Goal: Information Seeking & Learning: Learn about a topic

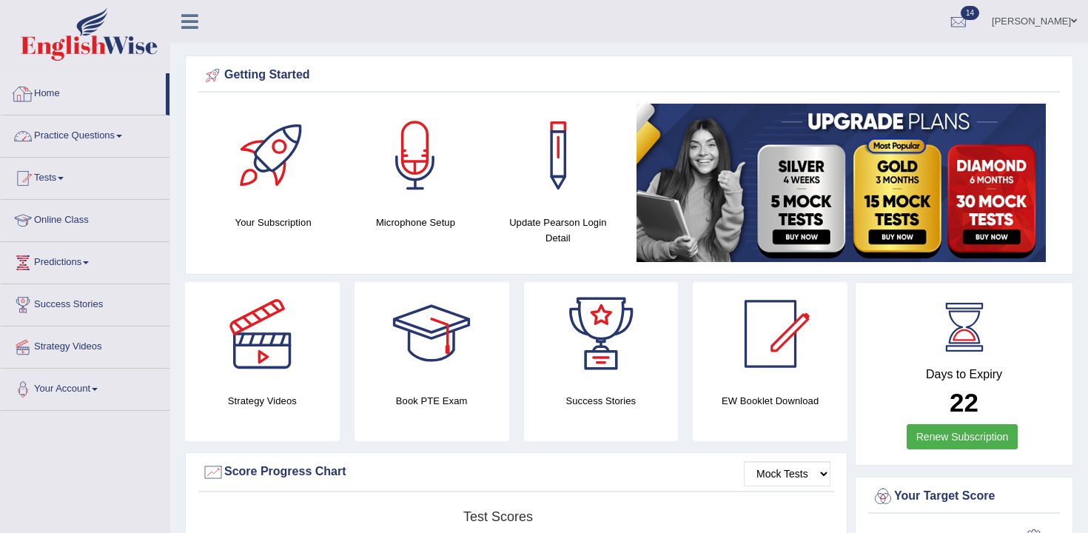
click at [132, 137] on link "Practice Questions" at bounding box center [85, 133] width 169 height 37
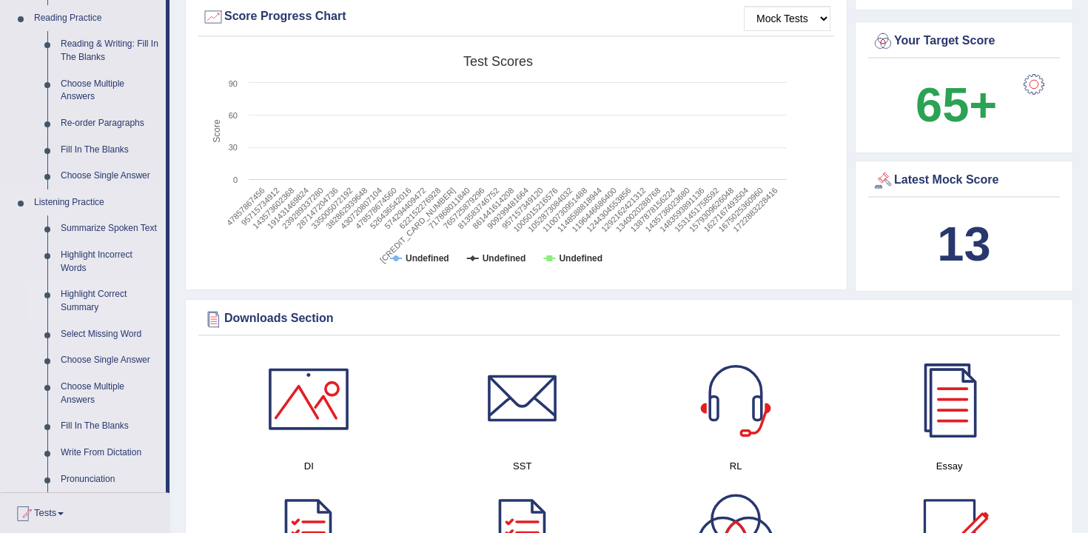
scroll to position [460, 0]
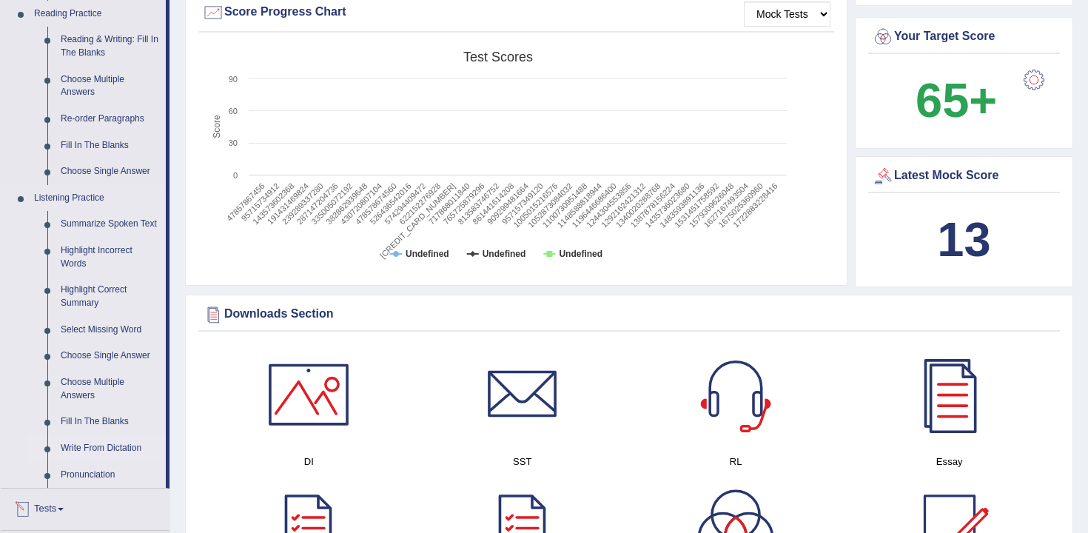
click at [106, 462] on link "Write From Dictation" at bounding box center [110, 448] width 112 height 27
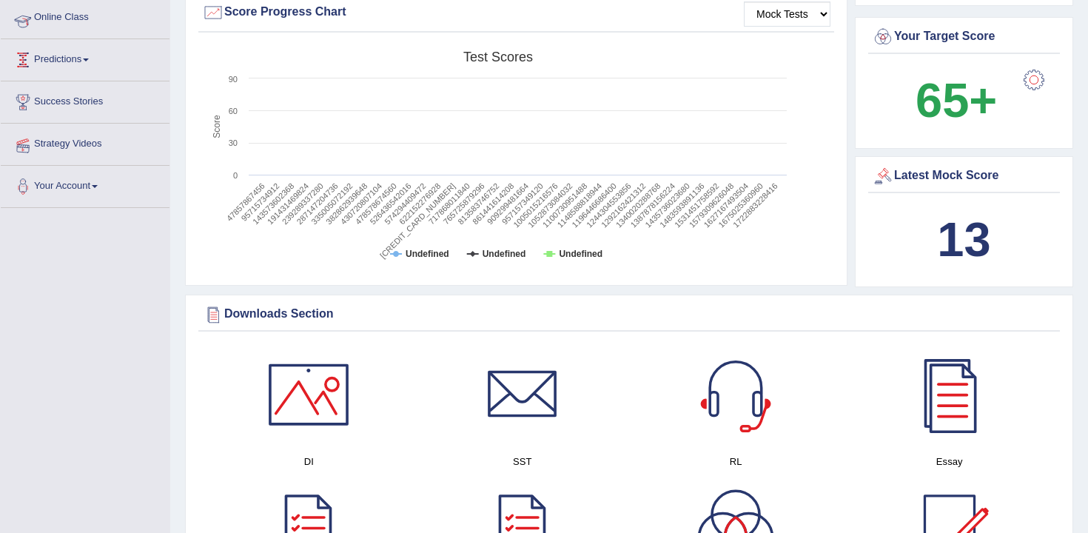
scroll to position [327, 0]
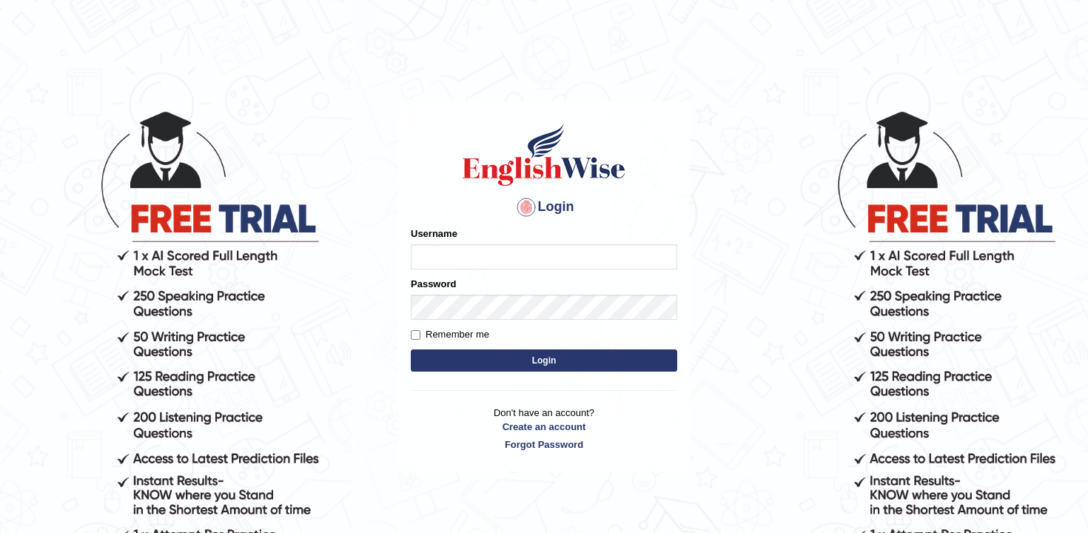
click at [451, 262] on input "Username" at bounding box center [544, 256] width 266 height 25
type input "andy_parramatta"
click at [429, 336] on label "Remember me" at bounding box center [450, 334] width 78 height 15
click at [420, 336] on input "Remember me" at bounding box center [416, 335] width 10 height 10
checkbox input "true"
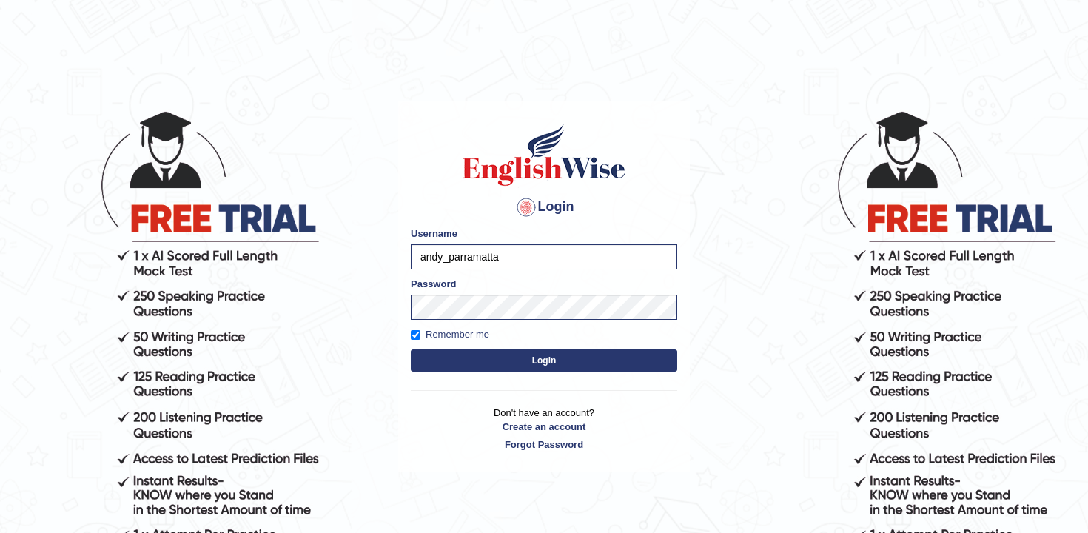
click at [462, 357] on button "Login" at bounding box center [544, 360] width 266 height 22
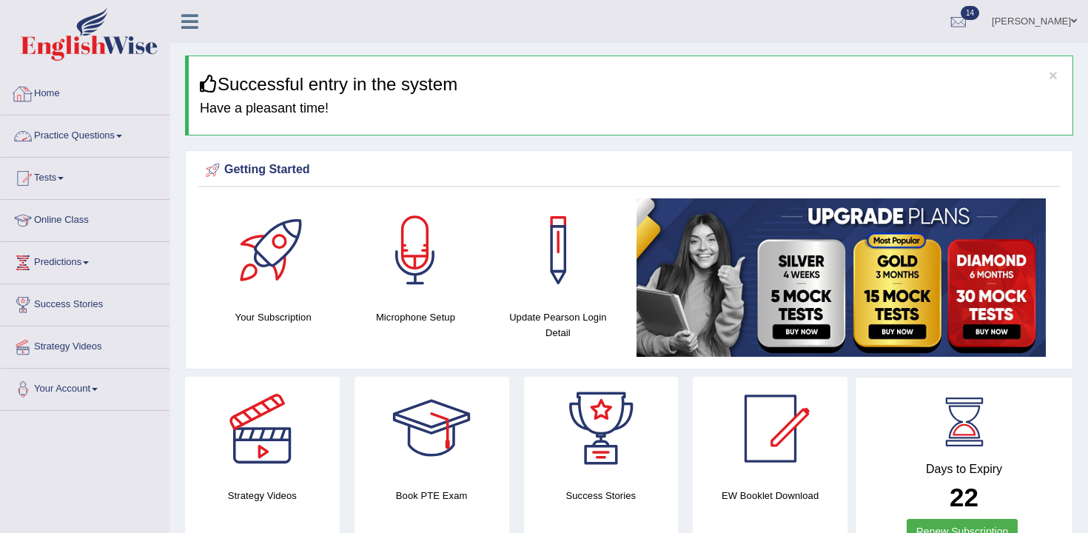
click at [58, 184] on link "Tests" at bounding box center [85, 176] width 169 height 37
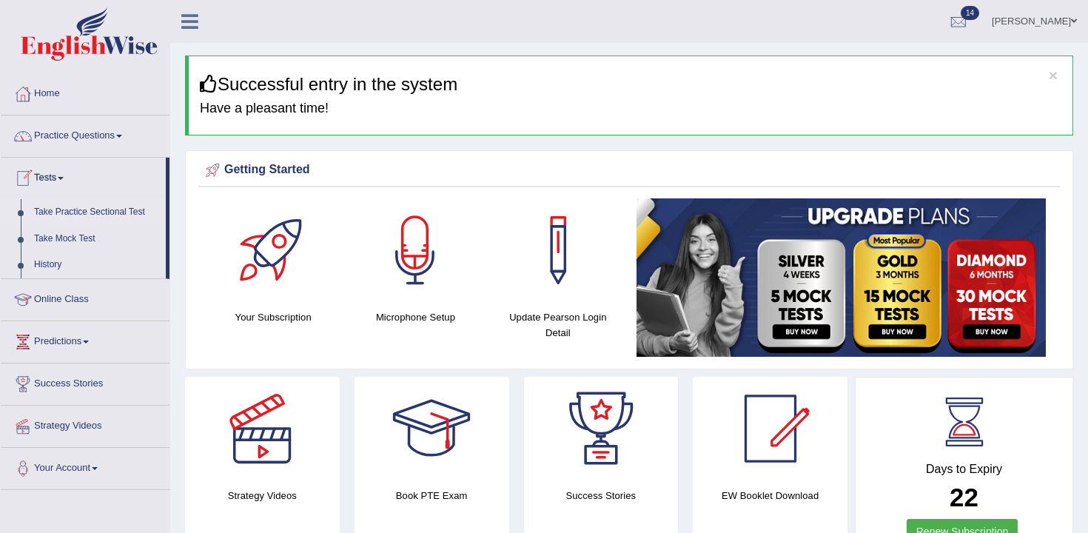
click at [61, 212] on link "Take Practice Sectional Test" at bounding box center [96, 212] width 138 height 27
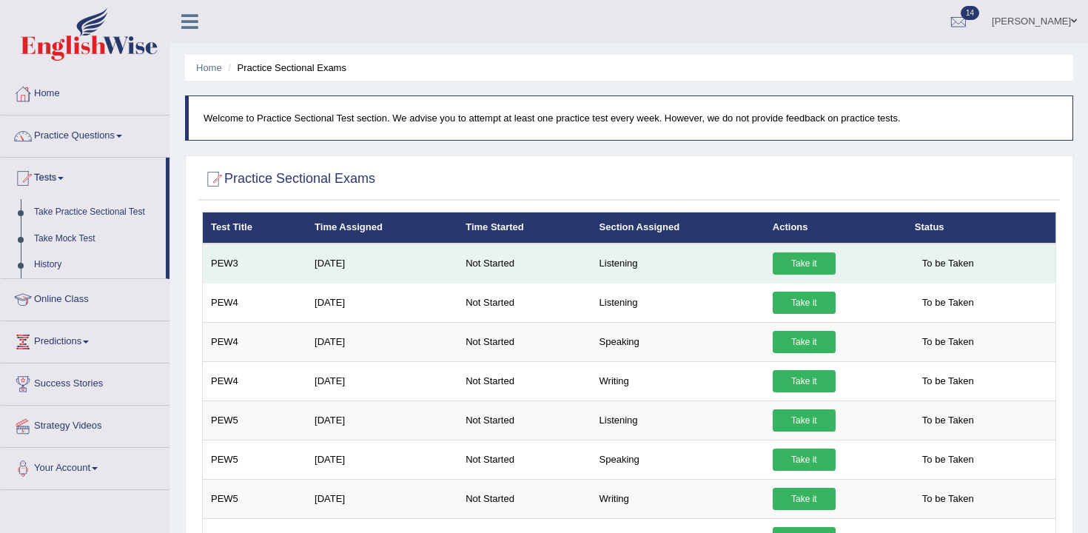
click at [804, 264] on link "Take it" at bounding box center [804, 263] width 63 height 22
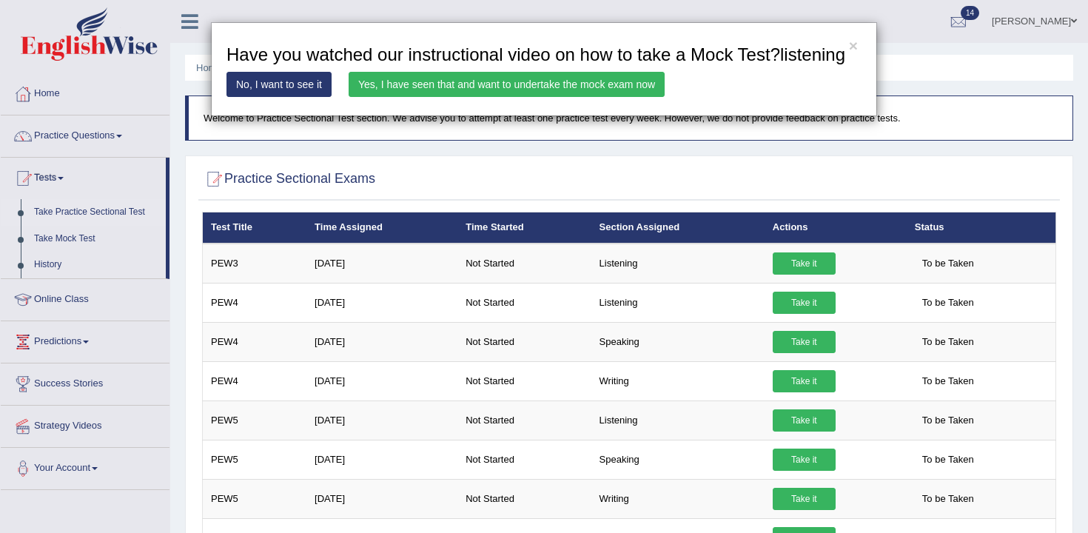
click at [290, 97] on link "No, I want to see it" at bounding box center [278, 84] width 105 height 25
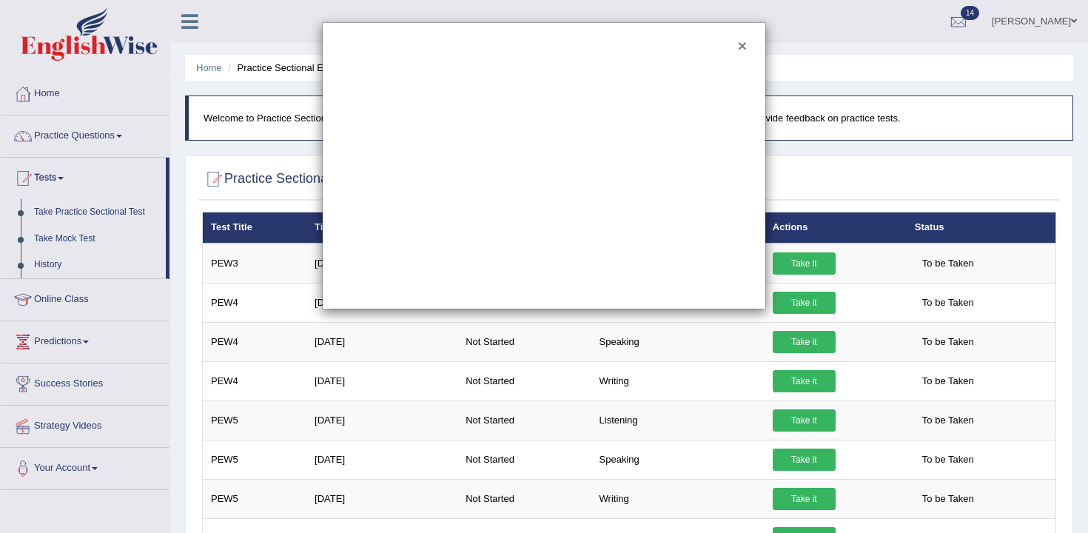
click at [744, 43] on button "×" at bounding box center [742, 46] width 9 height 16
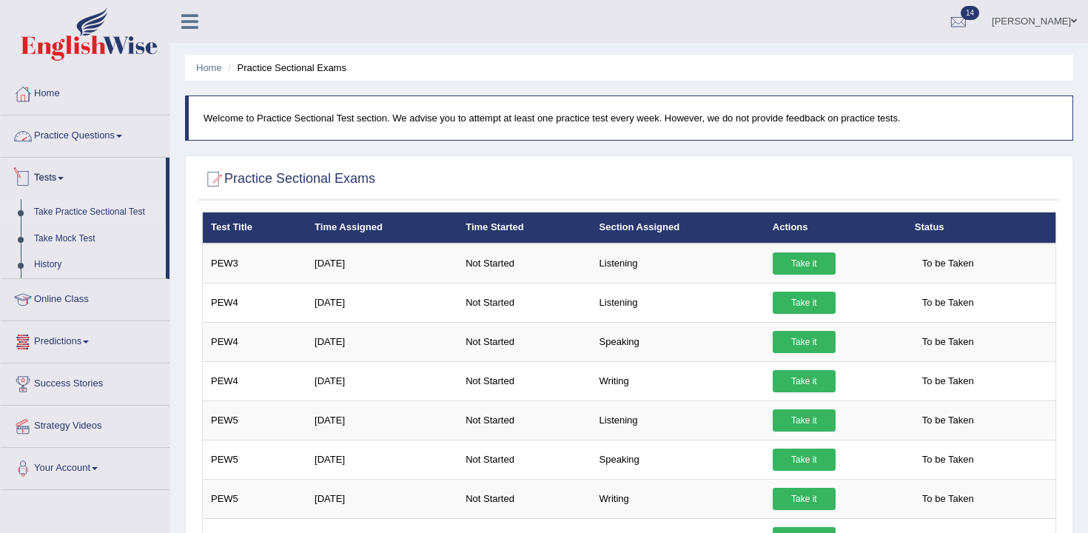
click at [56, 135] on link "Practice Questions" at bounding box center [85, 133] width 169 height 37
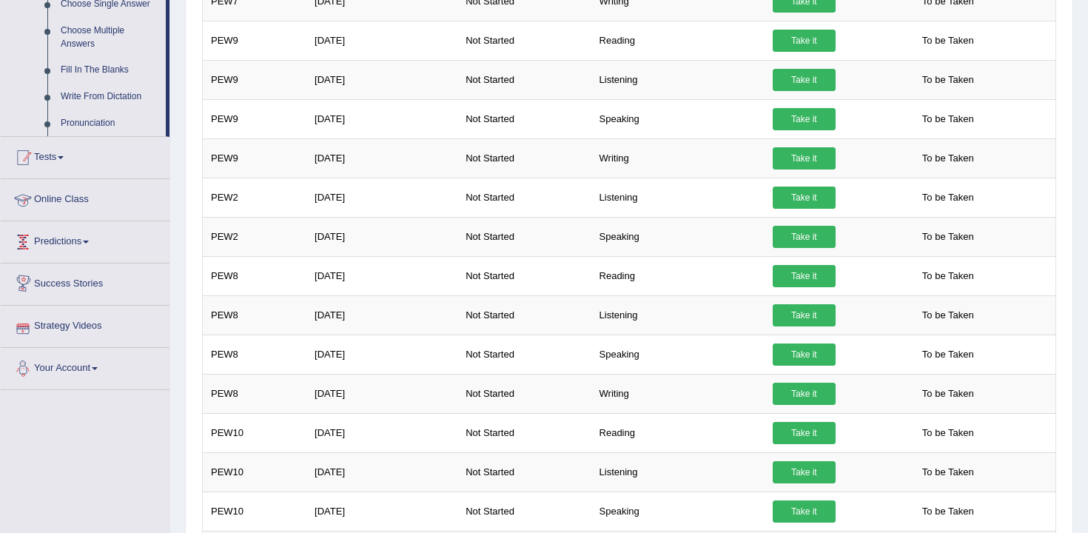
scroll to position [776, 0]
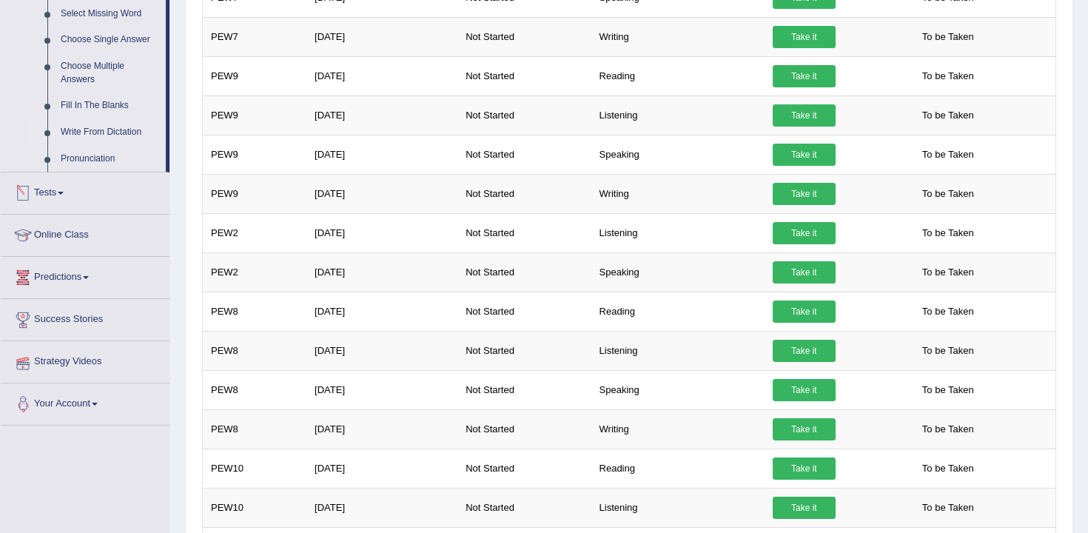
click at [126, 146] on link "Write From Dictation" at bounding box center [110, 132] width 112 height 27
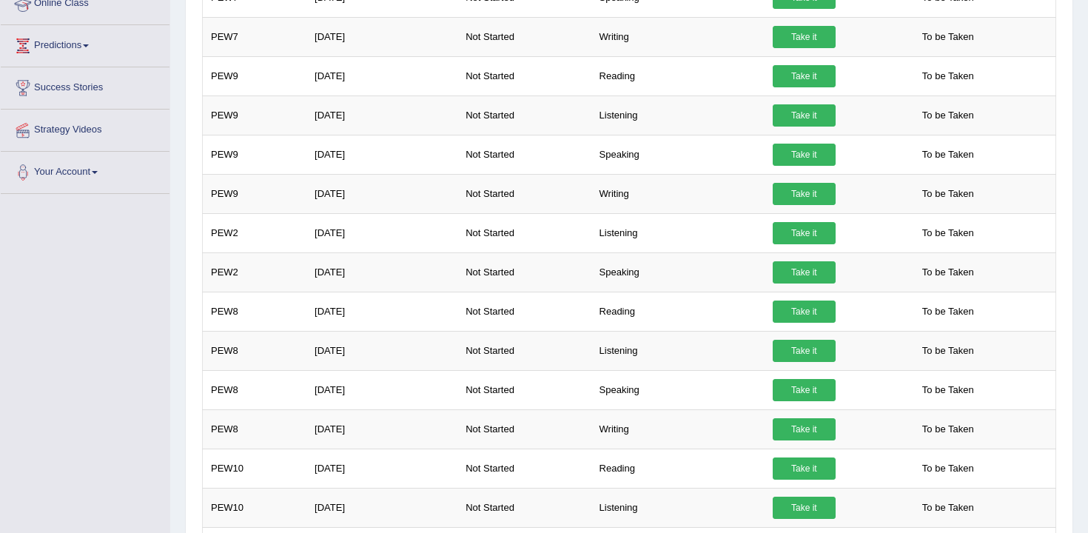
scroll to position [375, 0]
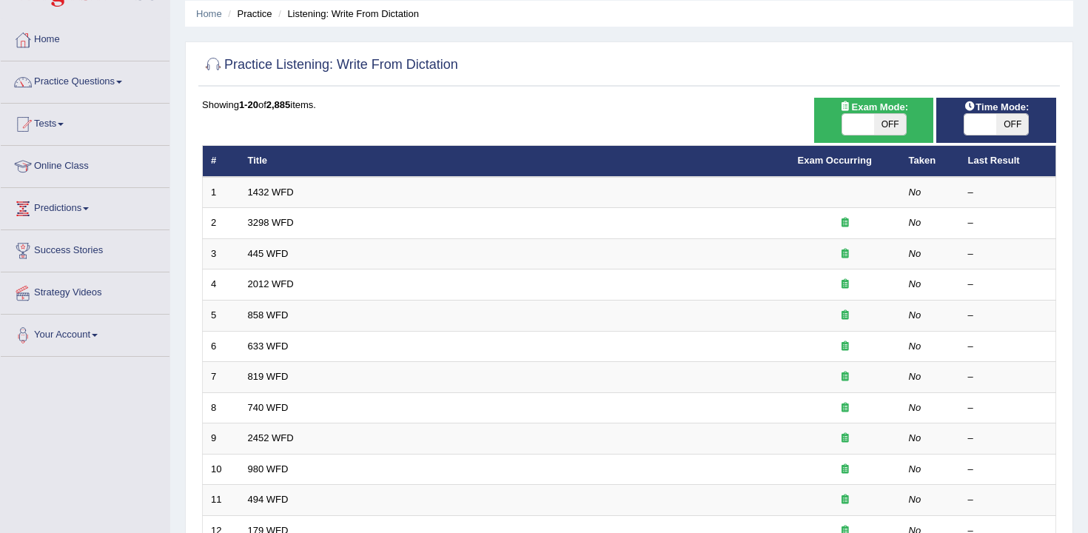
scroll to position [55, 0]
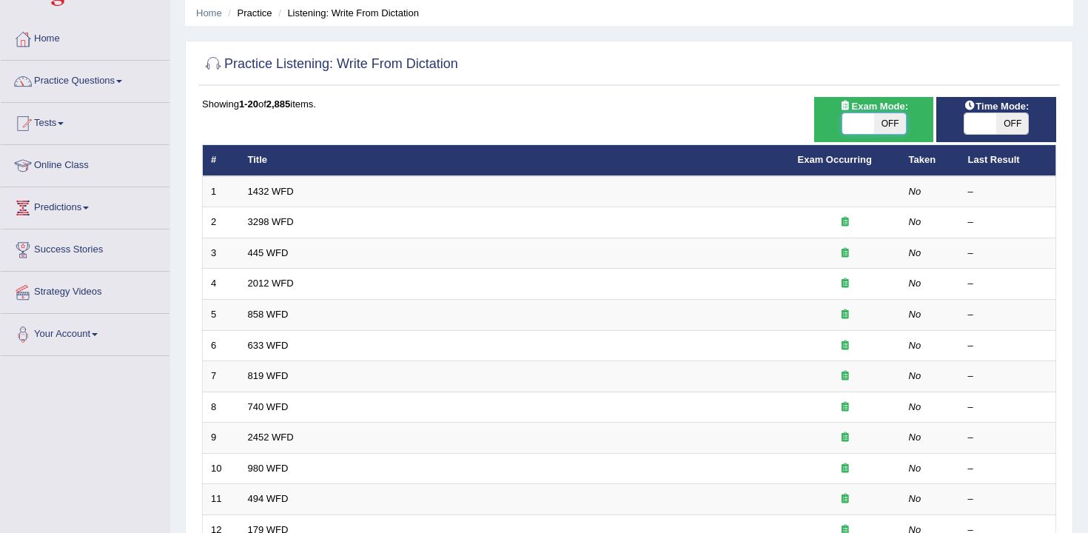
click at [859, 130] on span at bounding box center [858, 123] width 32 height 21
checkbox input "true"
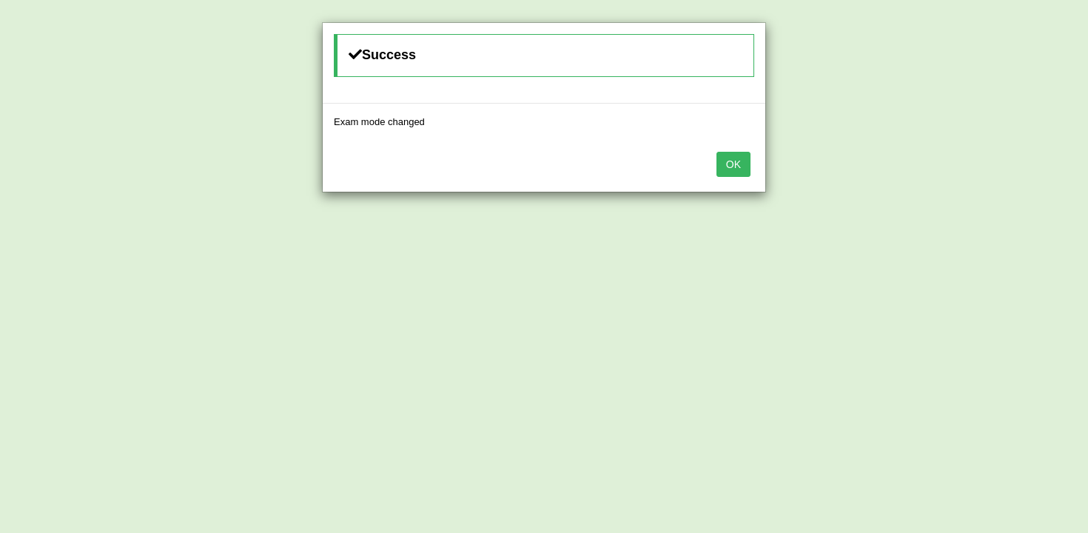
click at [733, 164] on button "OK" at bounding box center [733, 164] width 34 height 25
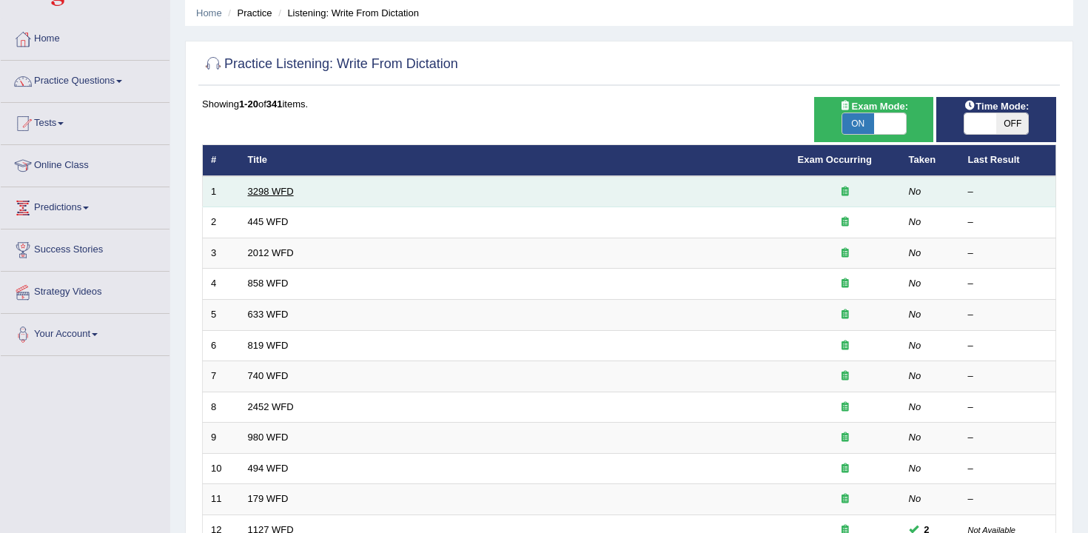
click at [260, 192] on link "3298 WFD" at bounding box center [271, 191] width 46 height 11
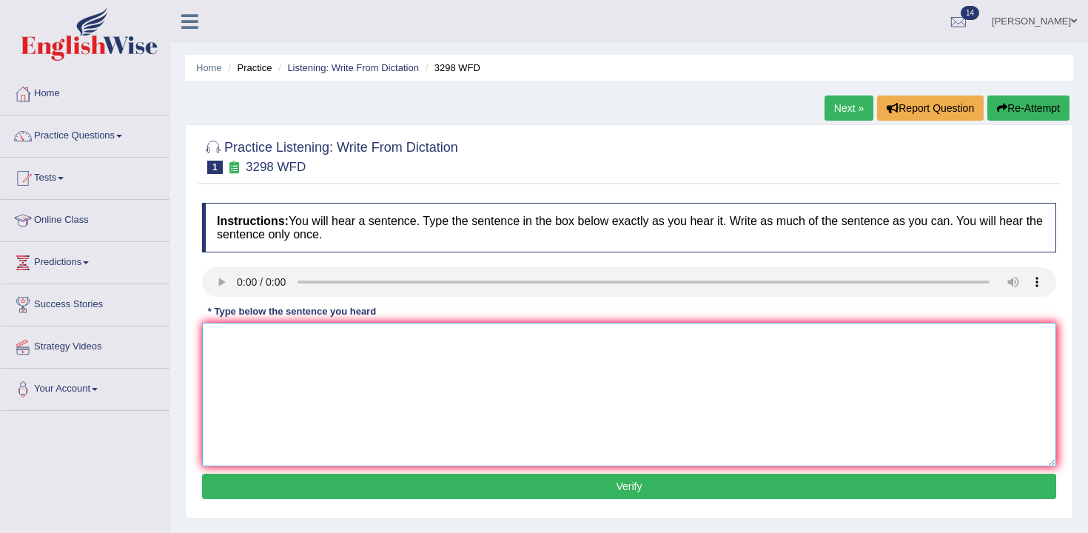
click at [248, 340] on textarea at bounding box center [629, 395] width 854 height 144
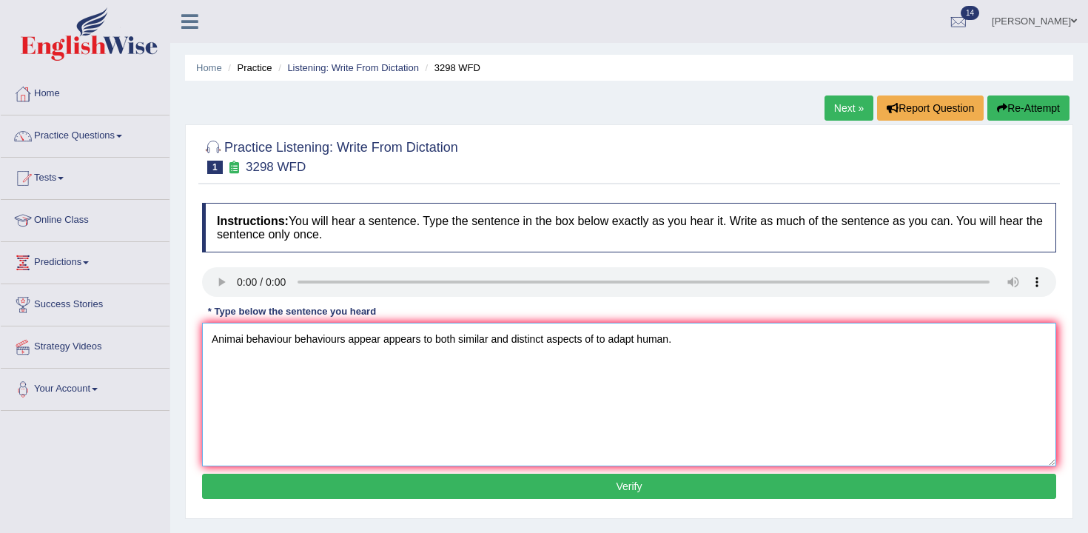
type textarea "Animai behaviour behaviours appear appears to both similar and distinct aspects…"
click at [500, 495] on button "Verify" at bounding box center [629, 486] width 854 height 25
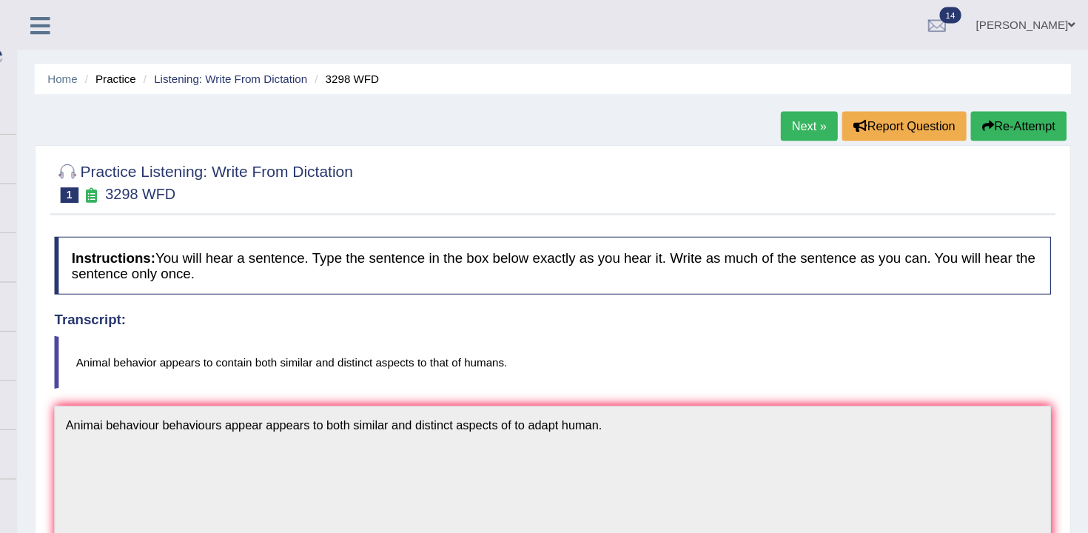
click at [1042, 111] on button "Re-Attempt" at bounding box center [1028, 107] width 82 height 25
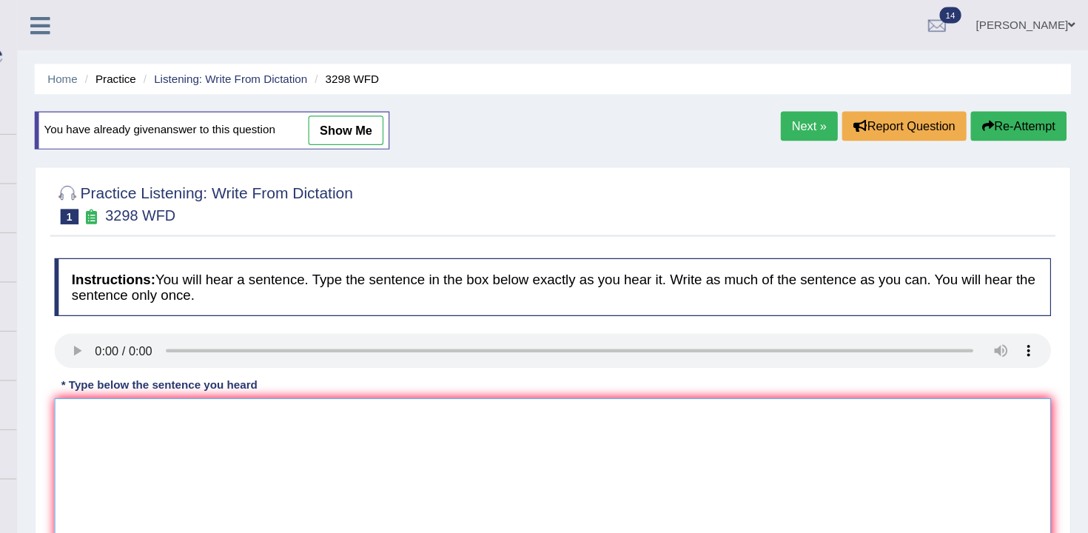
click at [236, 361] on textarea at bounding box center [629, 413] width 854 height 144
type textarea "Animal behaviour appears to btoh"
click at [857, 97] on link "Next »" at bounding box center [849, 107] width 49 height 25
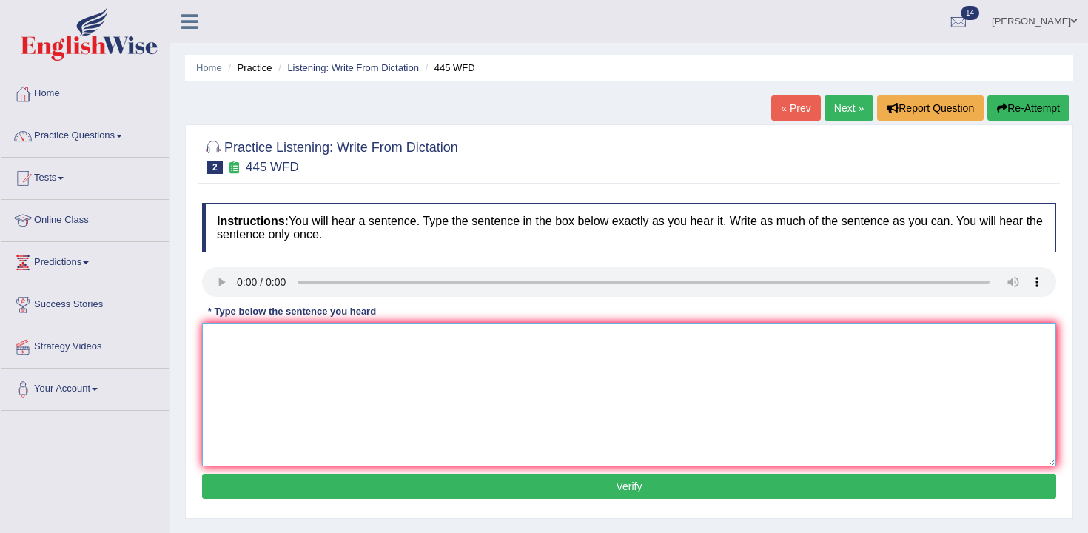
click at [282, 379] on textarea at bounding box center [629, 395] width 854 height 144
click at [368, 334] on textarea "The Amercian astronomers" at bounding box center [629, 395] width 854 height 144
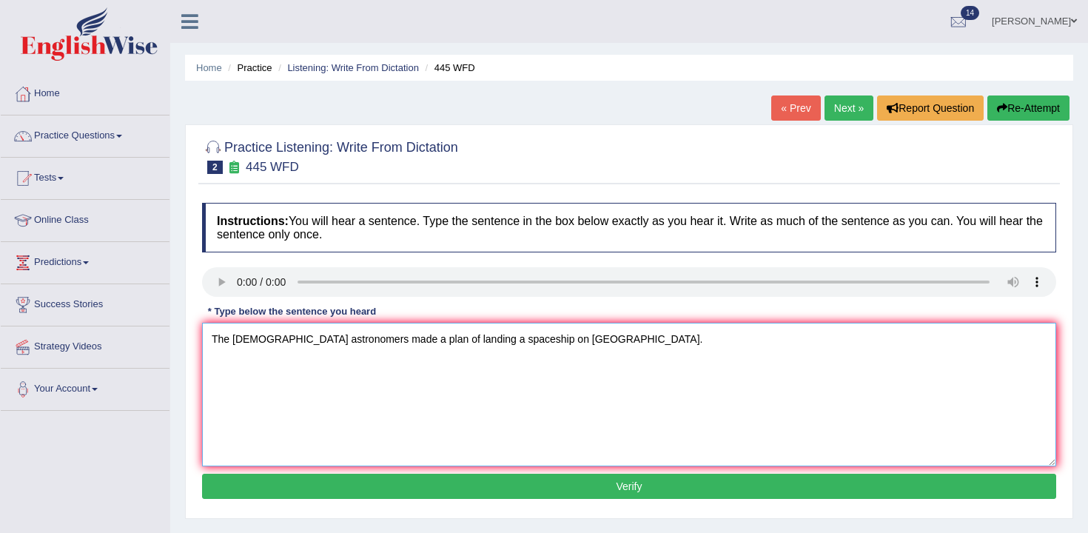
type textarea "The Amercian astronomers made a plan of landing a spaceship on Mars."
click at [537, 489] on button "Verify" at bounding box center [629, 486] width 854 height 25
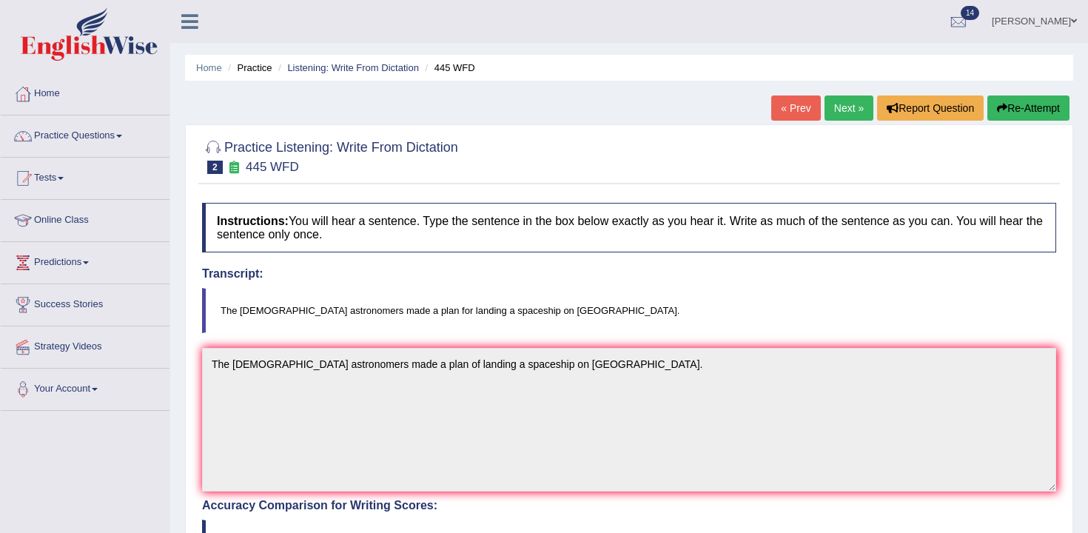
click at [839, 108] on link "Next »" at bounding box center [849, 107] width 49 height 25
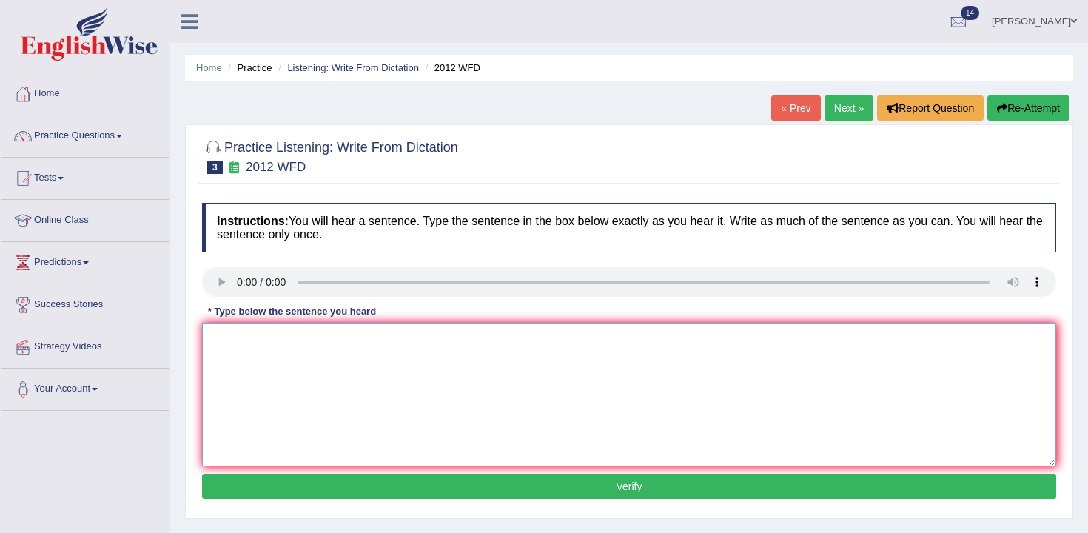
click at [484, 392] on textarea at bounding box center [629, 395] width 854 height 144
click at [263, 354] on textarea at bounding box center [629, 395] width 854 height 144
type textarea "There is a great deal of the this debate on in the this topic."
click at [370, 482] on button "Verify" at bounding box center [629, 486] width 854 height 25
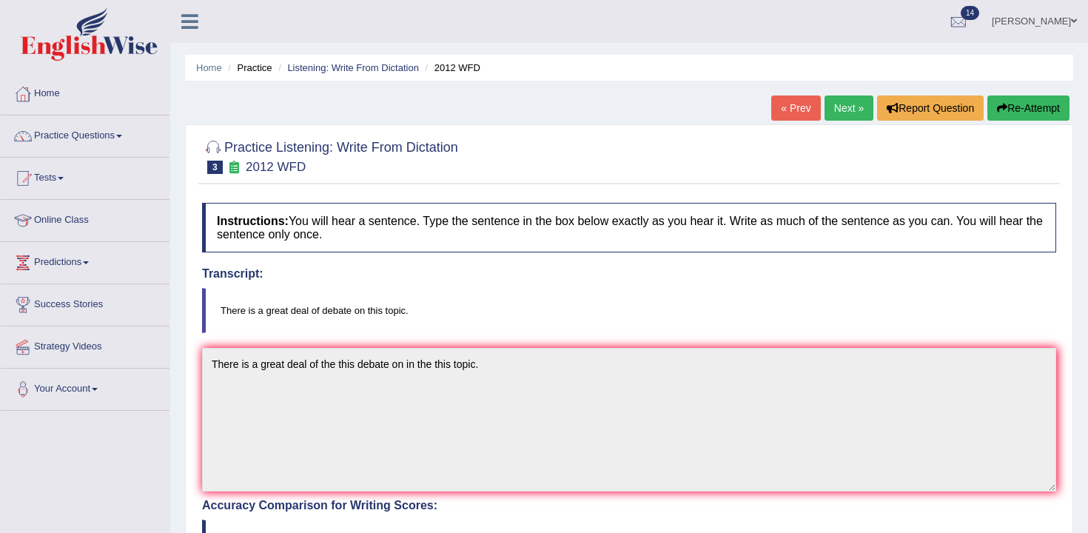
click at [846, 111] on link "Next »" at bounding box center [849, 107] width 49 height 25
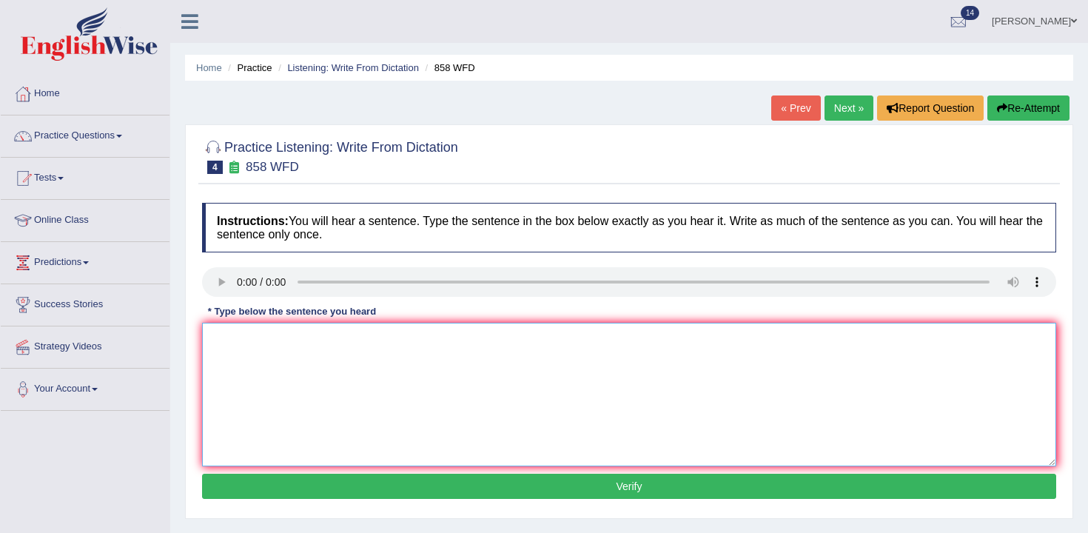
click at [265, 352] on textarea at bounding box center [629, 395] width 854 height 144
click at [310, 366] on textarea "A year when" at bounding box center [629, 395] width 854 height 144
click at [360, 340] on textarea "A year when a ship was rapped into historians" at bounding box center [629, 395] width 854 height 144
type textarea "A year when a ship was rapped wrapped into historians"
click at [432, 487] on button "Verify" at bounding box center [629, 486] width 854 height 25
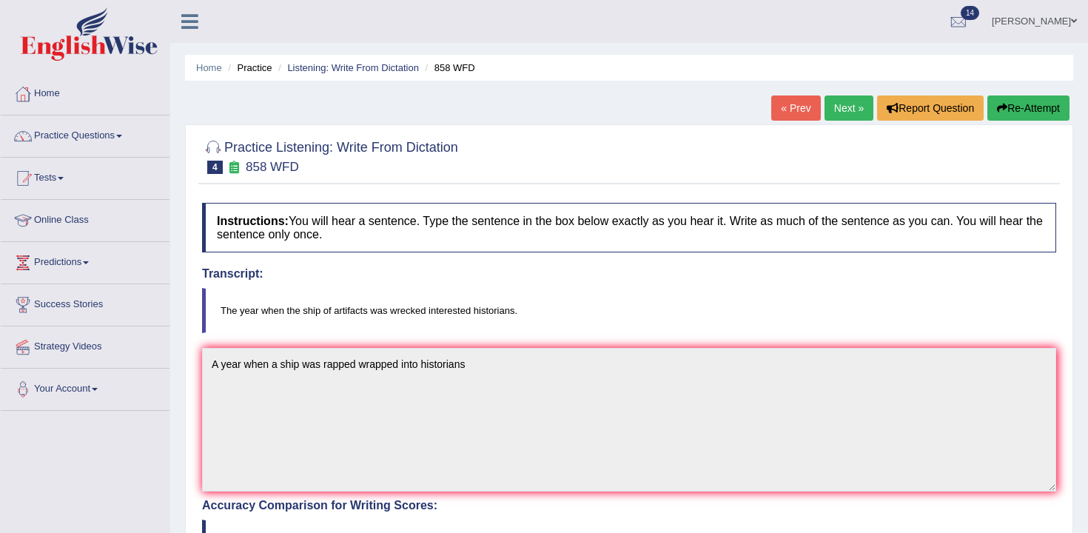
click at [853, 110] on link "Next »" at bounding box center [849, 107] width 49 height 25
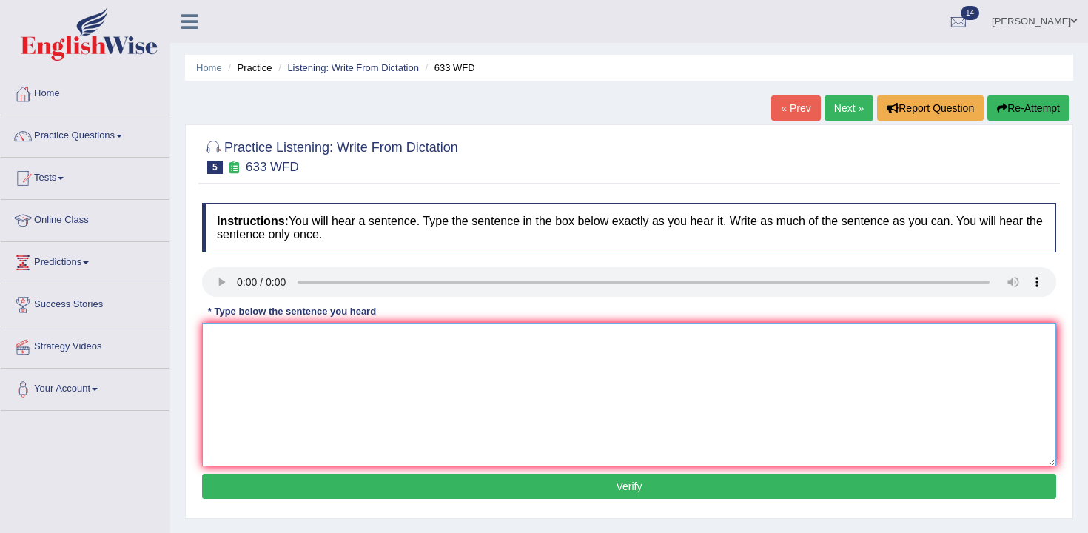
click at [330, 380] on textarea at bounding box center [629, 395] width 854 height 144
type textarea "Research shows that exercising makes us feel better."
click at [429, 486] on button "Verify" at bounding box center [629, 486] width 854 height 25
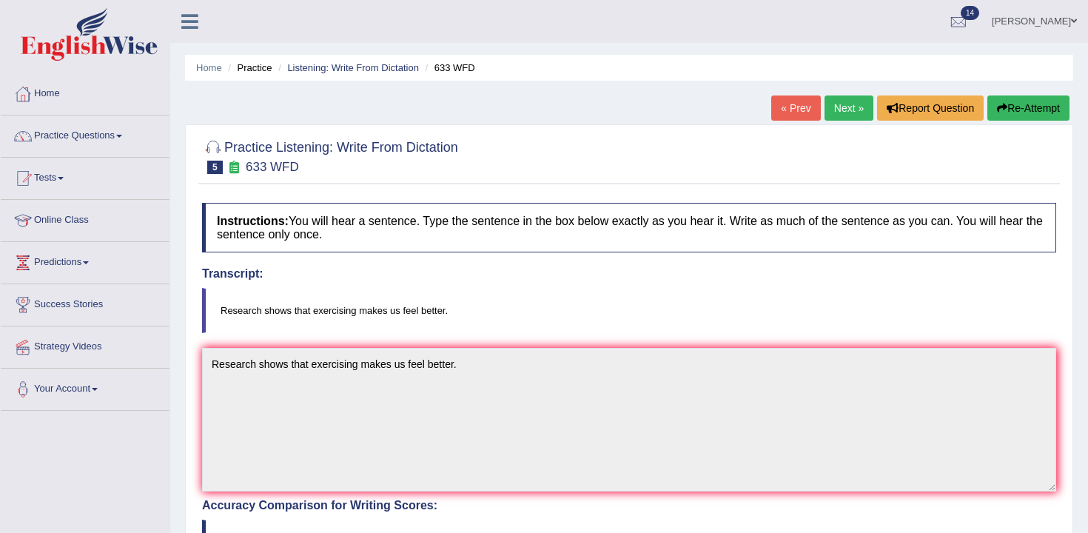
click at [837, 109] on link "Next »" at bounding box center [849, 107] width 49 height 25
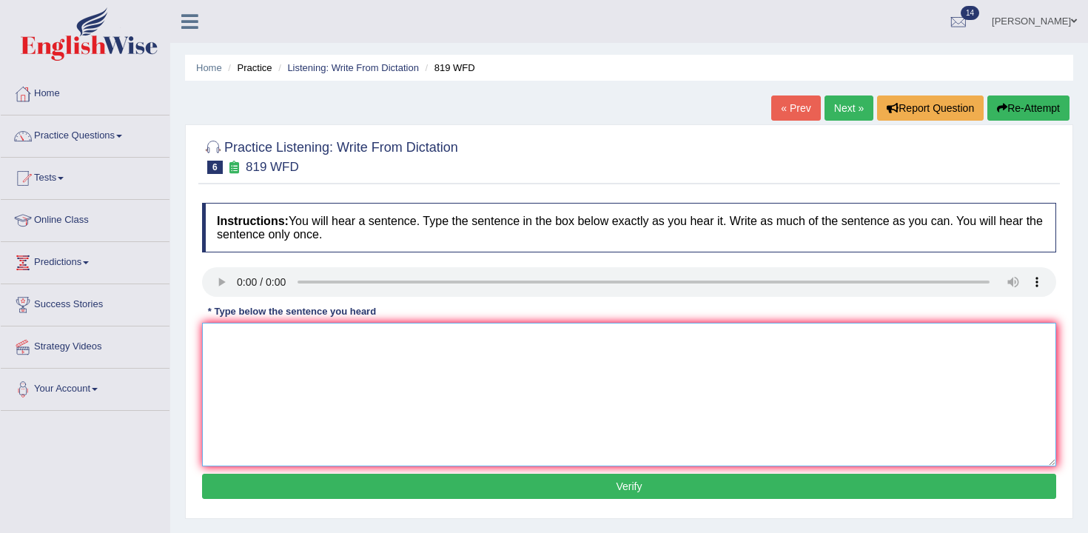
click at [451, 396] on textarea at bounding box center [629, 395] width 854 height 144
click at [336, 341] on textarea at bounding box center [629, 395] width 854 height 144
type textarea "Plants are able to continue growing throughout the their size sizes."
click at [377, 480] on button "Verify" at bounding box center [629, 486] width 854 height 25
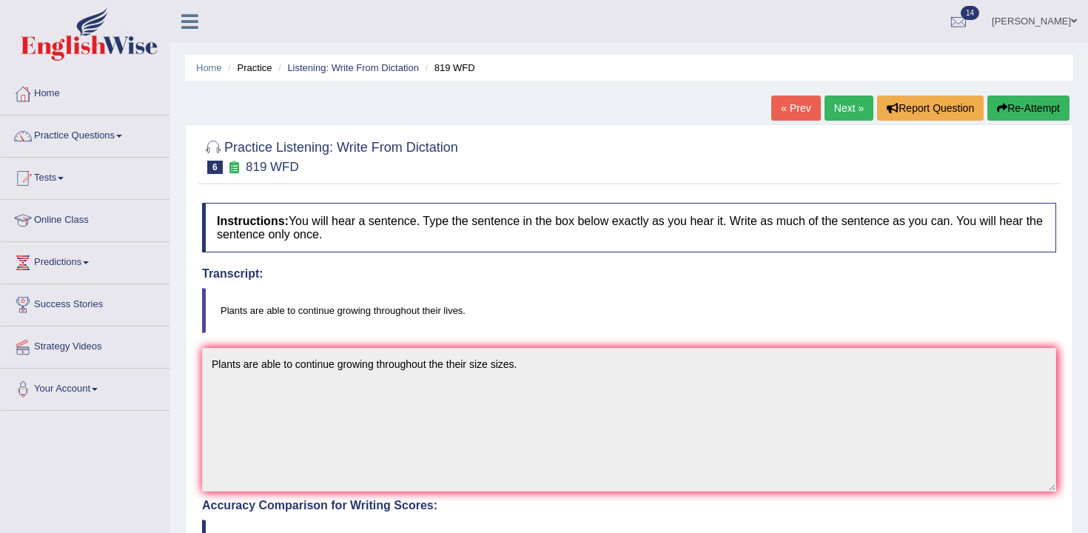
click at [850, 112] on link "Next »" at bounding box center [849, 107] width 49 height 25
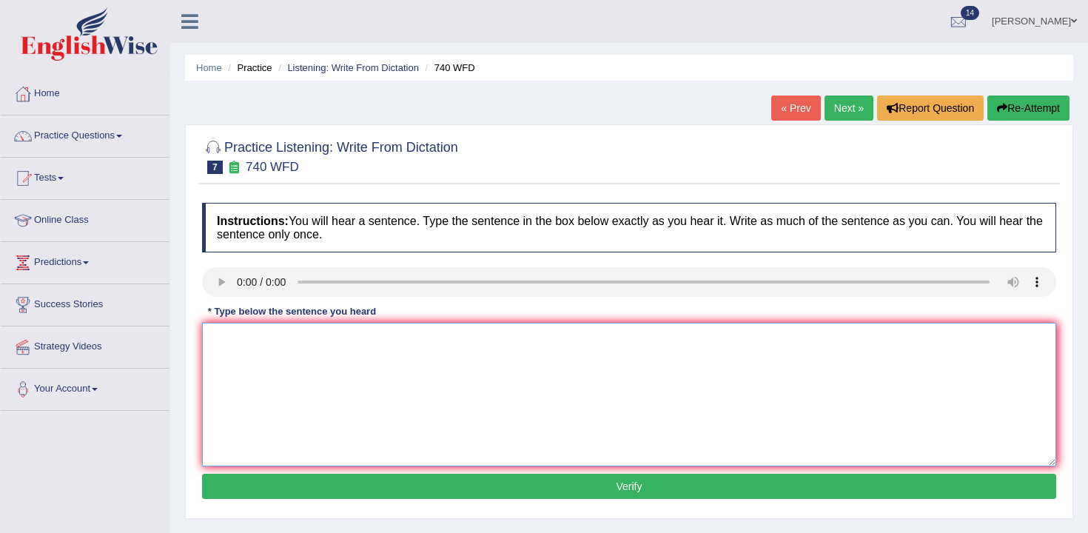
click at [286, 351] on textarea at bounding box center [629, 395] width 854 height 144
click at [301, 345] on textarea "A serious of the obervation was carried out in the classroom." at bounding box center [629, 395] width 854 height 144
click at [575, 354] on textarea "A serious of the observation was carried out in the classroom." at bounding box center [629, 395] width 854 height 144
click at [422, 346] on textarea "A serious of the observation was carried out in the classroom." at bounding box center [629, 395] width 854 height 144
click at [414, 338] on textarea "A serious of the observation was carried out in the classroom." at bounding box center [629, 395] width 854 height 144
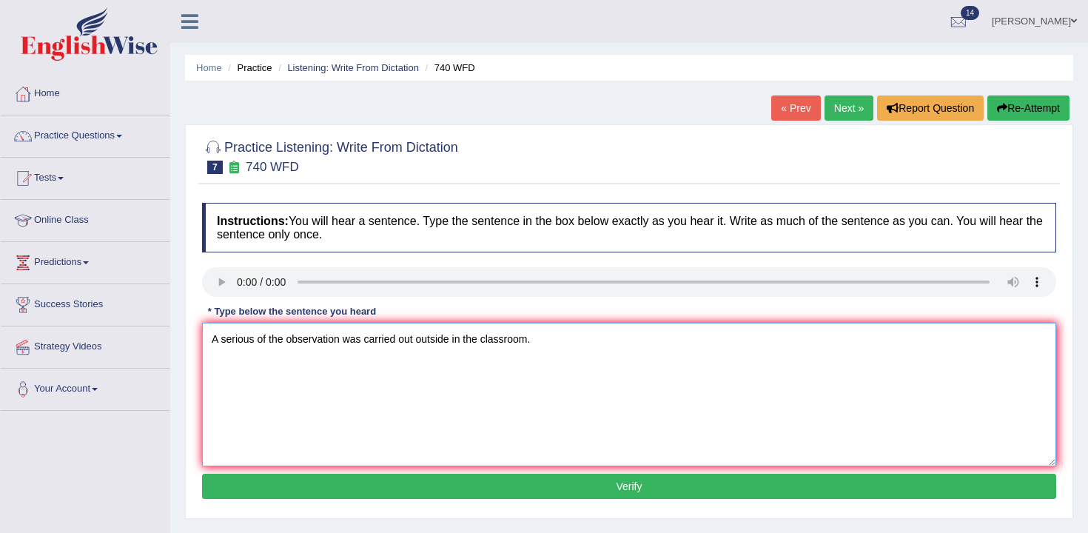
type textarea "A serious of the observation was carried out outside in the classroom."
click at [543, 477] on button "Verify" at bounding box center [629, 486] width 854 height 25
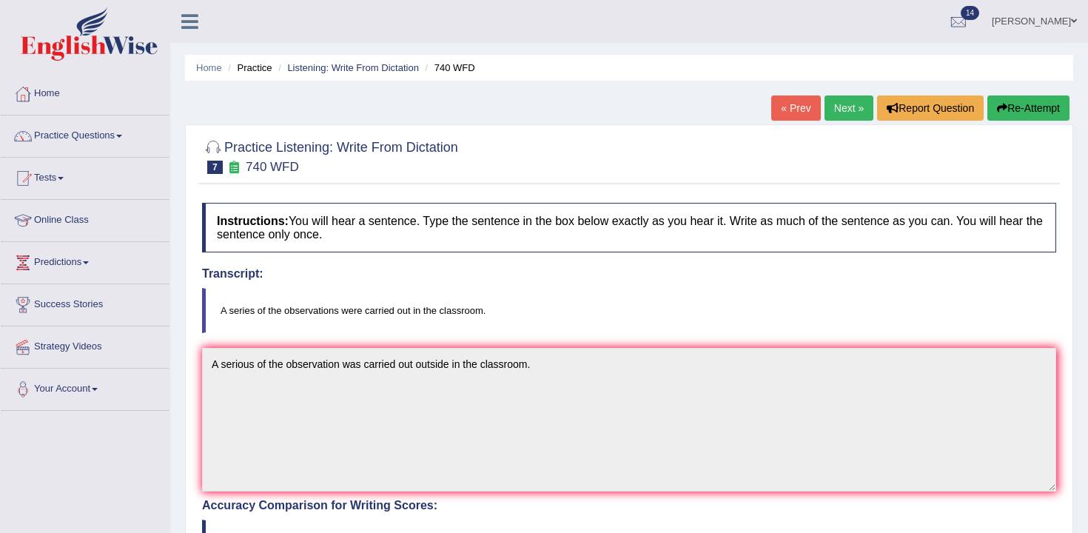
click at [1042, 105] on button "Re-Attempt" at bounding box center [1028, 107] width 82 height 25
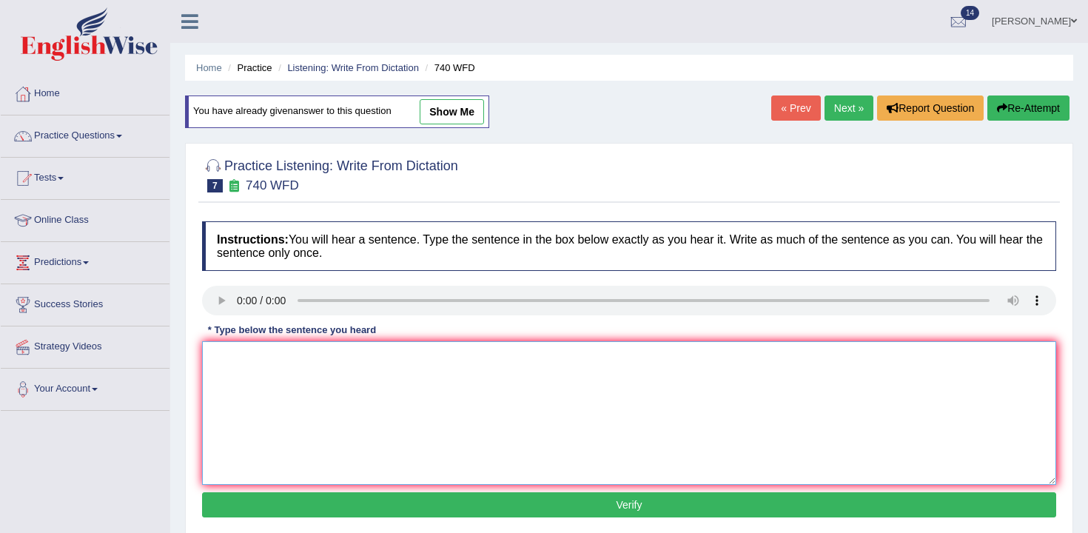
click at [289, 362] on textarea at bounding box center [629, 413] width 854 height 144
click at [353, 477] on textarea "A series of the observations were carried out outside the classroom." at bounding box center [629, 413] width 854 height 144
type textarea "A series of the observations were carried out outside the classroom."
click at [383, 512] on button "Verify" at bounding box center [629, 504] width 854 height 25
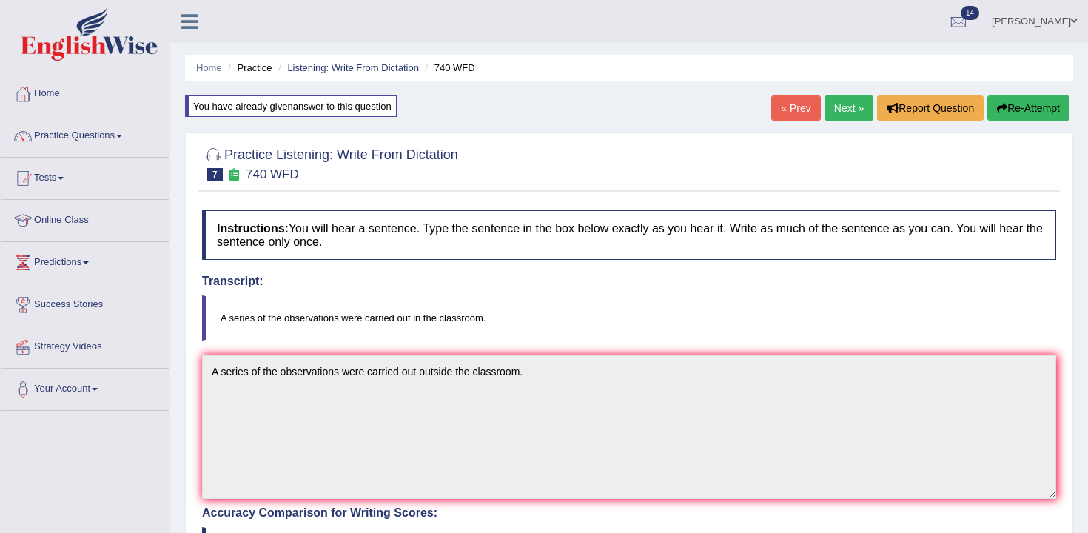
click at [832, 113] on link "Next »" at bounding box center [849, 107] width 49 height 25
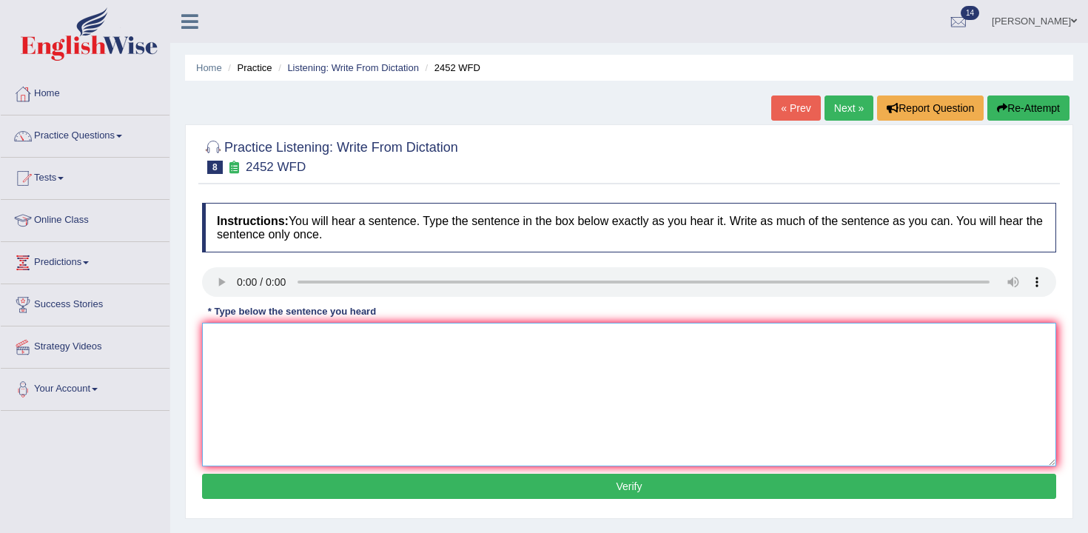
click at [476, 369] on textarea at bounding box center [629, 395] width 854 height 144
click at [272, 330] on textarea at bounding box center [629, 395] width 854 height 144
type textarea "It is a debate about the value of knowledge."
click at [494, 487] on button "Verify" at bounding box center [629, 486] width 854 height 25
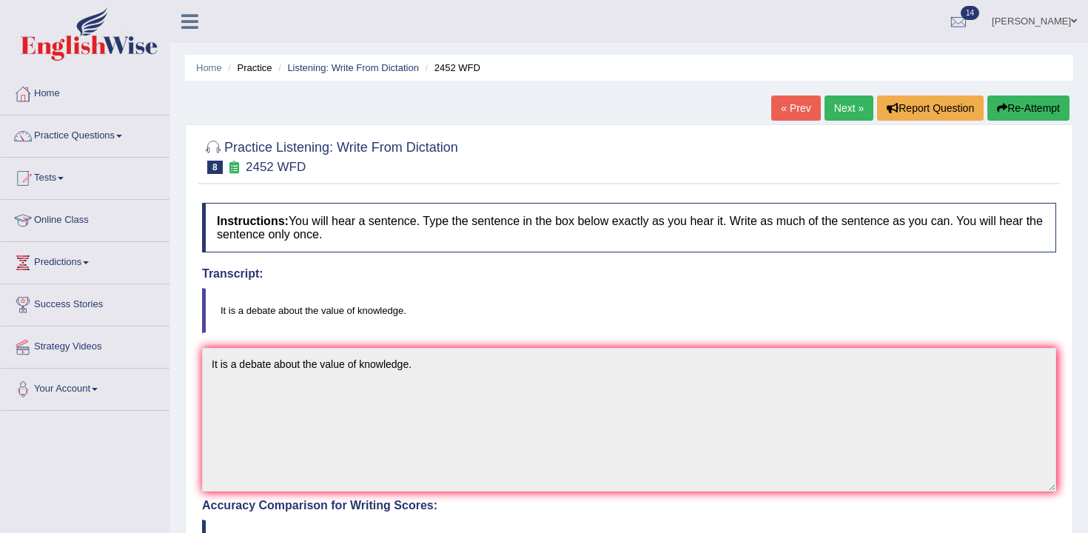
click at [840, 104] on link "Next »" at bounding box center [849, 107] width 49 height 25
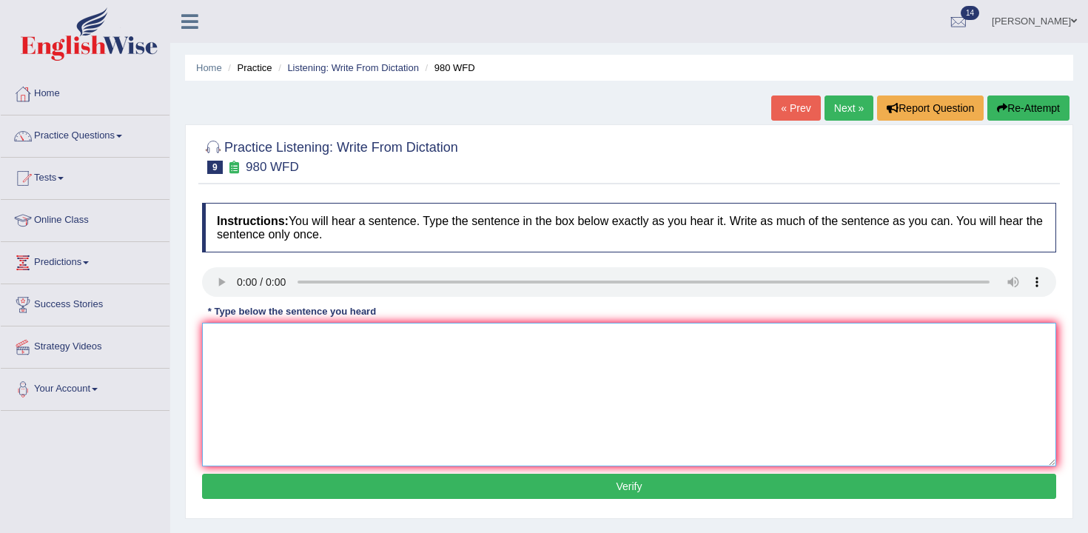
click at [281, 357] on textarea at bounding box center [629, 395] width 854 height 144
click at [466, 366] on textarea "Your idea has been discussed" at bounding box center [629, 395] width 854 height 144
type textarea "Your idea has been discussed and debated in seminors in tutorial."
click at [488, 499] on div "Instructions: You will hear a sentence. Type the sentence in the box below exac…" at bounding box center [629, 352] width 862 height 315
click at [531, 480] on button "Verify" at bounding box center [629, 486] width 854 height 25
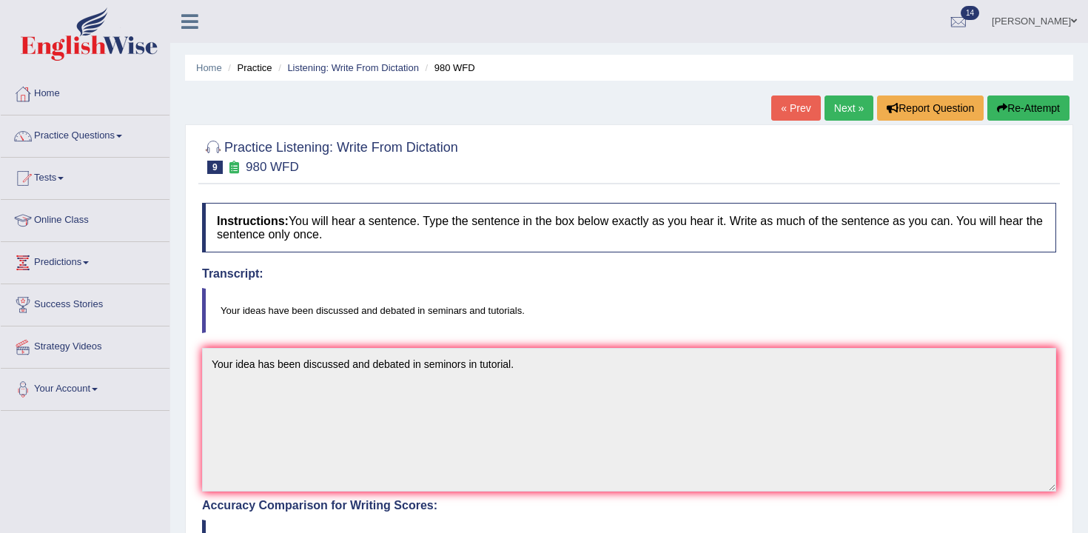
click at [827, 98] on link "Next »" at bounding box center [849, 107] width 49 height 25
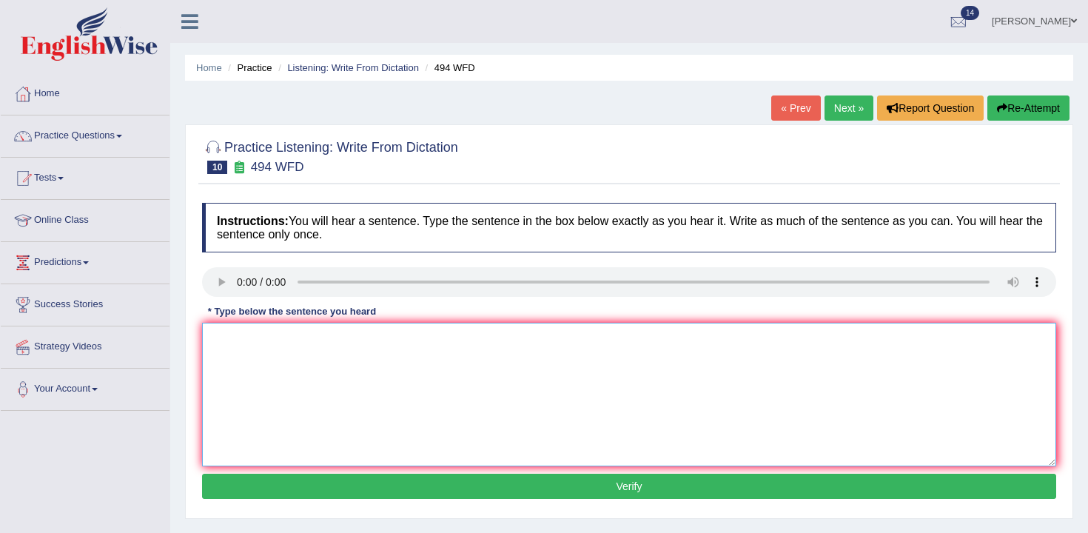
click at [384, 348] on textarea at bounding box center [629, 395] width 854 height 144
click at [302, 357] on textarea at bounding box center [629, 395] width 854 height 144
type textarea "A vocabulary that is specially is called the jergon."
click at [423, 494] on button "Verify" at bounding box center [629, 486] width 854 height 25
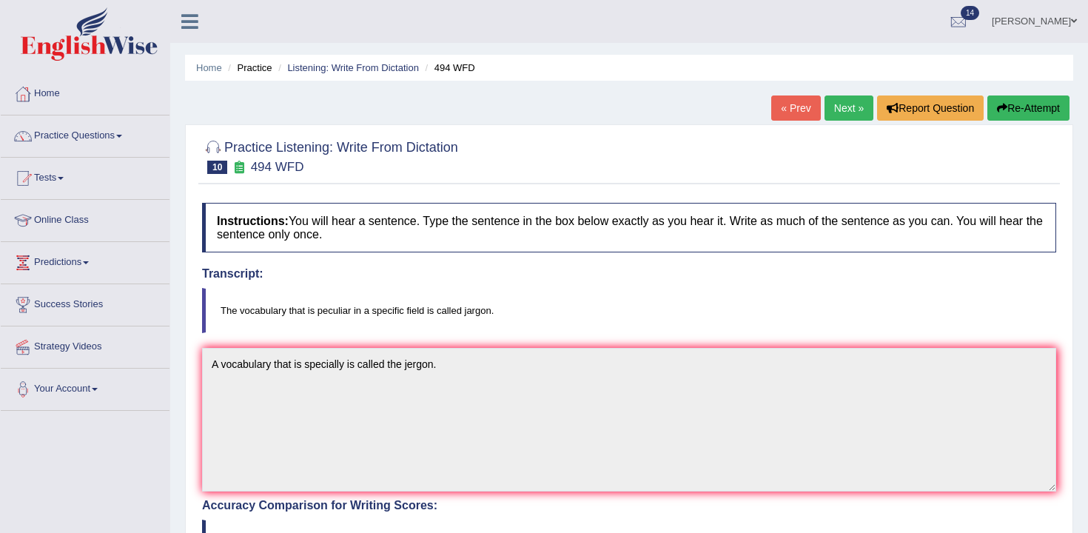
click at [844, 108] on link "Next »" at bounding box center [849, 107] width 49 height 25
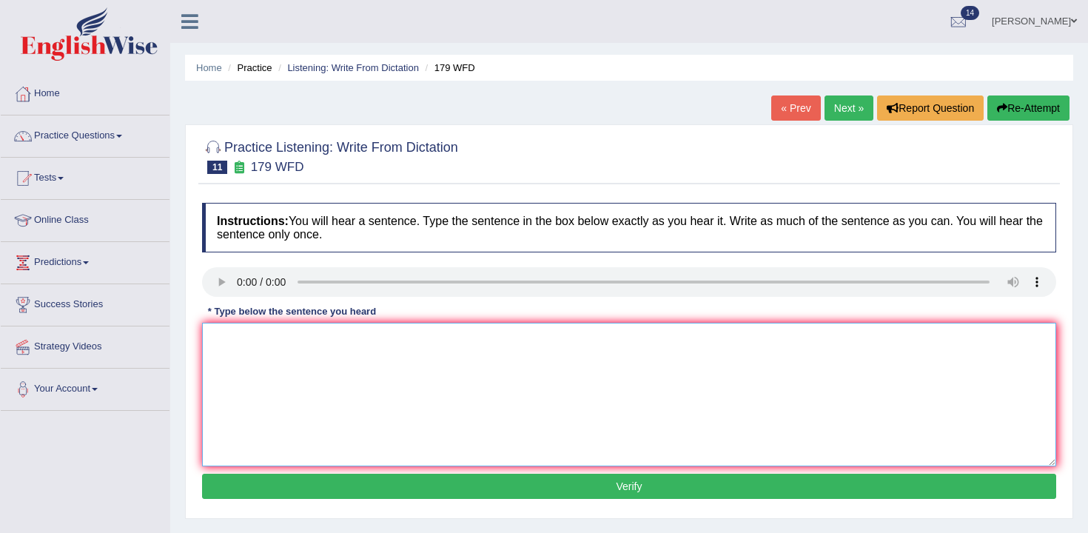
click at [301, 355] on textarea at bounding box center [629, 395] width 854 height 144
click at [294, 346] on textarea "Lecture is" at bounding box center [629, 395] width 854 height 144
click at [421, 346] on textarea "Lecture is the oldest and" at bounding box center [629, 395] width 854 height 144
click at [254, 341] on textarea "Lecture is the oldest and most informal teaching in the university." at bounding box center [629, 395] width 854 height 144
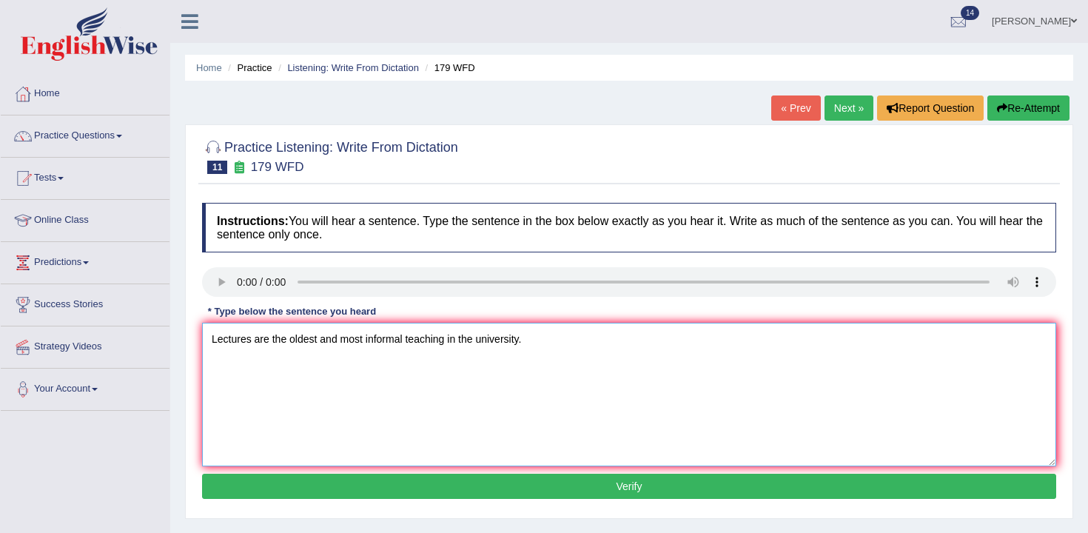
type textarea "Lectures are the oldest and most informal teaching in the university."
click at [389, 503] on div "Instructions: You will hear a sentence. Type the sentence in the box below exac…" at bounding box center [629, 352] width 862 height 315
click at [420, 487] on button "Verify" at bounding box center [629, 486] width 854 height 25
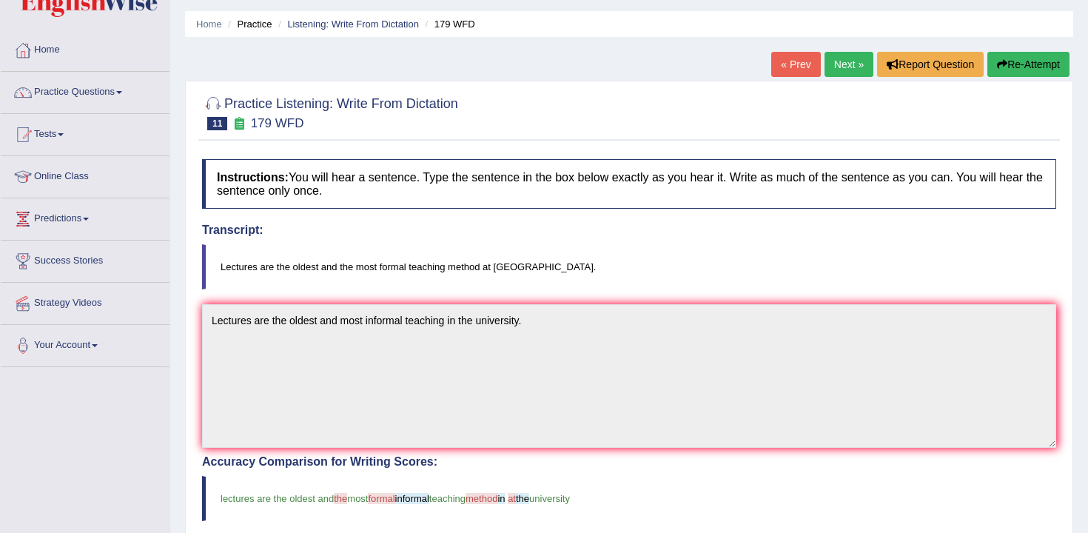
scroll to position [15, 0]
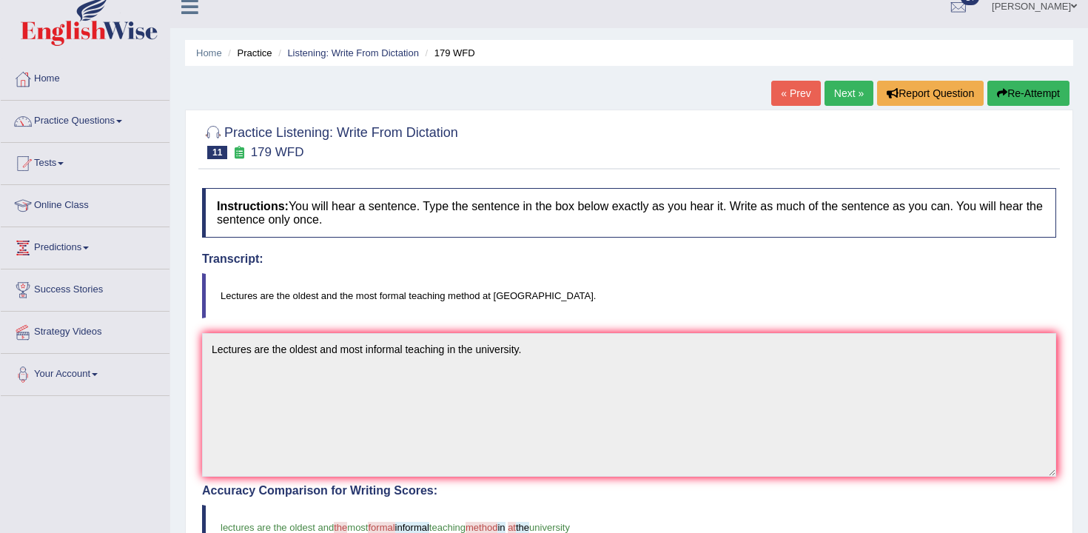
click at [833, 104] on link "Next »" at bounding box center [849, 93] width 49 height 25
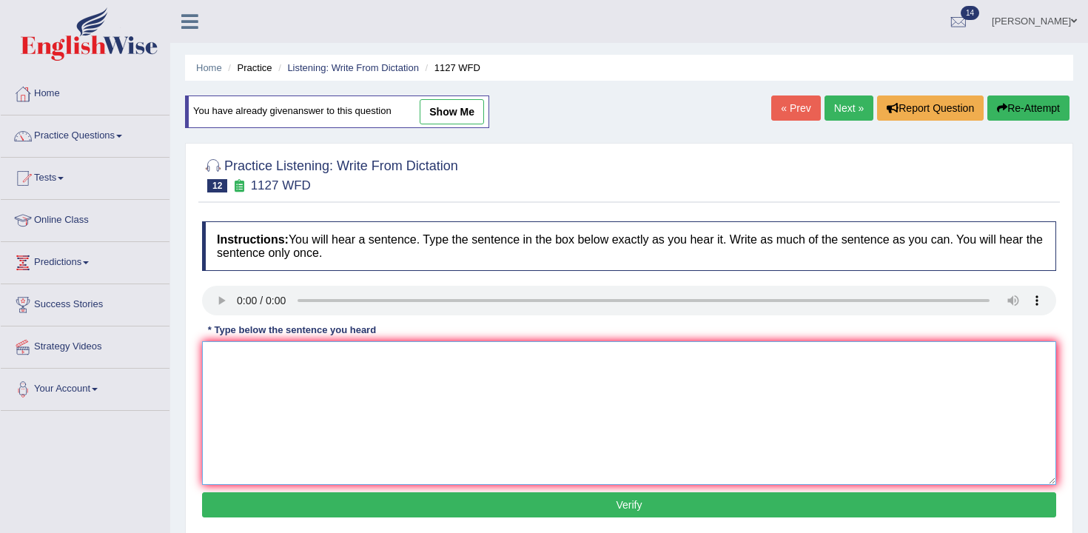
click at [274, 369] on textarea at bounding box center [629, 413] width 854 height 144
click at [228, 285] on div "Instructions: You will hear a sentence. Type the sentence in the box below exac…" at bounding box center [629, 371] width 862 height 315
click at [233, 361] on textarea "a university degree is a requirement to entry any" at bounding box center [629, 413] width 854 height 144
click at [219, 356] on textarea "a university degree is a requirement to entry any" at bounding box center [629, 413] width 854 height 144
click at [420, 357] on textarea "A university degree is a requirement to entry any" at bounding box center [629, 413] width 854 height 144
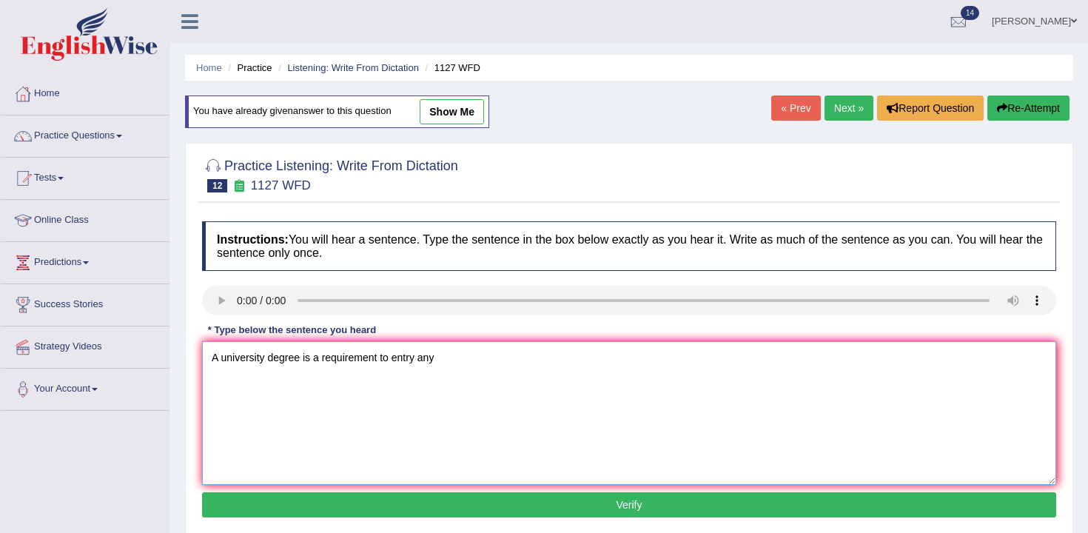
click at [488, 366] on textarea "A university degree is a requirement to entry any" at bounding box center [629, 413] width 854 height 144
click at [404, 361] on textarea "A university degree is a requirement to entry any" at bounding box center [629, 413] width 854 height 144
type textarea "A university degree is a requirement to enter many professions."
click at [571, 509] on button "Verify" at bounding box center [629, 504] width 854 height 25
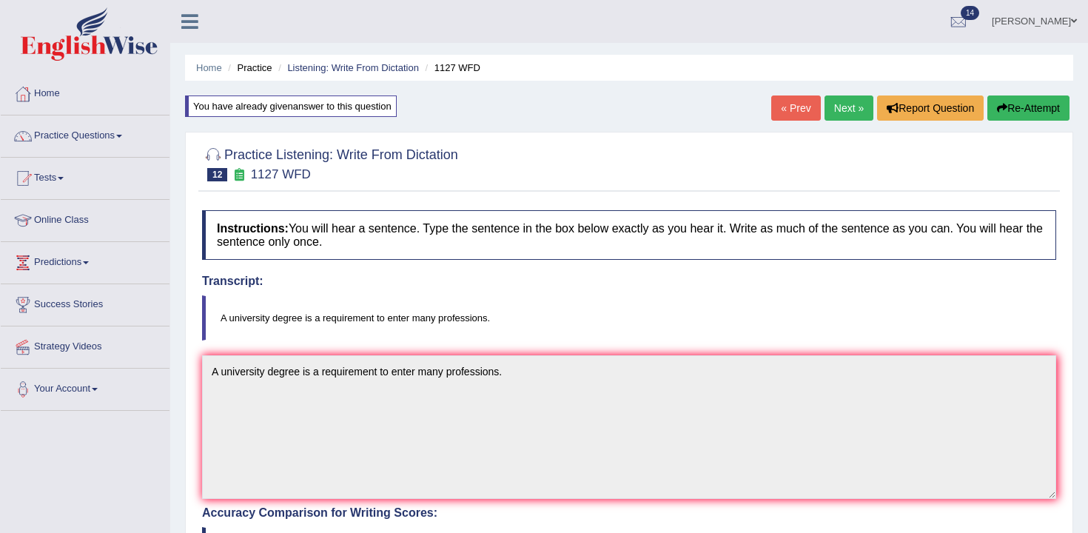
click at [839, 103] on link "Next »" at bounding box center [849, 107] width 49 height 25
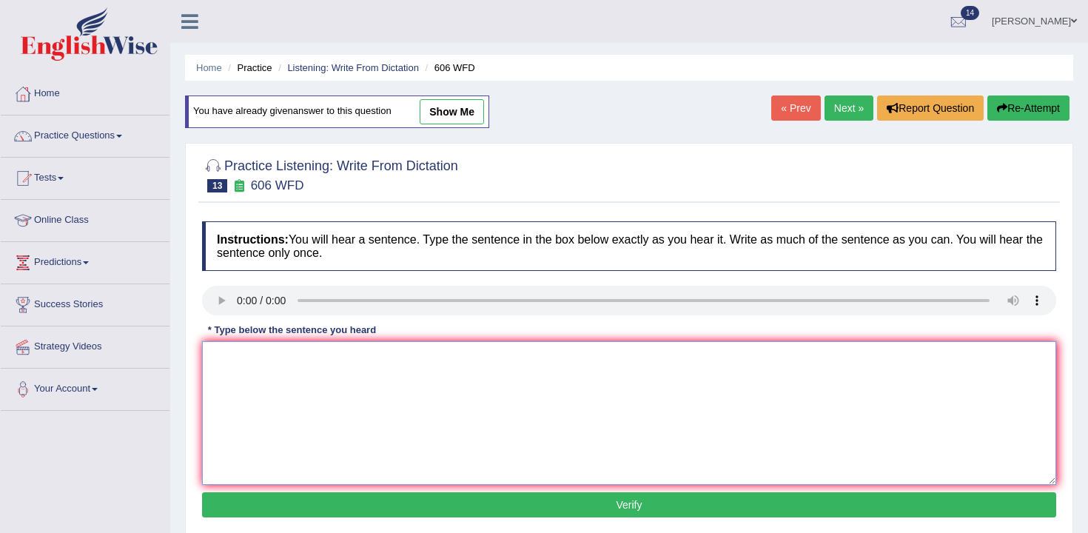
click at [285, 375] on textarea at bounding box center [629, 413] width 854 height 144
click at [440, 364] on textarea "Students will study the language of literature and greece." at bounding box center [629, 413] width 854 height 144
click at [496, 347] on textarea "Students will study the language of literature and greece." at bounding box center [629, 413] width 854 height 144
click at [440, 362] on textarea "Students will study the language of literature and greece." at bounding box center [629, 413] width 854 height 144
click at [485, 363] on textarea "Students will study the language of literature and in greece." at bounding box center [629, 413] width 854 height 144
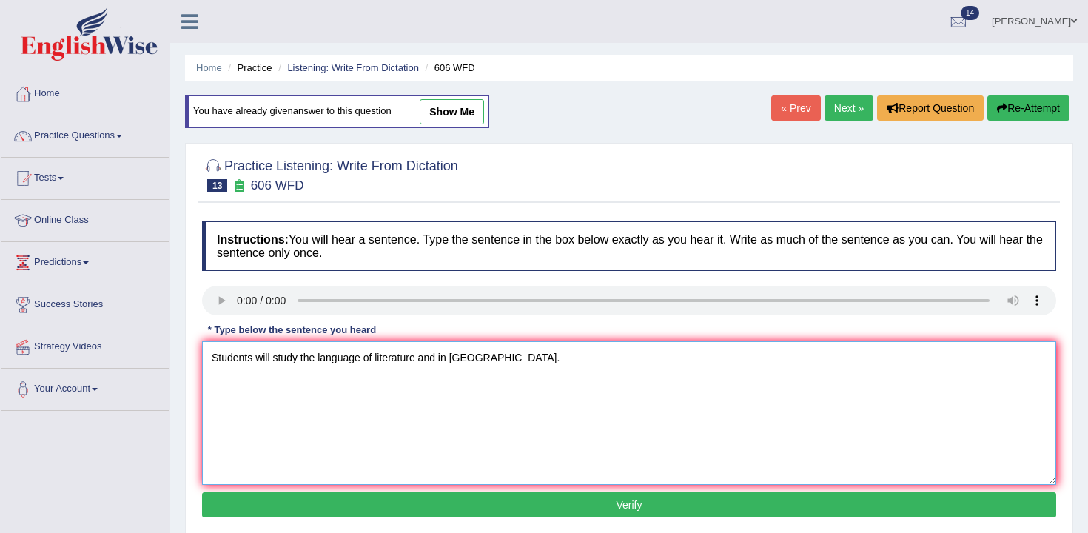
click at [451, 366] on textarea "Students will study the language of literature and in greece." at bounding box center [629, 413] width 854 height 144
type textarea "Students will study the language of literature and in ancient greece."
click at [535, 496] on button "Verify" at bounding box center [629, 504] width 854 height 25
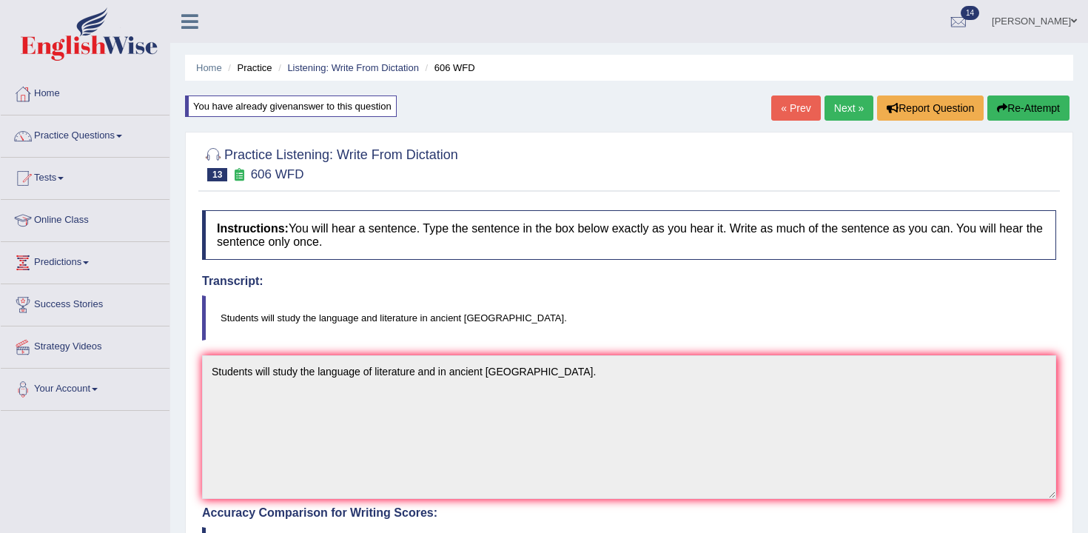
click at [854, 95] on div "Home Practice Listening: Write From Dictation 606 WFD You have already given an…" at bounding box center [629, 464] width 918 height 929
click at [847, 112] on link "Next »" at bounding box center [849, 107] width 49 height 25
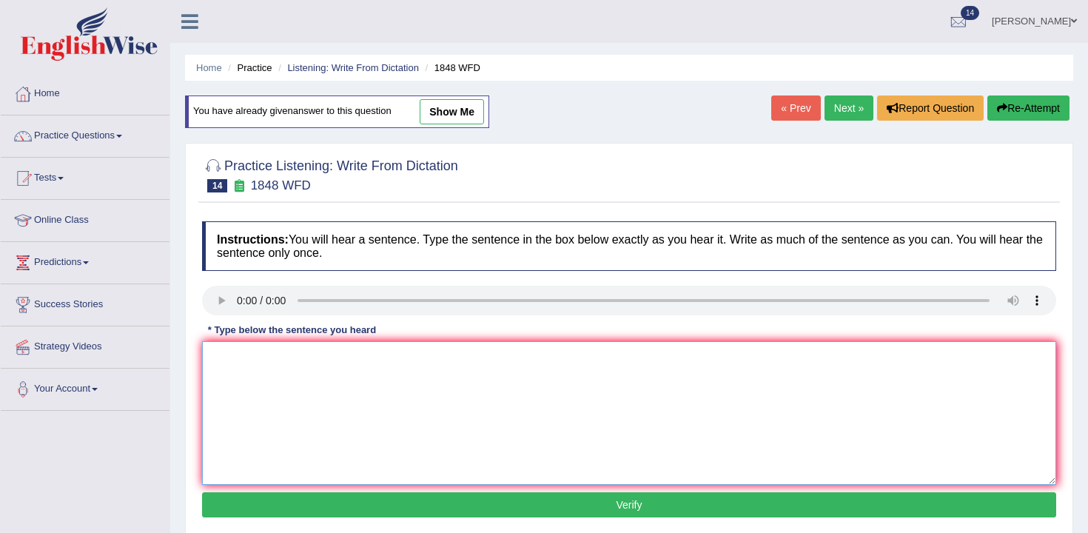
click at [254, 362] on textarea at bounding box center [629, 413] width 854 height 144
click at [355, 363] on textarea "Students must provide a valid id to enroll in this course." at bounding box center [629, 413] width 854 height 144
type textarea "Students must provide a valid identification to enroll in this course."
click at [515, 507] on button "Verify" at bounding box center [629, 504] width 854 height 25
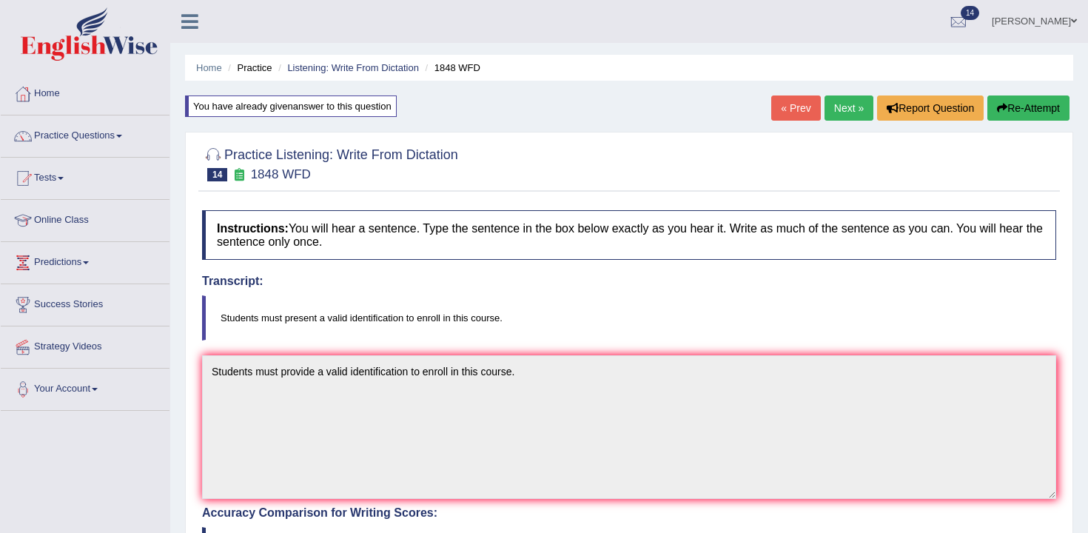
click at [856, 108] on link "Next »" at bounding box center [849, 107] width 49 height 25
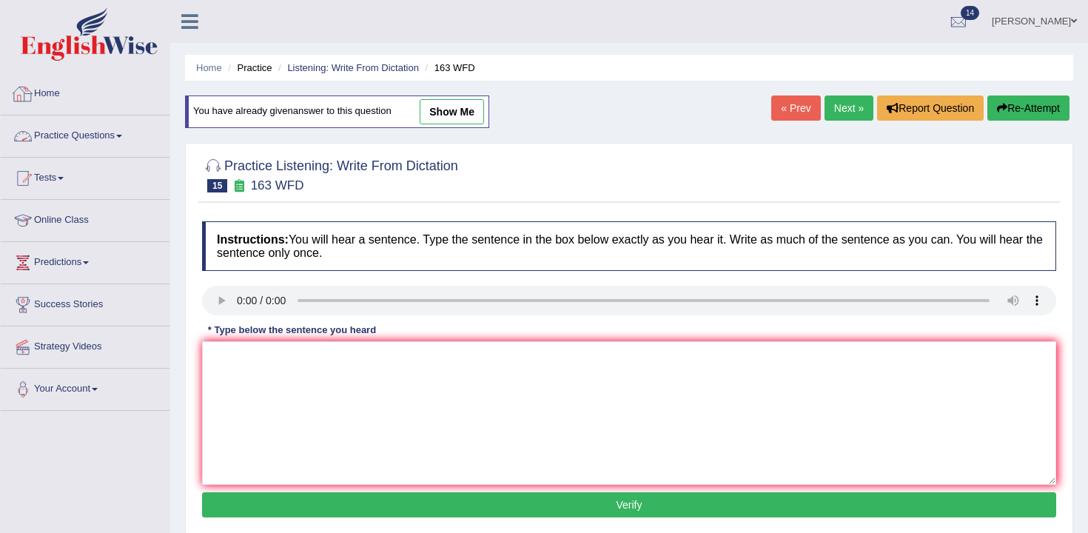
click at [98, 143] on link "Practice Questions" at bounding box center [85, 133] width 169 height 37
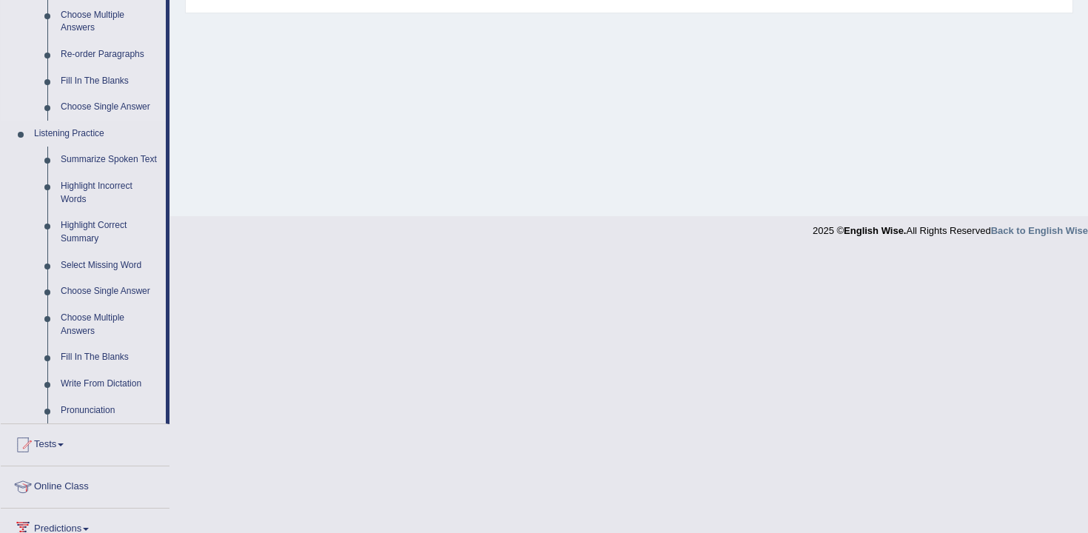
scroll to position [681, 0]
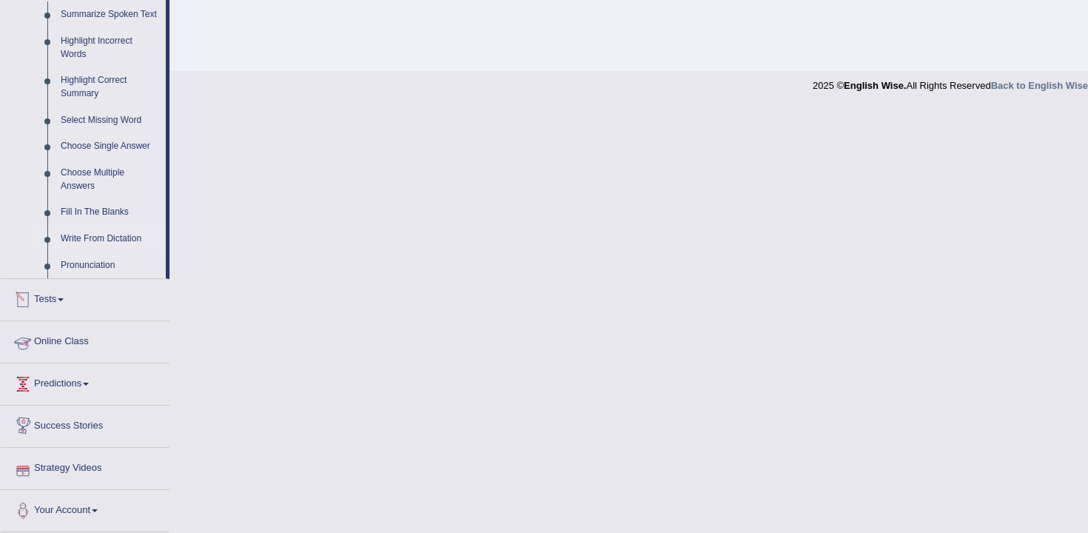
click at [107, 243] on link "Write From Dictation" at bounding box center [110, 239] width 112 height 27
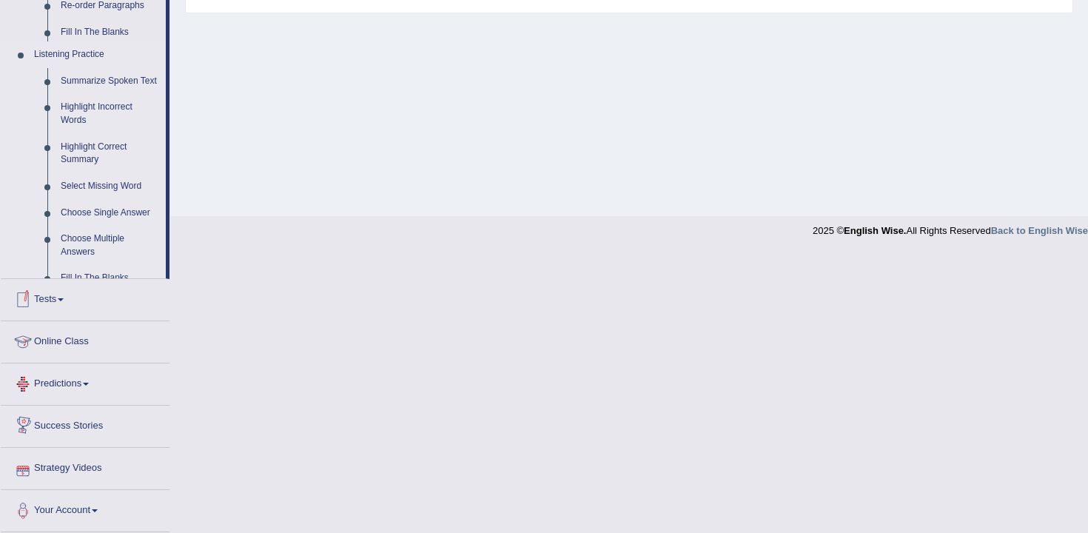
scroll to position [244, 0]
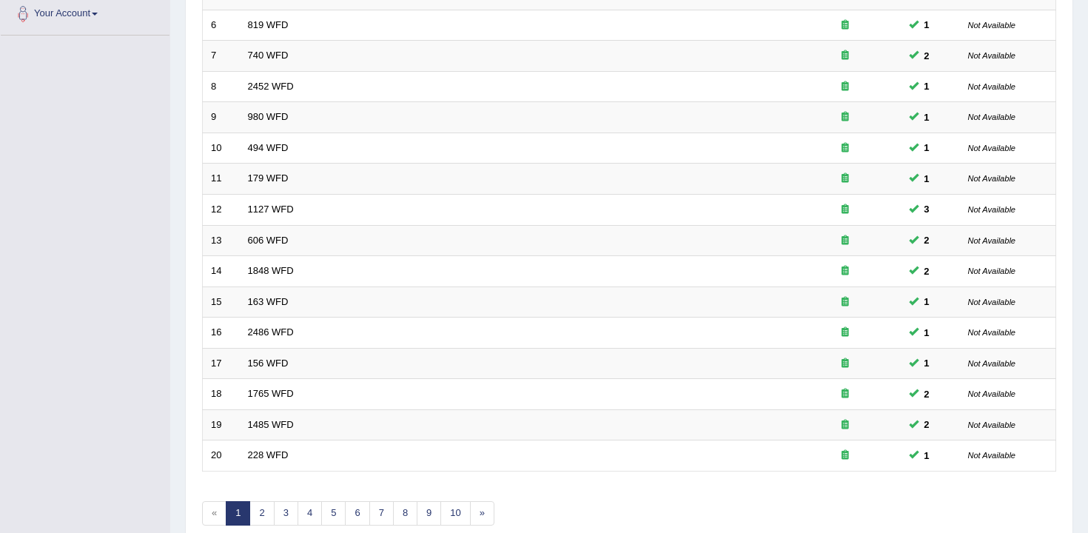
scroll to position [447, 0]
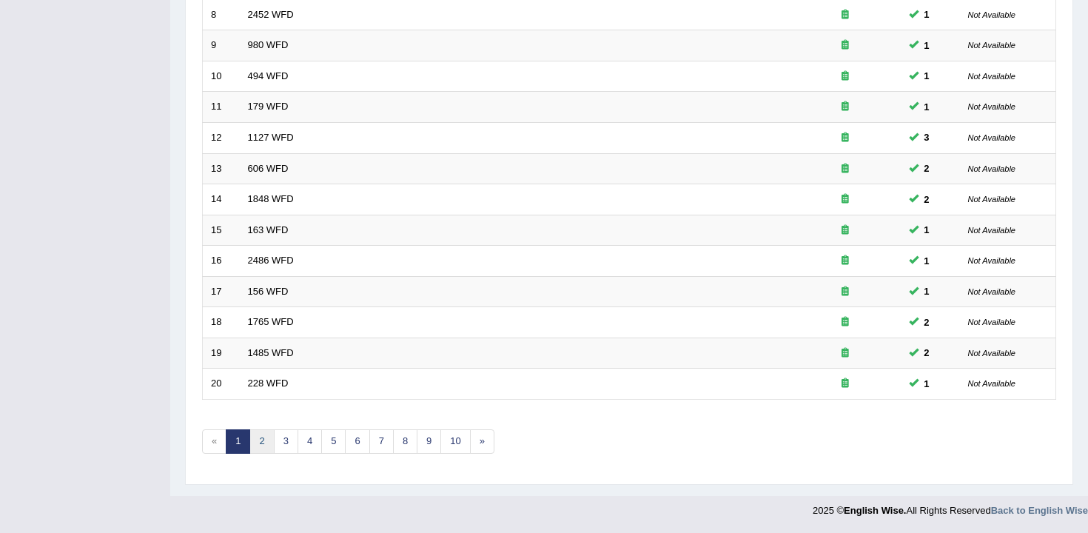
click at [261, 446] on link "2" at bounding box center [261, 441] width 24 height 24
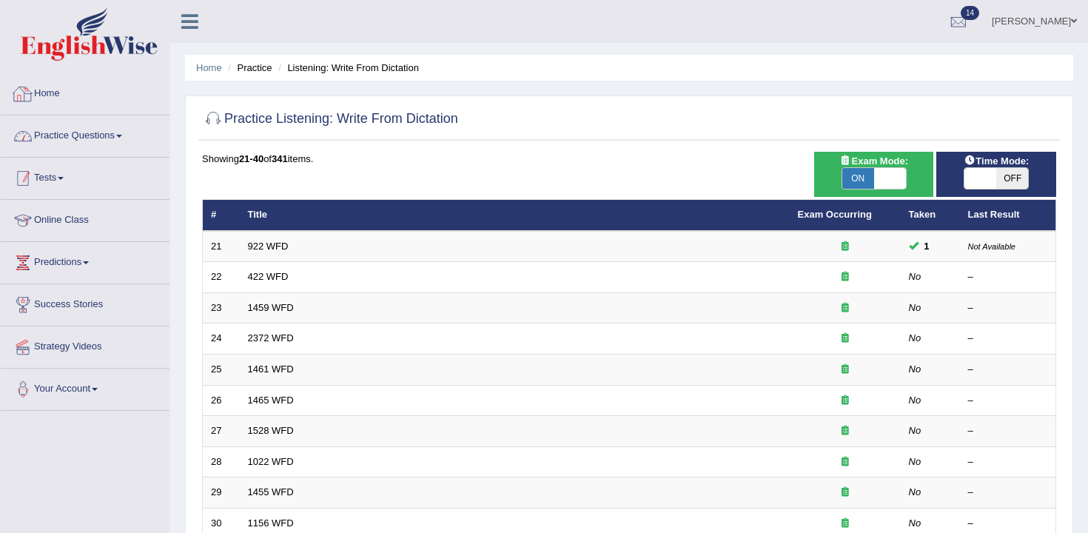
click at [60, 172] on link "Tests" at bounding box center [85, 176] width 169 height 37
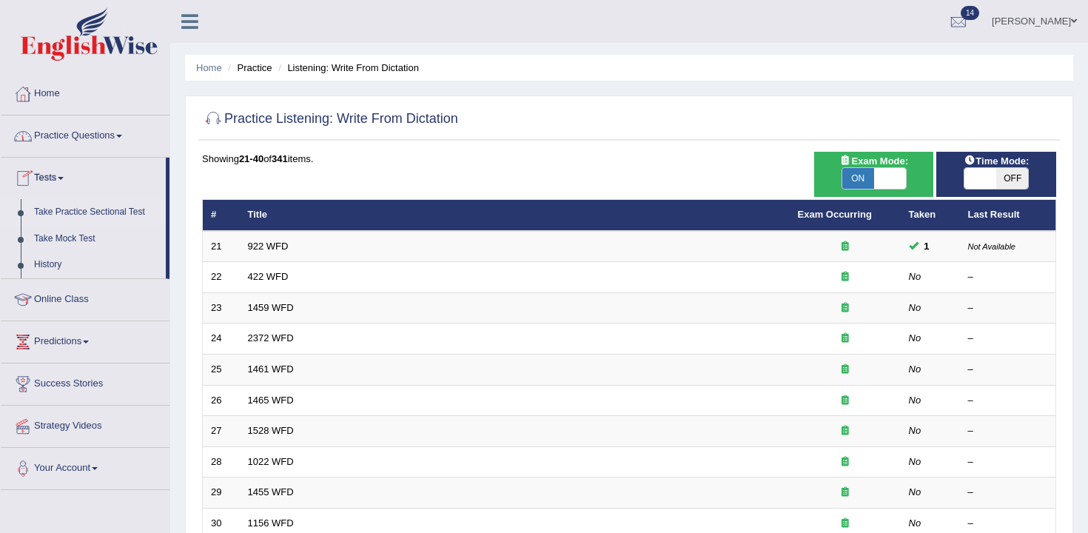
click at [69, 213] on link "Take Practice Sectional Test" at bounding box center [96, 212] width 138 height 27
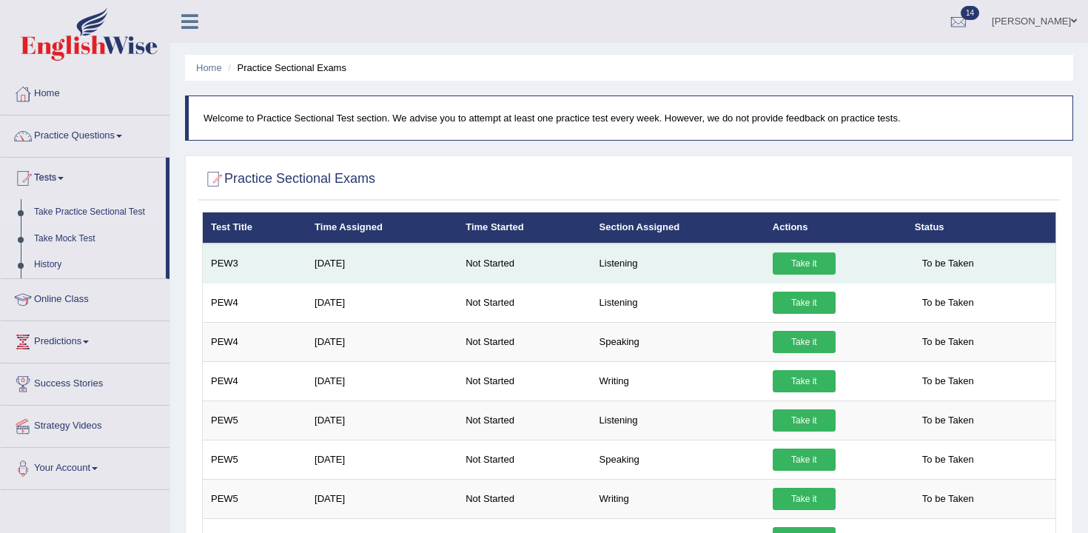
click at [807, 260] on link "Take it" at bounding box center [804, 263] width 63 height 22
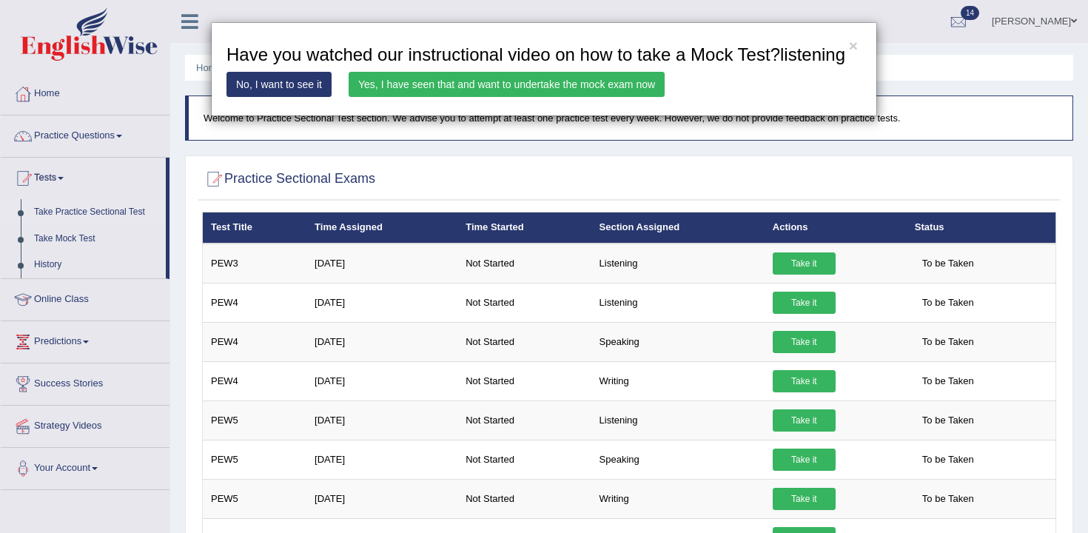
click at [426, 97] on link "Yes, I have seen that and want to undertake the mock exam now" at bounding box center [507, 84] width 316 height 25
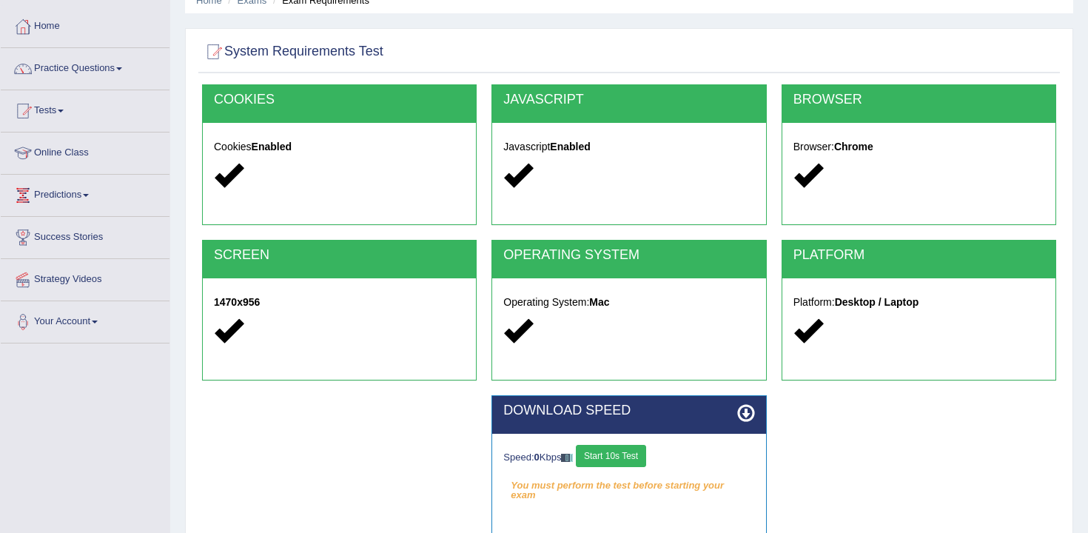
scroll to position [75, 0]
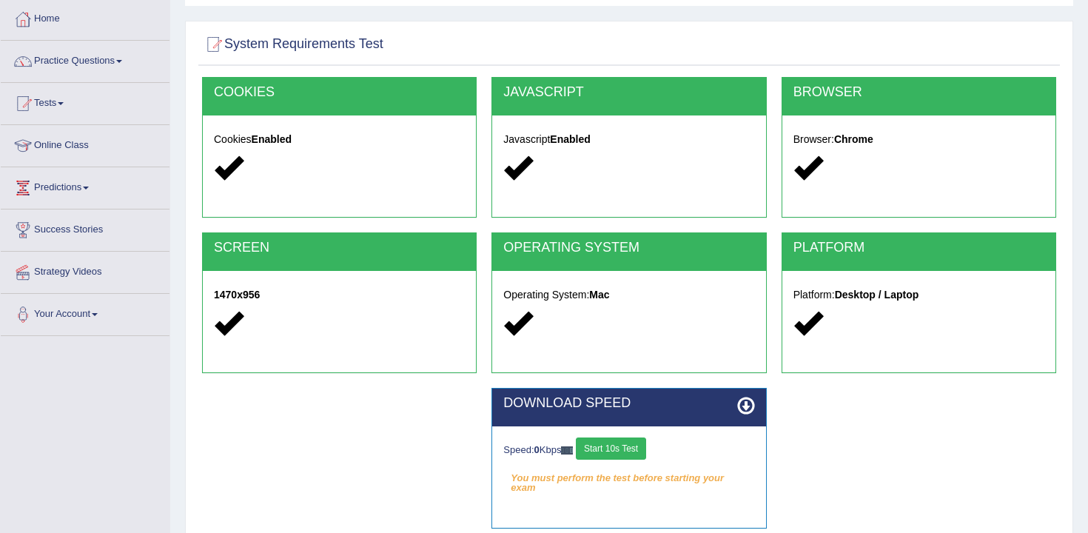
click at [644, 446] on button "Start 10s Test" at bounding box center [611, 448] width 70 height 22
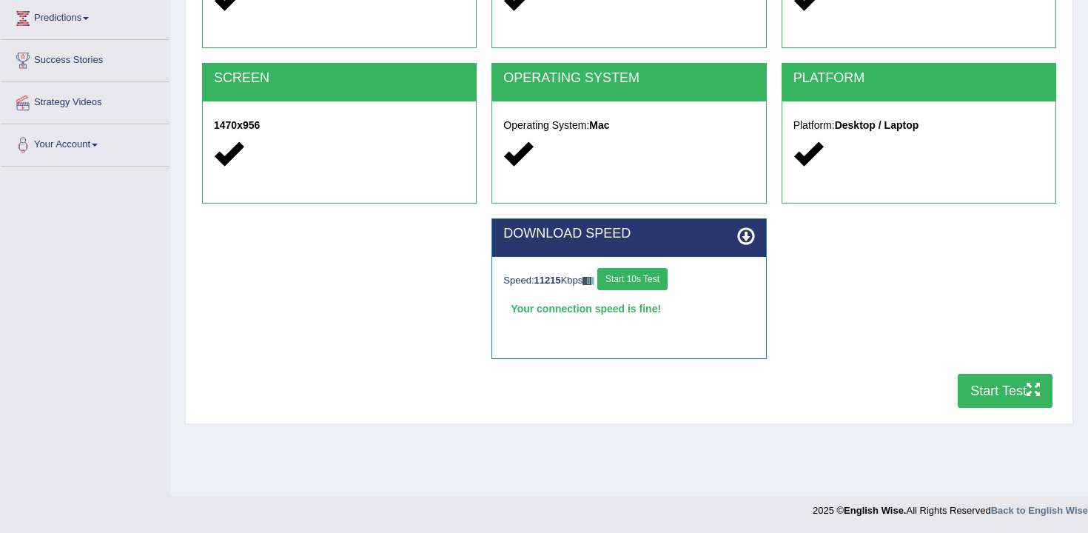
click at [1013, 392] on button "Start Test" at bounding box center [1005, 391] width 95 height 34
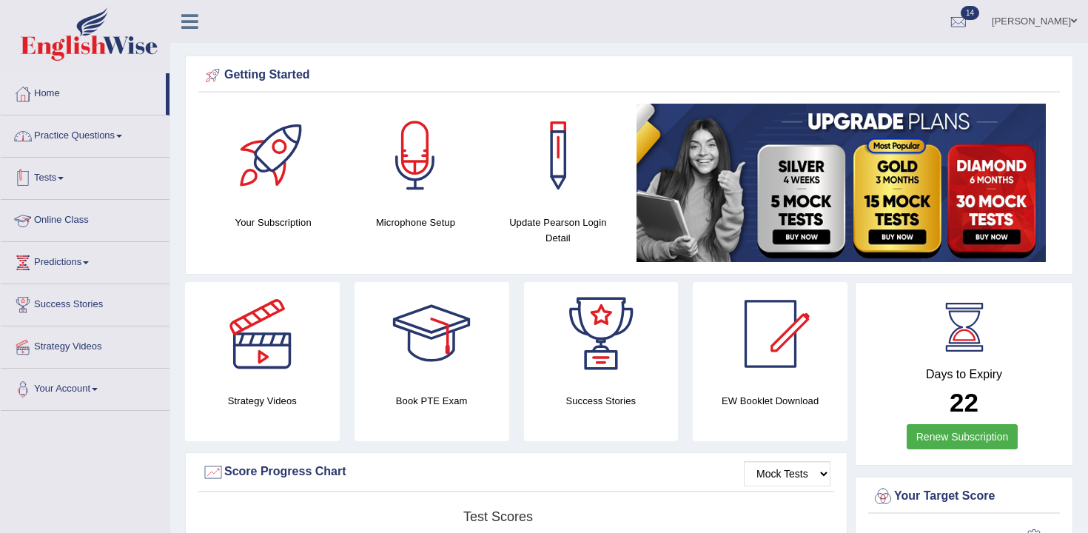
click at [87, 147] on link "Practice Questions" at bounding box center [85, 133] width 169 height 37
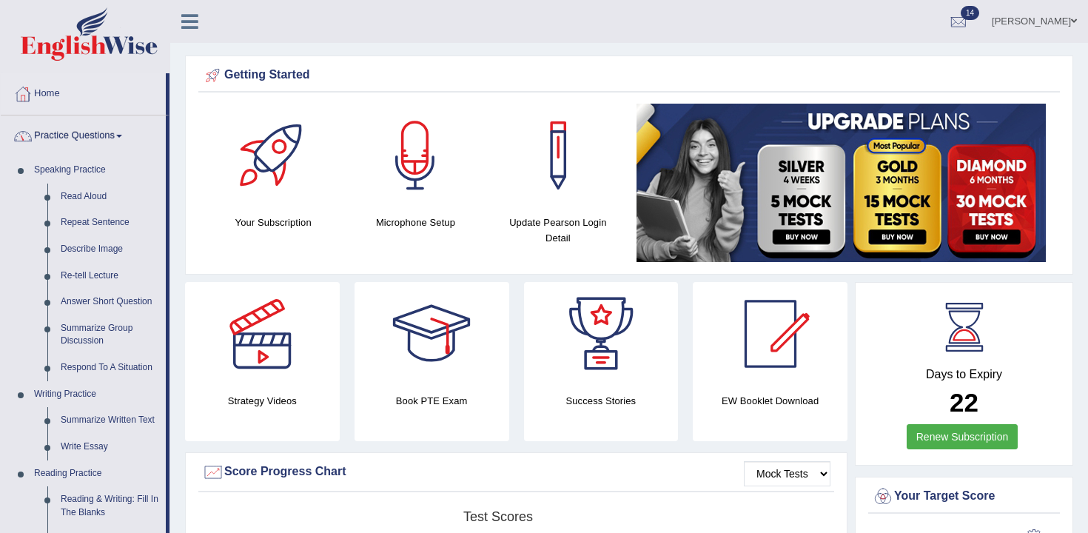
click at [53, 144] on link "Practice Questions" at bounding box center [83, 133] width 165 height 37
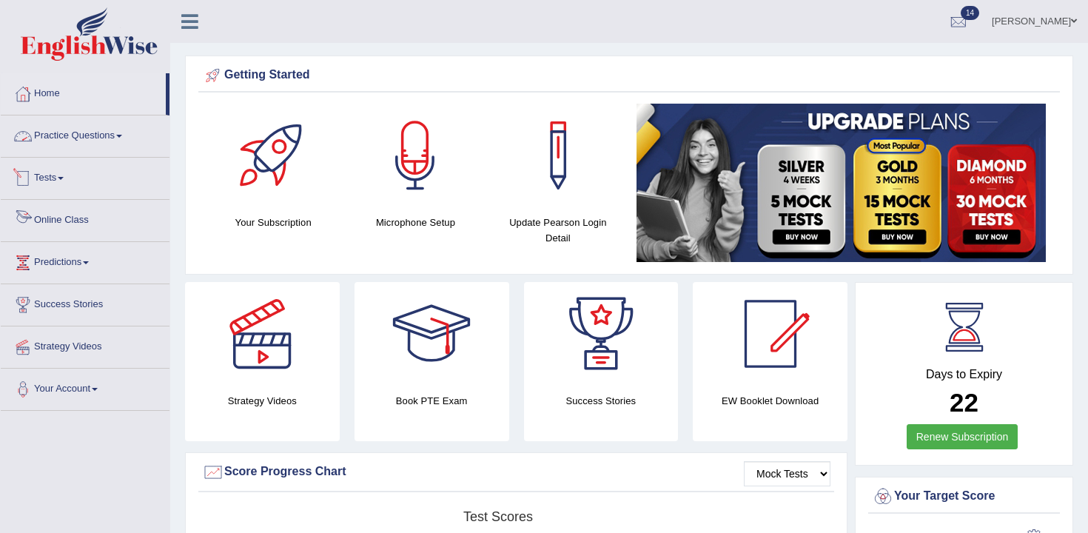
click at [85, 172] on link "Tests" at bounding box center [85, 176] width 169 height 37
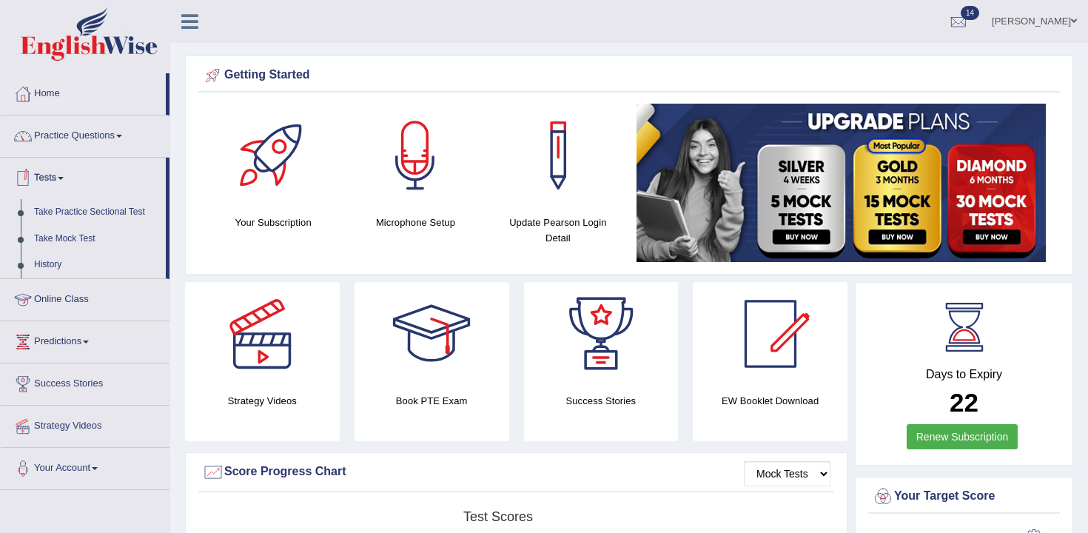
click at [89, 175] on link "Tests" at bounding box center [83, 176] width 165 height 37
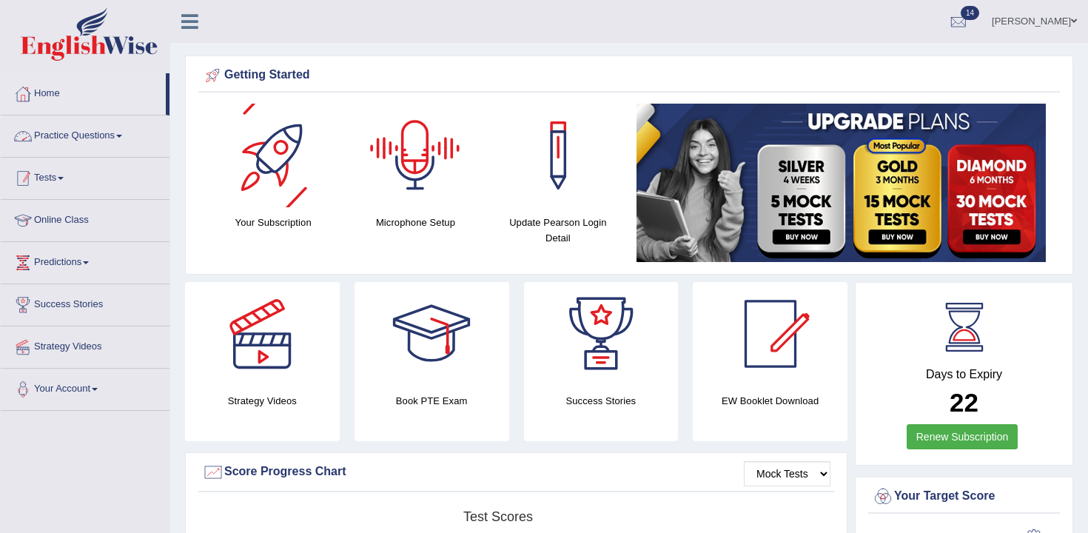
click at [93, 166] on link "Tests" at bounding box center [85, 176] width 169 height 37
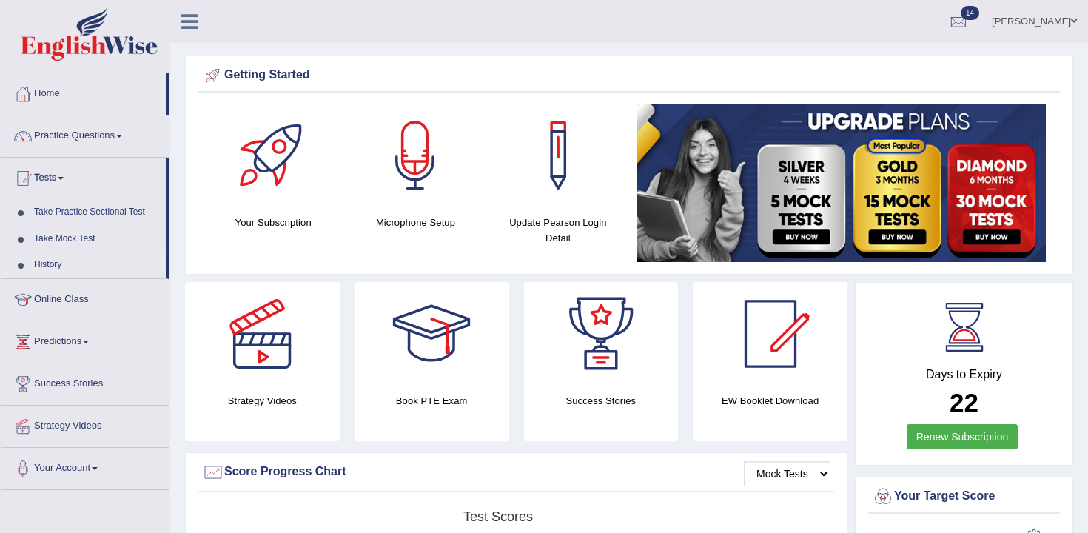
click at [64, 258] on link "History" at bounding box center [96, 265] width 138 height 27
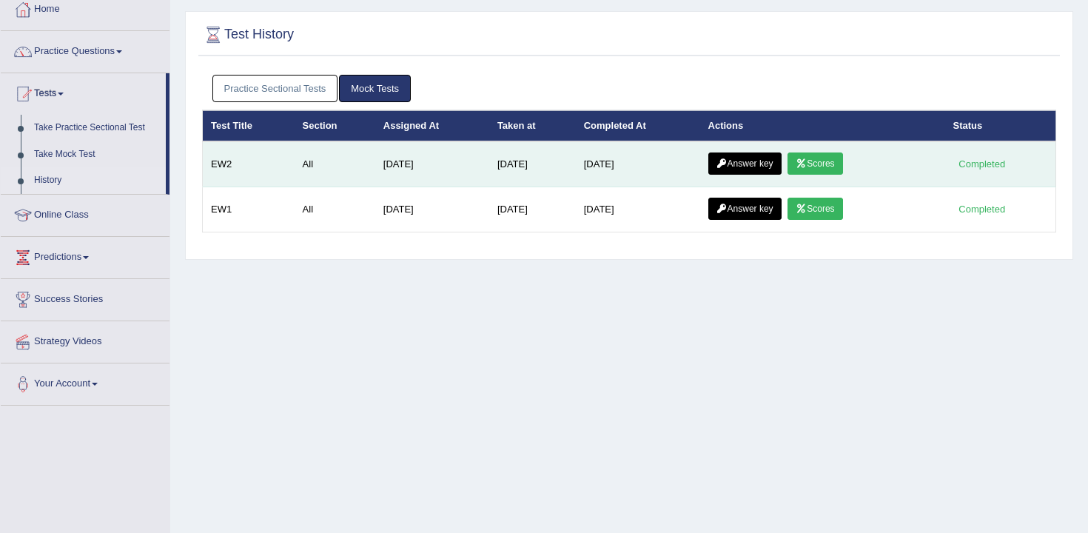
scroll to position [30, 0]
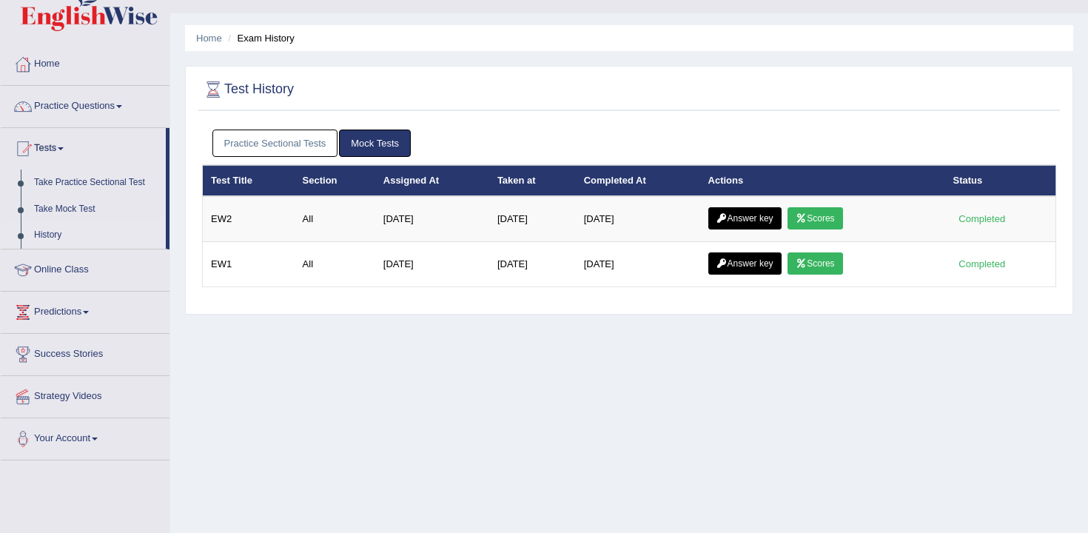
click at [326, 145] on link "Practice Sectional Tests" at bounding box center [275, 143] width 126 height 27
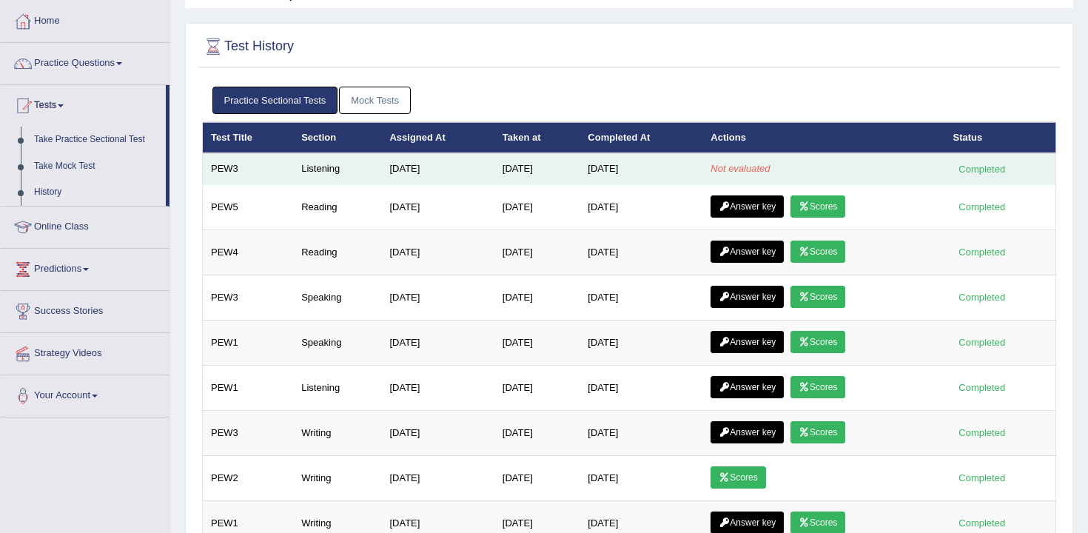
scroll to position [99, 0]
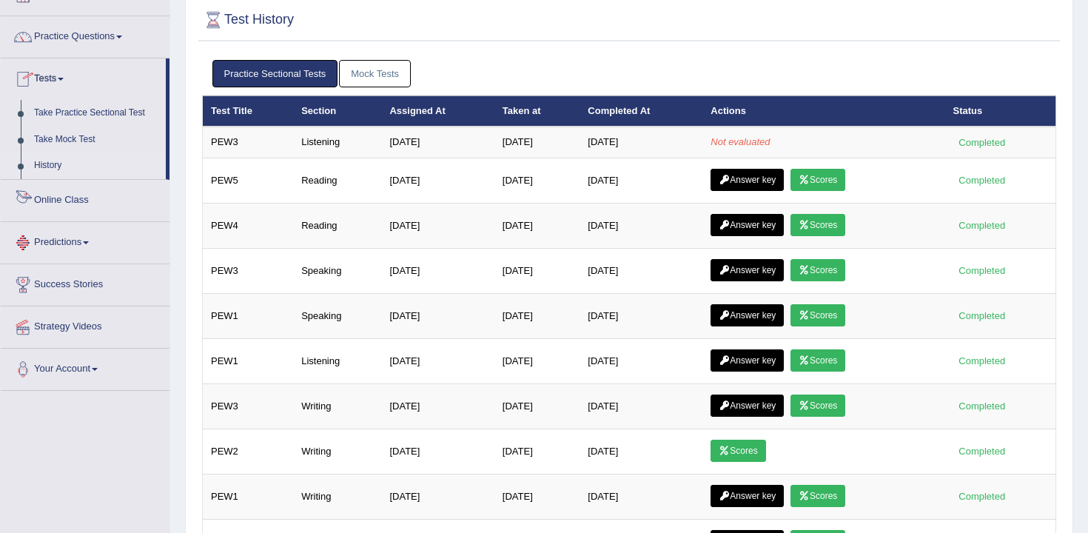
click at [68, 204] on link "Online Class" at bounding box center [85, 198] width 169 height 37
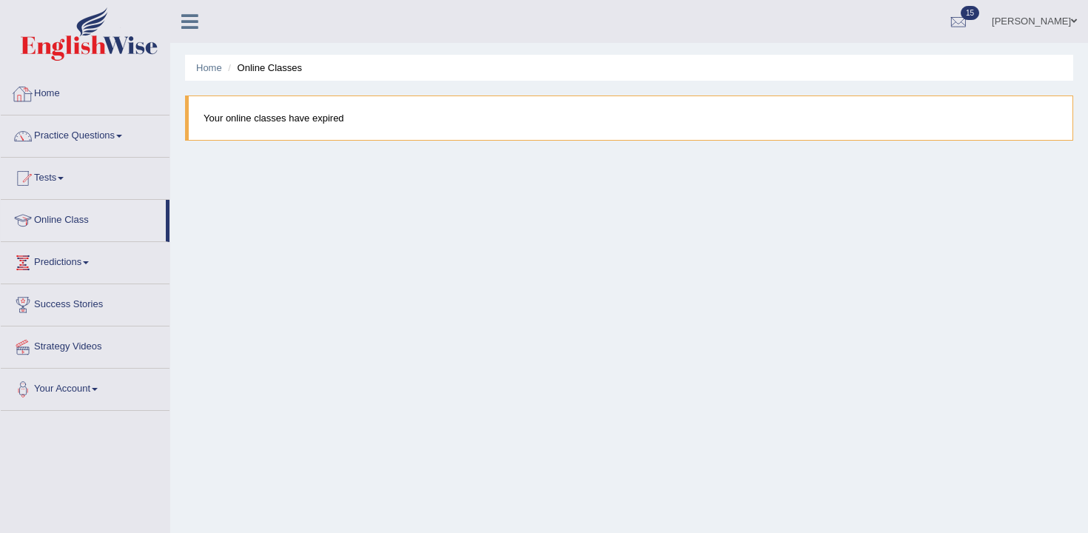
click at [93, 89] on link "Home" at bounding box center [85, 91] width 169 height 37
click at [117, 140] on link "Practice Questions" at bounding box center [85, 133] width 169 height 37
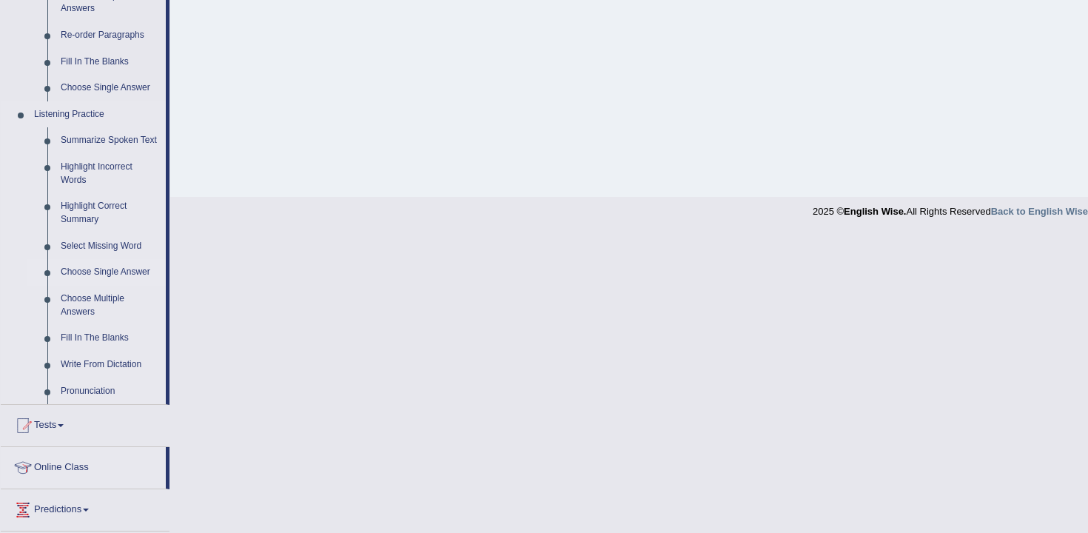
scroll to position [581, 0]
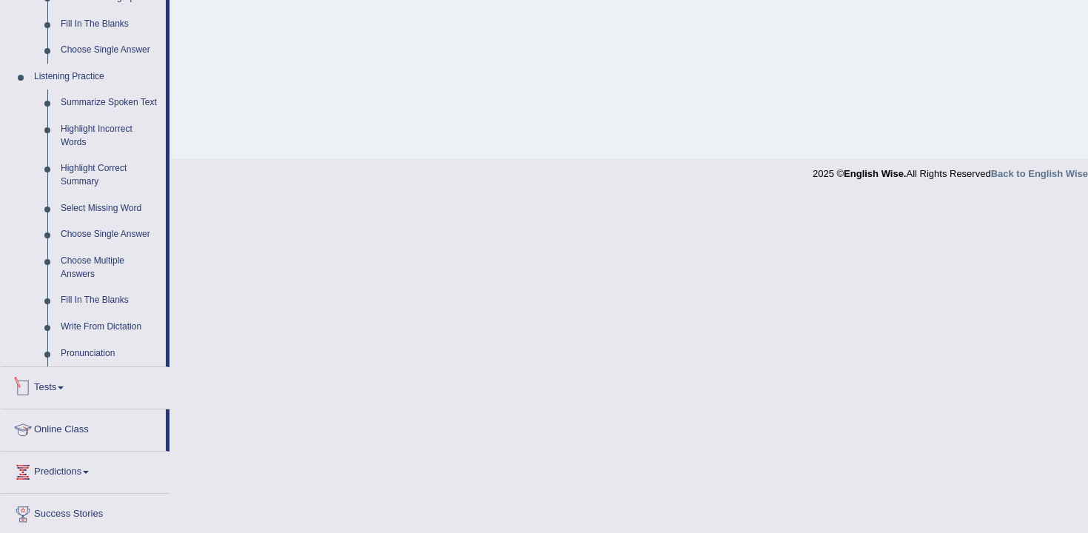
click at [80, 404] on link "Tests" at bounding box center [85, 385] width 169 height 37
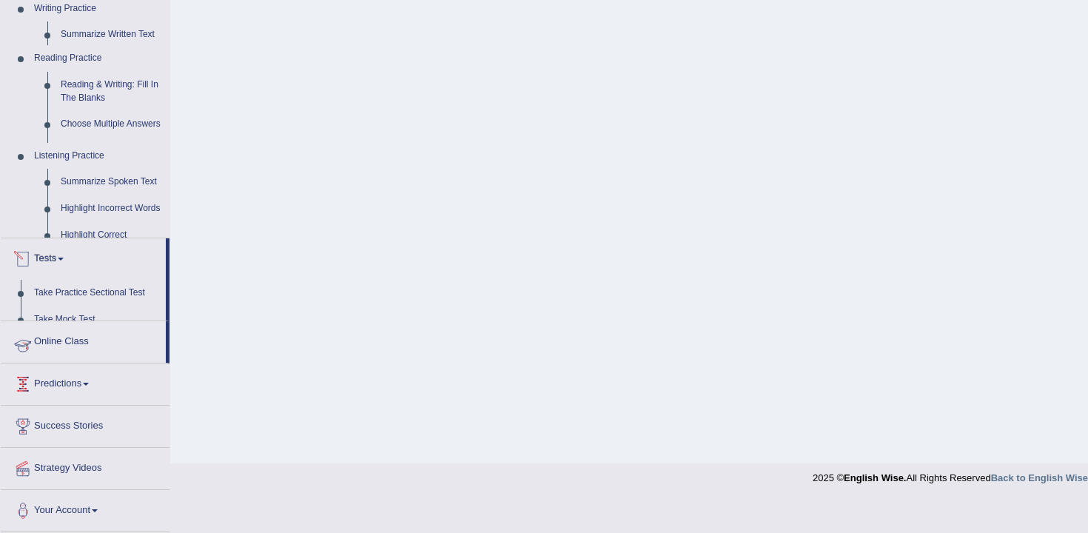
scroll to position [244, 0]
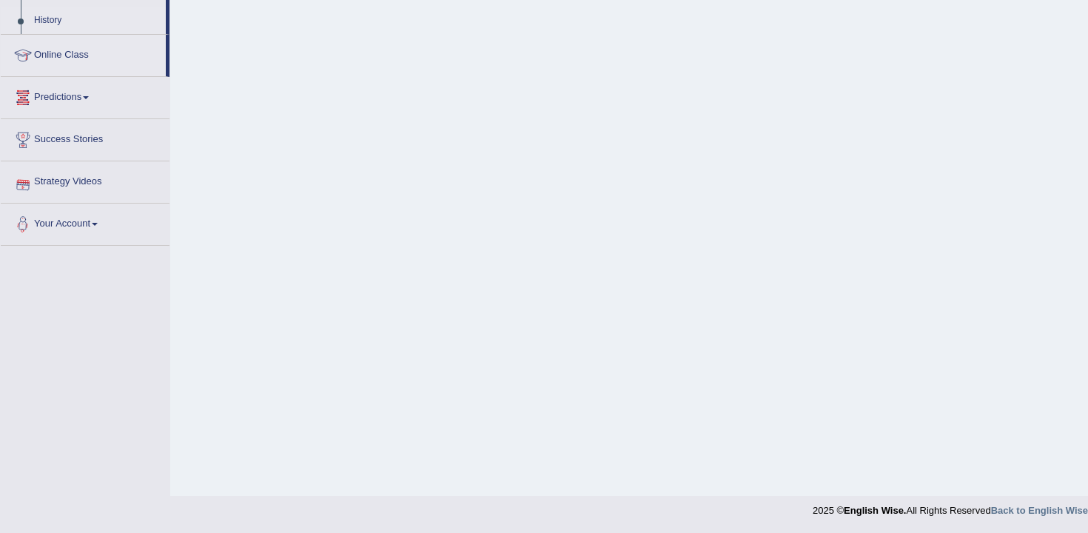
click at [64, 27] on link "History" at bounding box center [96, 20] width 138 height 27
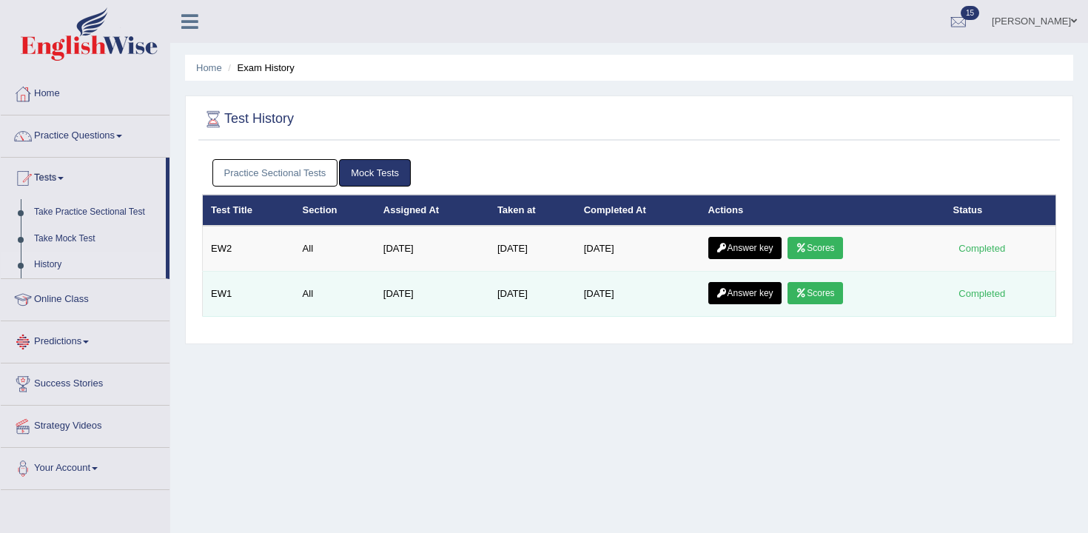
scroll to position [36, 0]
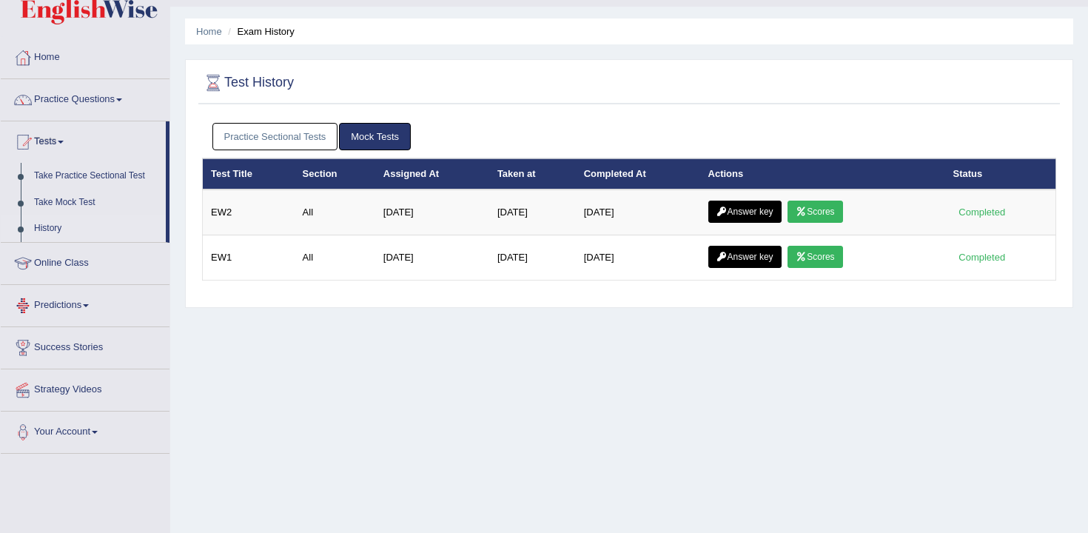
click at [304, 141] on link "Practice Sectional Tests" at bounding box center [275, 136] width 126 height 27
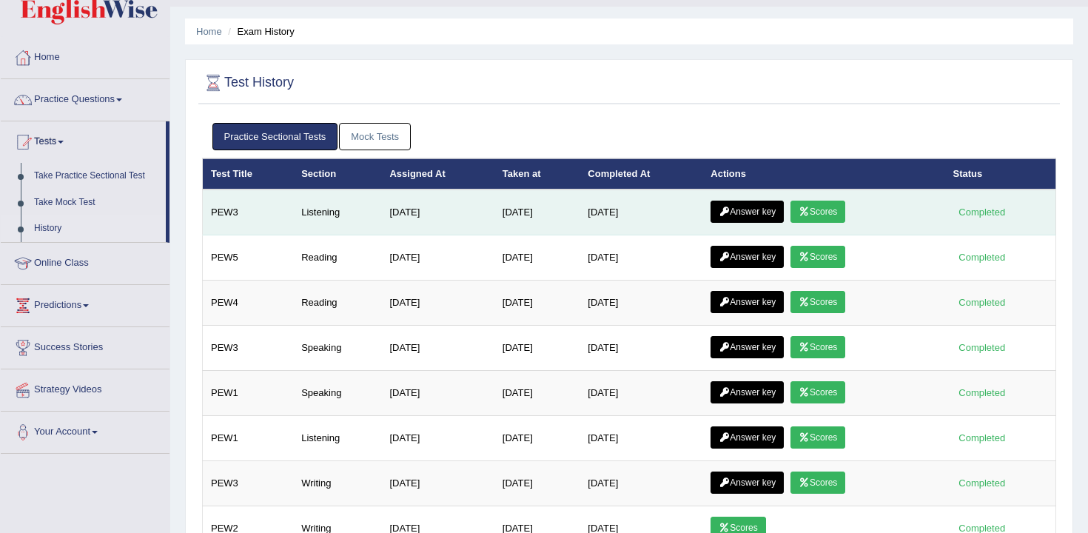
click at [817, 215] on link "Scores" at bounding box center [817, 212] width 55 height 22
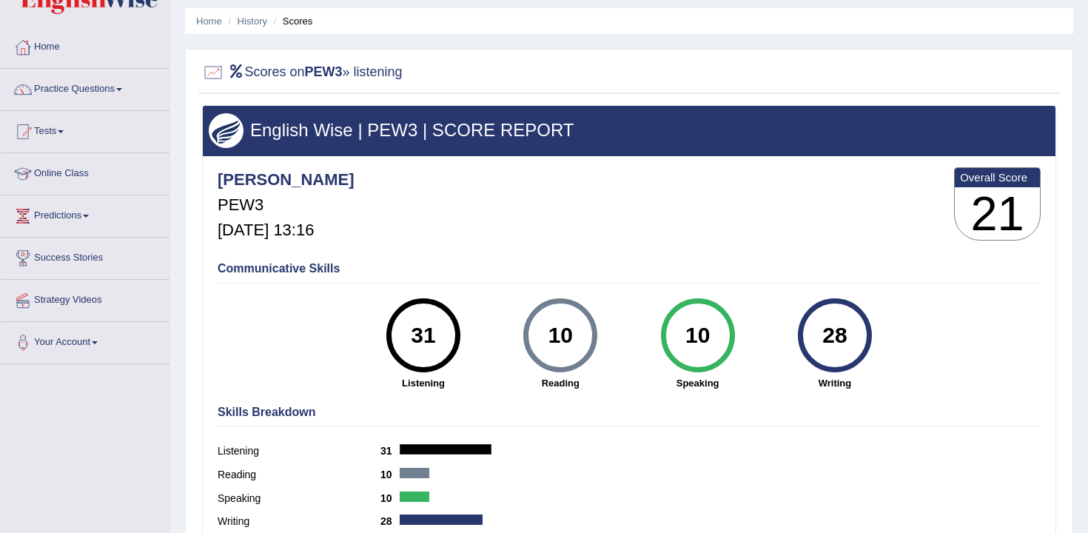
scroll to position [47, 0]
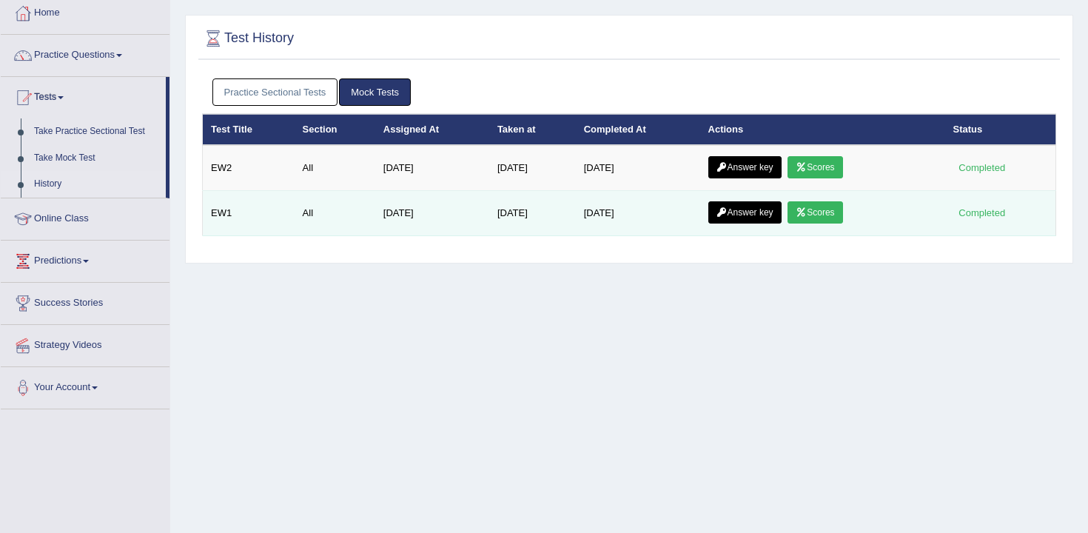
scroll to position [87, 0]
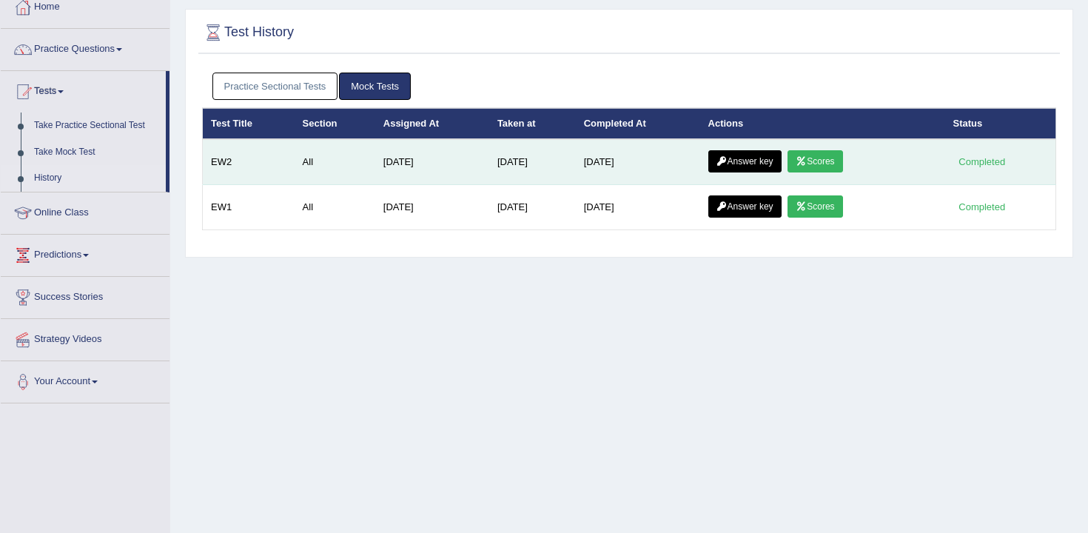
click at [765, 155] on link "Answer key" at bounding box center [744, 161] width 73 height 22
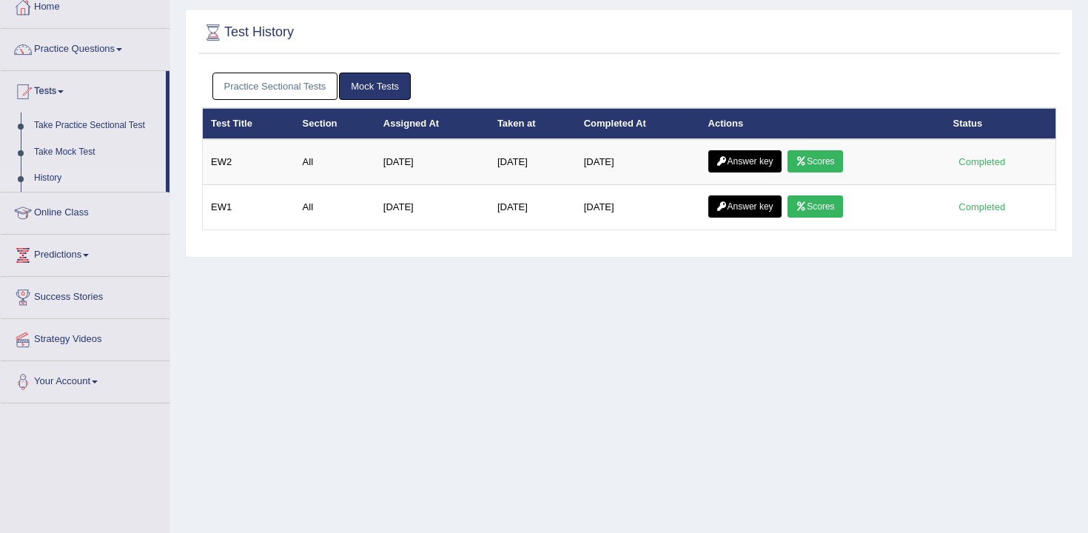
click at [260, 83] on link "Practice Sectional Tests" at bounding box center [275, 86] width 126 height 27
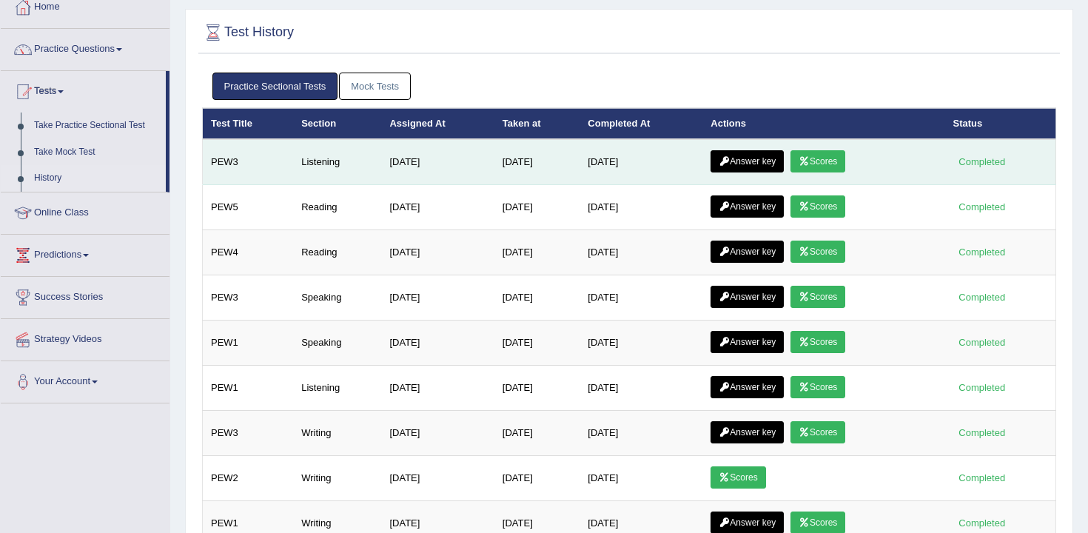
click at [751, 168] on link "Answer key" at bounding box center [747, 161] width 73 height 22
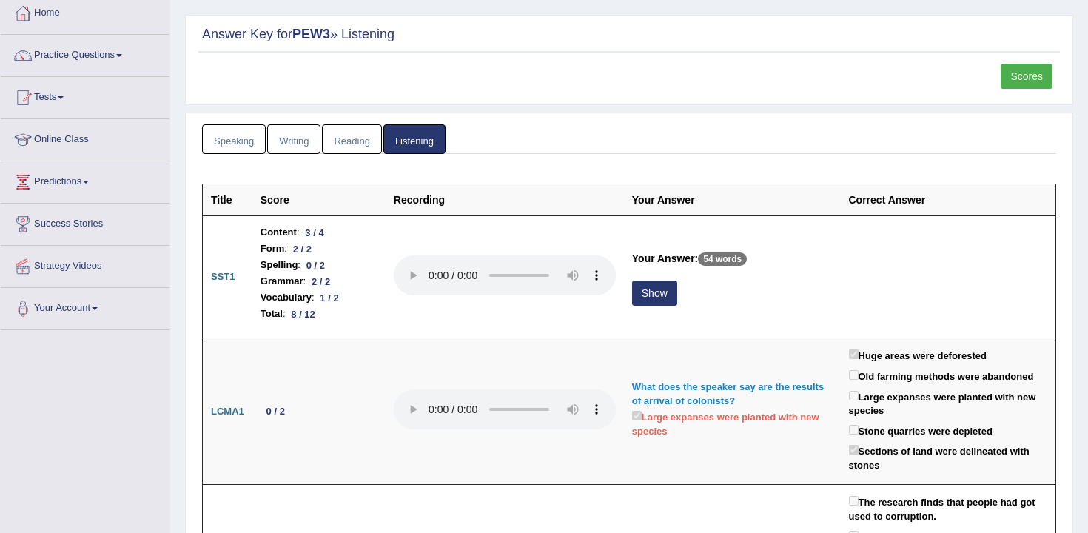
scroll to position [91, 0]
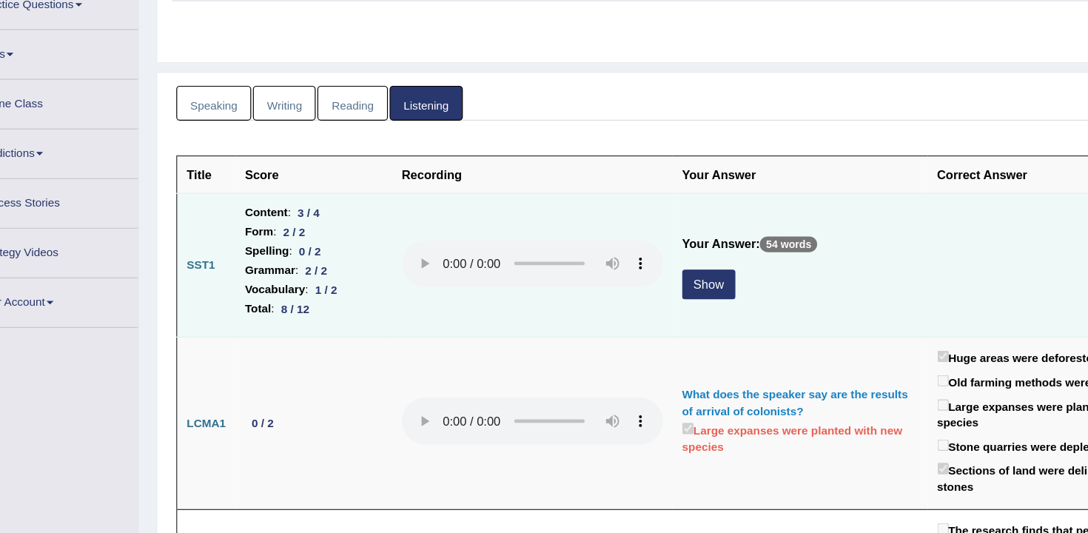
click at [665, 278] on button "Show" at bounding box center [654, 282] width 45 height 25
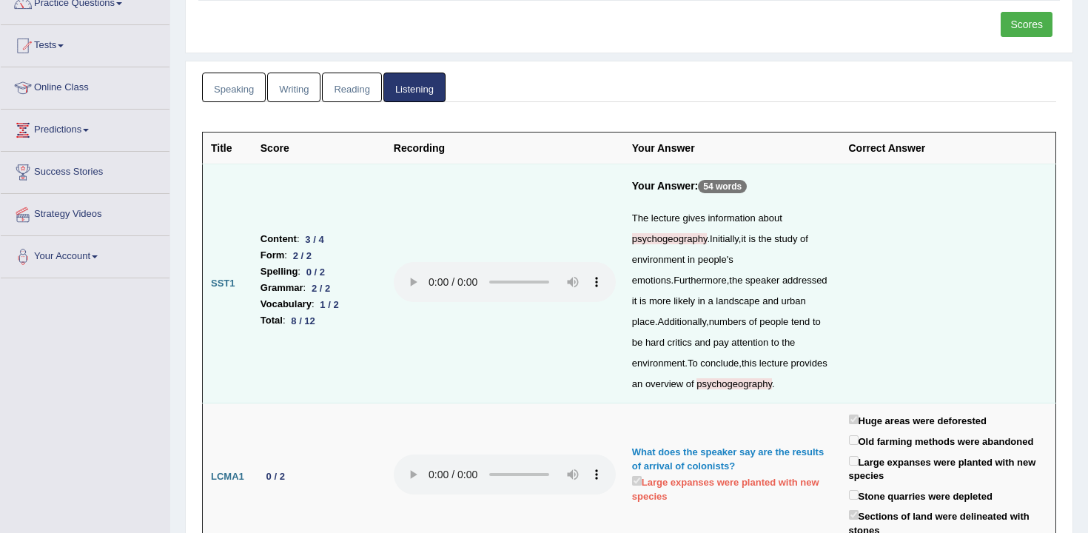
scroll to position [139, 0]
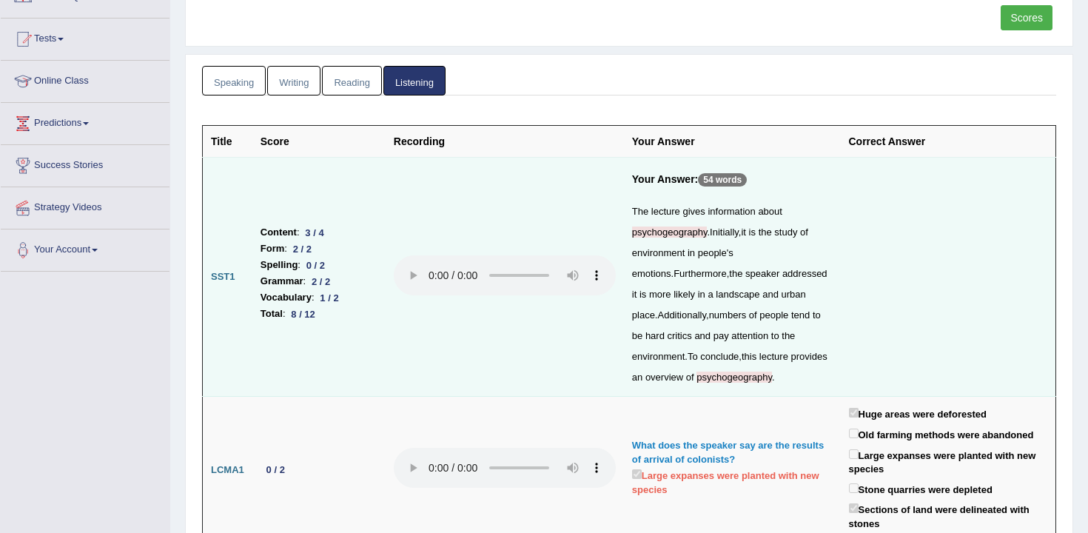
click at [387, 289] on td at bounding box center [505, 277] width 238 height 239
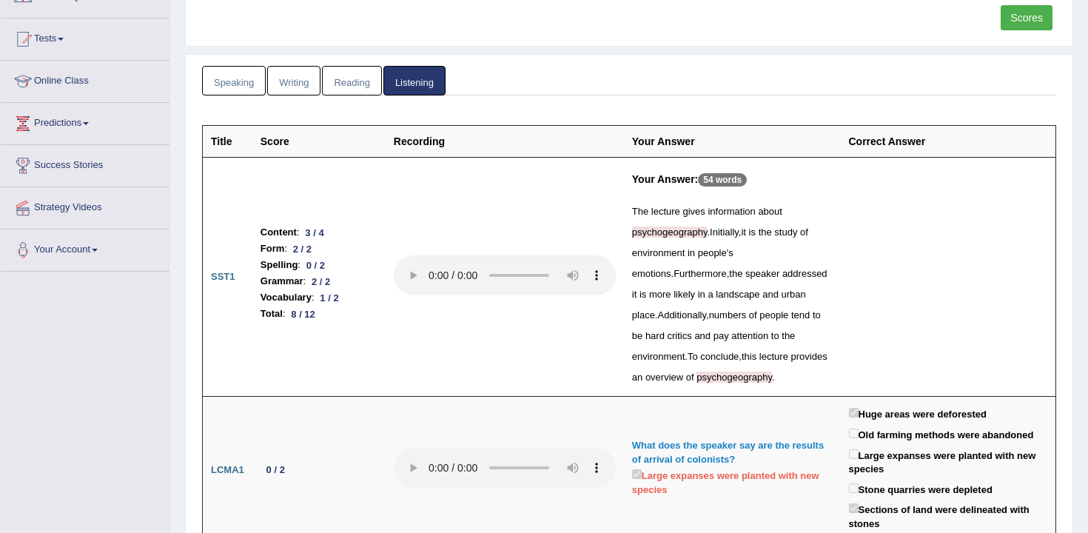
click at [729, 174] on p "54 words" at bounding box center [722, 179] width 49 height 13
click at [785, 261] on div "The lecture gives information about psychogeography . Initially , it is the stu…" at bounding box center [732, 294] width 201 height 187
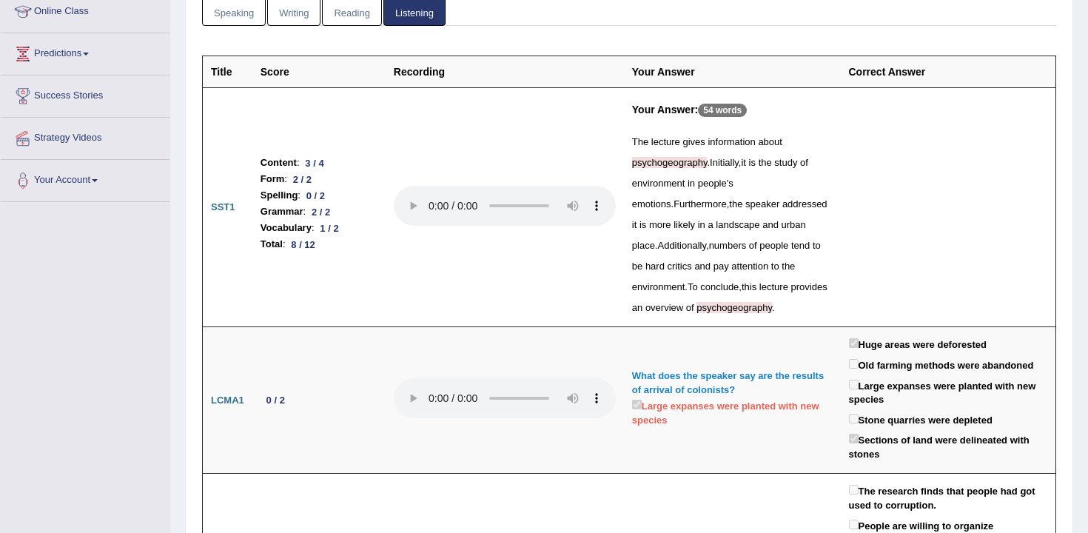
scroll to position [214, 0]
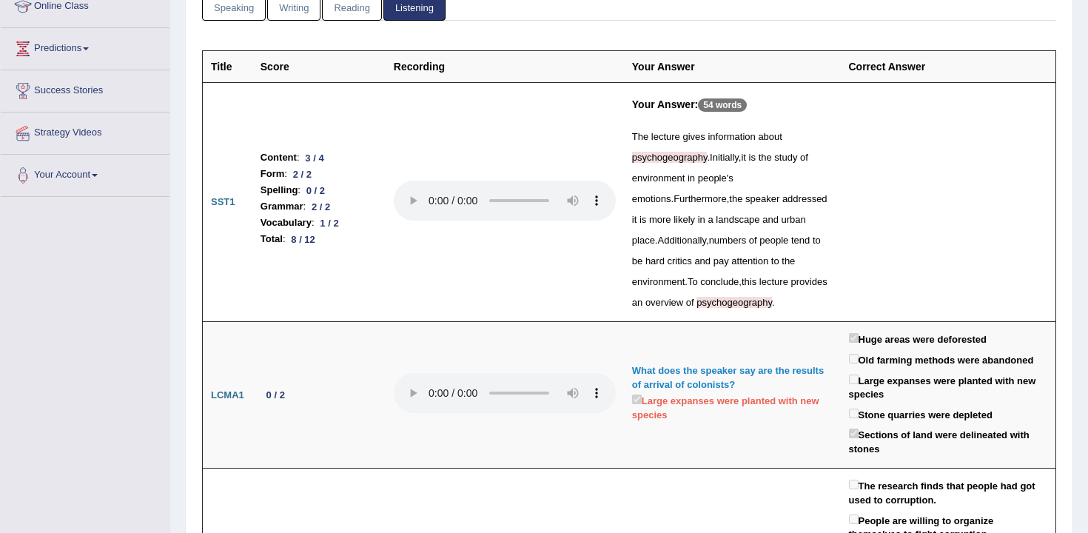
click at [772, 298] on span "psychogeography" at bounding box center [733, 302] width 75 height 11
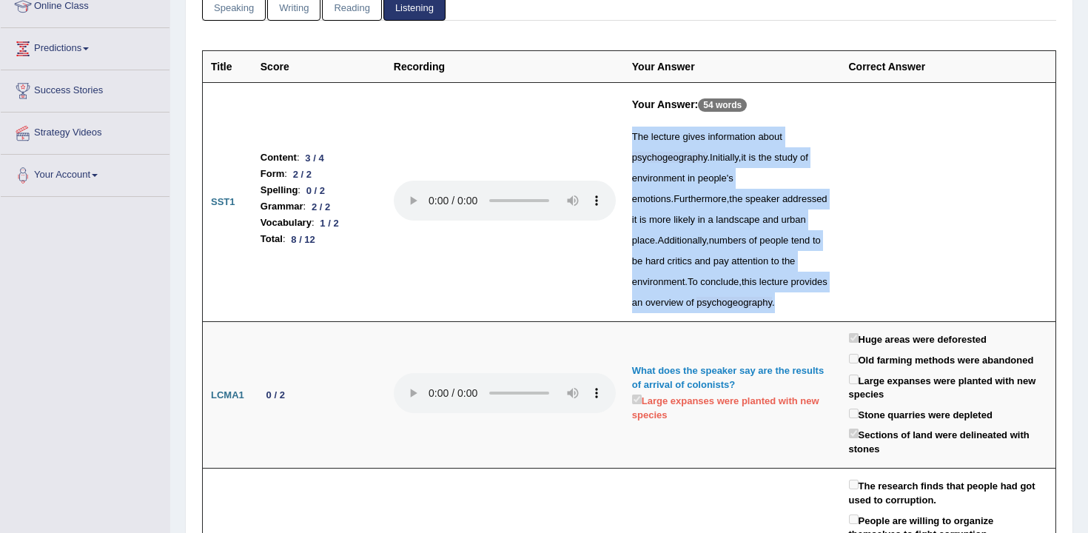
click at [772, 298] on span "psychogeography" at bounding box center [733, 302] width 75 height 11
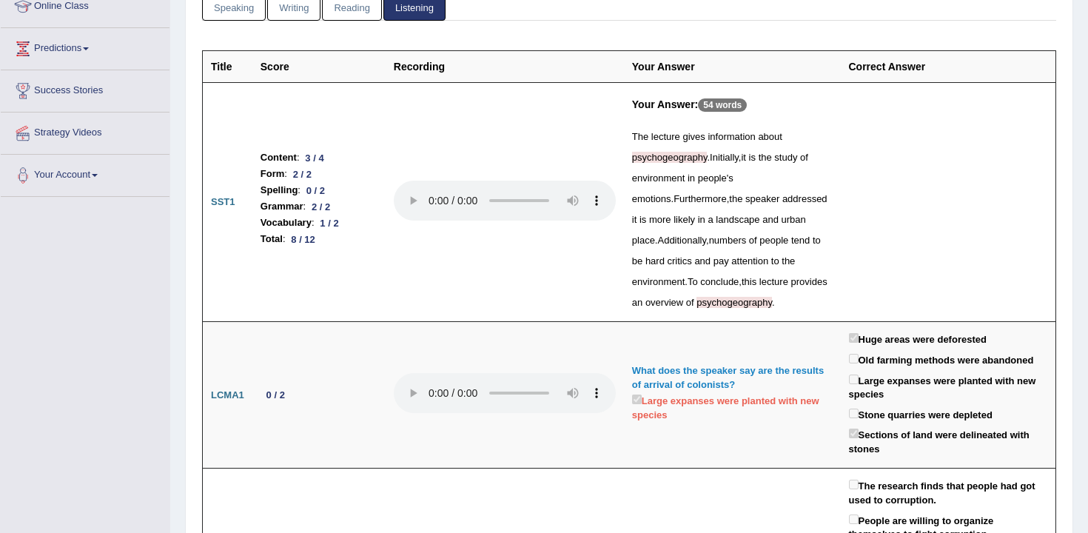
click at [807, 292] on div "The lecture gives information about psychogeography . Initially , it is the stu…" at bounding box center [732, 220] width 201 height 187
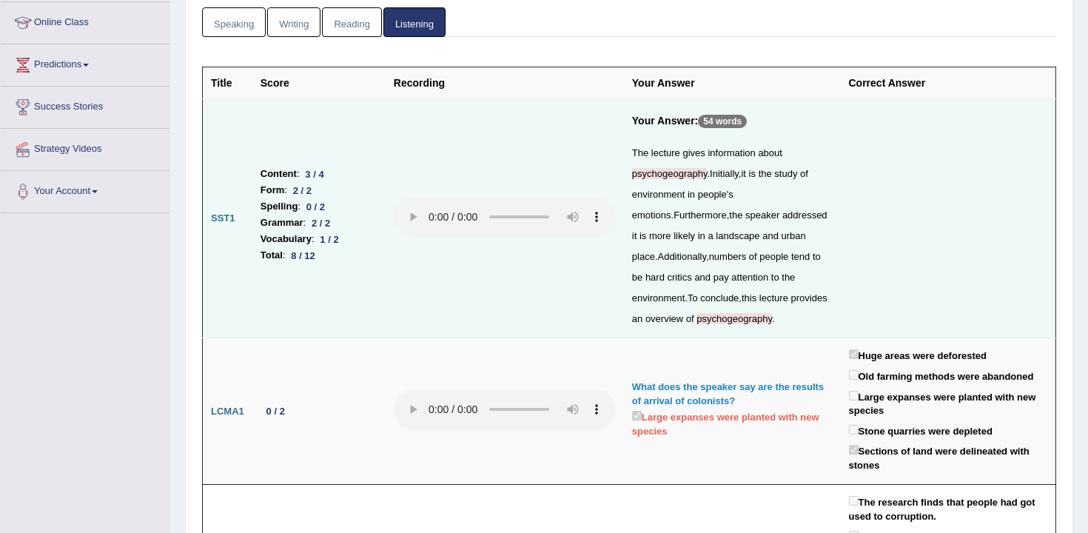
scroll to position [192, 0]
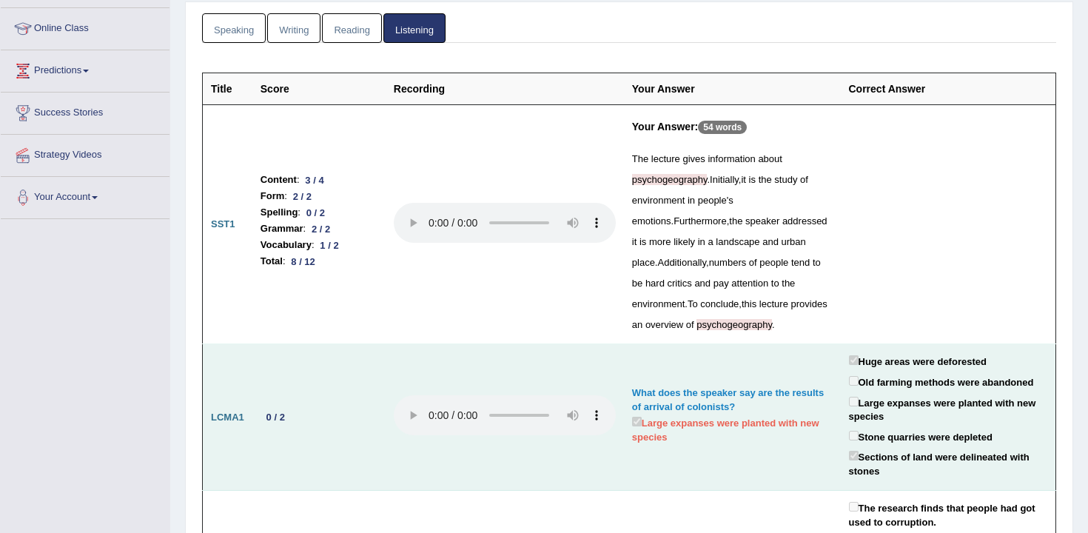
click at [506, 360] on td at bounding box center [505, 417] width 238 height 147
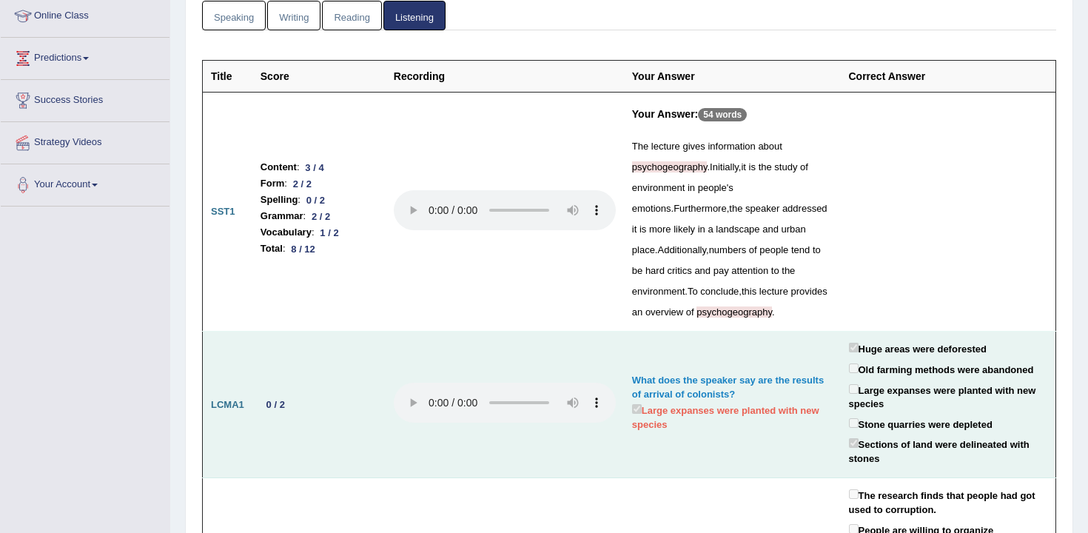
scroll to position [0, 0]
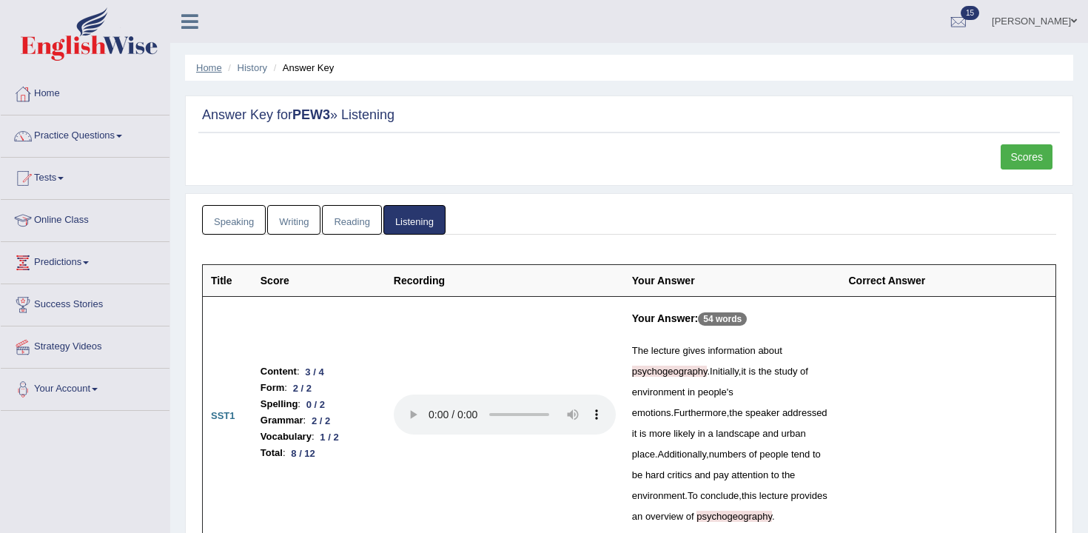
click at [215, 70] on link "Home" at bounding box center [209, 67] width 26 height 11
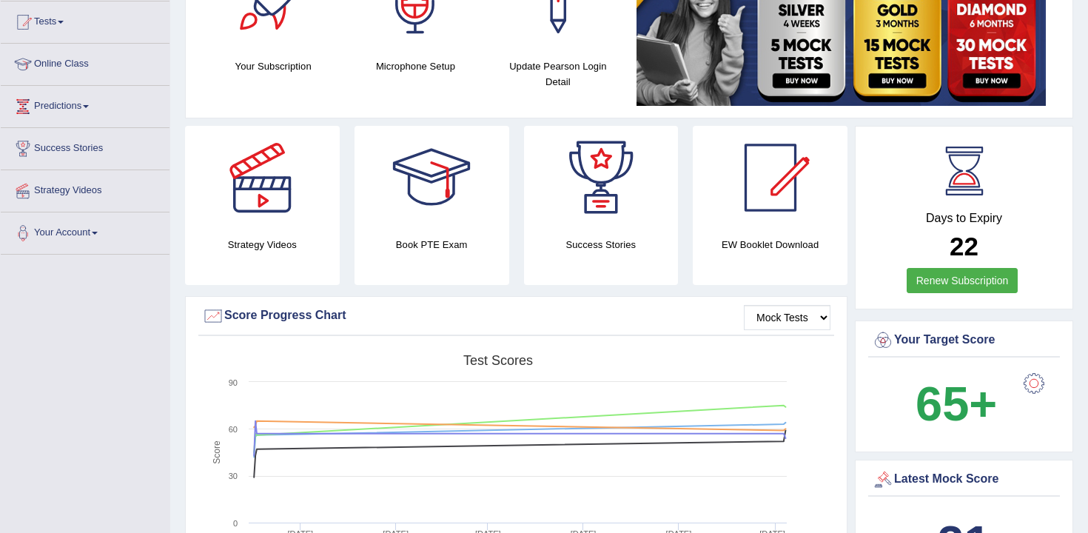
scroll to position [6, 0]
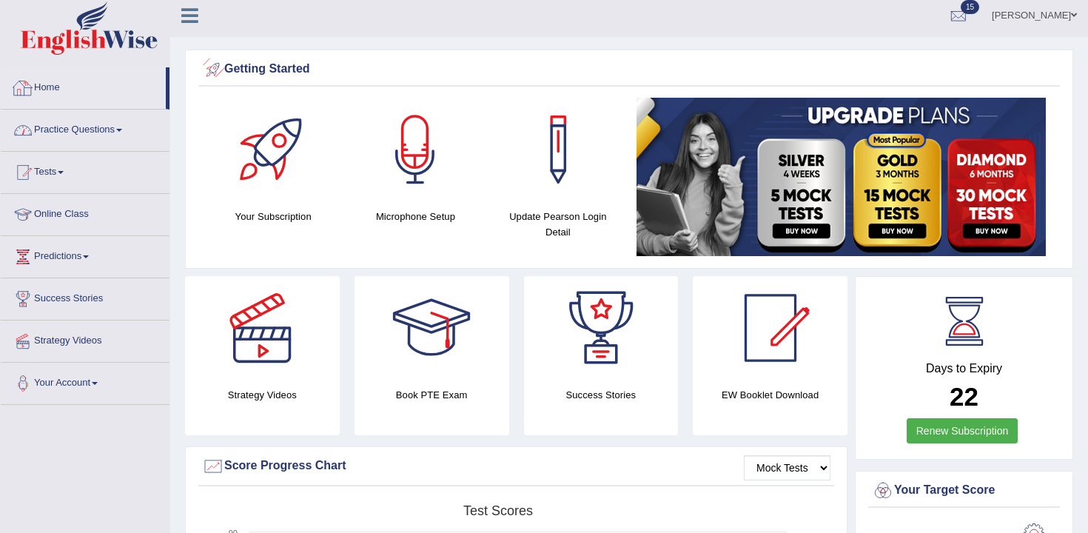
click at [105, 130] on link "Practice Questions" at bounding box center [85, 128] width 169 height 37
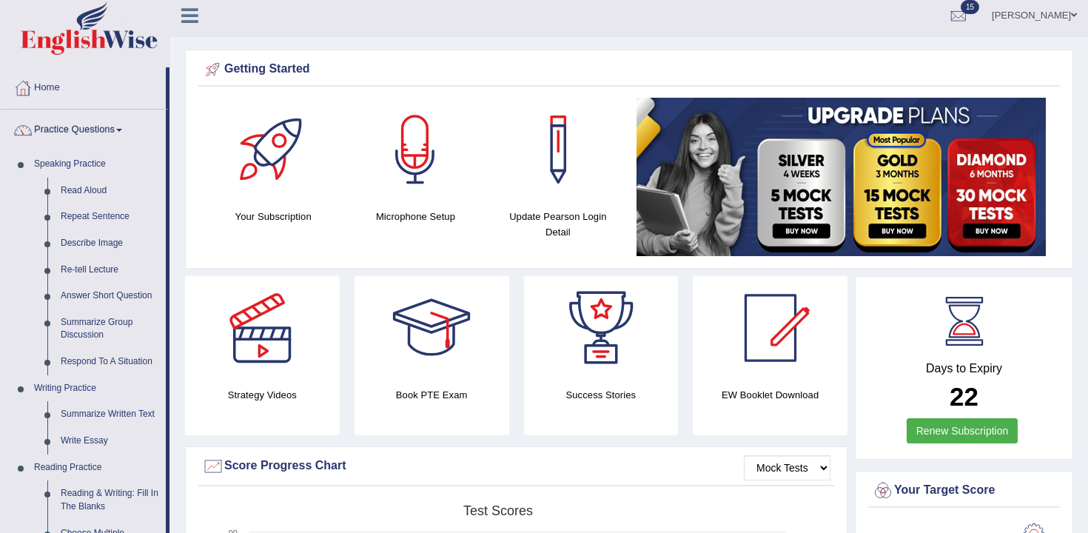
click at [101, 127] on link "Practice Questions" at bounding box center [83, 128] width 165 height 37
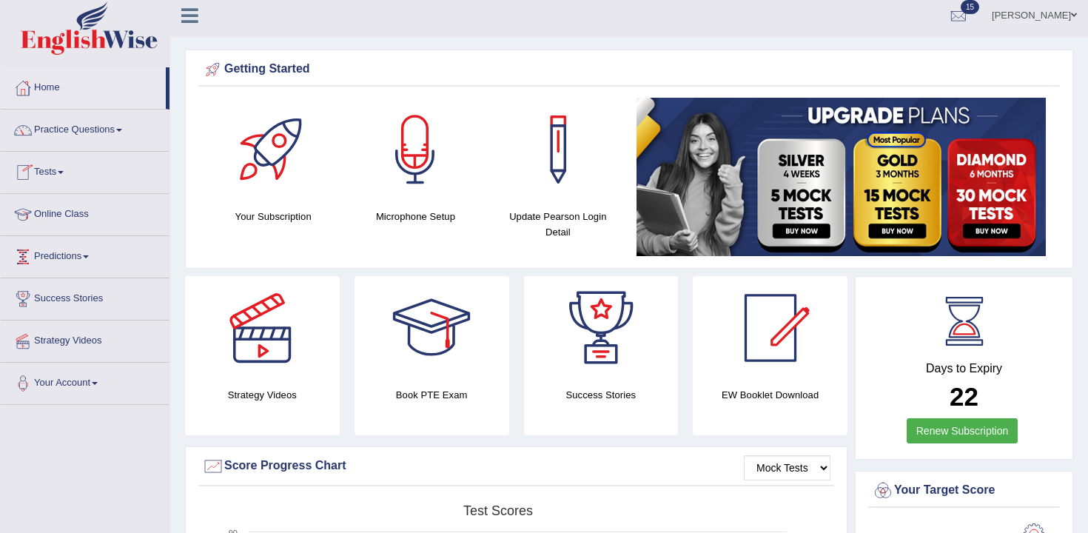
click at [70, 180] on link "Tests" at bounding box center [85, 170] width 169 height 37
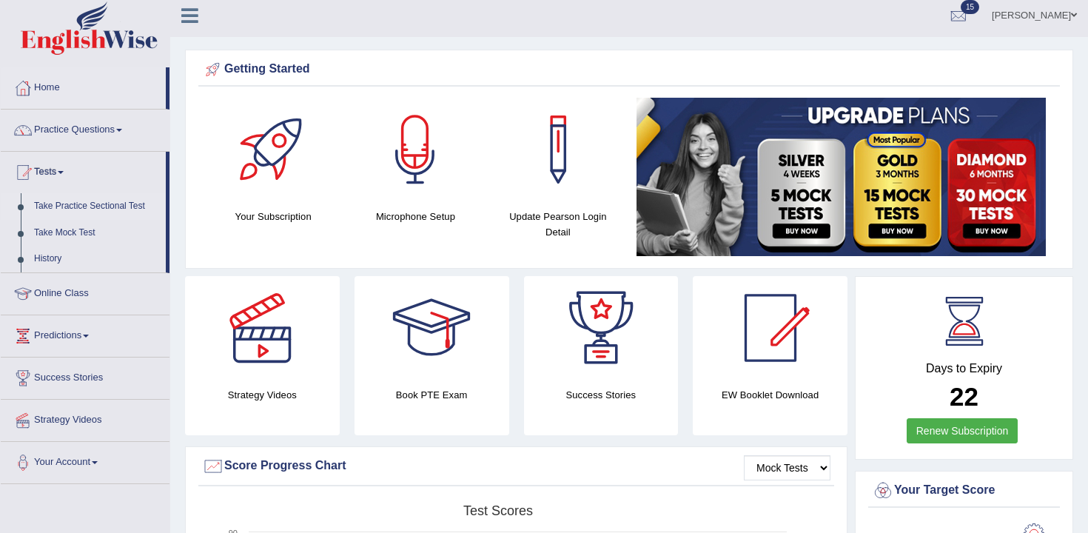
click at [98, 198] on link "Take Practice Sectional Test" at bounding box center [96, 206] width 138 height 27
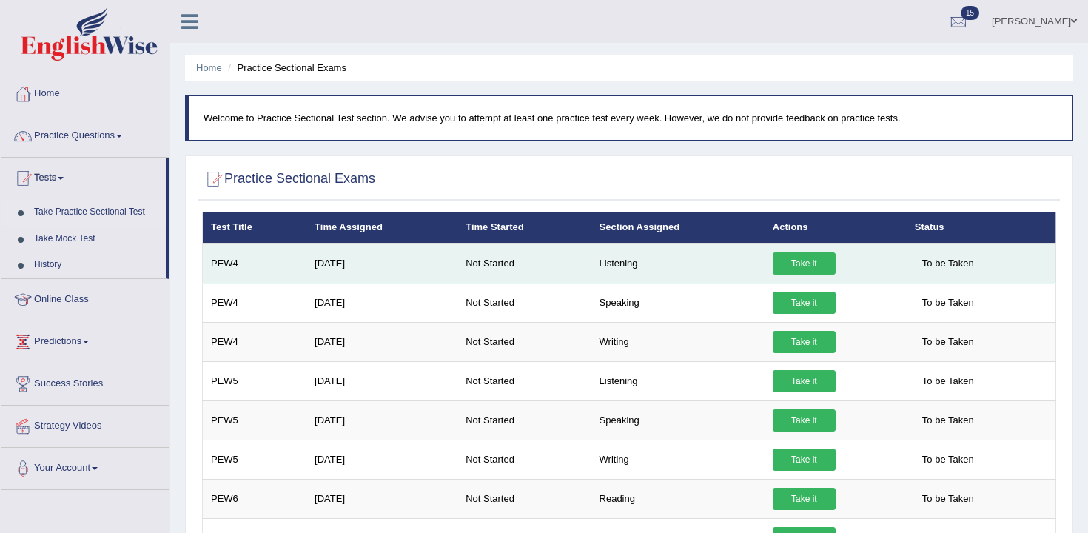
click at [805, 262] on link "Take it" at bounding box center [804, 263] width 63 height 22
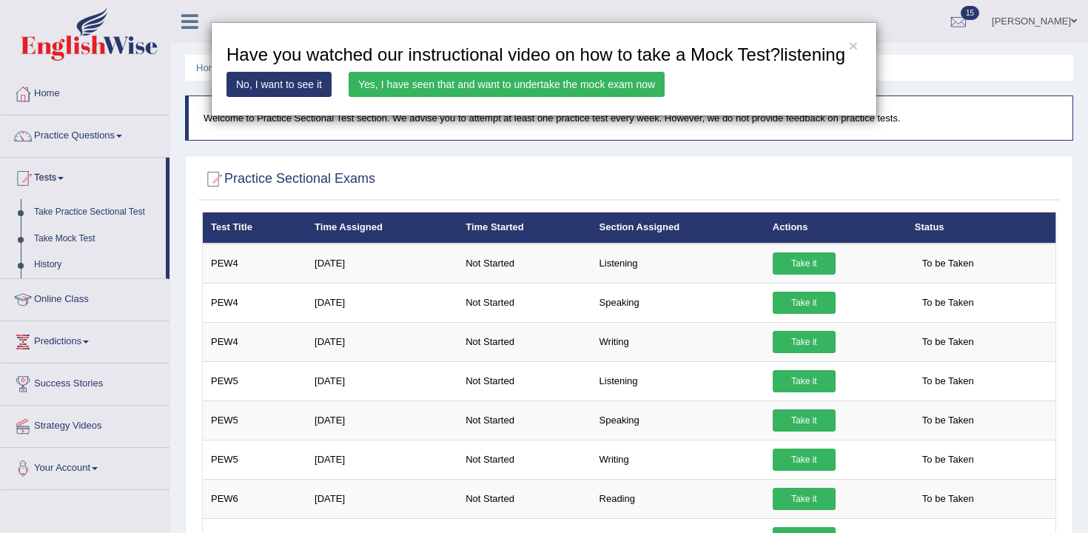
click at [534, 97] on link "Yes, I have seen that and want to undertake the mock exam now" at bounding box center [507, 84] width 316 height 25
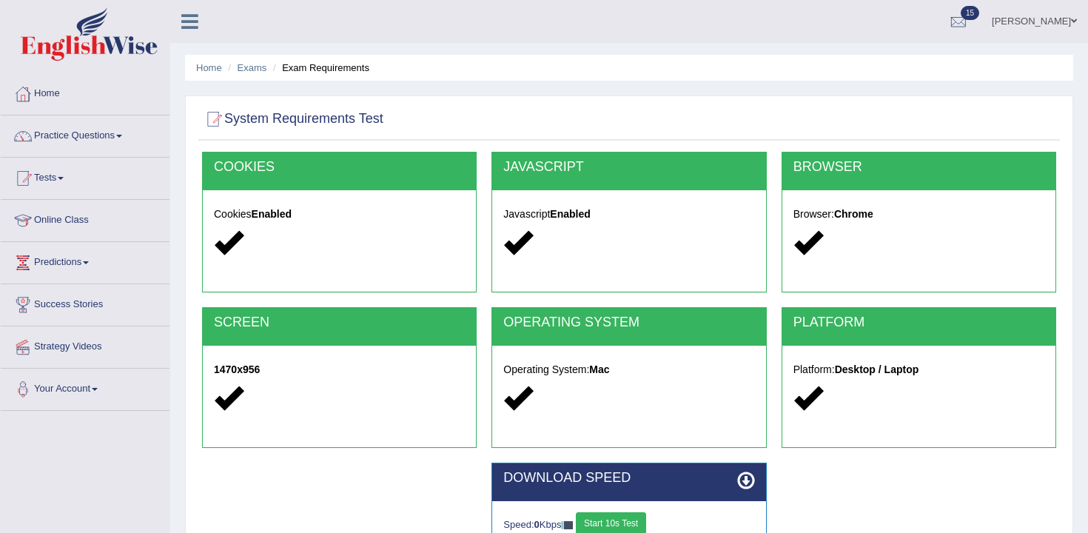
click at [634, 515] on button "Start 10s Test" at bounding box center [611, 523] width 70 height 22
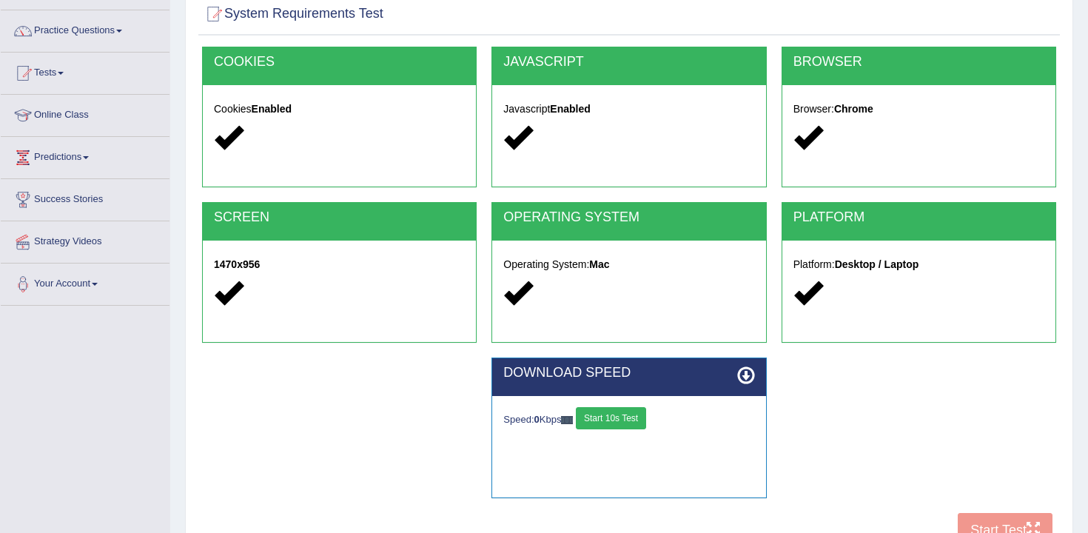
scroll to position [244, 0]
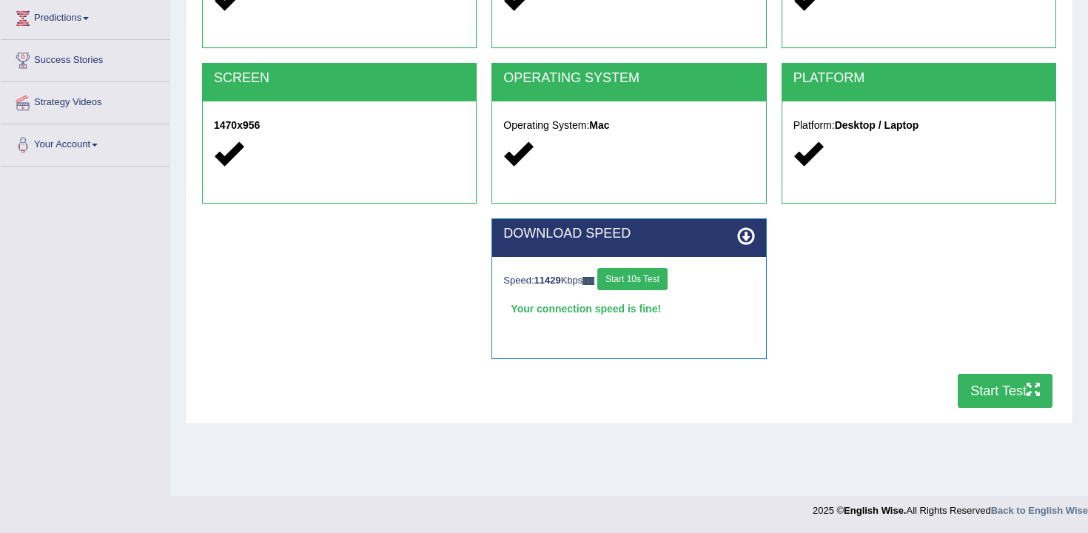
click at [1017, 400] on button "Start Test" at bounding box center [1005, 391] width 95 height 34
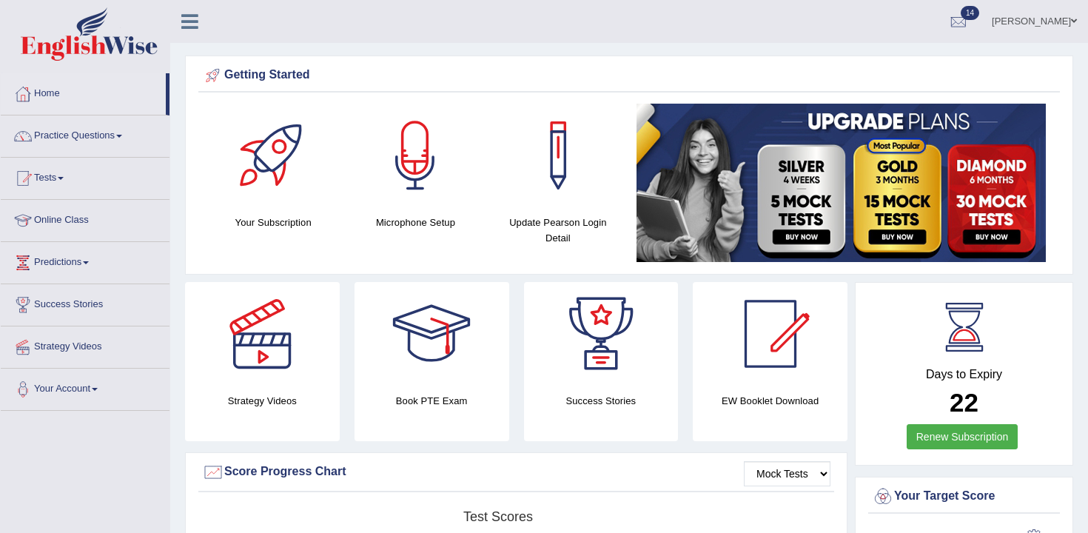
click at [66, 175] on link "Tests" at bounding box center [85, 176] width 169 height 37
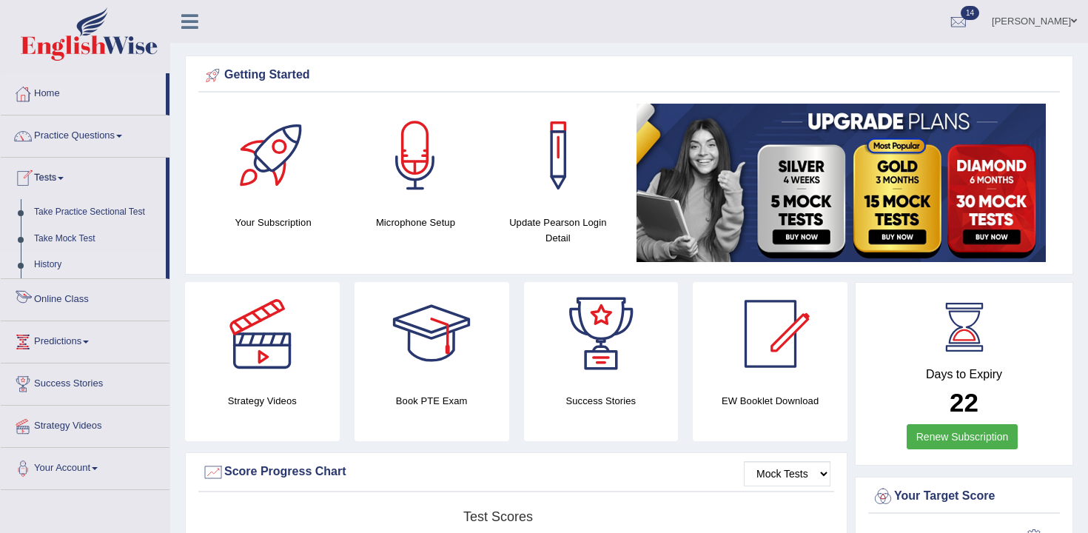
click at [59, 263] on link "History" at bounding box center [96, 265] width 138 height 27
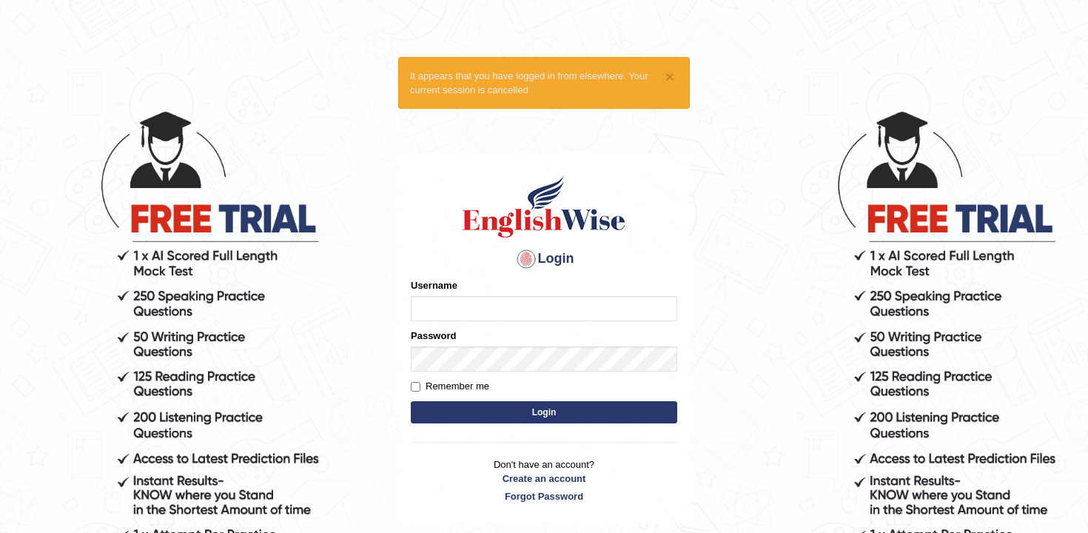
click at [505, 306] on input "Username" at bounding box center [544, 308] width 266 height 25
type input "andy_parramatta"
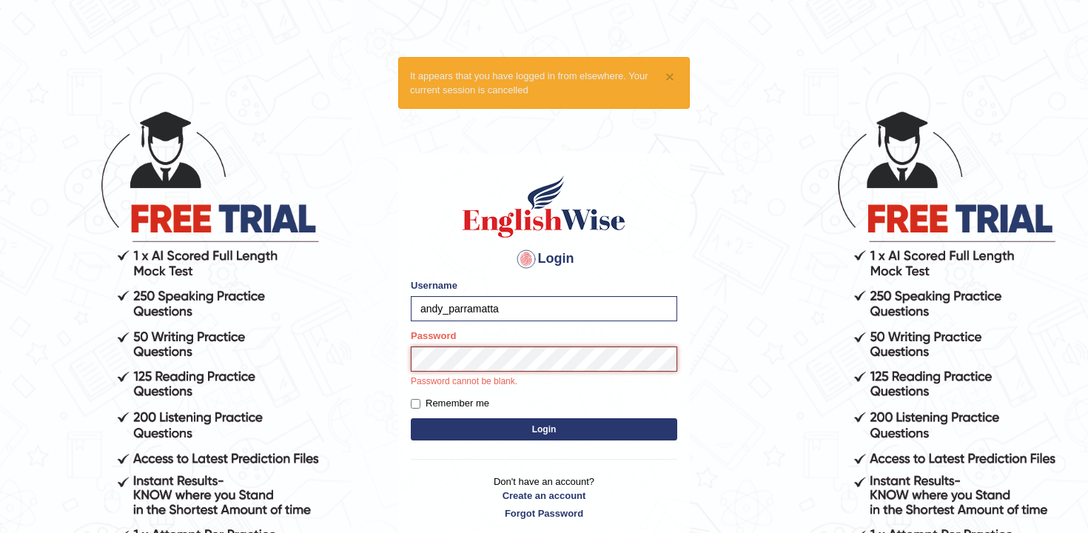
click at [411, 418] on button "Login" at bounding box center [544, 429] width 266 height 22
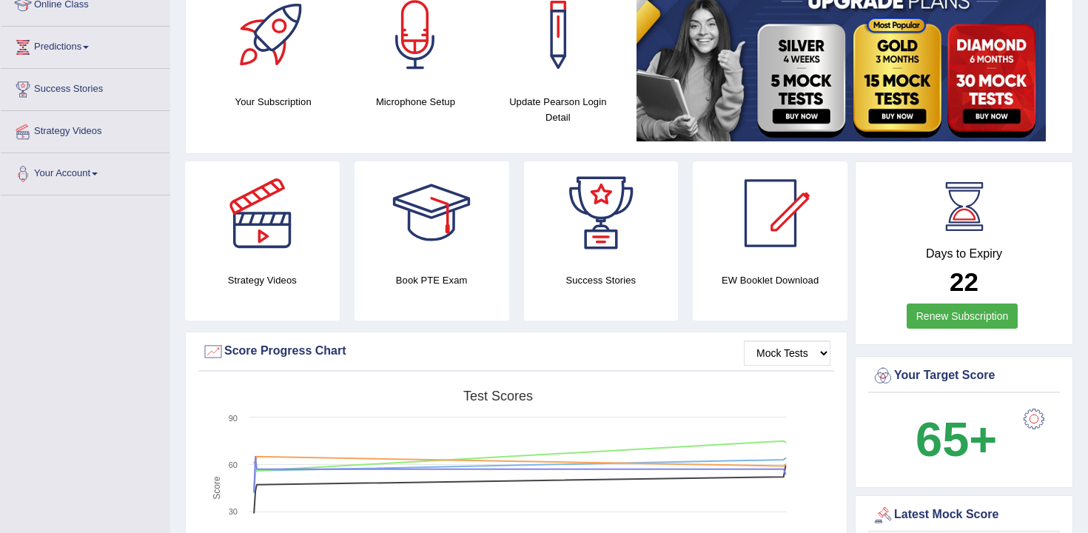
scroll to position [139, 0]
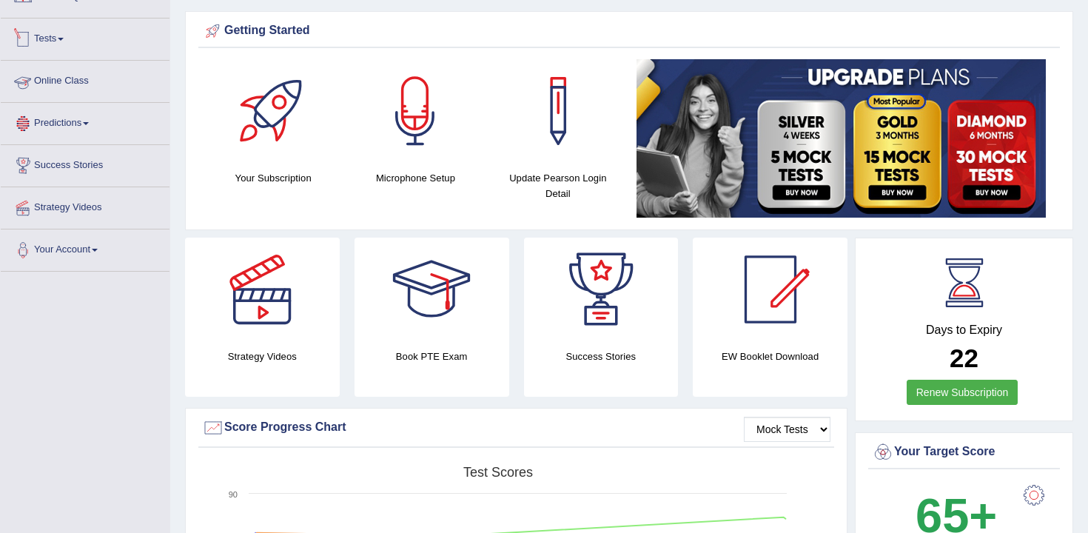
click at [64, 45] on link "Tests" at bounding box center [85, 37] width 169 height 37
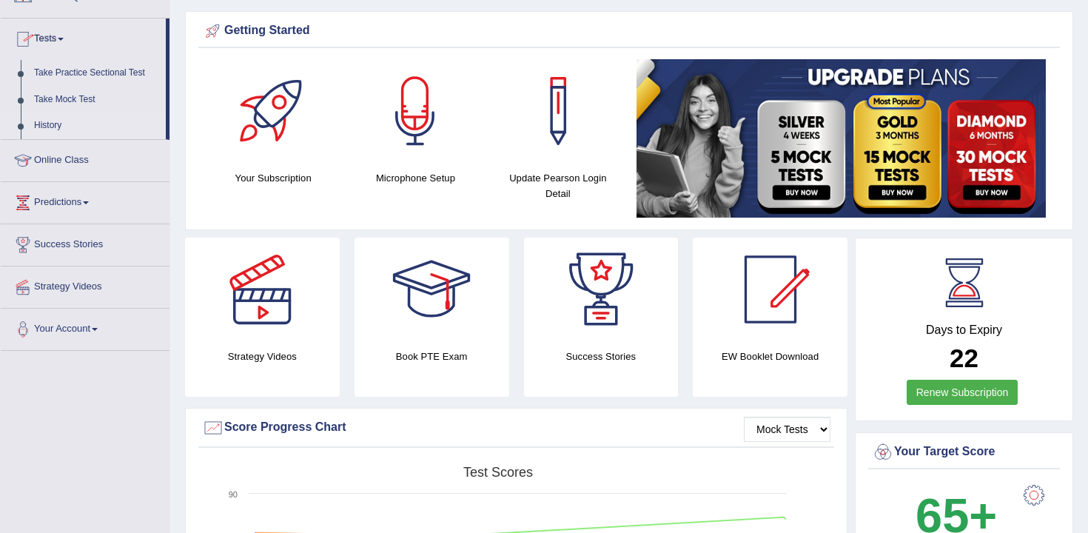
click at [56, 127] on link "History" at bounding box center [96, 126] width 138 height 27
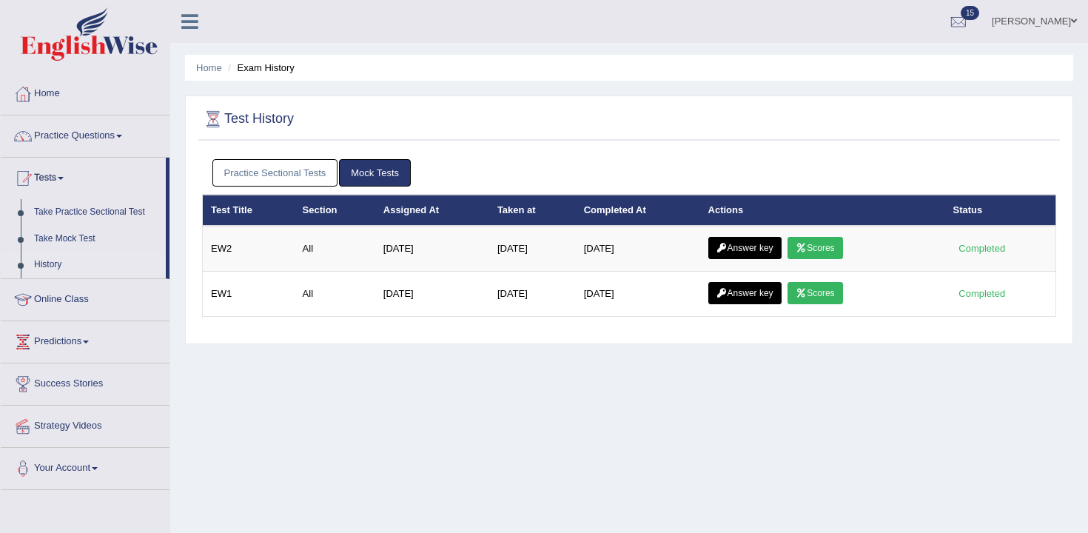
click at [255, 170] on link "Practice Sectional Tests" at bounding box center [275, 172] width 126 height 27
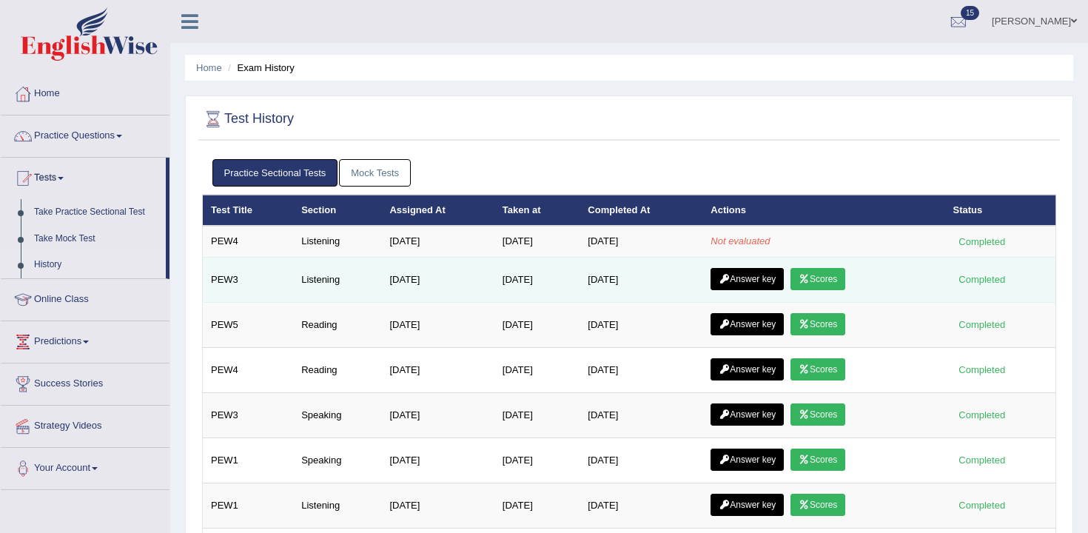
click at [816, 284] on link "Scores" at bounding box center [817, 279] width 55 height 22
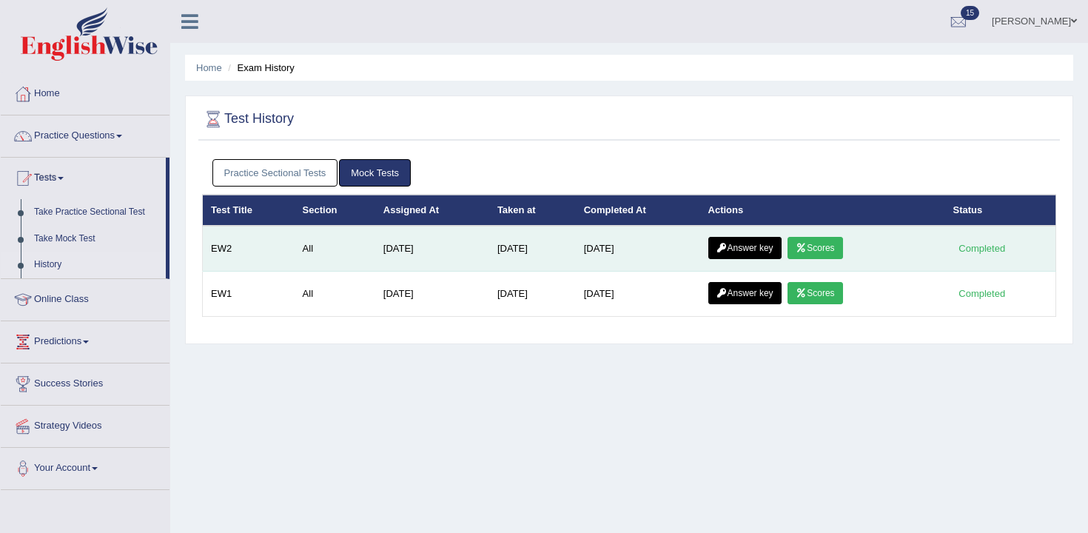
click at [770, 241] on link "Answer key" at bounding box center [744, 248] width 73 height 22
click at [842, 252] on link "Scores" at bounding box center [815, 248] width 55 height 22
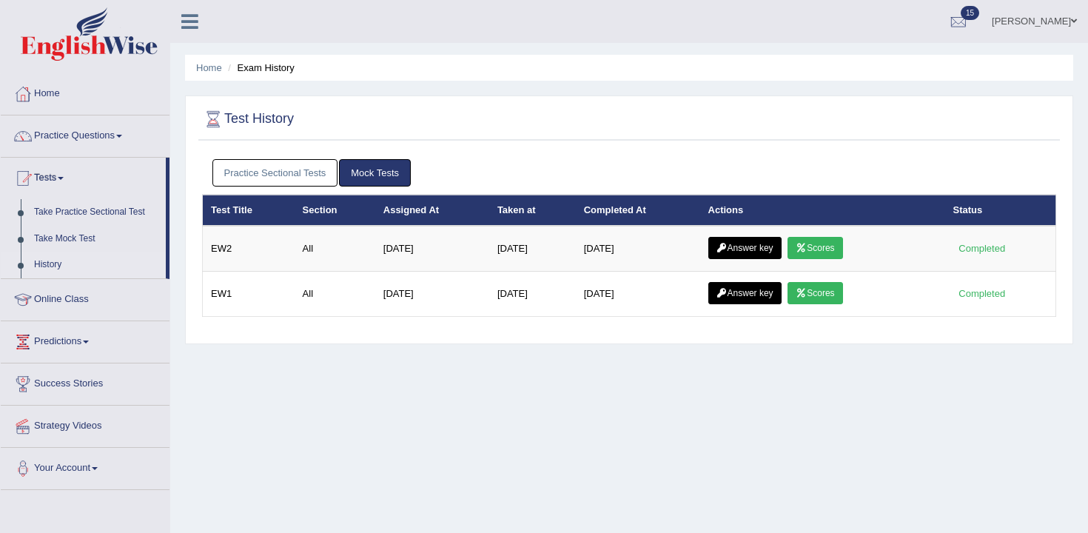
click at [286, 164] on link "Practice Sectional Tests" at bounding box center [275, 172] width 126 height 27
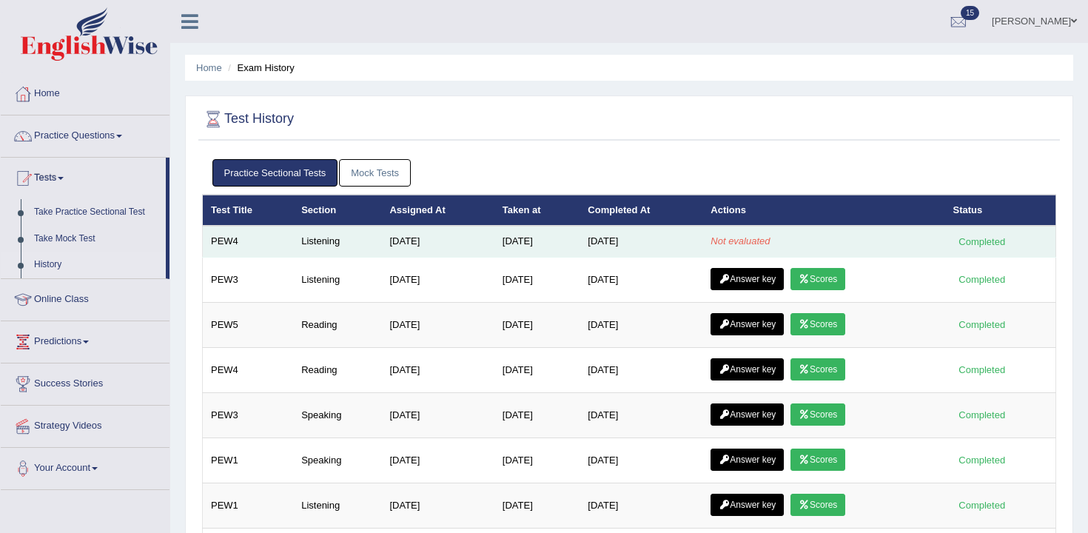
click at [782, 236] on td "Not evaluated" at bounding box center [823, 241] width 242 height 31
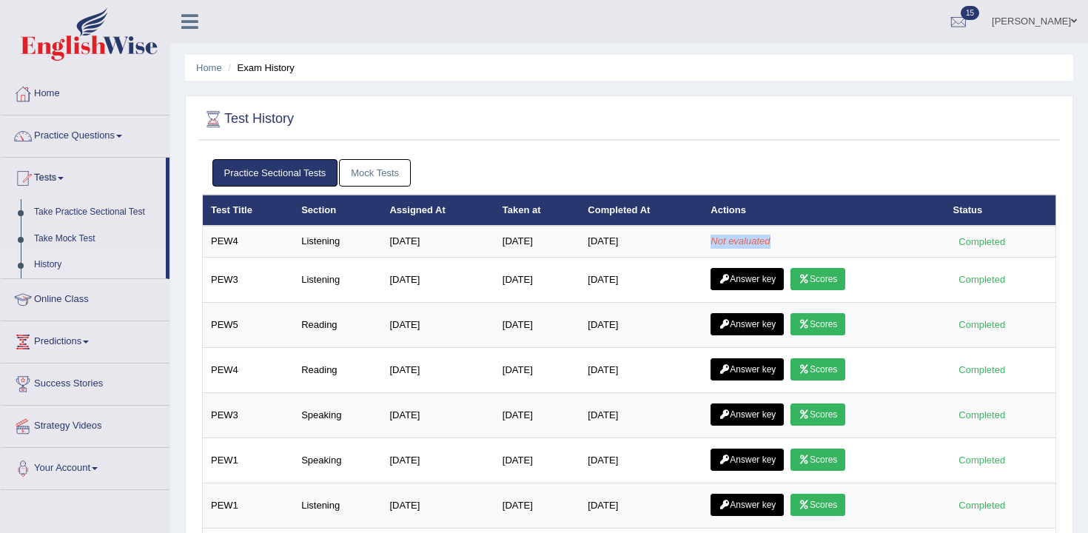
click at [388, 185] on link "Mock Tests" at bounding box center [375, 172] width 72 height 27
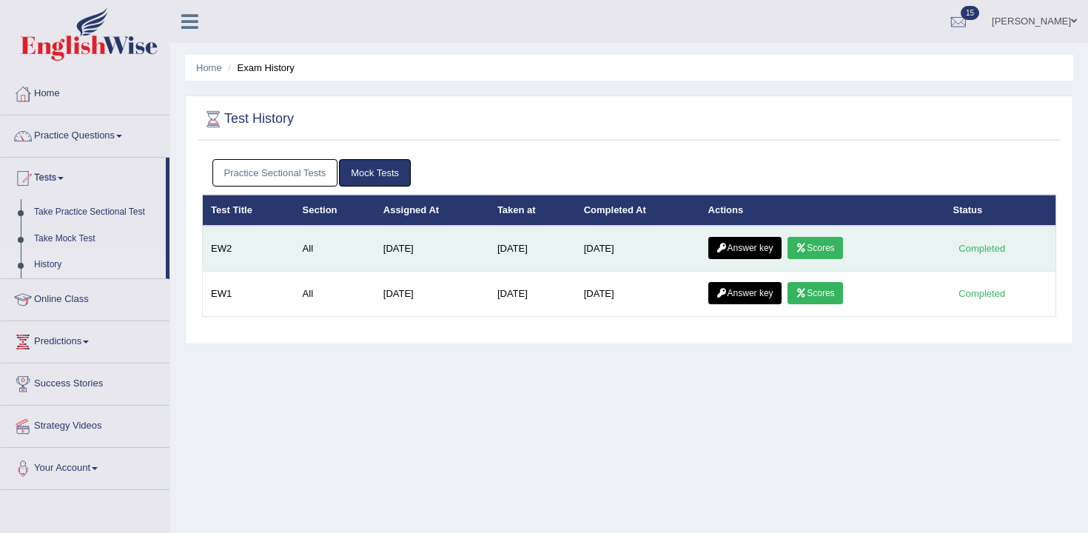
click at [818, 255] on link "Scores" at bounding box center [815, 248] width 55 height 22
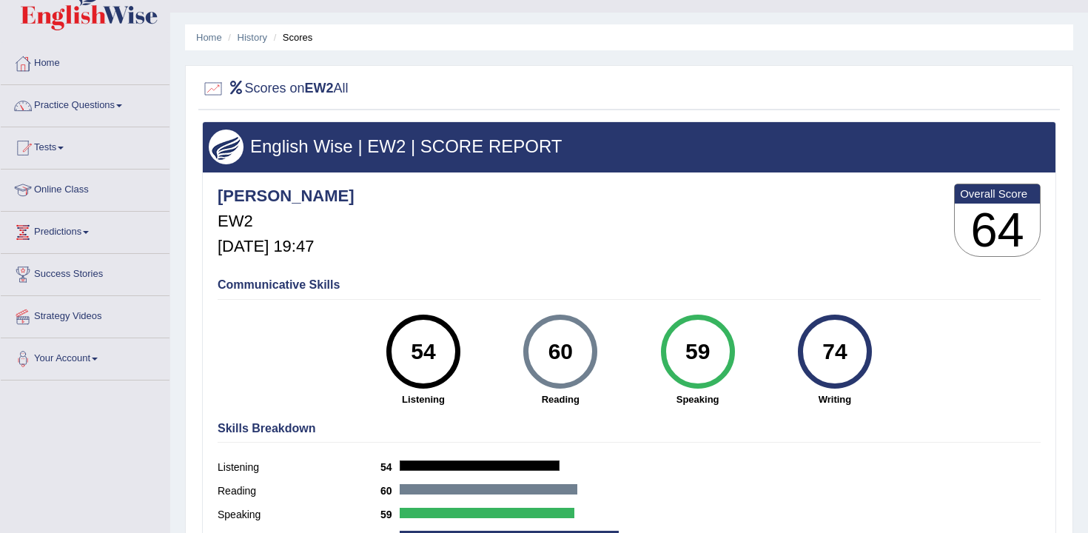
scroll to position [48, 0]
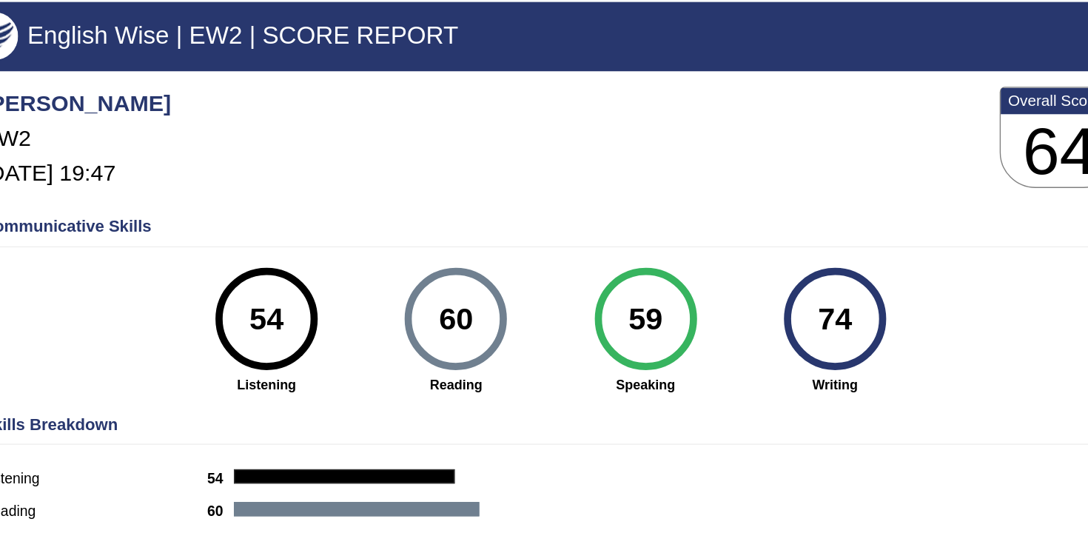
drag, startPoint x: 728, startPoint y: 334, endPoint x: 708, endPoint y: 332, distance: 20.1
click at [708, 332] on div "59" at bounding box center [698, 334] width 74 height 74
click at [746, 333] on div "59 Speaking" at bounding box center [697, 343] width 137 height 92
drag, startPoint x: 687, startPoint y: 331, endPoint x: 706, endPoint y: 337, distance: 20.1
click at [706, 337] on div "59" at bounding box center [698, 334] width 54 height 62
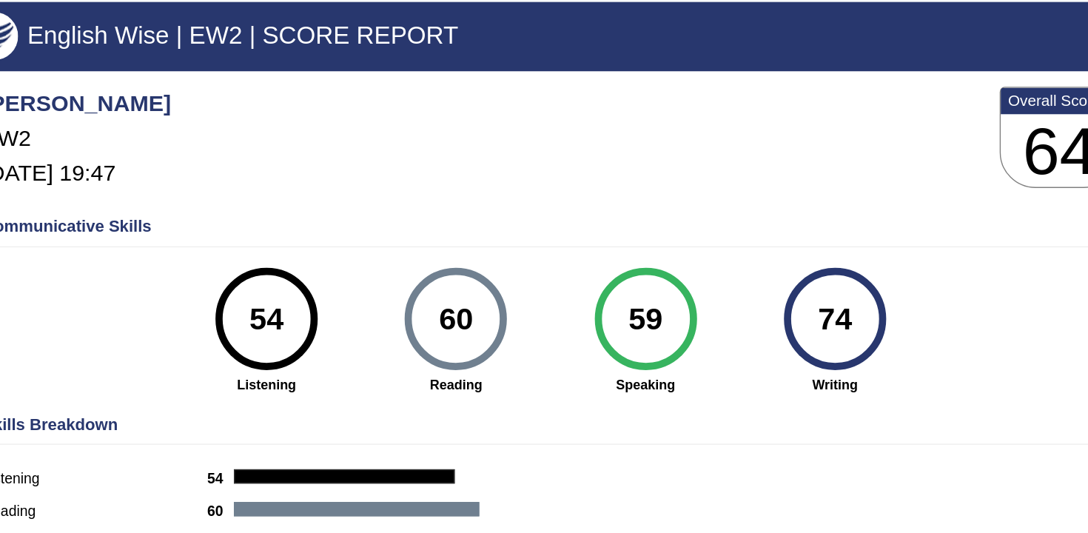
drag, startPoint x: 449, startPoint y: 333, endPoint x: 403, endPoint y: 334, distance: 45.9
click at [403, 334] on div "54" at bounding box center [423, 334] width 54 height 62
click at [421, 331] on div "54" at bounding box center [423, 334] width 54 height 62
drag, startPoint x: 575, startPoint y: 333, endPoint x: 554, endPoint y: 335, distance: 21.6
click at [534, 332] on div "60" at bounding box center [561, 334] width 54 height 62
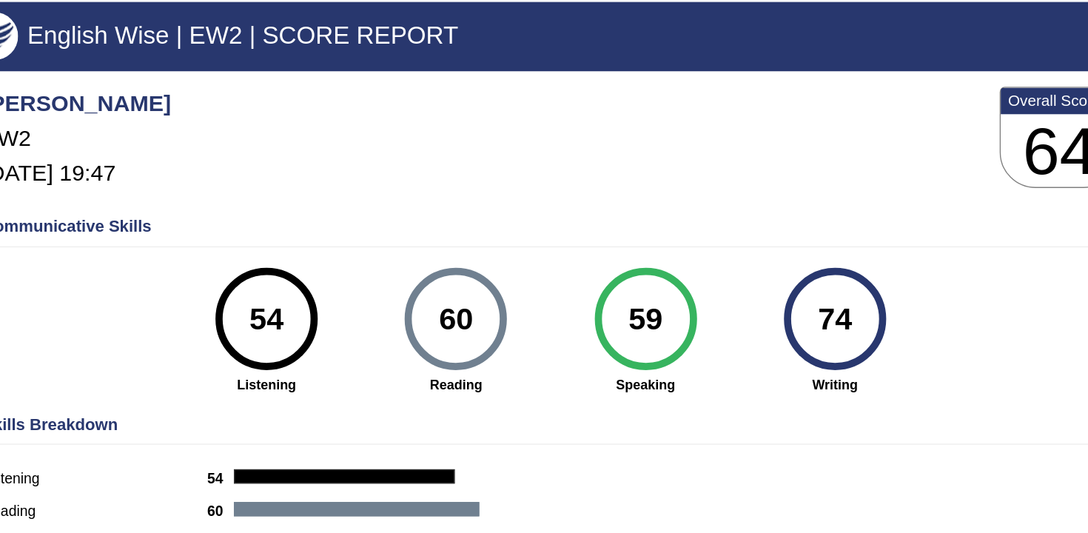
drag, startPoint x: 721, startPoint y: 326, endPoint x: 671, endPoint y: 326, distance: 49.6
click at [671, 326] on div "59" at bounding box center [698, 334] width 54 height 62
click at [792, 224] on div "Andy_parramatta EW2 Sep 7, 2025, 19:47 Overall Score 64" at bounding box center [629, 206] width 830 height 88
drag, startPoint x: 852, startPoint y: 329, endPoint x: 836, endPoint y: 329, distance: 15.5
click at [836, 329] on div "74" at bounding box center [834, 334] width 54 height 62
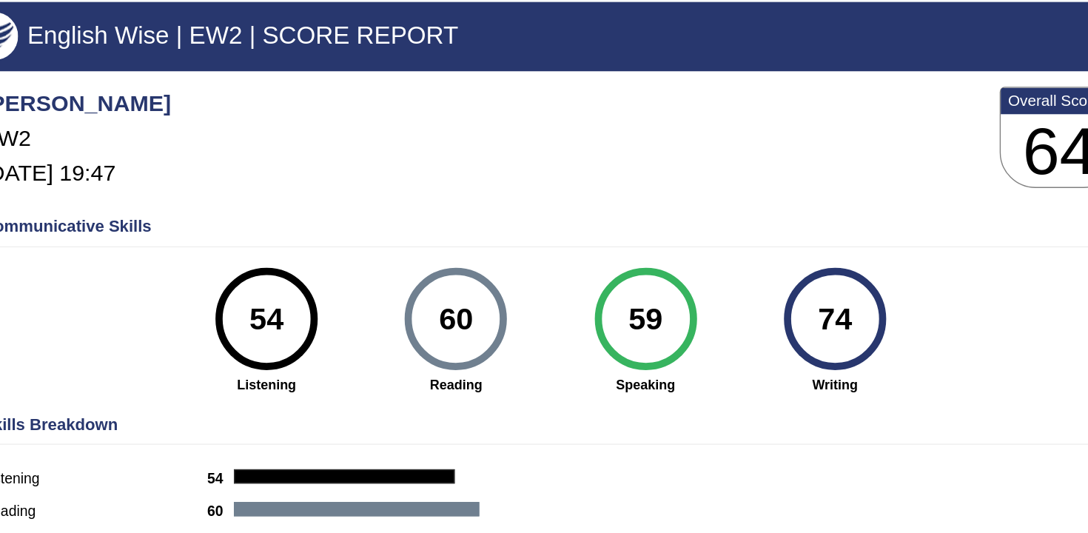
click at [851, 325] on div "74" at bounding box center [834, 334] width 54 height 62
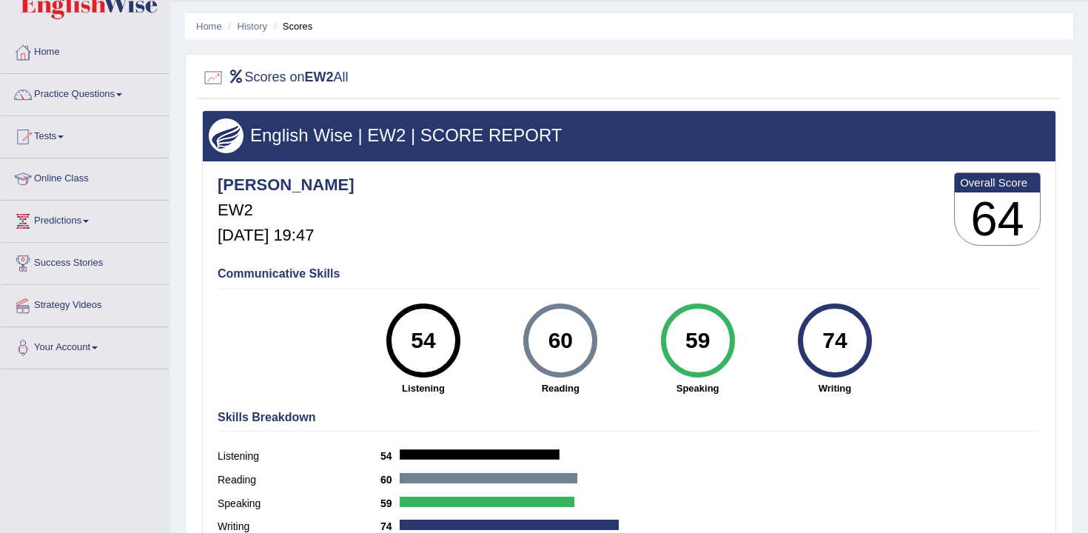
scroll to position [94, 0]
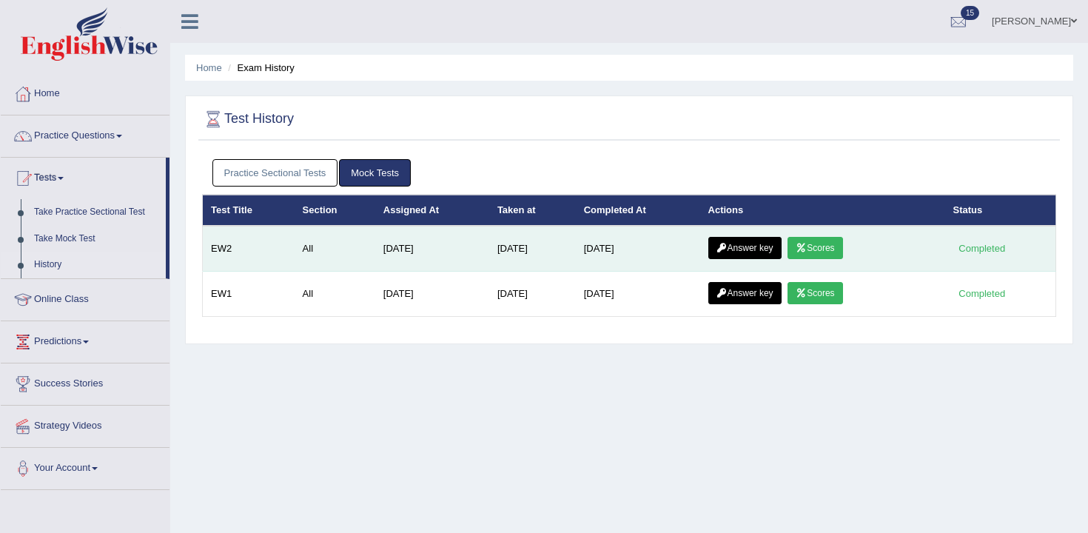
click at [755, 241] on link "Answer key" at bounding box center [744, 248] width 73 height 22
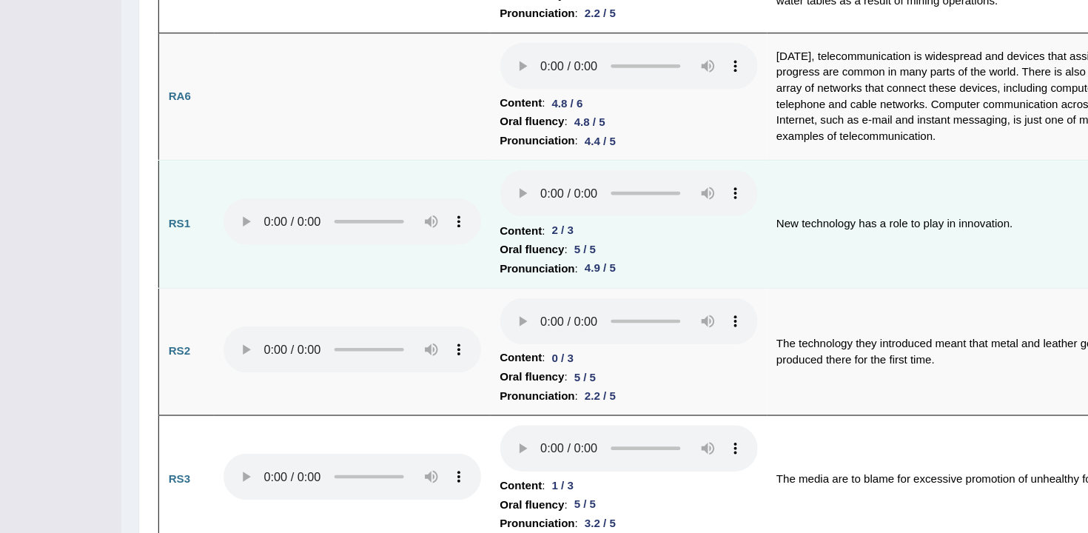
scroll to position [802, 0]
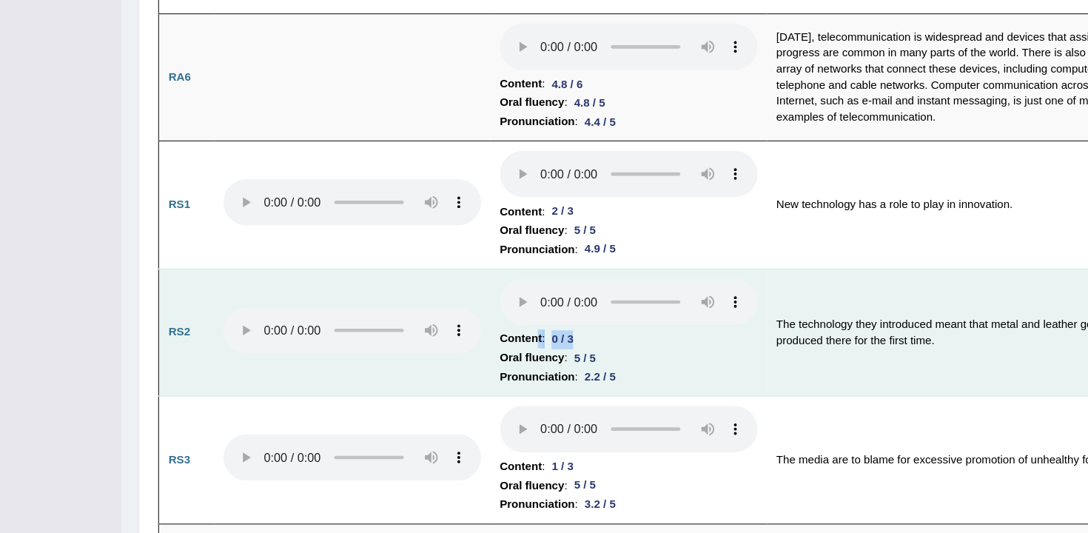
drag, startPoint x: 574, startPoint y: 346, endPoint x: 526, endPoint y: 346, distance: 48.1
click at [526, 346] on li "Content : 0 / 3" at bounding box center [608, 347] width 222 height 16
click at [569, 341] on li "Content : 0 / 3" at bounding box center [608, 347] width 222 height 16
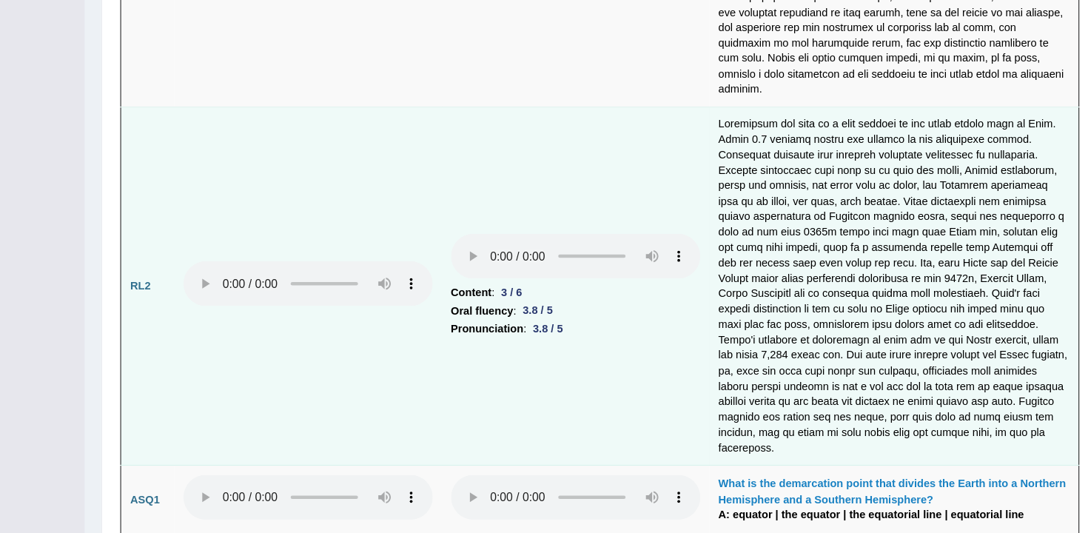
scroll to position [3623, 0]
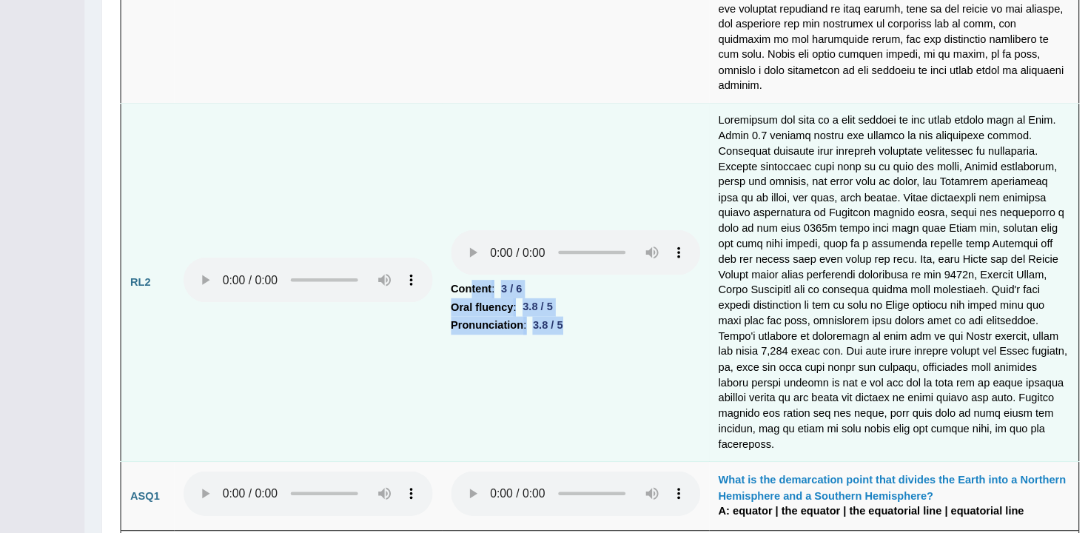
drag, startPoint x: 611, startPoint y: 325, endPoint x: 512, endPoint y: 300, distance: 101.4
click at [512, 300] on td "Content : 3 / 6 Oral fluency : 3.8 / 5 Pronunciation : 3.8 / 5" at bounding box center [607, 309] width 238 height 319
click at [626, 340] on li "Pronunciation : 3.8 / 5" at bounding box center [608, 348] width 222 height 16
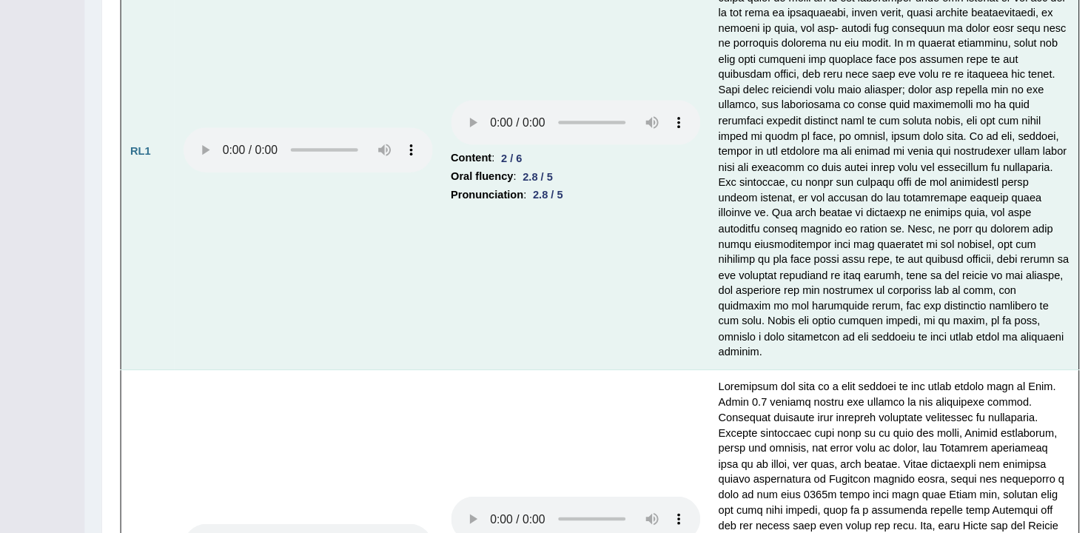
scroll to position [3439, 0]
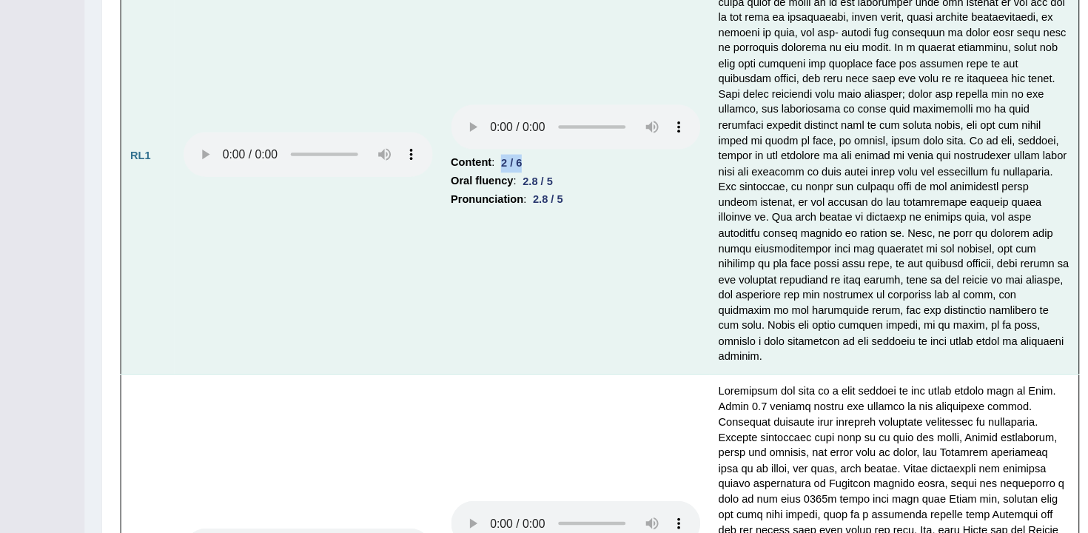
drag, startPoint x: 542, startPoint y: 132, endPoint x: 568, endPoint y: 132, distance: 25.9
click at [565, 138] on div "2 / 6" at bounding box center [550, 146] width 30 height 16
click at [588, 137] on li "Content : 2 / 6" at bounding box center [608, 145] width 222 height 16
drag, startPoint x: 494, startPoint y: 150, endPoint x: 581, endPoint y: 152, distance: 86.6
click at [581, 152] on td "Content : 2 / 6 Oral fluency : 2.8 / 5 Pronunciation : 2.8 / 5" at bounding box center [607, 139] width 238 height 388
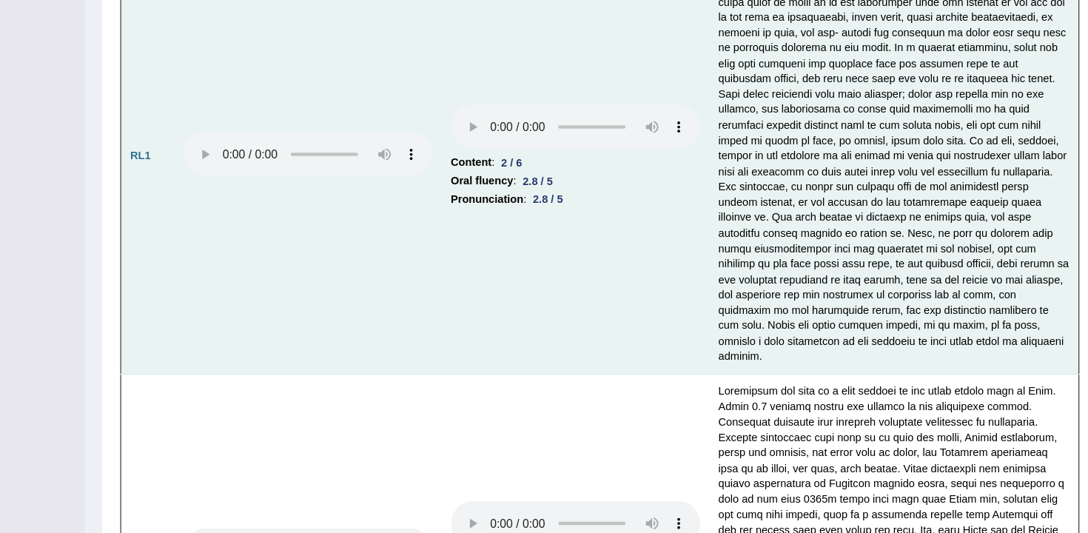
click at [642, 187] on td "Content : 2 / 6 Oral fluency : 2.8 / 5 Pronunciation : 2.8 / 5" at bounding box center [607, 139] width 238 height 388
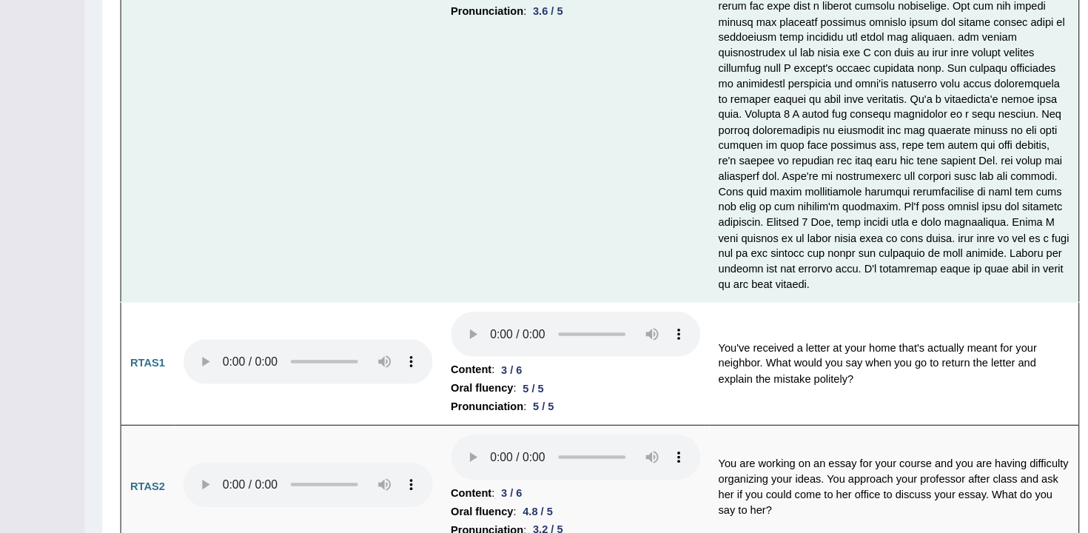
scroll to position [4966, 0]
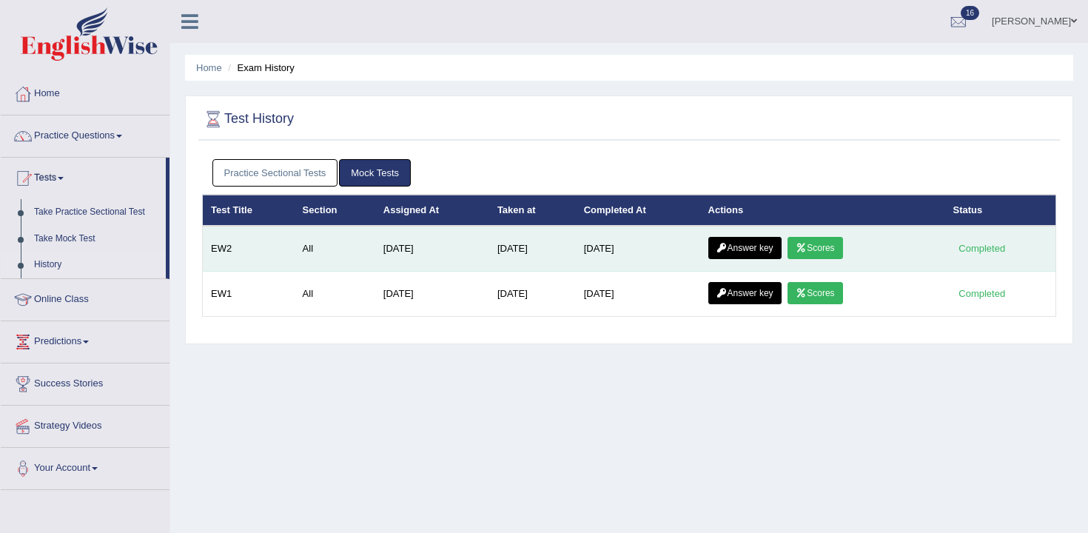
click at [805, 239] on link "Scores" at bounding box center [815, 248] width 55 height 22
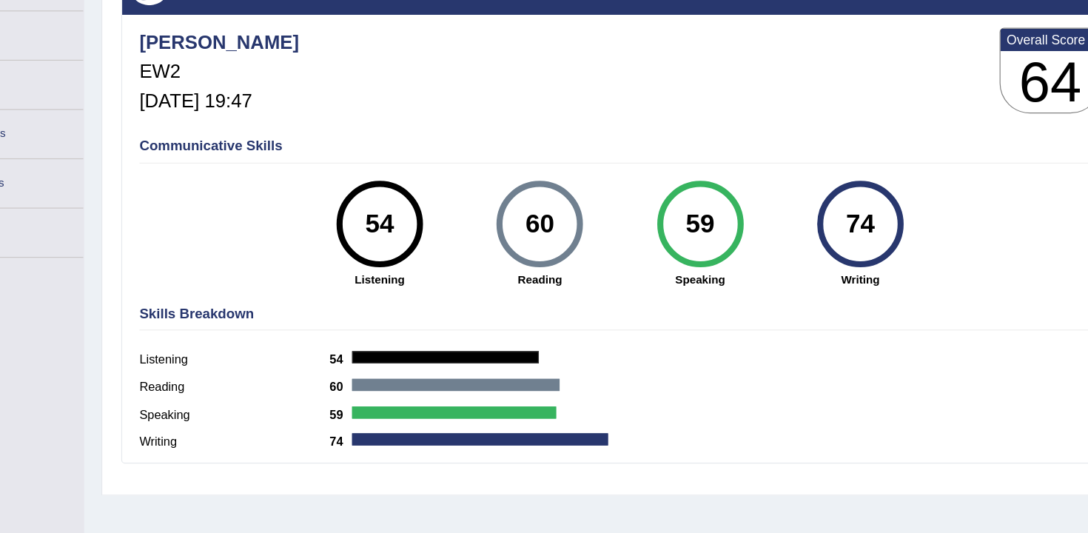
scroll to position [185, 0]
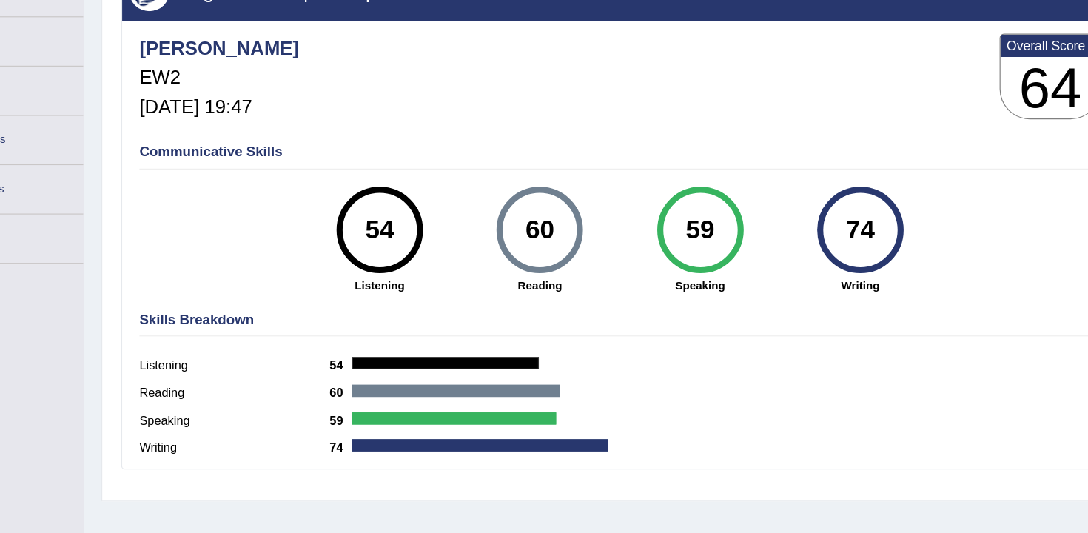
drag, startPoint x: 716, startPoint y: 188, endPoint x: 658, endPoint y: 188, distance: 57.7
click at [658, 188] on div "59 Speaking" at bounding box center [697, 206] width 137 height 92
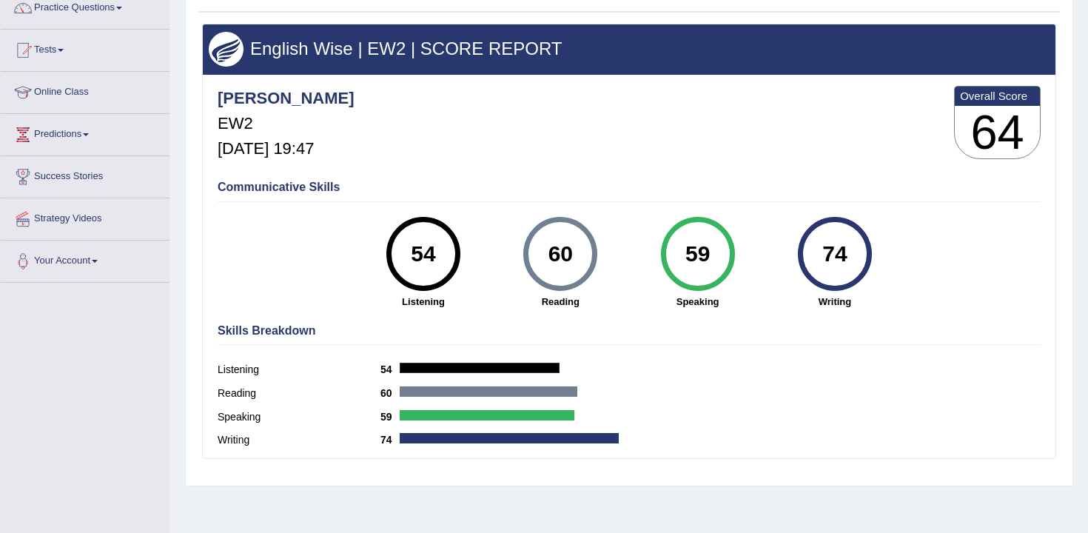
scroll to position [117, 0]
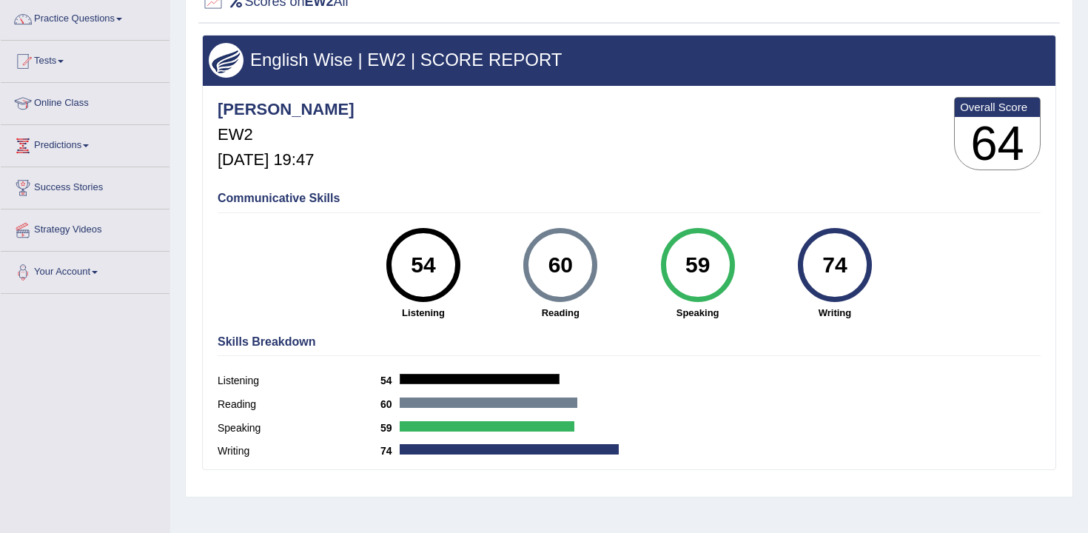
click at [702, 148] on div "Andy_parramatta EW2 Sep 7, 2025, 19:47 Overall Score 64" at bounding box center [629, 137] width 830 height 88
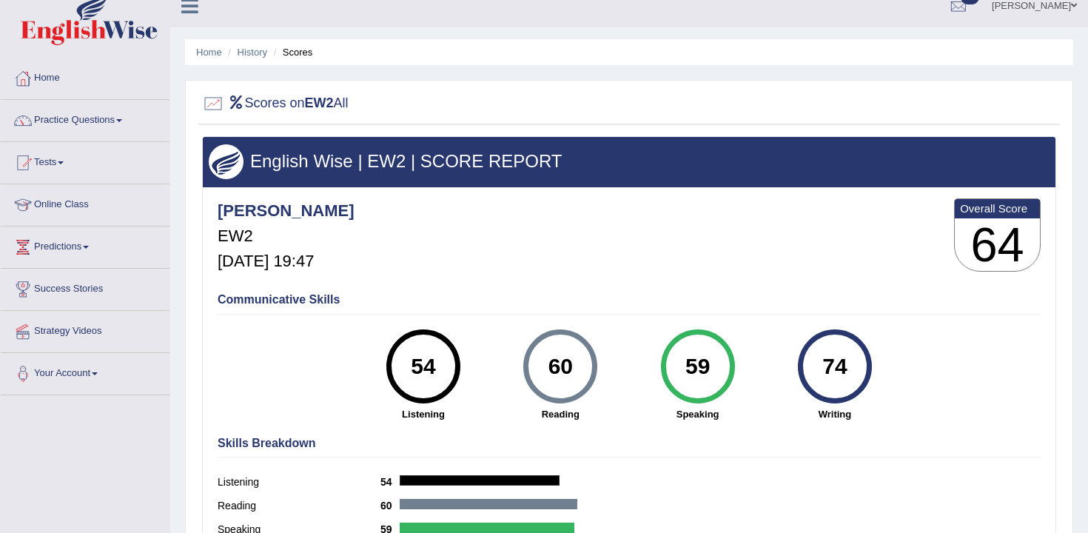
scroll to position [0, 0]
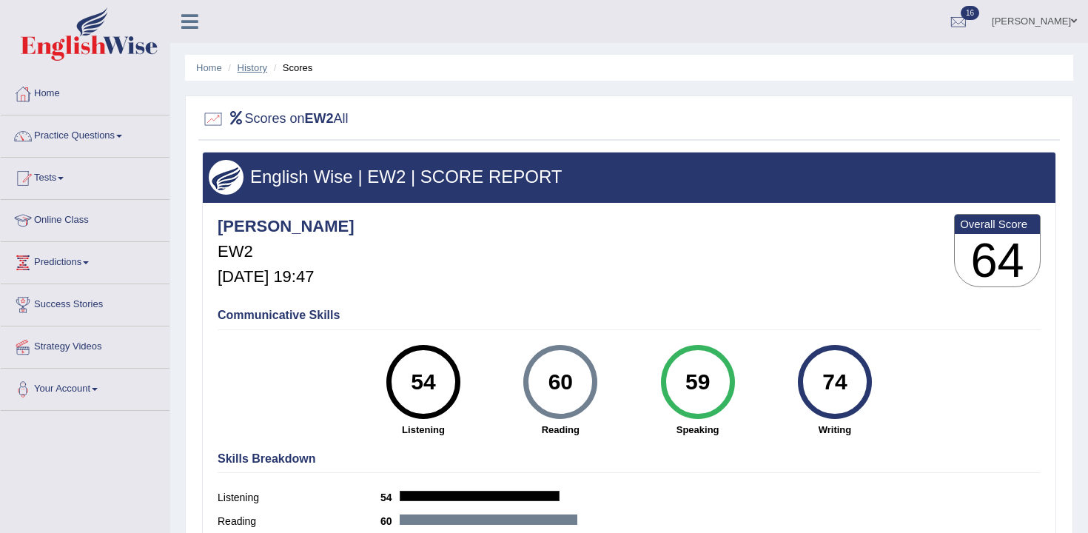
click at [261, 67] on link "History" at bounding box center [253, 67] width 30 height 11
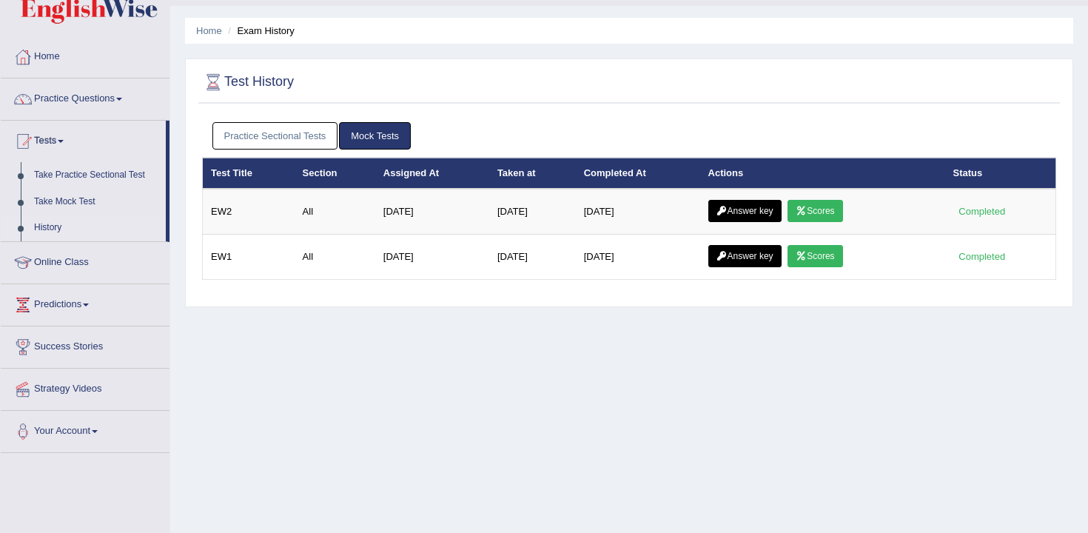
scroll to position [39, 0]
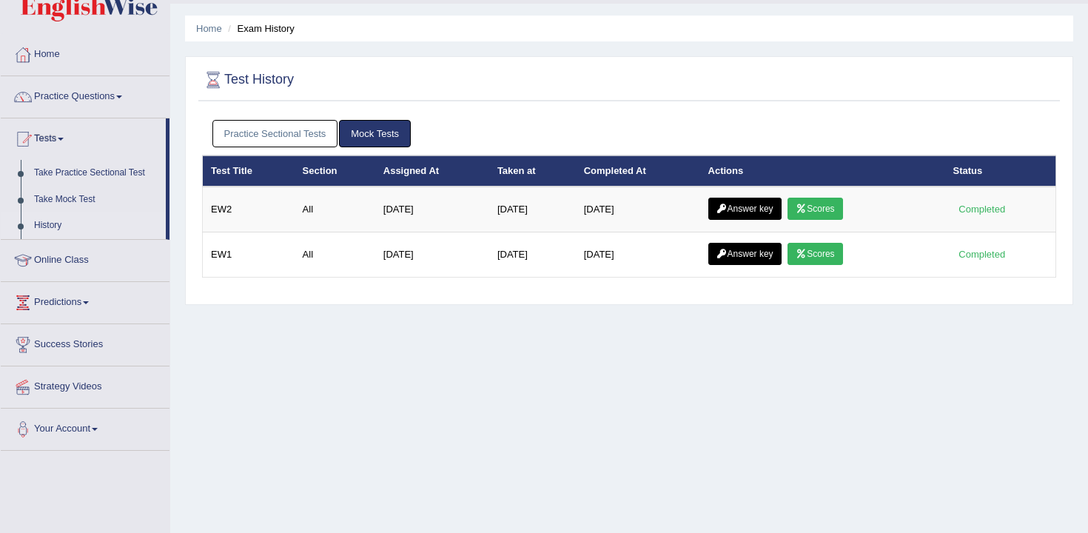
click at [301, 152] on div "Practice Sectional Tests Mock Tests" at bounding box center [629, 134] width 854 height 43
click at [313, 135] on link "Practice Sectional Tests" at bounding box center [275, 133] width 126 height 27
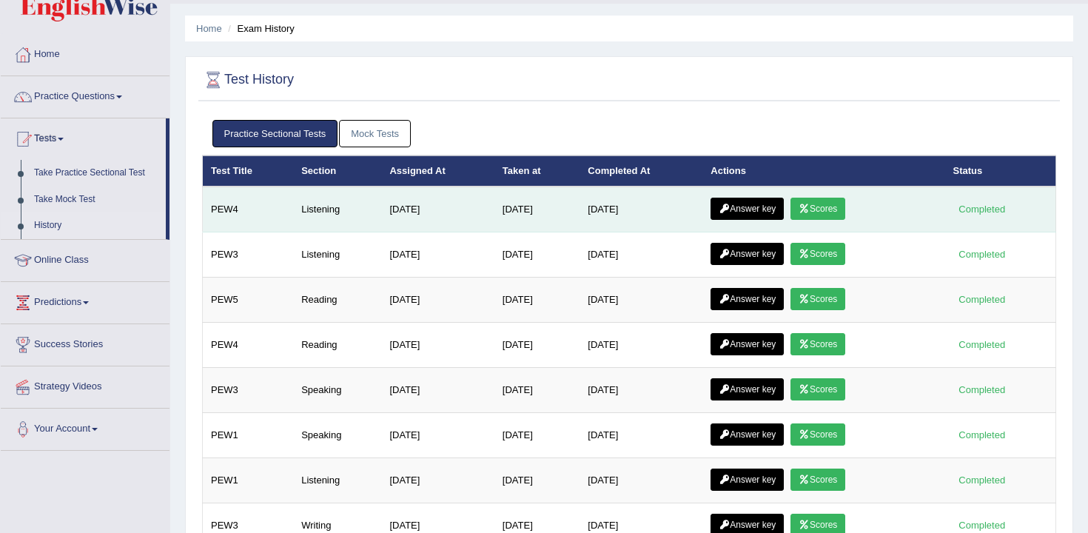
click at [821, 212] on link "Scores" at bounding box center [817, 209] width 55 height 22
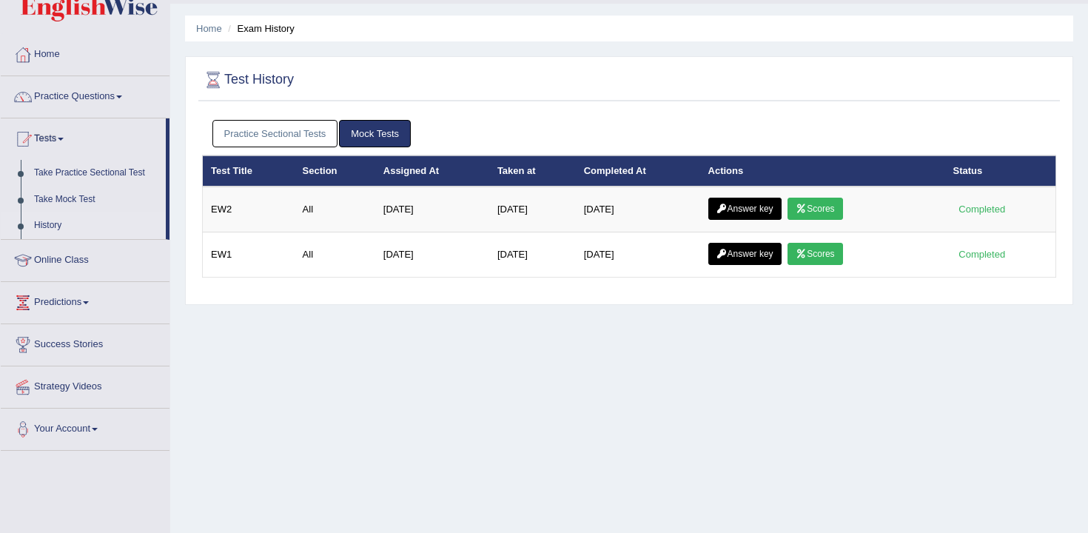
click at [283, 124] on link "Practice Sectional Tests" at bounding box center [275, 133] width 126 height 27
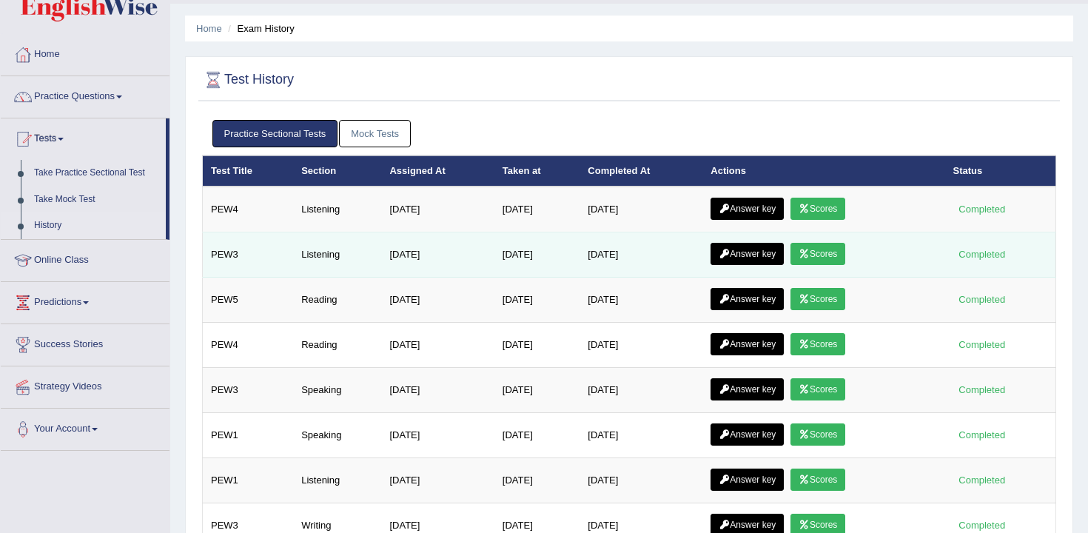
click at [816, 255] on link "Scores" at bounding box center [817, 254] width 55 height 22
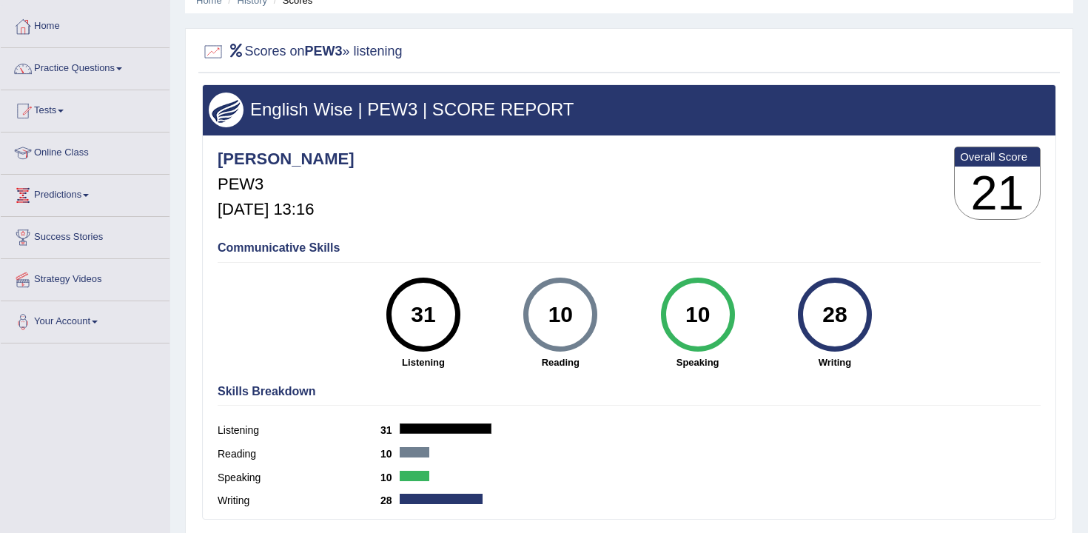
scroll to position [78, 0]
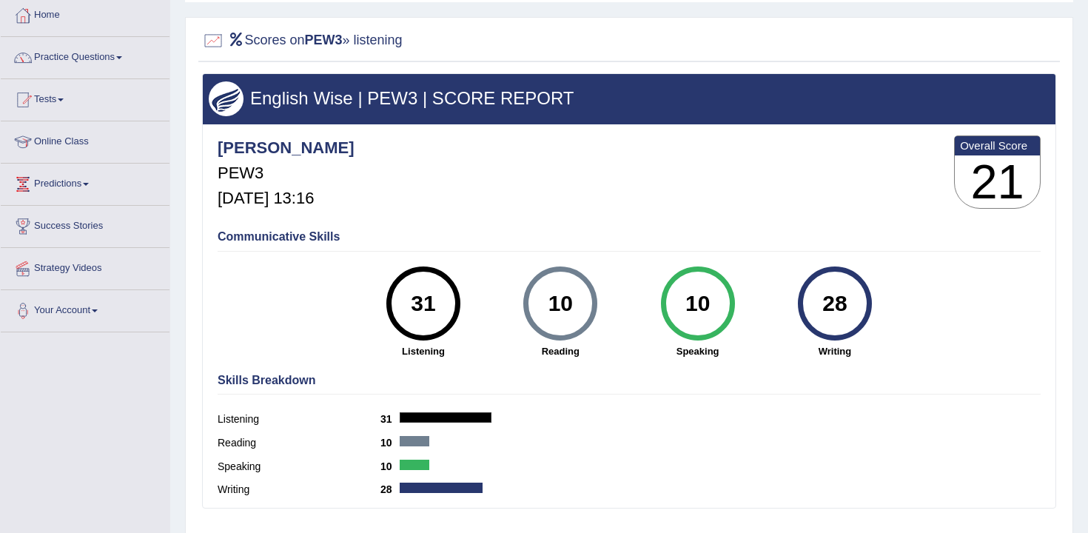
drag, startPoint x: 444, startPoint y: 306, endPoint x: 408, endPoint y: 306, distance: 36.3
click at [408, 306] on div "31" at bounding box center [423, 303] width 54 height 62
click at [468, 326] on div "31 Listening" at bounding box center [423, 312] width 137 height 92
drag, startPoint x: 440, startPoint y: 305, endPoint x: 448, endPoint y: 304, distance: 8.2
click at [448, 304] on div "31" at bounding box center [423, 303] width 54 height 62
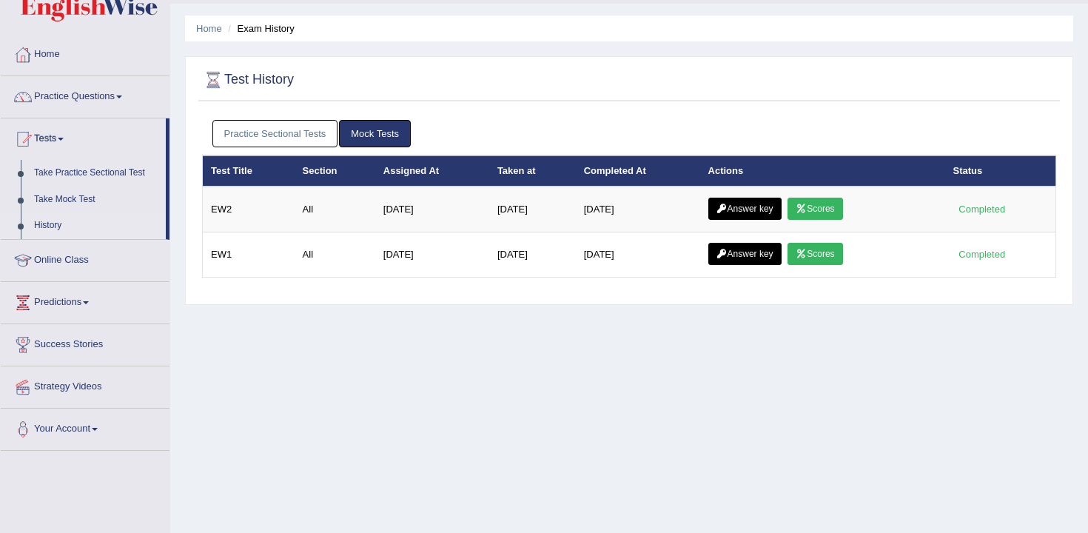
click at [383, 137] on link "Mock Tests" at bounding box center [375, 133] width 72 height 27
click at [369, 135] on link "Mock Tests" at bounding box center [375, 133] width 72 height 27
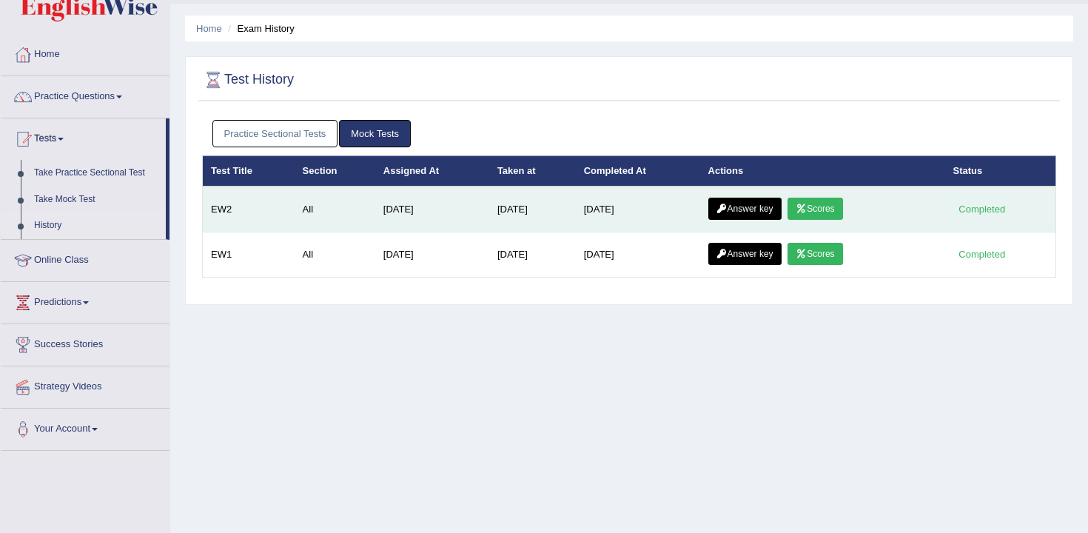
click at [645, 215] on td "[DATE]" at bounding box center [638, 210] width 124 height 46
click at [634, 207] on td "[DATE]" at bounding box center [638, 210] width 124 height 46
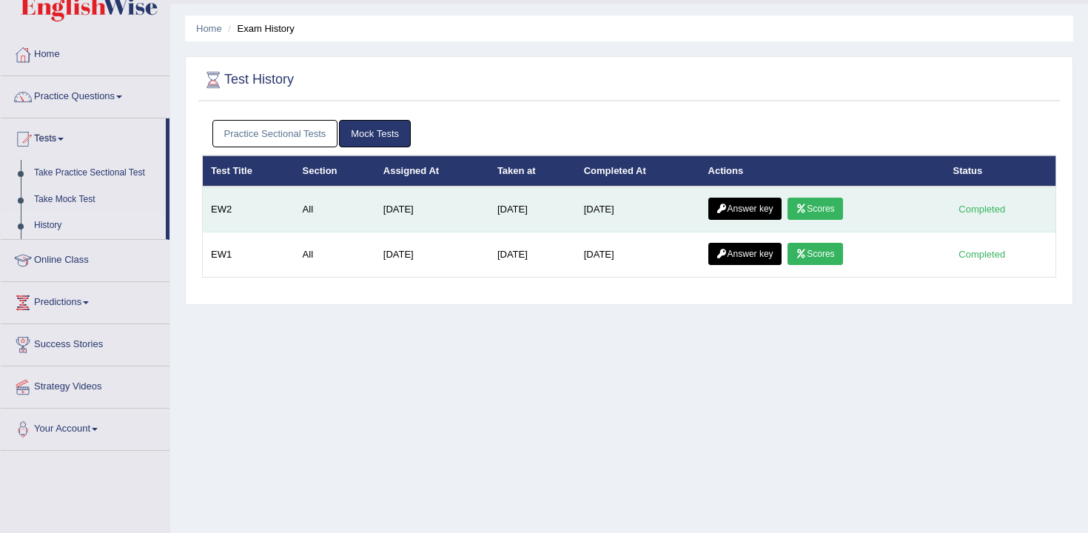
click at [634, 207] on td "[DATE]" at bounding box center [638, 210] width 124 height 46
click at [653, 212] on td "[DATE]" at bounding box center [638, 210] width 124 height 46
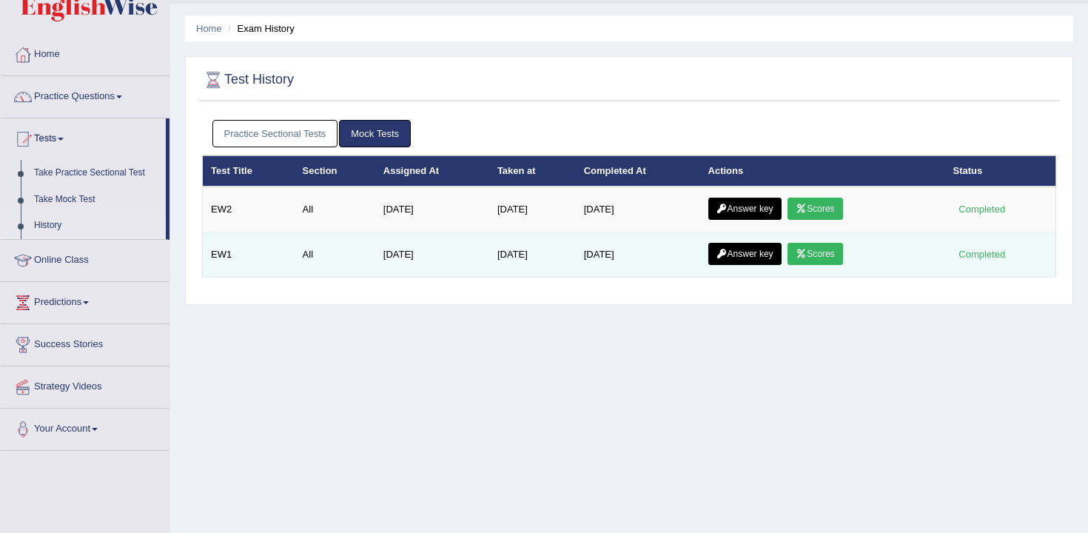
click at [827, 253] on link "Scores" at bounding box center [815, 254] width 55 height 22
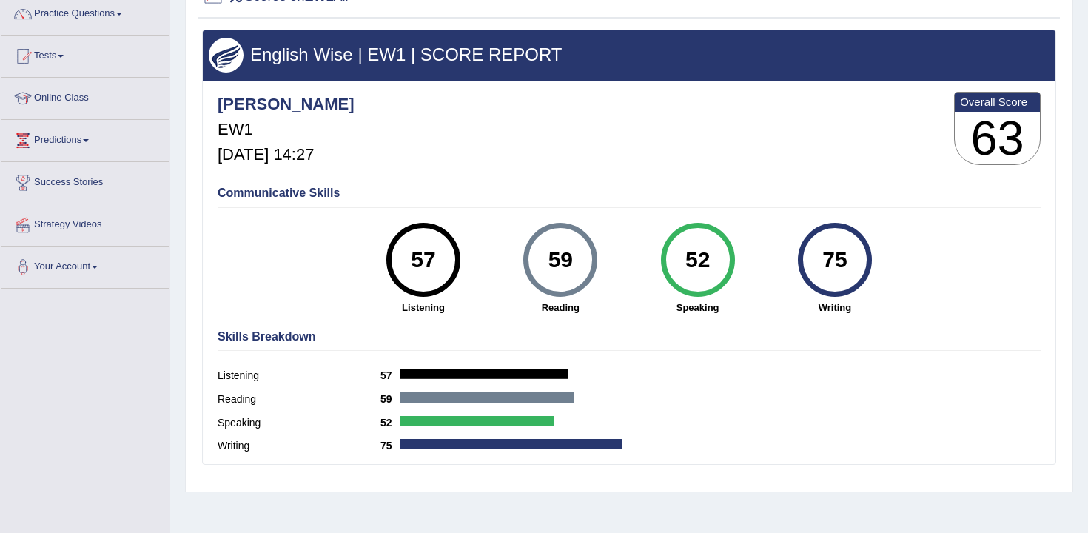
scroll to position [131, 0]
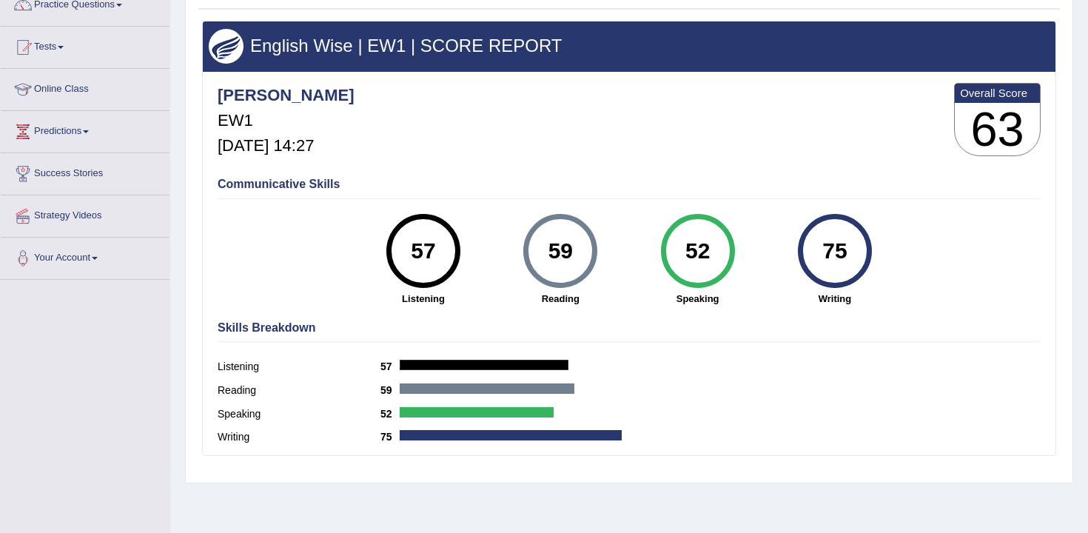
drag, startPoint x: 852, startPoint y: 251, endPoint x: 813, endPoint y: 251, distance: 38.5
click at [813, 251] on div "75" at bounding box center [834, 251] width 54 height 62
click at [835, 251] on div "75" at bounding box center [834, 251] width 54 height 62
drag, startPoint x: 853, startPoint y: 252, endPoint x: 833, endPoint y: 252, distance: 19.2
click at [834, 252] on div "75" at bounding box center [834, 251] width 54 height 62
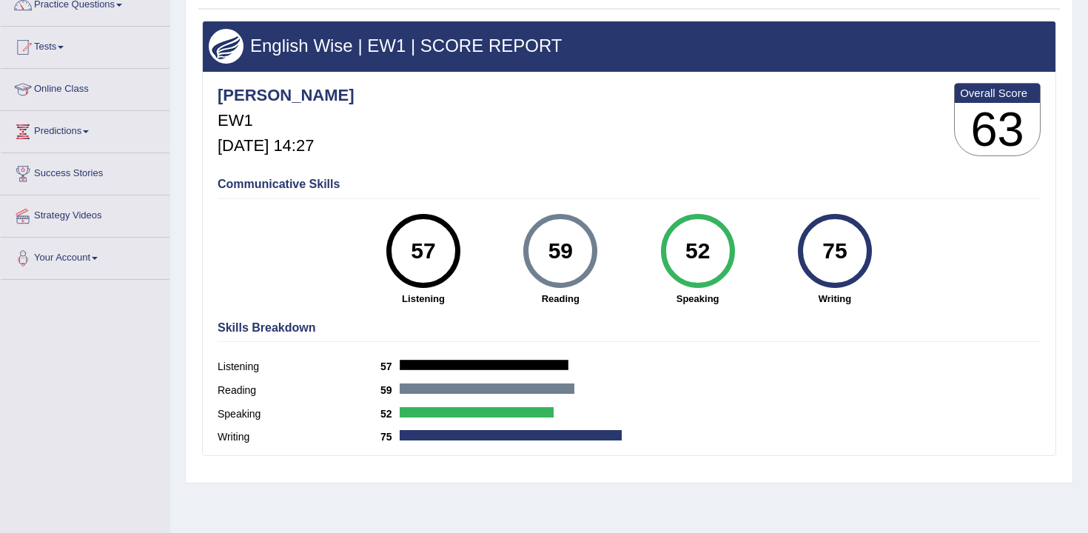
click at [871, 255] on div "75 Writing" at bounding box center [834, 260] width 137 height 92
click at [906, 257] on div "Communicative Skills 57 Listening 59 Reading 52 Speaking 75 Writing" at bounding box center [629, 240] width 830 height 140
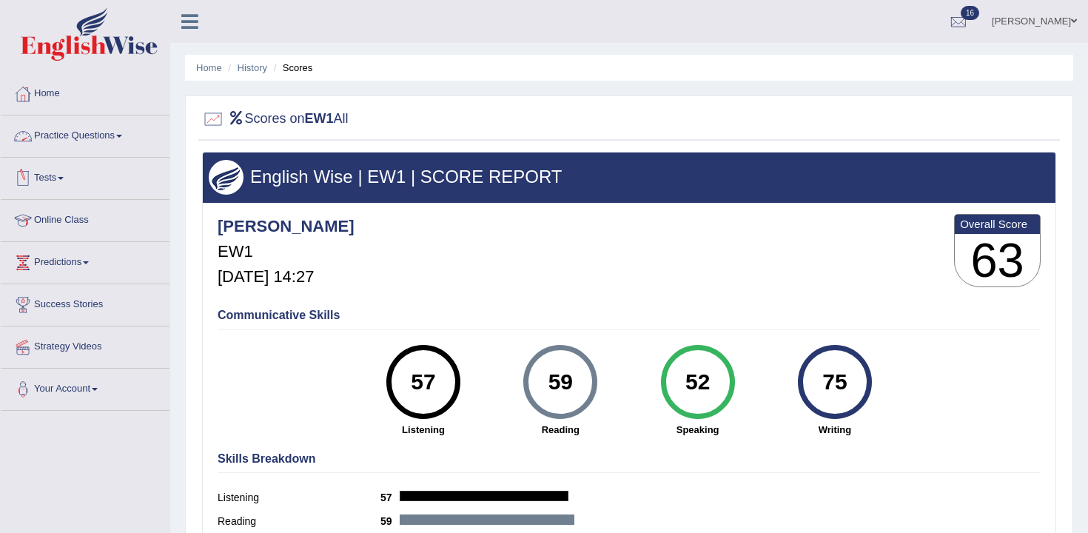
click at [102, 137] on link "Practice Questions" at bounding box center [85, 133] width 169 height 37
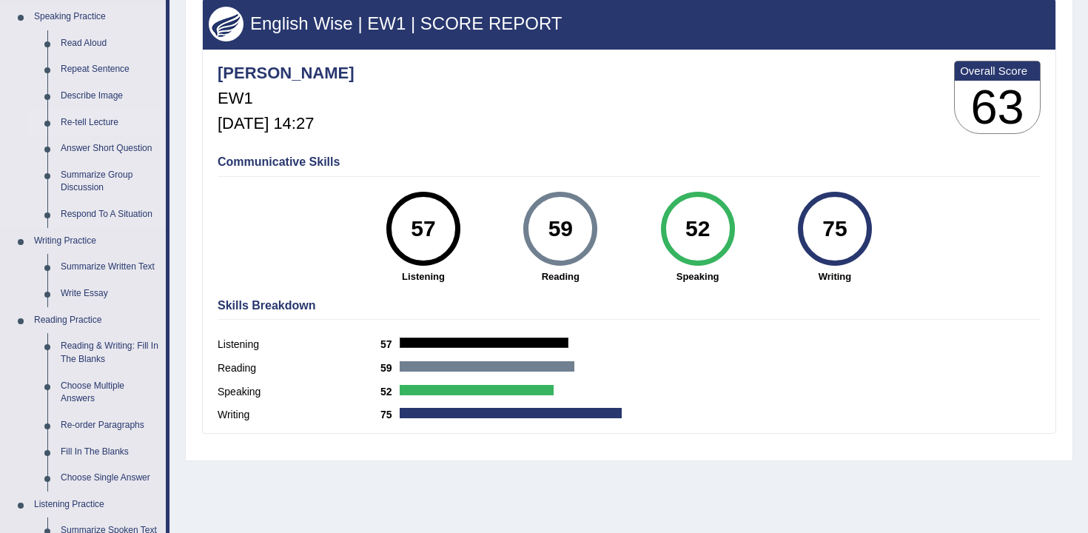
scroll to position [201, 0]
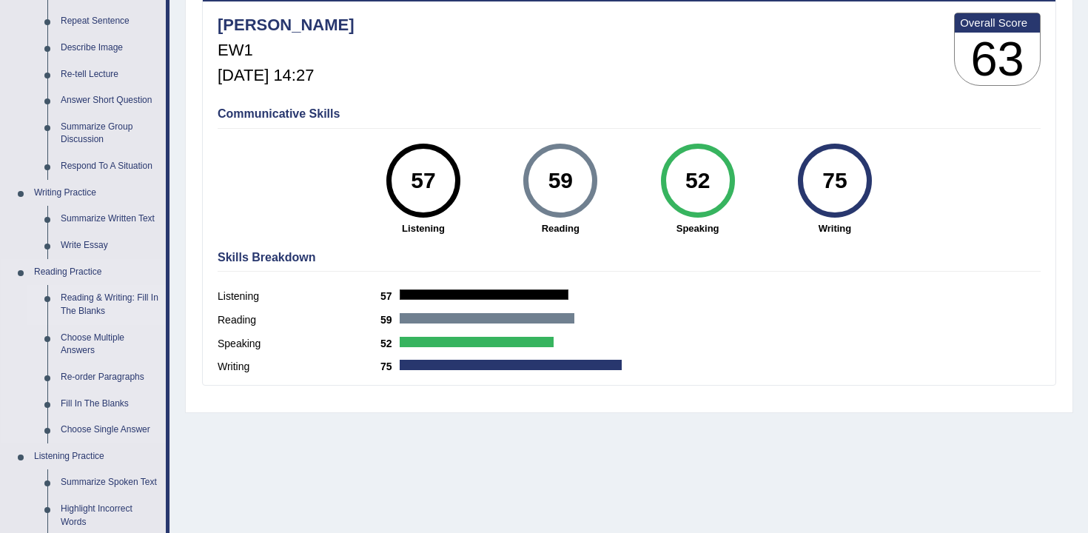
click at [95, 297] on link "Reading & Writing: Fill In The Blanks" at bounding box center [110, 304] width 112 height 39
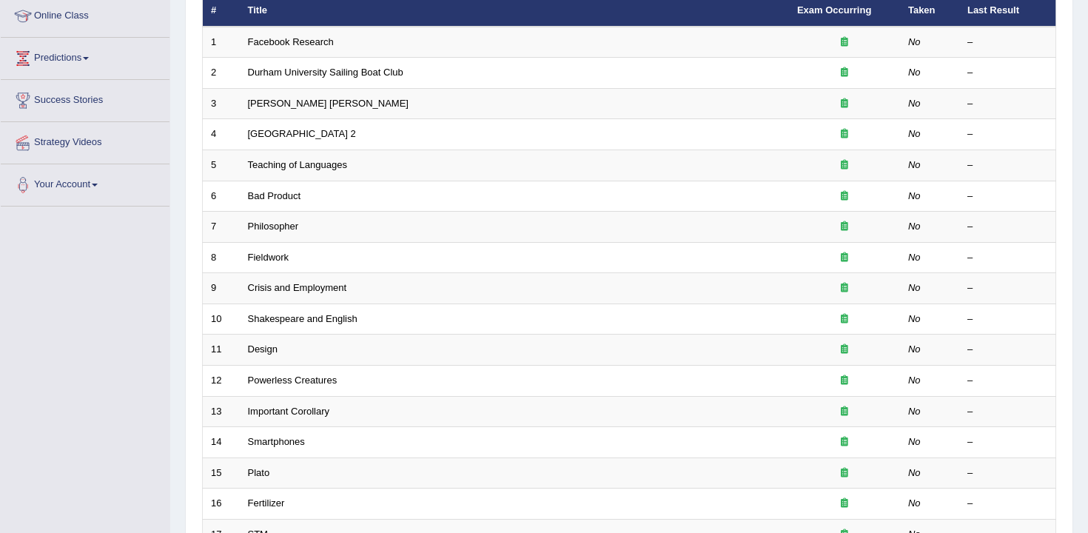
scroll to position [447, 0]
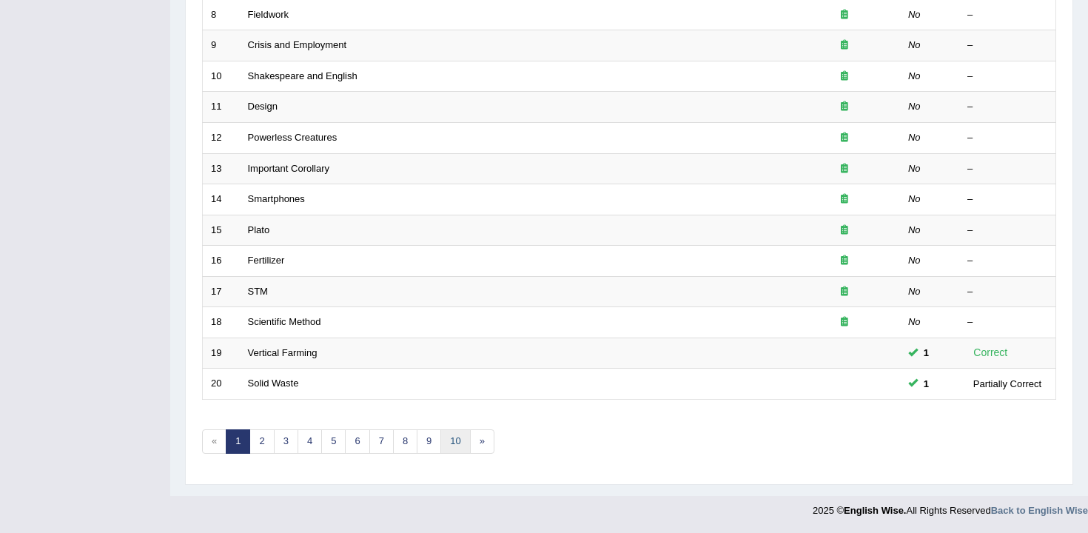
click at [462, 440] on link "10" at bounding box center [455, 441] width 30 height 24
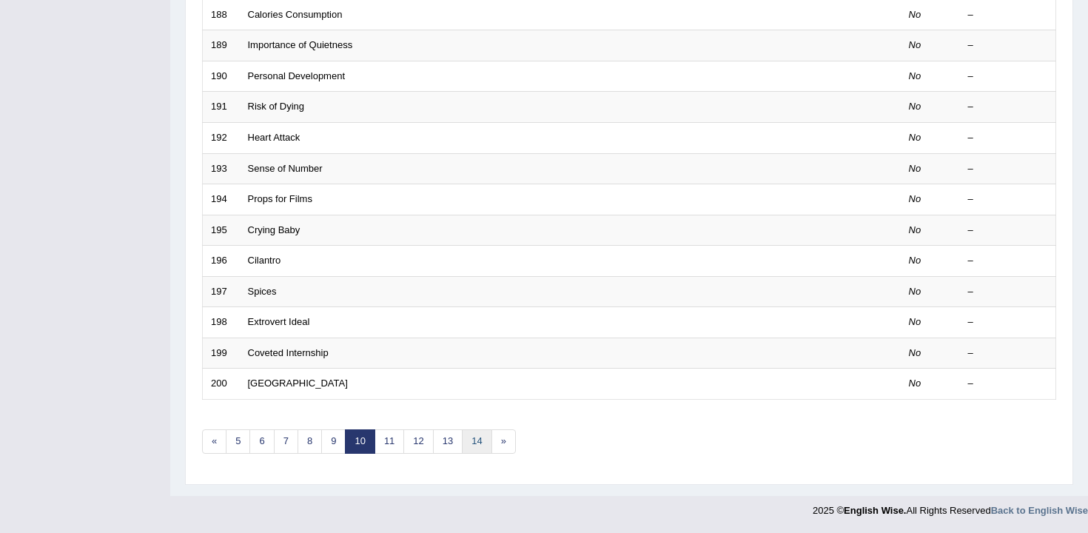
click at [481, 443] on link "14" at bounding box center [477, 441] width 30 height 24
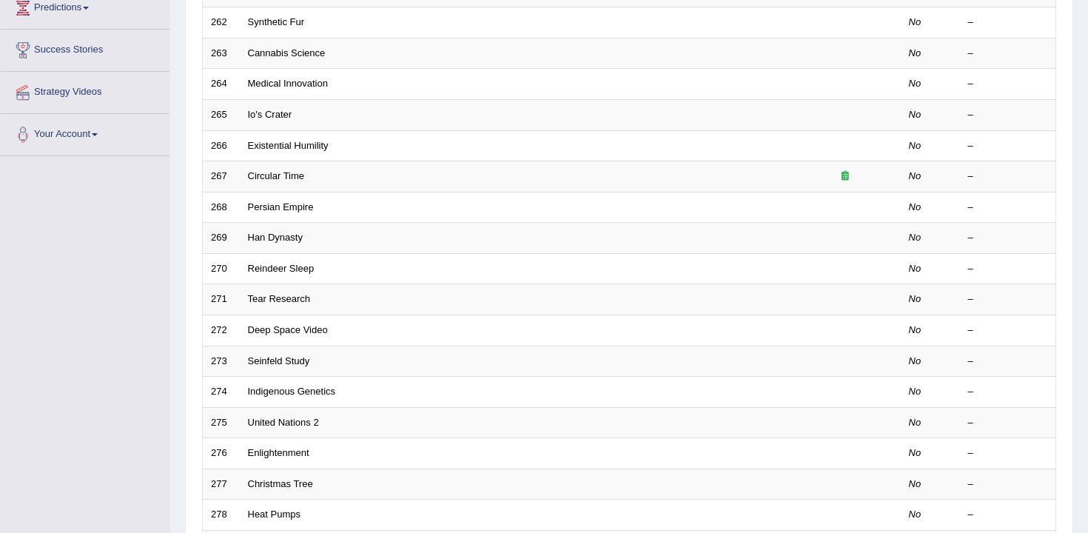
scroll to position [447, 0]
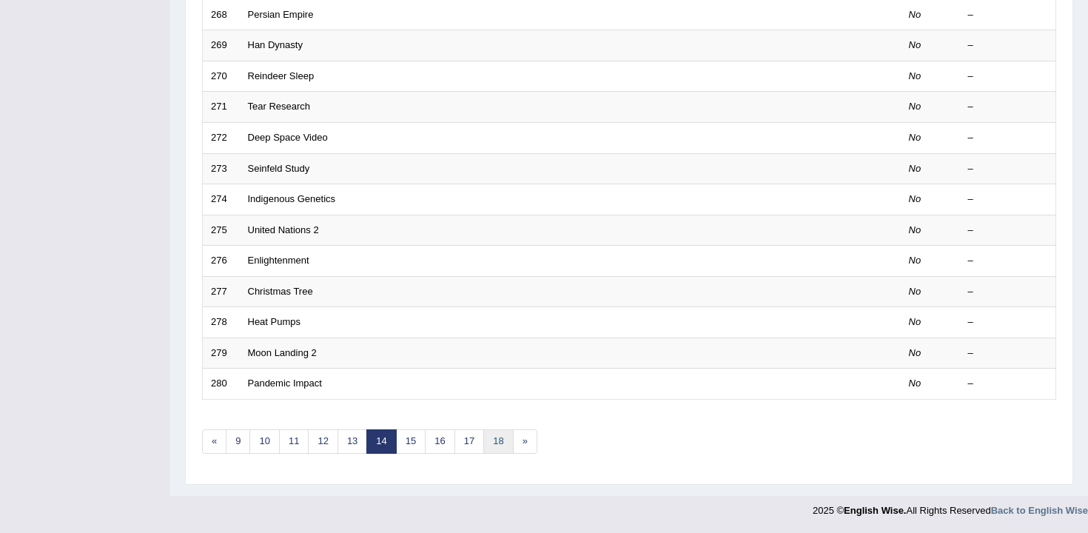
click at [500, 435] on link "18" at bounding box center [498, 441] width 30 height 24
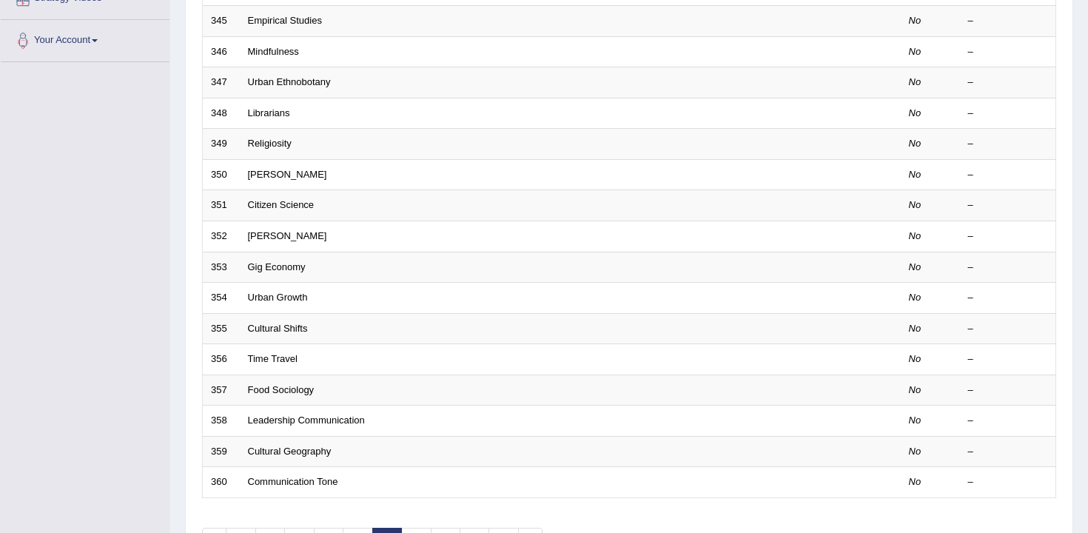
scroll to position [447, 0]
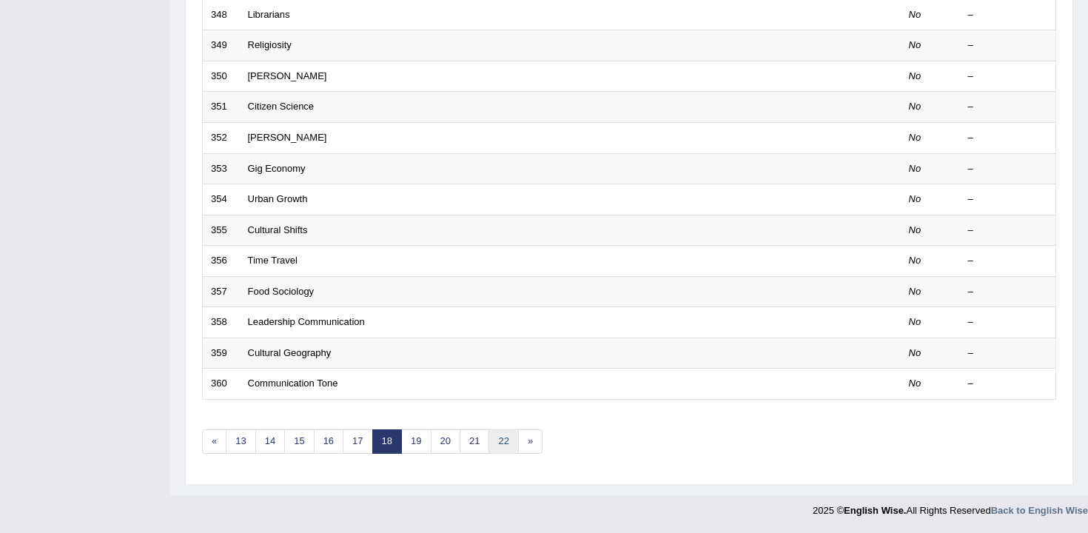
click at [504, 443] on link "22" at bounding box center [503, 441] width 30 height 24
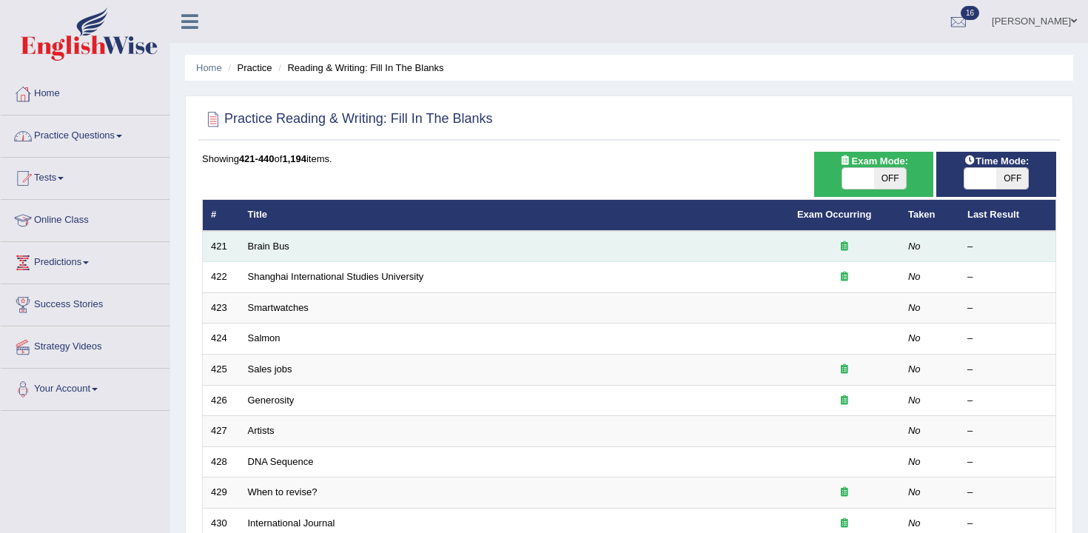
click at [265, 254] on td "Brain Bus" at bounding box center [514, 246] width 549 height 31
click at [266, 245] on link "Brain Bus" at bounding box center [268, 246] width 41 height 11
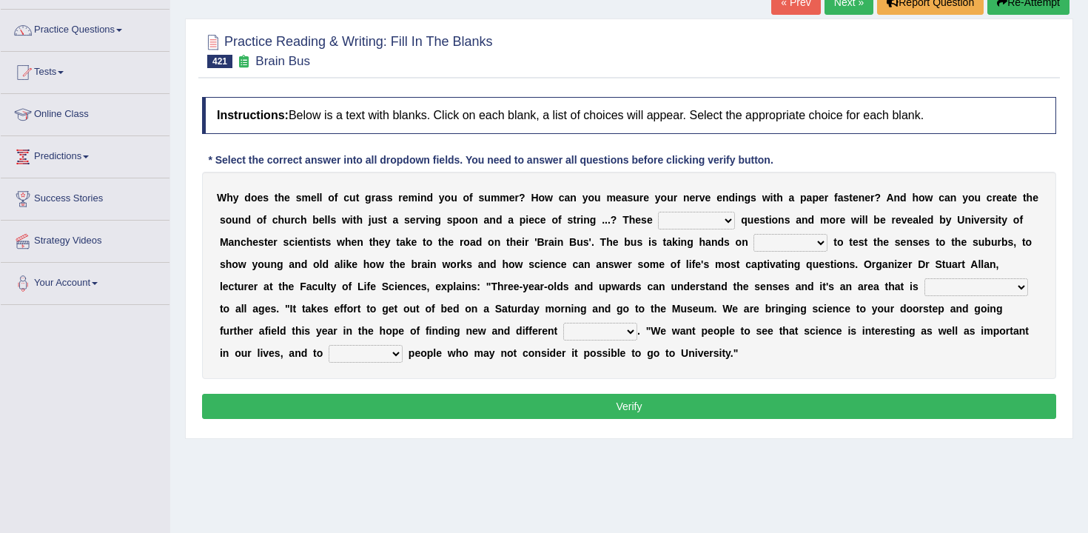
scroll to position [108, 0]
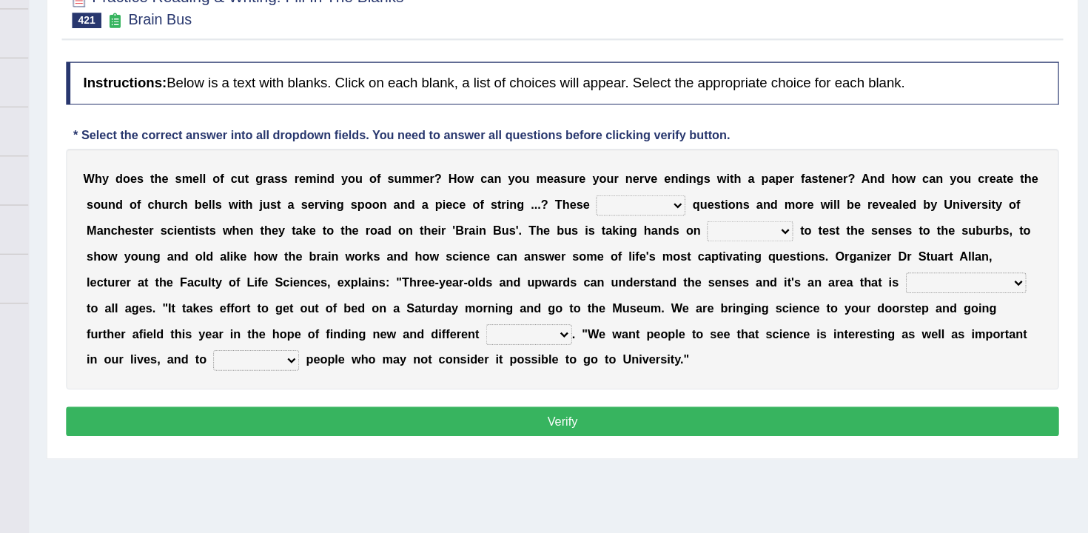
click at [715, 222] on select "fascinating unattended gratuitous underlying" at bounding box center [696, 218] width 77 height 18
click at [658, 209] on select "fascinating unattended gratuitous underlying" at bounding box center [696, 218] width 77 height 18
drag, startPoint x: 704, startPoint y: 246, endPoint x: 717, endPoint y: 220, distance: 29.8
click at [717, 220] on div "W h y d o e s t h e s m e l l o f c u t g r a s s r e m i n d y o u o f s u m m…" at bounding box center [629, 272] width 854 height 207
click at [717, 220] on select "fascinating unattended gratuitous underlying" at bounding box center [696, 218] width 77 height 18
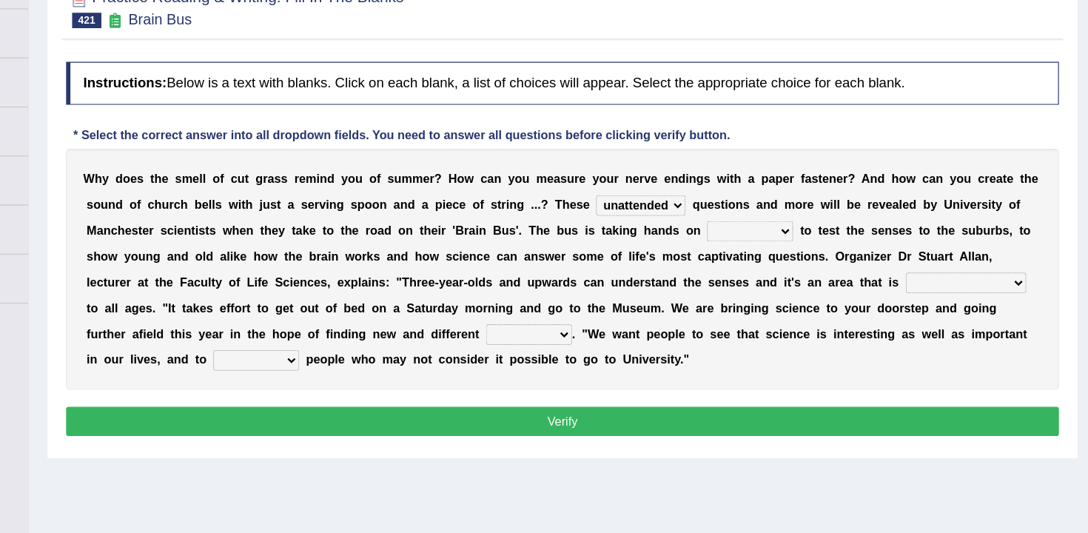
select select "fascinating"
click at [658, 209] on select "fascinating unattended gratuitous underlying" at bounding box center [696, 218] width 77 height 18
click at [765, 246] on select "activities mages facets revenues" at bounding box center [790, 241] width 74 height 18
select select "facets"
click at [753, 232] on select "activities mages facets revenues" at bounding box center [790, 241] width 74 height 18
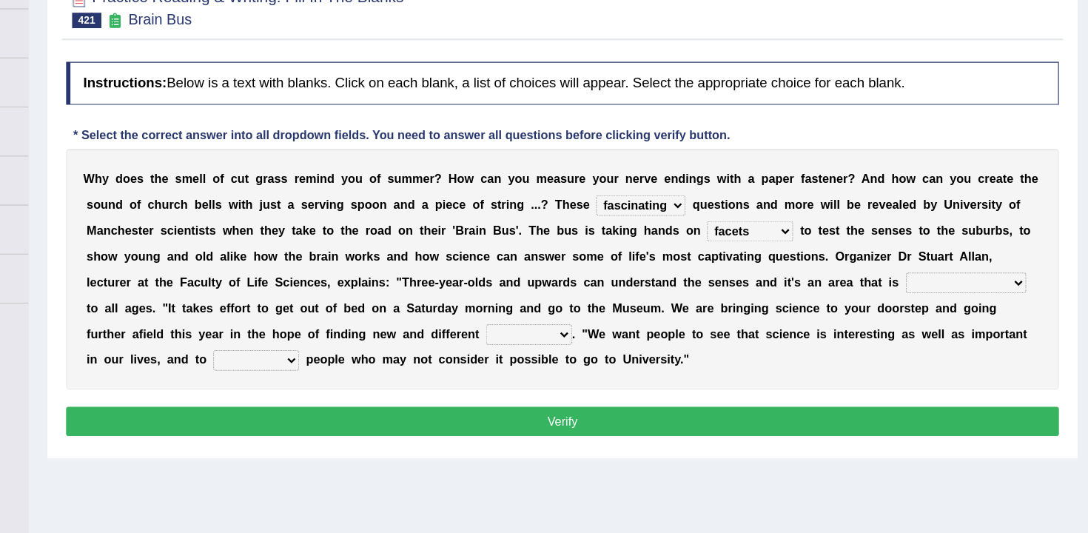
click at [998, 292] on select "misleading disproportionate intriguing proximal" at bounding box center [976, 285] width 104 height 18
select select "intriguing"
click at [924, 276] on select "misleading disproportionate intriguing proximal" at bounding box center [976, 285] width 104 height 18
click at [570, 332] on select "groups mobs auditors audiences" at bounding box center [600, 329] width 74 height 18
select select "auditors"
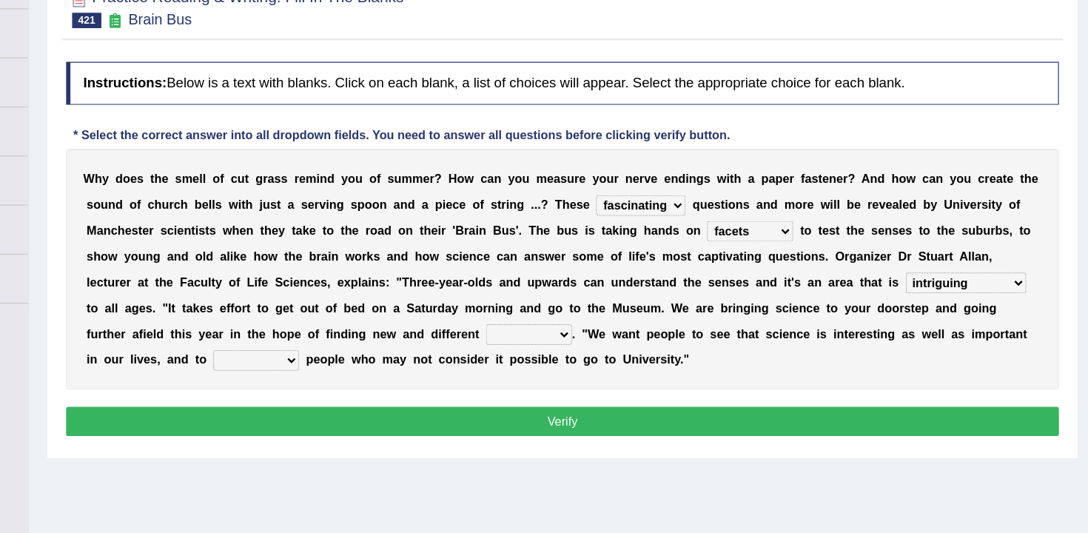
click at [563, 320] on select "groups mobs auditors audiences" at bounding box center [600, 329] width 74 height 18
click at [394, 355] on select "force plead credit encourage" at bounding box center [366, 352] width 74 height 18
select select "encourage"
click at [329, 343] on select "force plead credit encourage" at bounding box center [366, 352] width 74 height 18
click at [355, 418] on div "Instructions: Below is a text with blanks. Click on each blank, a list of choic…" at bounding box center [629, 257] width 862 height 341
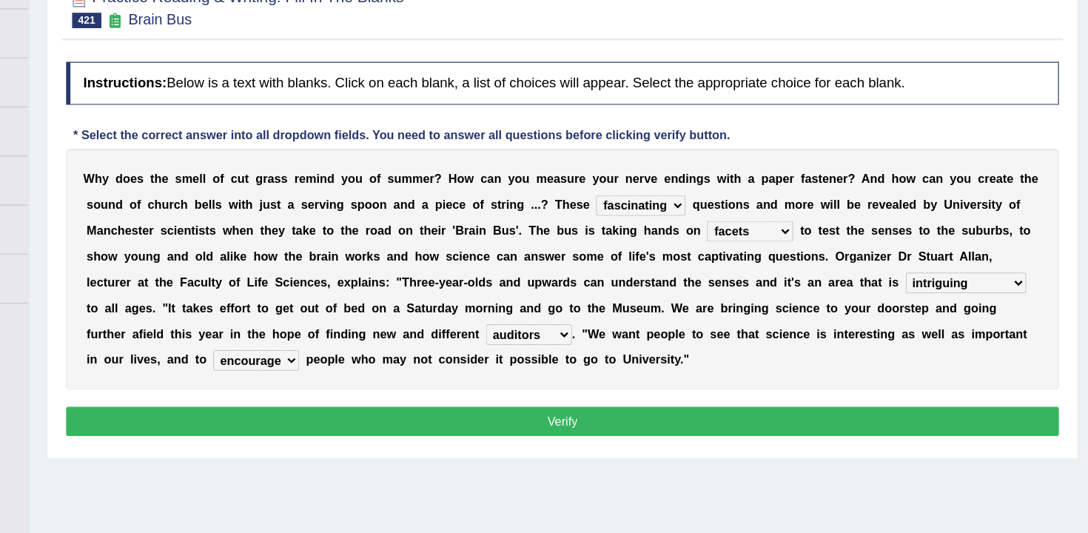
click at [383, 408] on button "Verify" at bounding box center [629, 404] width 854 height 25
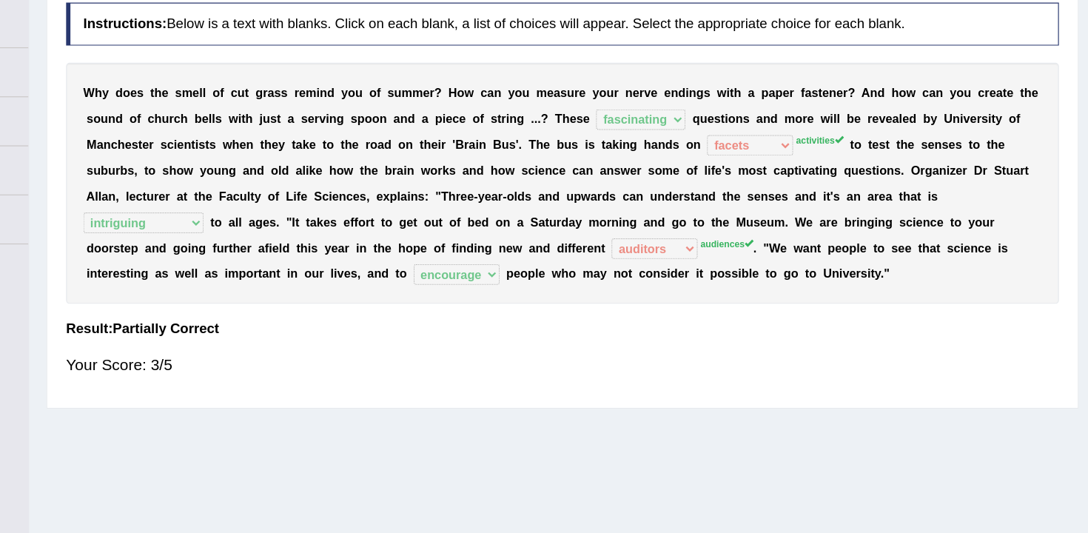
scroll to position [0, 0]
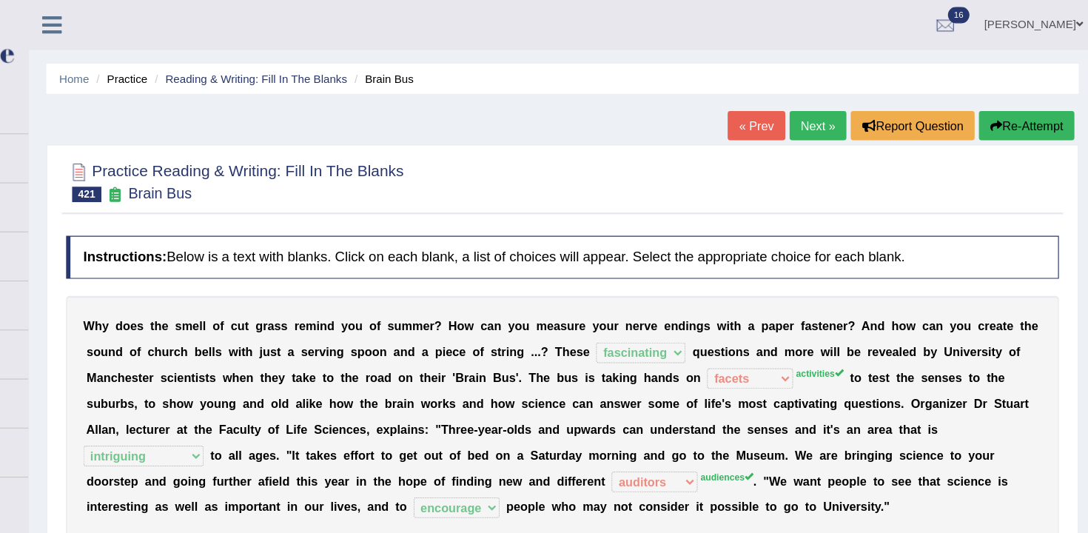
click at [847, 94] on div "Home Practice Reading & Writing: Fill In The Blanks Brain Bus « Prev Next » Rep…" at bounding box center [629, 370] width 918 height 740
click at [827, 111] on link "Next »" at bounding box center [849, 107] width 49 height 25
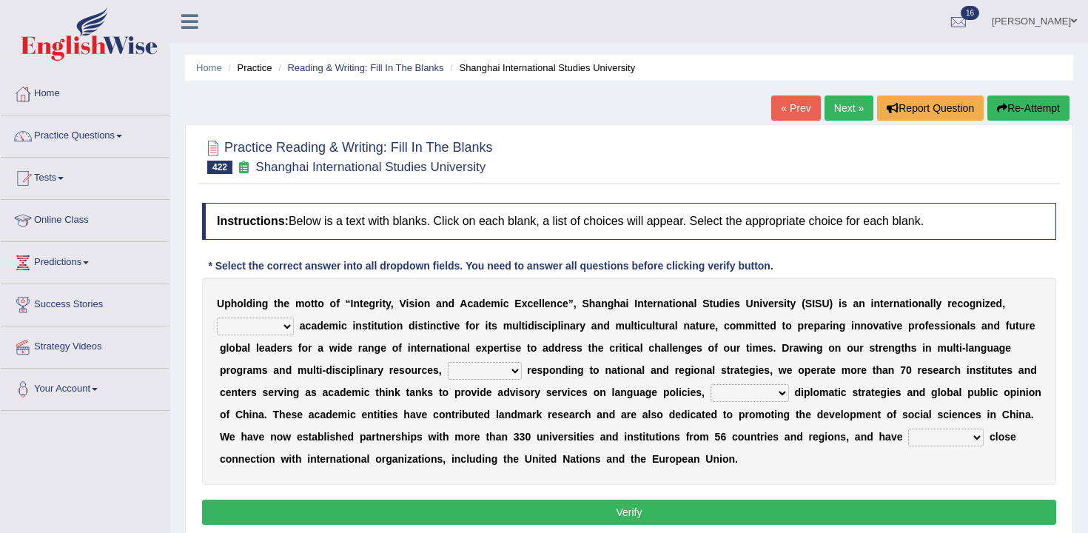
scroll to position [28, 0]
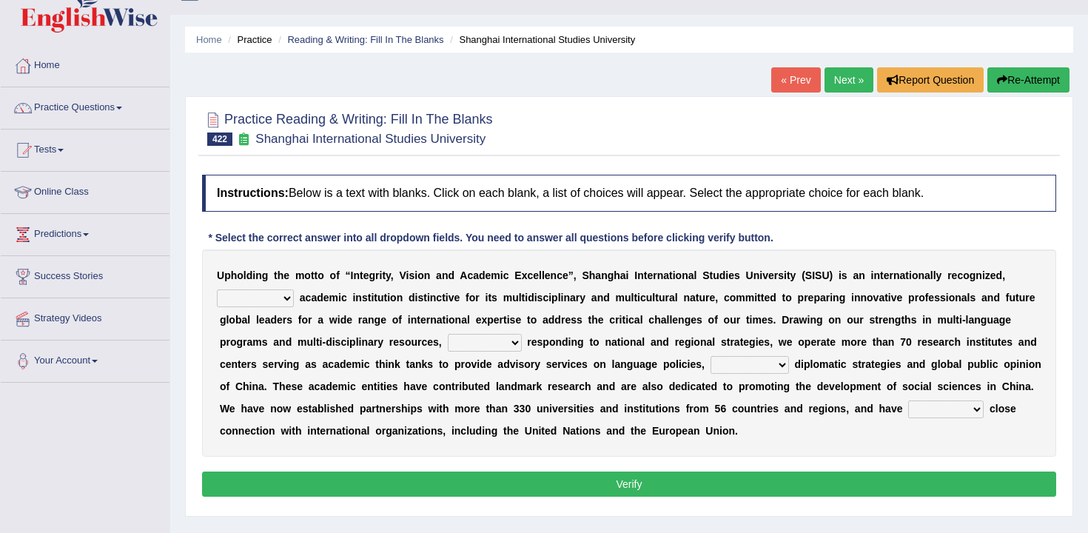
click at [278, 297] on select "universal amiable dishonest prestigious" at bounding box center [255, 298] width 77 height 18
click at [281, 290] on select "universal amiable dishonest prestigious" at bounding box center [255, 298] width 77 height 18
select select "universal"
click at [217, 289] on select "universal amiable dishonest prestigious" at bounding box center [255, 298] width 77 height 18
click at [271, 300] on select "universal amiable dishonest prestigious" at bounding box center [255, 298] width 77 height 18
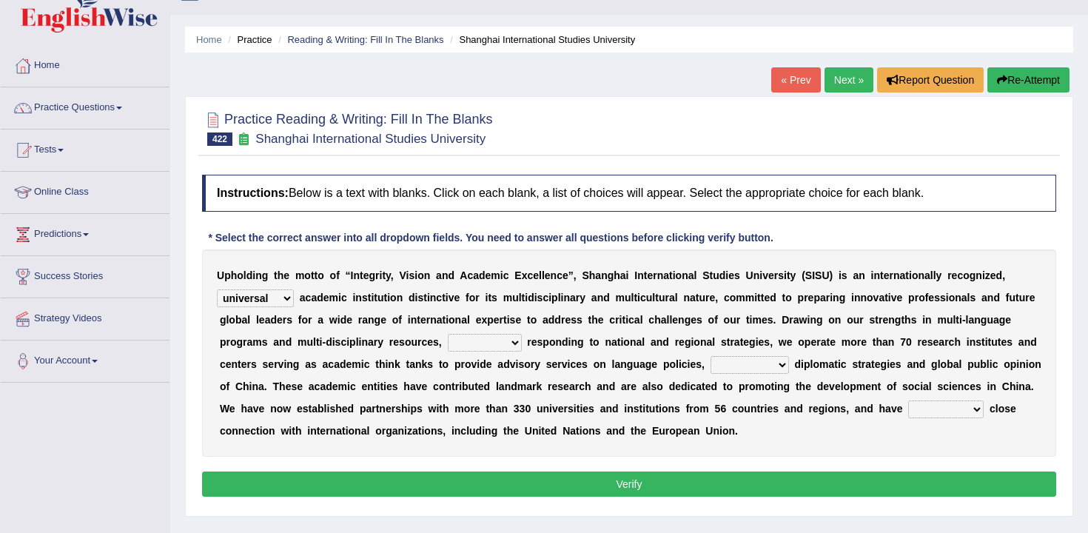
click at [514, 344] on select "of as with while" at bounding box center [485, 343] width 74 height 18
click at [506, 353] on div "U p h o l d i n g t h e m o t t o o f “ I n t e g r i t y , V i s i o n a n d A…" at bounding box center [629, 352] width 854 height 207
click at [509, 340] on select "of as with while" at bounding box center [485, 343] width 74 height 18
click at [448, 334] on select "of as with while" at bounding box center [485, 343] width 74 height 18
click at [498, 346] on select "of as with while" at bounding box center [485, 343] width 74 height 18
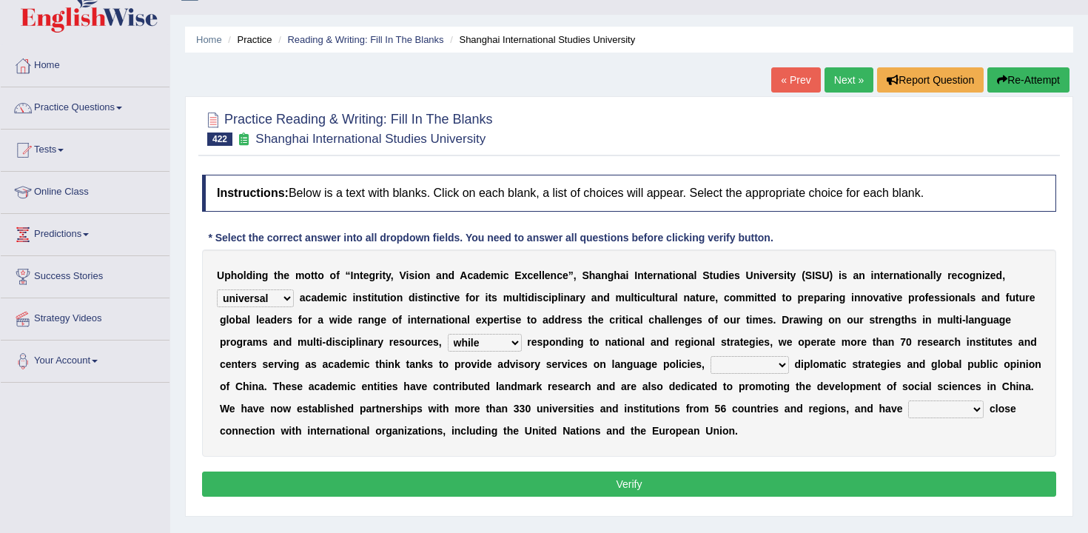
click at [448, 334] on select "of as with while" at bounding box center [485, 343] width 74 height 18
click at [508, 341] on select "of as with while" at bounding box center [485, 343] width 74 height 18
select select "with"
click at [448, 334] on select "of as with while" at bounding box center [485, 343] width 74 height 18
click at [747, 365] on select "city's country's university's province's" at bounding box center [750, 365] width 78 height 18
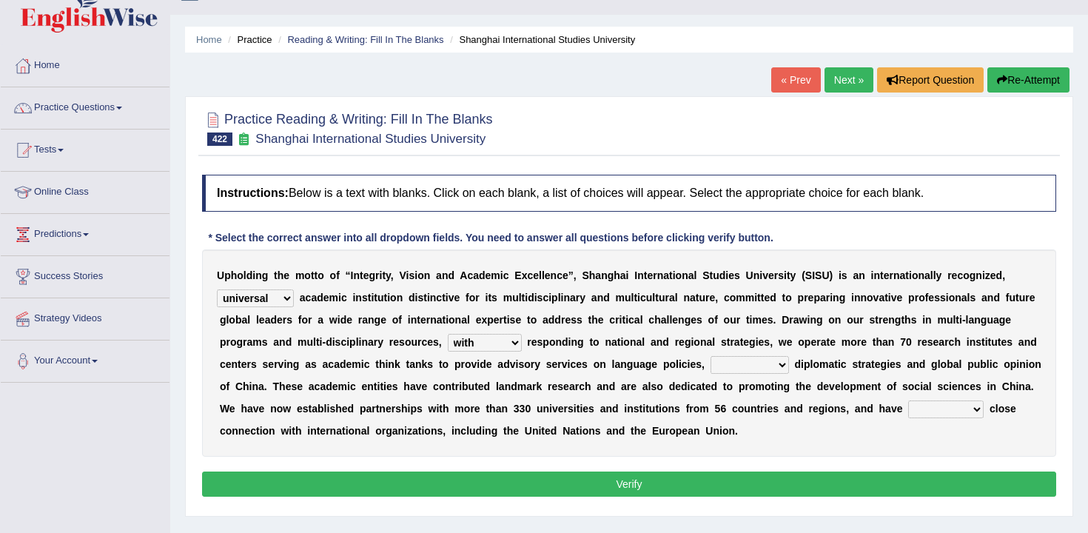
select select "country's"
click at [711, 356] on select "city's country's university's province's" at bounding box center [750, 365] width 78 height 18
click at [975, 411] on select "maintained disarmed displaced revised" at bounding box center [945, 409] width 75 height 18
select select "maintained"
click at [908, 400] on select "maintained disarmed displaced revised" at bounding box center [945, 409] width 75 height 18
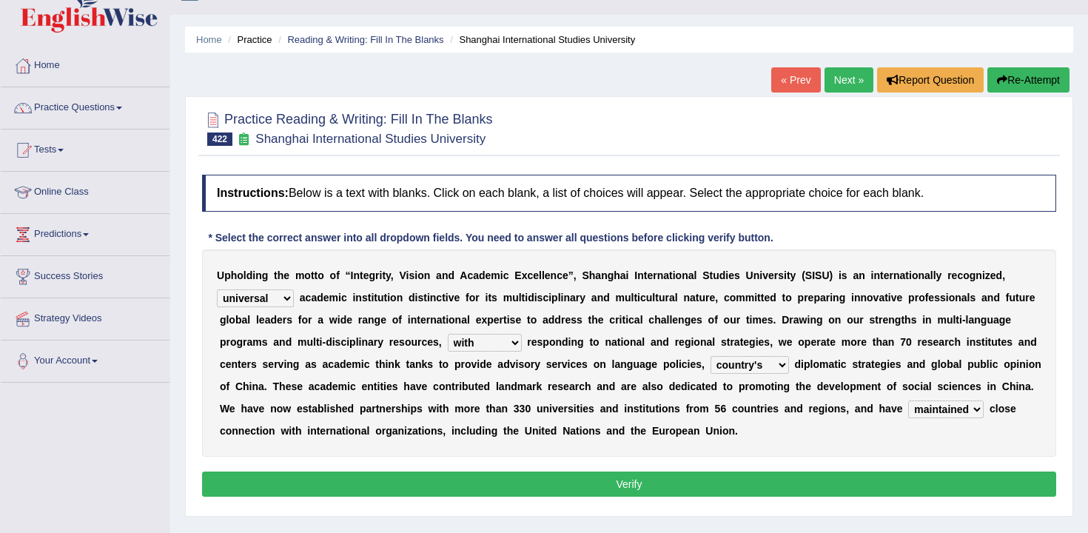
click at [946, 486] on button "Verify" at bounding box center [629, 483] width 854 height 25
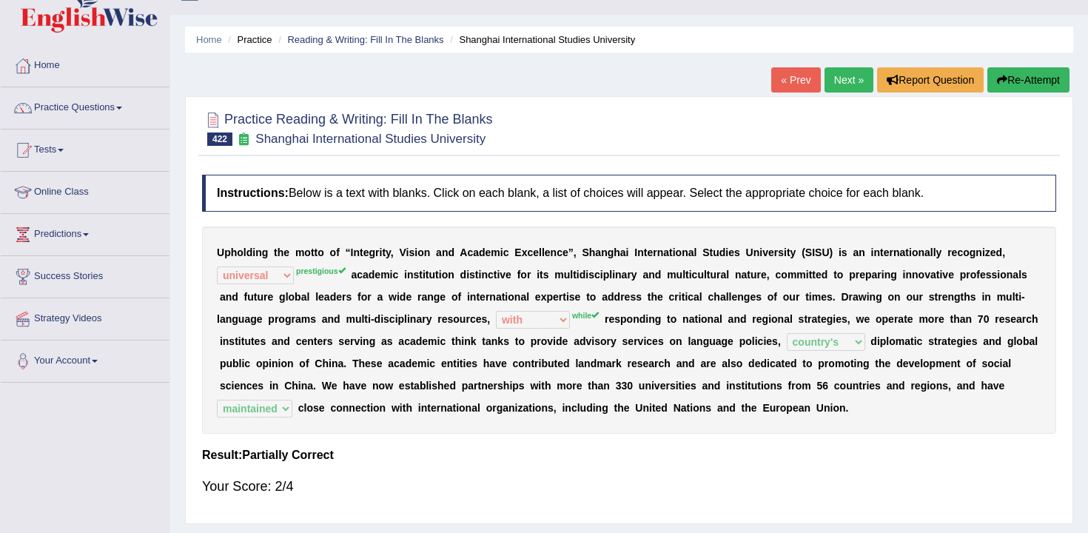
click at [1050, 73] on button "Re-Attempt" at bounding box center [1028, 79] width 82 height 25
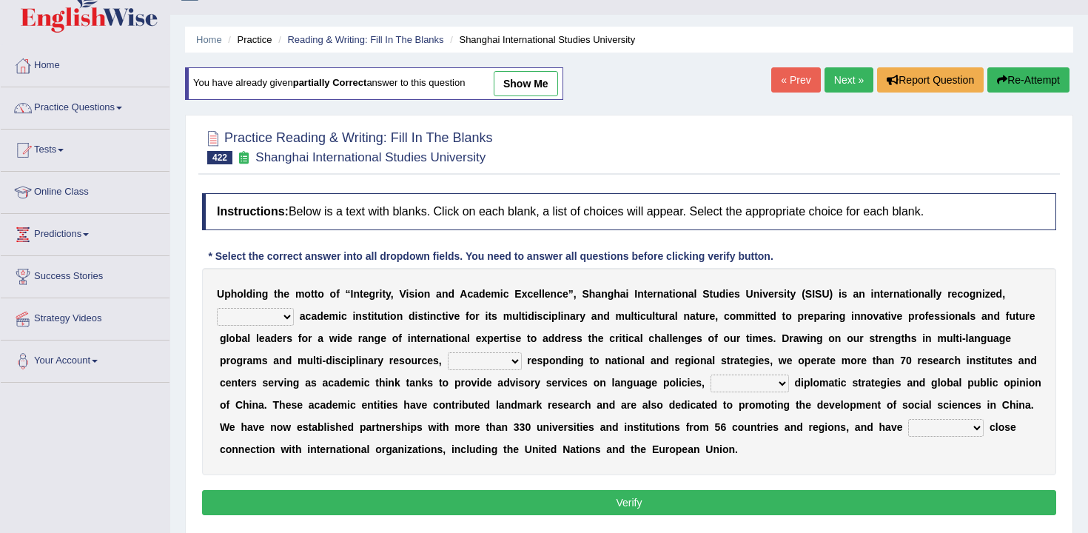
click at [289, 322] on select "universal amiable dishonest prestigious" at bounding box center [255, 317] width 77 height 18
select select "prestigious"
click at [217, 308] on select "universal amiable dishonest prestigious" at bounding box center [255, 317] width 77 height 18
click at [839, 82] on link "Next »" at bounding box center [849, 79] width 49 height 25
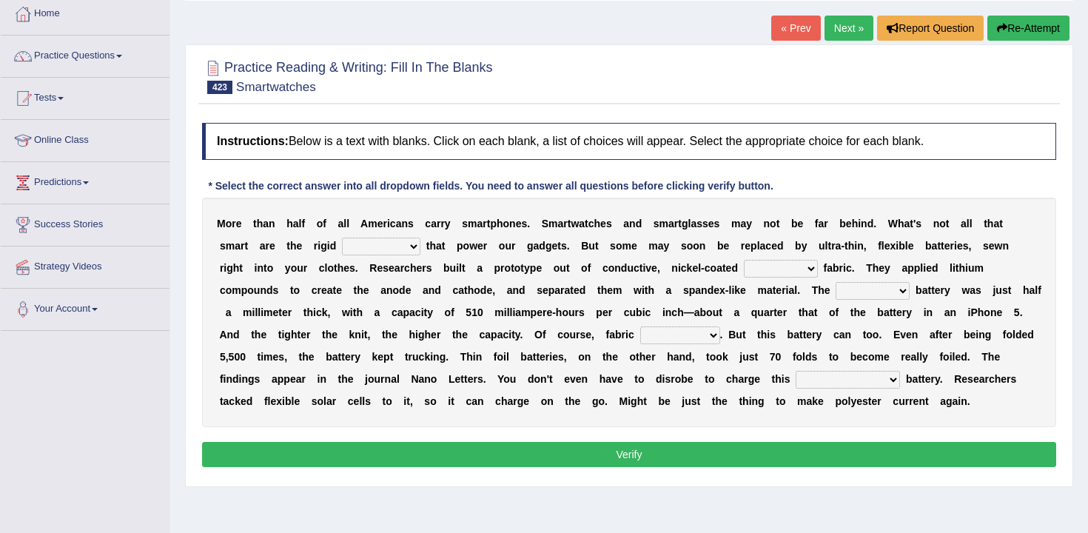
scroll to position [84, 0]
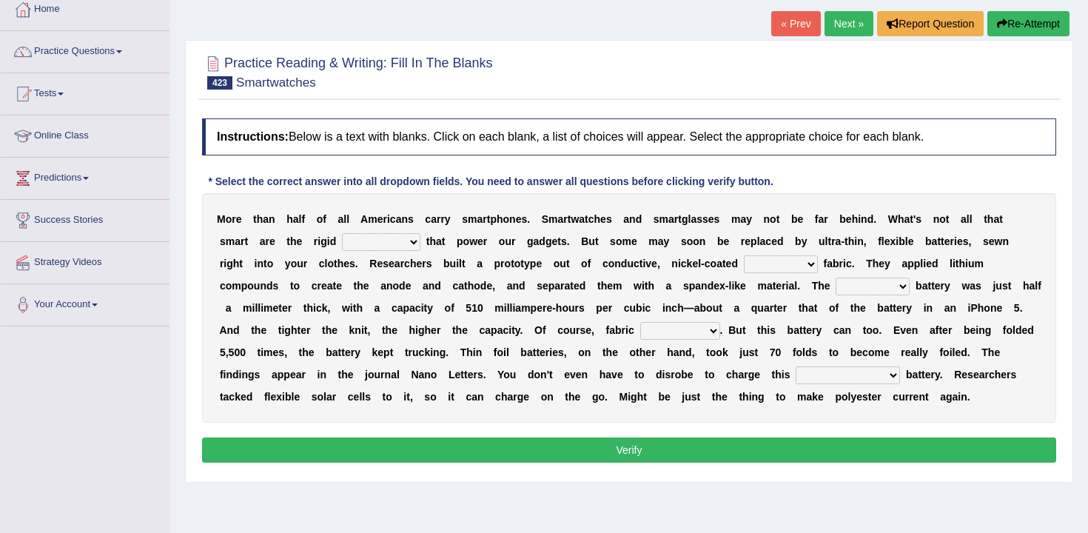
click at [408, 235] on select "carveries halfpennies batteries rhspdodies" at bounding box center [381, 242] width 78 height 18
click at [342, 233] on select "carveries halfpennies batteries rhspdodies" at bounding box center [381, 242] width 78 height 18
click at [521, 250] on div "M o r e t h a n h a l f o f a l l A m e r i c a n s c a r r y s m a r t p h o n…" at bounding box center [629, 307] width 854 height 229
click at [752, 259] on select "polyester lesser giver prefigure" at bounding box center [781, 264] width 74 height 18
click at [411, 246] on select "carveries halfpennies batteries rhspdodies" at bounding box center [381, 242] width 78 height 18
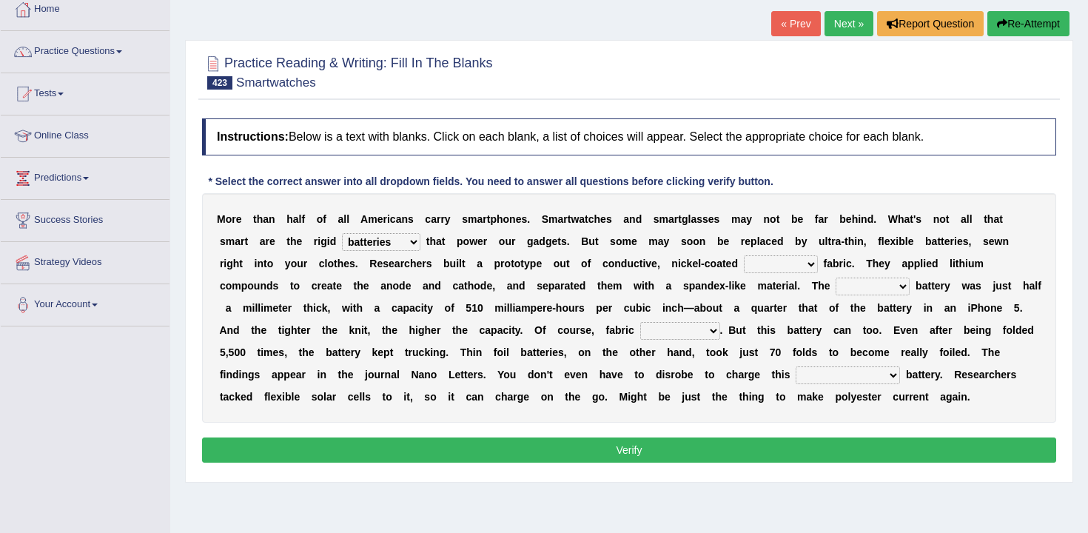
click at [778, 269] on select "polyester lesser giver prefigure" at bounding box center [781, 264] width 74 height 18
click at [389, 240] on select "carveries halfpennies batteries rhspdodies" at bounding box center [381, 242] width 78 height 18
select select "rhspdodies"
click at [342, 233] on select "carveries halfpennies batteries rhspdodies" at bounding box center [381, 242] width 78 height 18
click at [773, 263] on select "polyester lesser giver prefigure" at bounding box center [781, 264] width 74 height 18
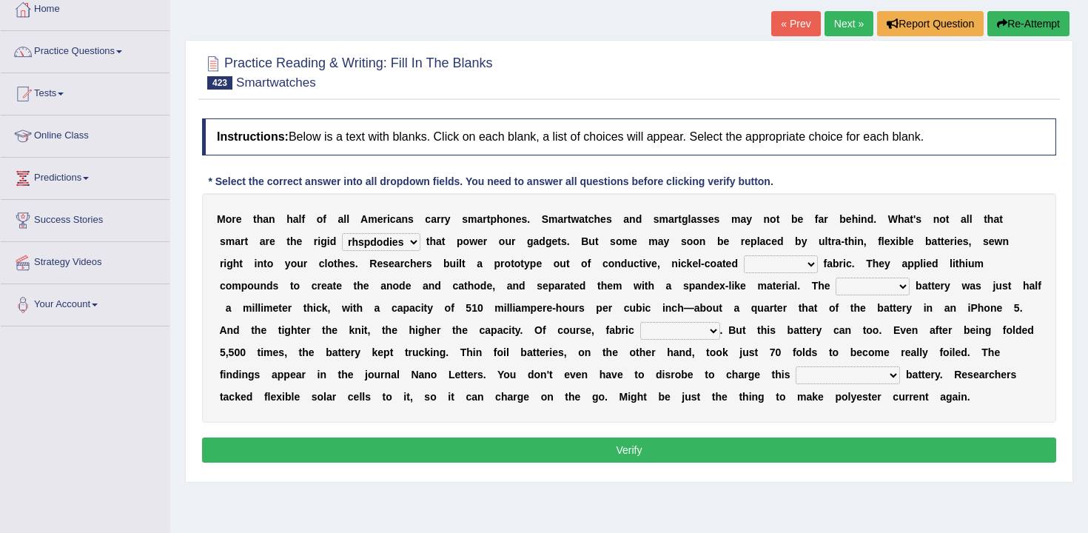
select select "polyester"
click at [744, 255] on select "polyester lesser giver prefigure" at bounding box center [781, 264] width 74 height 18
click at [890, 291] on select "finished unsifted drifnet shortlisted" at bounding box center [873, 287] width 74 height 18
click at [839, 278] on select "finished unsifted drifnet shortlisted" at bounding box center [873, 287] width 74 height 18
click at [888, 289] on select "finished unsifted drifnet shortlisted" at bounding box center [873, 287] width 74 height 18
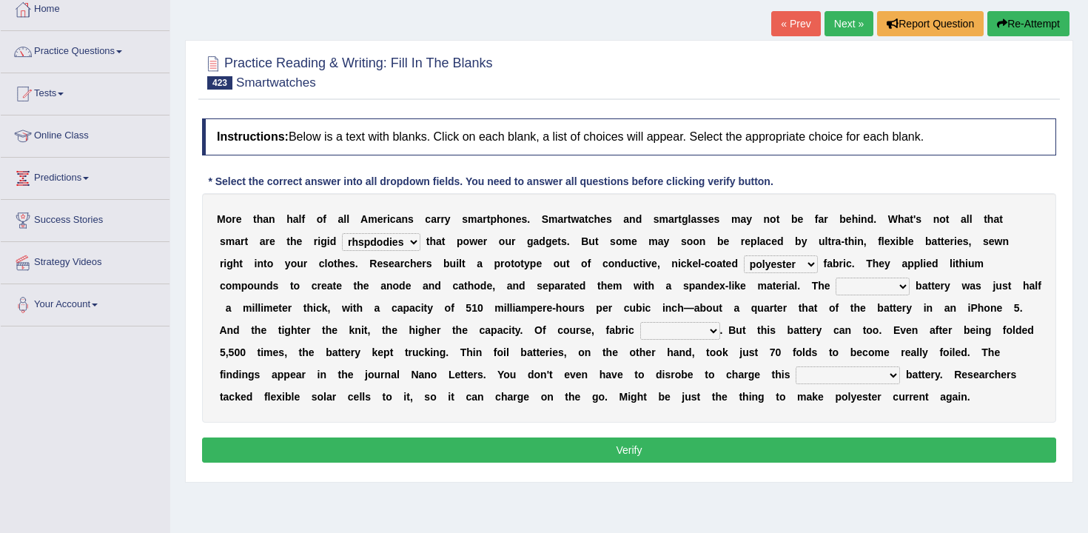
select select "shortlisted"
click at [839, 278] on select "finished unsifted drifnet shortlisted" at bounding box center [873, 287] width 74 height 18
click at [890, 287] on select "finished unsifted drifnet shortlisted" at bounding box center [873, 287] width 74 height 18
click at [717, 323] on select "tellers predictors wrinkles oppositions" at bounding box center [680, 331] width 80 height 18
select select "wrinkles"
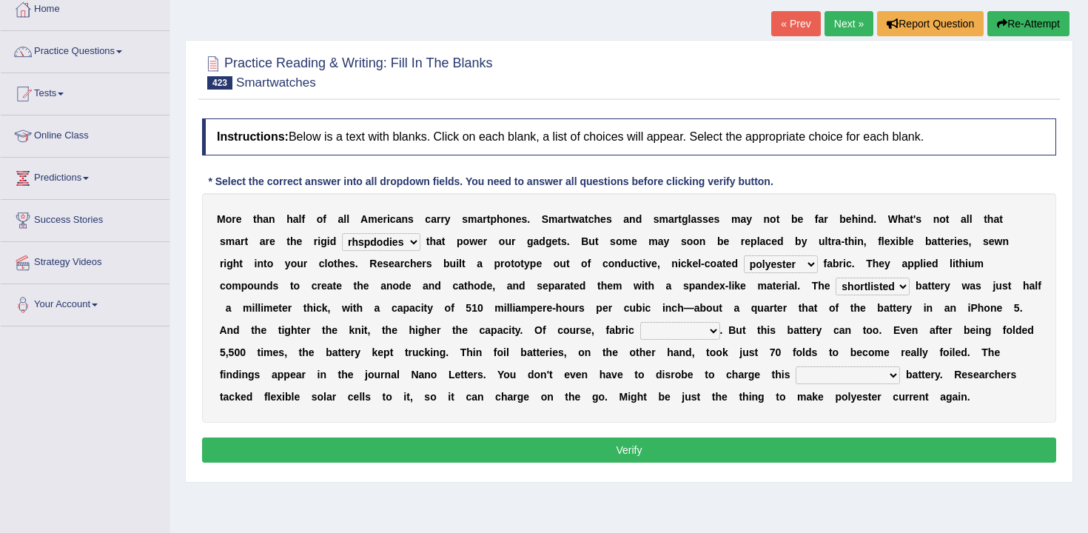
click at [660, 322] on select "tellers predictors wrinkles oppositions" at bounding box center [680, 331] width 80 height 18
click at [715, 335] on select "tellers predictors wrinkles oppositions" at bounding box center [680, 331] width 80 height 18
click at [660, 322] on select "tellers predictors wrinkles oppositions" at bounding box center [680, 331] width 80 height 18
click at [720, 335] on select "tellers predictors wrinkles oppositions" at bounding box center [680, 331] width 80 height 18
click at [660, 322] on select "tellers predictors wrinkles oppositions" at bounding box center [680, 331] width 80 height 18
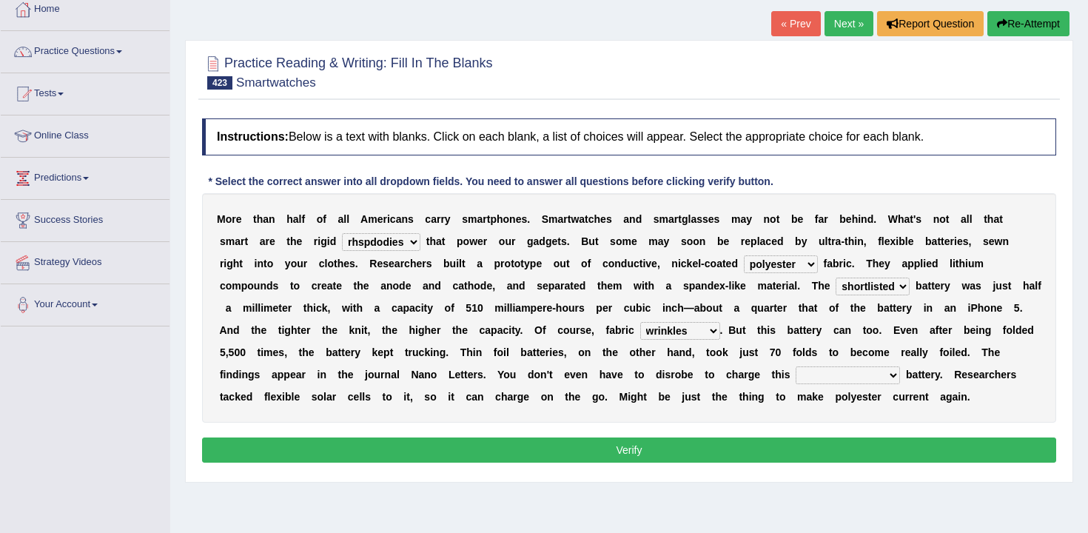
click at [711, 335] on select "tellers predictors wrinkles oppositions" at bounding box center [680, 331] width 80 height 18
click at [660, 322] on select "tellers predictors wrinkles oppositions" at bounding box center [680, 331] width 80 height 18
drag, startPoint x: 816, startPoint y: 355, endPoint x: 827, endPoint y: 357, distance: 10.8
click at [825, 357] on div "M o r e t h a n h a l f o f a l l A m e r i c a n s c a r r y s m a r t p h o n…" at bounding box center [629, 307] width 854 height 229
click at [836, 369] on select "physicochemical unintentional wearable integral" at bounding box center [848, 375] width 104 height 18
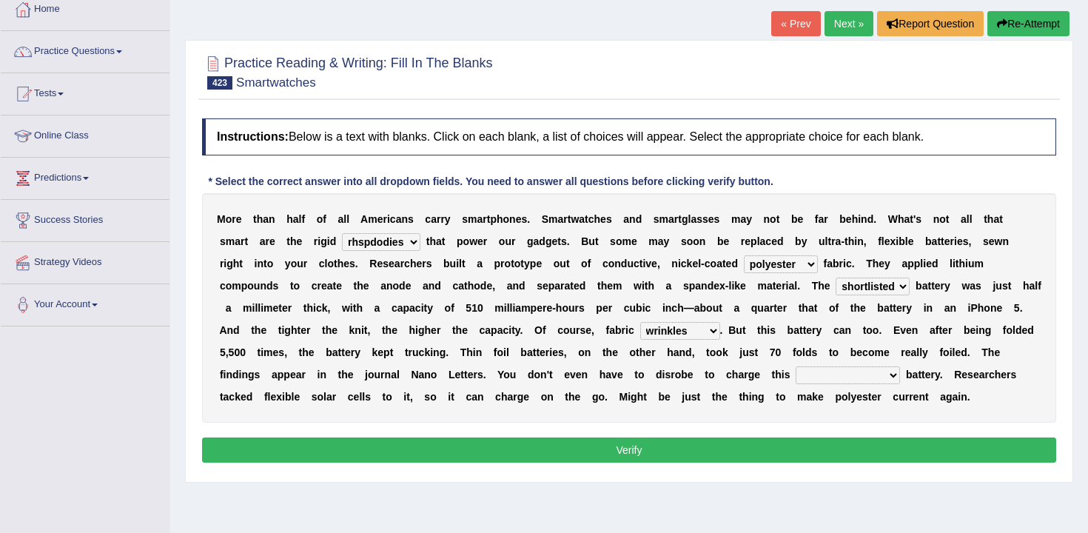
click at [412, 235] on select "carveries halfpennies batteries rhspdodies" at bounding box center [381, 242] width 78 height 18
select select "batteries"
click at [342, 233] on select "carveries halfpennies batteries rhspdodies" at bounding box center [381, 242] width 78 height 18
click at [873, 375] on select "physicochemical unintentional wearable integral" at bounding box center [848, 375] width 104 height 18
select select "integral"
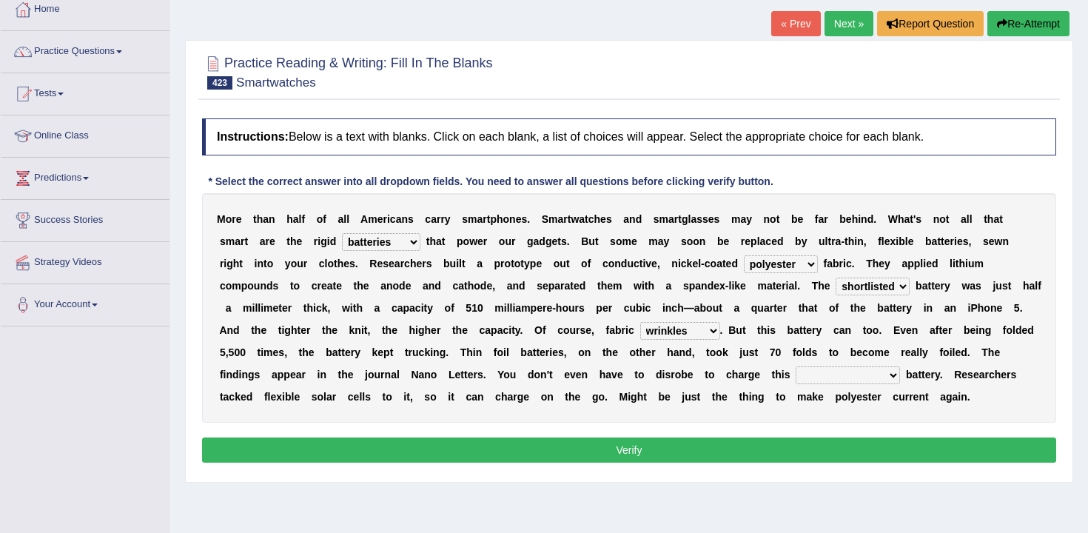
click at [825, 366] on select "physicochemical unintentional wearable integral" at bounding box center [848, 375] width 104 height 18
click at [896, 462] on button "Verify" at bounding box center [629, 449] width 854 height 25
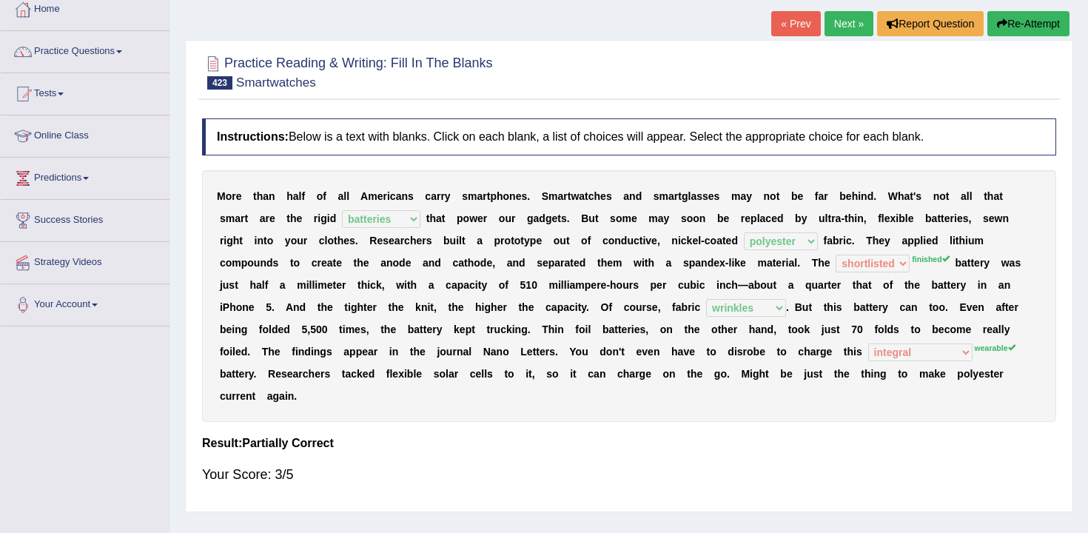
click at [1036, 27] on button "Re-Attempt" at bounding box center [1028, 23] width 82 height 25
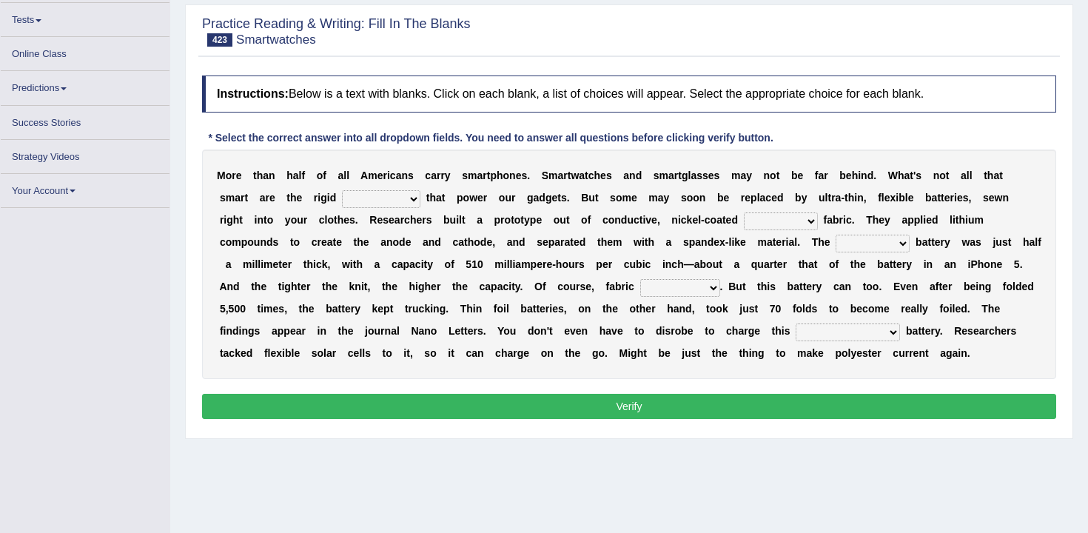
click at [702, 286] on select "tellers predictors wrinkles oppositions" at bounding box center [680, 288] width 80 height 18
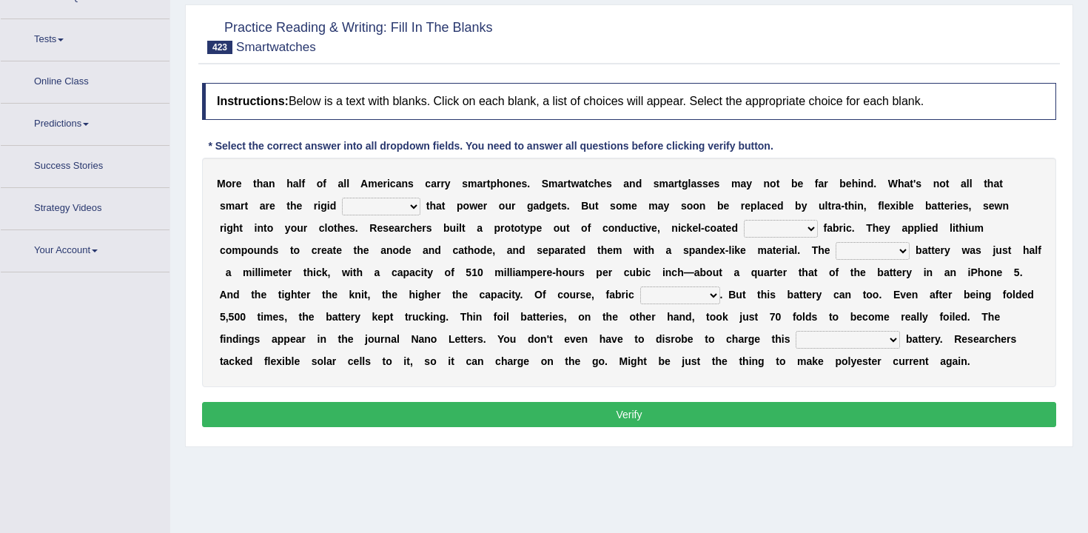
scroll to position [147, 0]
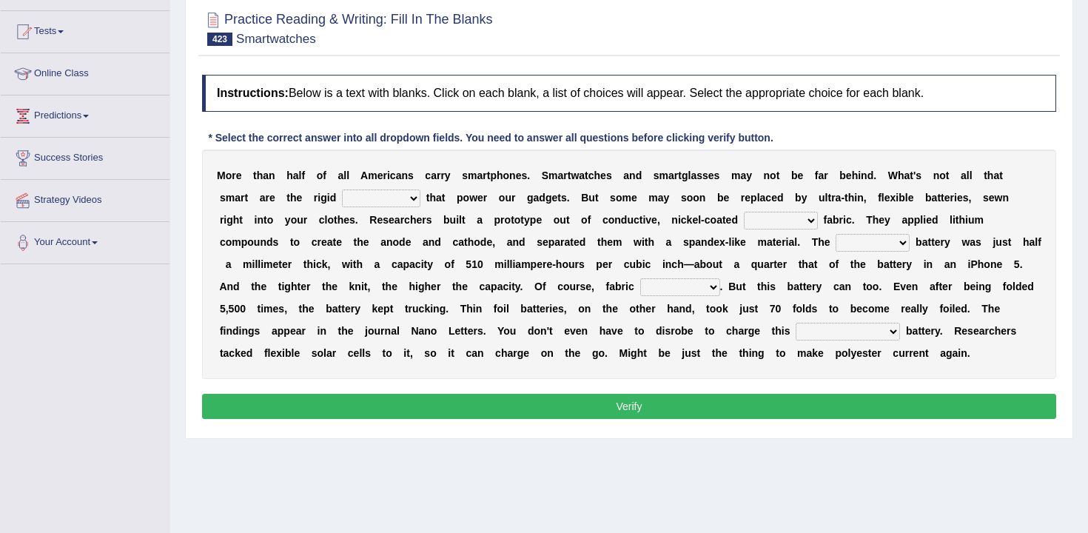
click at [625, 290] on b "r" at bounding box center [624, 287] width 4 height 12
click at [875, 328] on select "physicochemical unintentional wearable integral" at bounding box center [848, 332] width 104 height 18
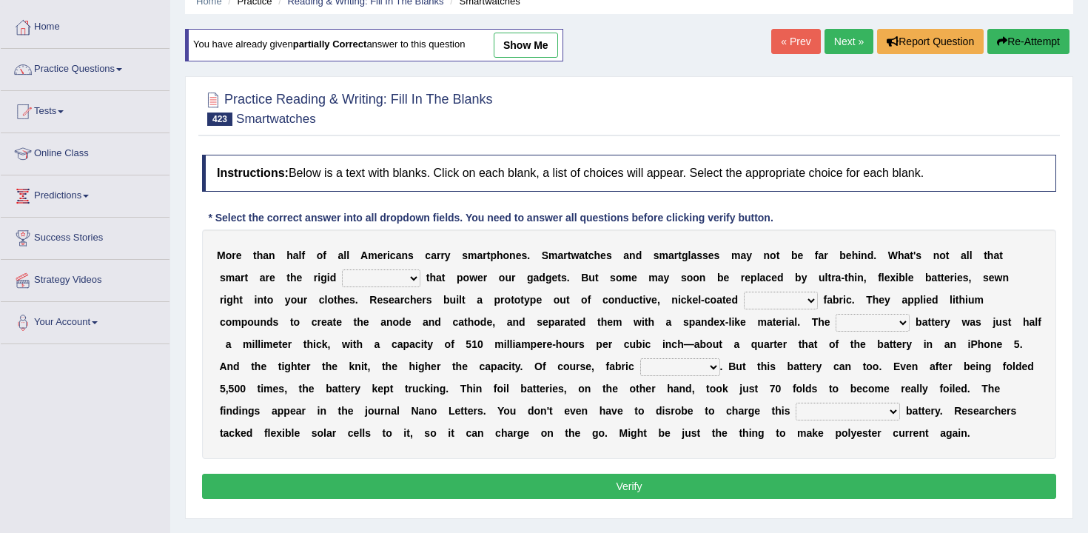
scroll to position [59, 0]
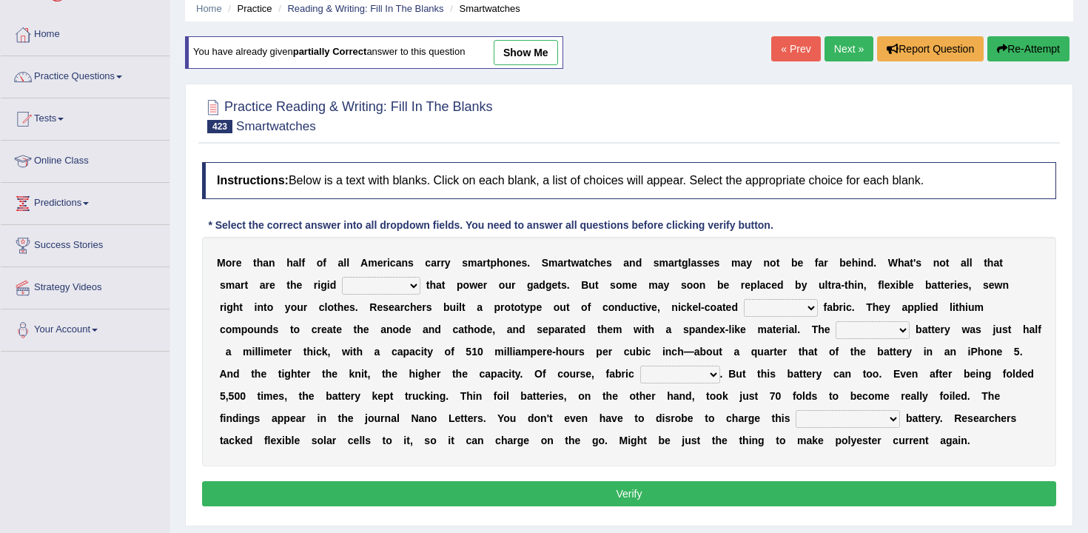
click at [827, 48] on link "Next »" at bounding box center [849, 48] width 49 height 25
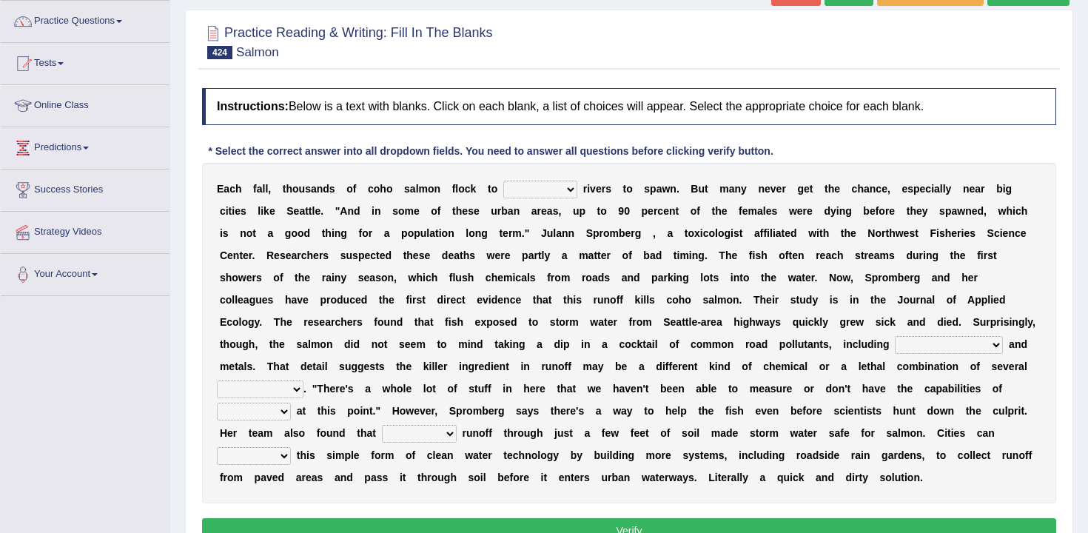
scroll to position [145, 0]
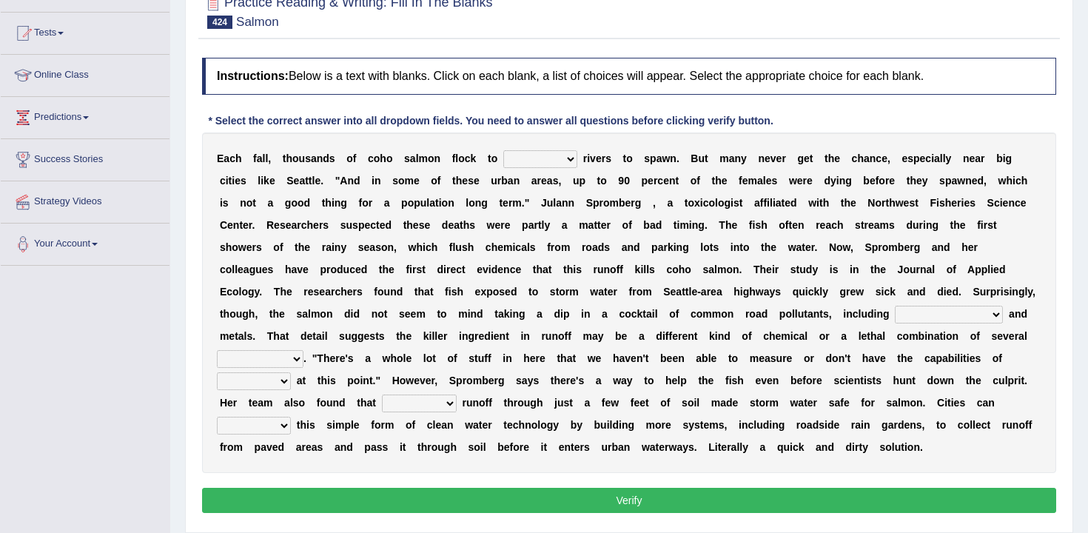
click at [552, 167] on select "protect meant rebuilt northwest" at bounding box center [540, 159] width 74 height 18
select select "protect"
click at [503, 150] on select "protect meant rebuilt northwest" at bounding box center [540, 159] width 74 height 18
click at [560, 163] on select "protect meant rebuilt northwest" at bounding box center [540, 159] width 74 height 18
click at [503, 150] on select "protect meant rebuilt northwest" at bounding box center [540, 159] width 74 height 18
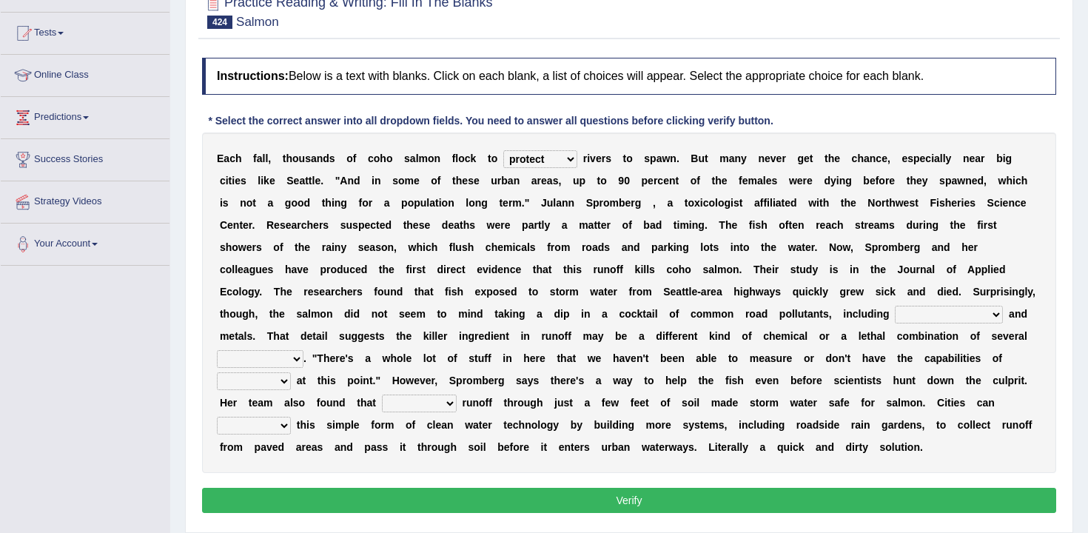
click at [914, 318] on select "[MEDICAL_DATA] carcass mothers harness" at bounding box center [949, 315] width 108 height 18
select select "[MEDICAL_DATA]"
click at [895, 306] on select "[MEDICAL_DATA] carcass mothers harness" at bounding box center [949, 315] width 108 height 18
click at [246, 346] on div "E a c h f a l l , t h o u s a n d s o f c o h o s a l m o n f l o c k t o prote…" at bounding box center [629, 302] width 854 height 340
click at [257, 357] on select "compounds bloodhounds knockouts dropouts" at bounding box center [260, 359] width 87 height 18
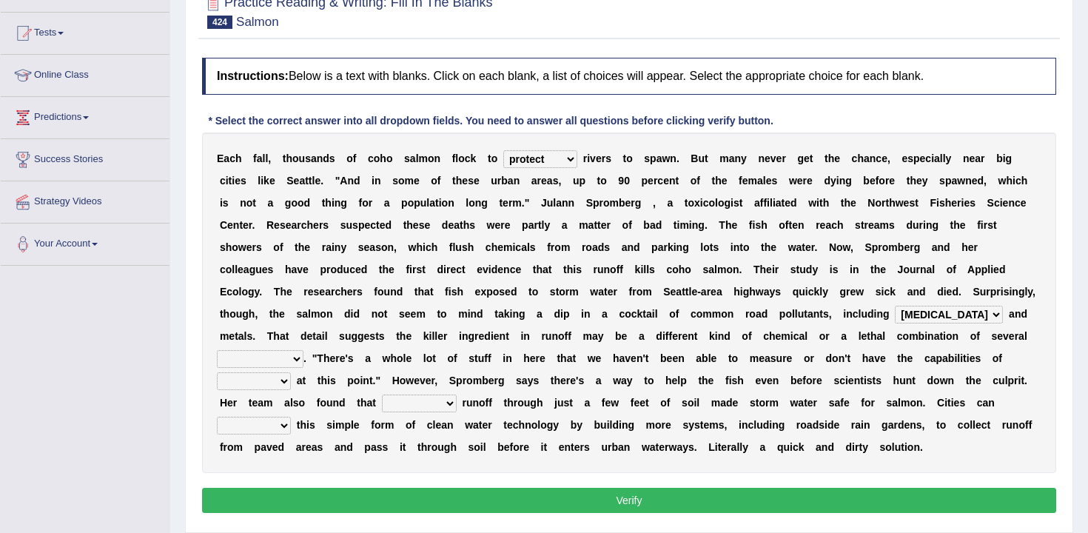
select select "compounds"
click at [217, 350] on select "compounds bloodhounds knockouts dropouts" at bounding box center [260, 359] width 87 height 18
click at [499, 386] on div "E a c h f a l l , t h o u s a n d s o f c o h o s a l m o n f l o c k t o prote…" at bounding box center [629, 302] width 854 height 340
click at [263, 389] on select "frittering measuring glistening heralding" at bounding box center [254, 381] width 74 height 18
select select "measuring"
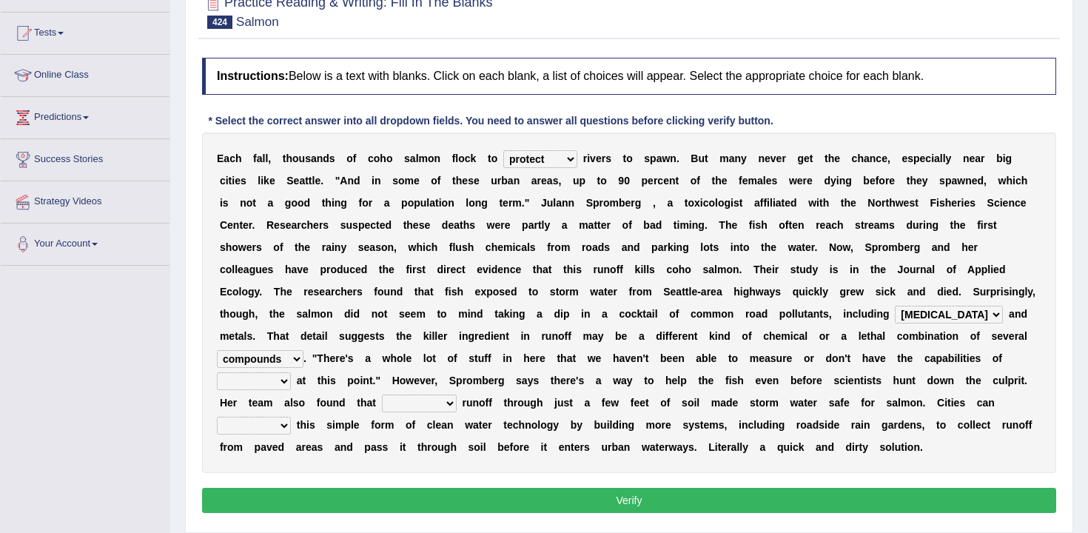
click at [217, 372] on select "frittering measuring glistening heralding" at bounding box center [254, 381] width 74 height 18
click at [327, 405] on b "u" at bounding box center [329, 403] width 7 height 12
click at [434, 407] on select "stencilling pressuring pentioning filtering" at bounding box center [419, 403] width 75 height 18
select select "pressuring"
click at [382, 394] on select "stencilling pressuring pentioning filtering" at bounding box center [419, 403] width 75 height 18
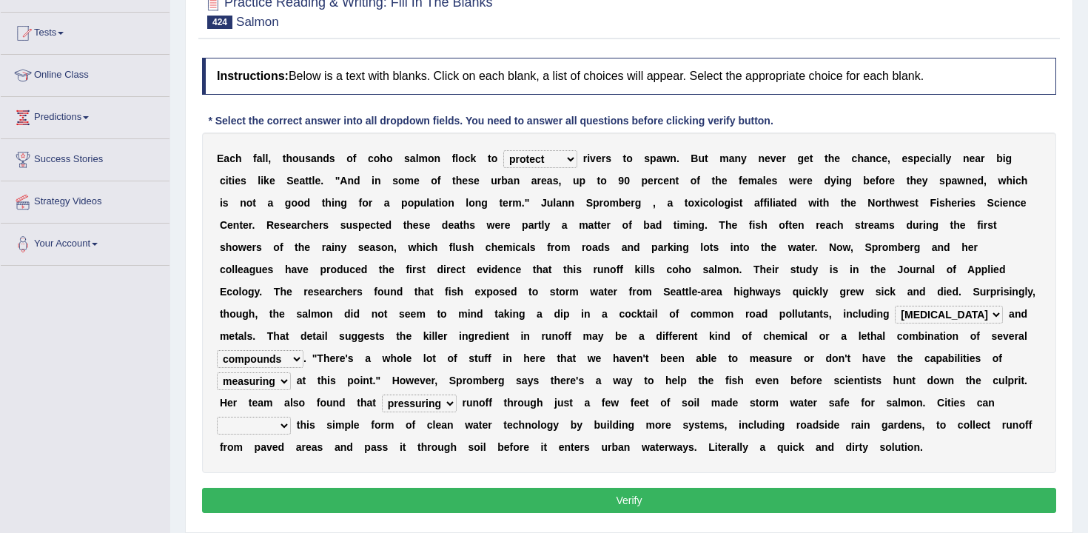
click at [289, 429] on select "polemicist littlest implement dissonant" at bounding box center [254, 426] width 74 height 18
select select "implement"
click at [217, 417] on select "polemicist littlest implement dissonant" at bounding box center [254, 426] width 74 height 18
click at [312, 490] on button "Verify" at bounding box center [629, 500] width 854 height 25
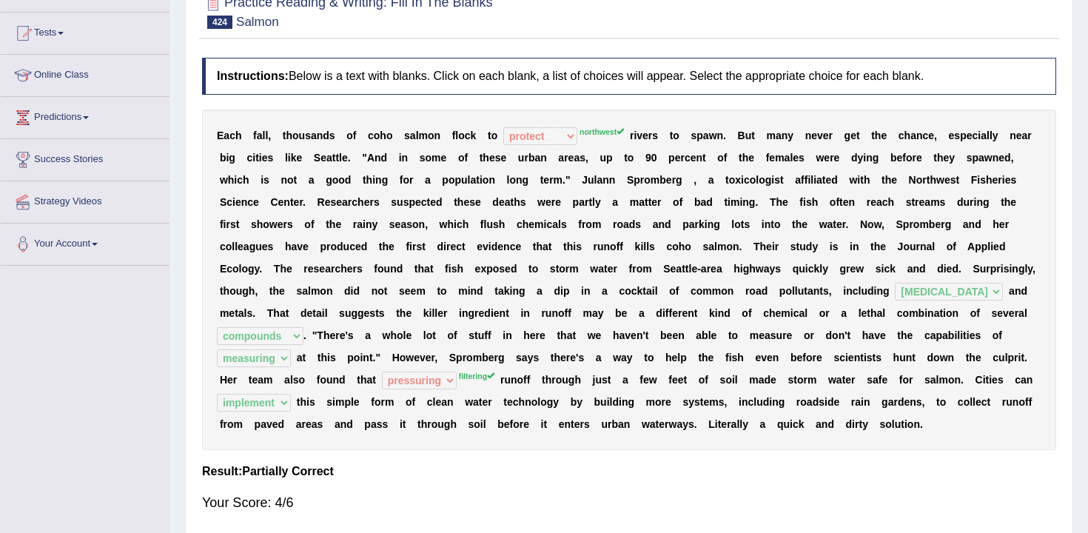
scroll to position [0, 0]
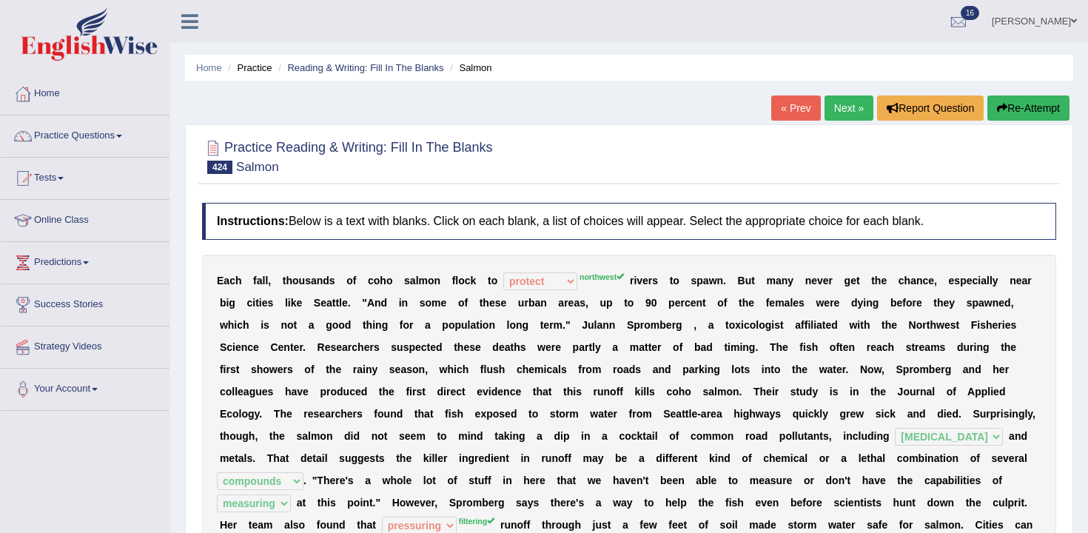
click at [842, 111] on link "Next »" at bounding box center [849, 107] width 49 height 25
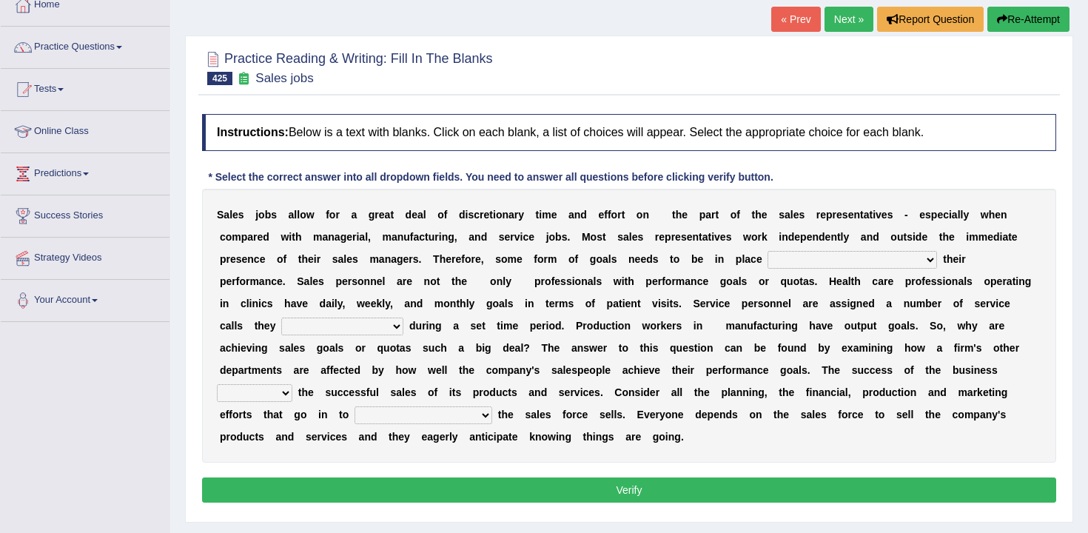
scroll to position [90, 0]
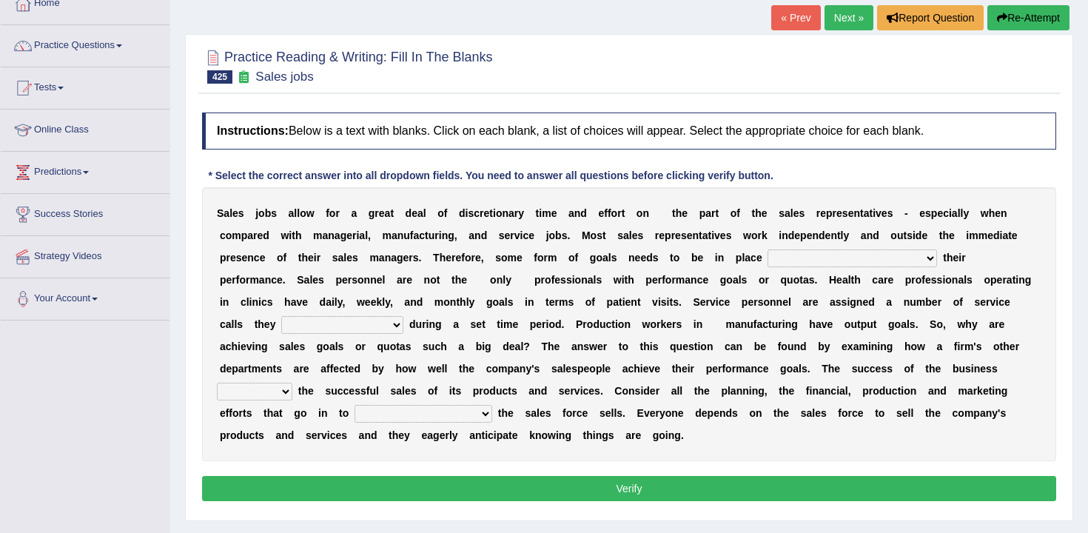
click at [876, 265] on select "as motive and guide should motivate and guide to help motivate and guide as hel…" at bounding box center [852, 258] width 169 height 18
click at [768, 249] on select "as motive and guide should motivate and guide to help motivate and guide as hel…" at bounding box center [852, 258] width 169 height 18
click at [880, 256] on select "as motive and guide should motivate and guide to help motivate and guide as hel…" at bounding box center [852, 258] width 169 height 18
select select "to help motivate and guide"
click at [768, 249] on select "as motive and guide should motivate and guide to help motivate and guide as hel…" at bounding box center [852, 258] width 169 height 18
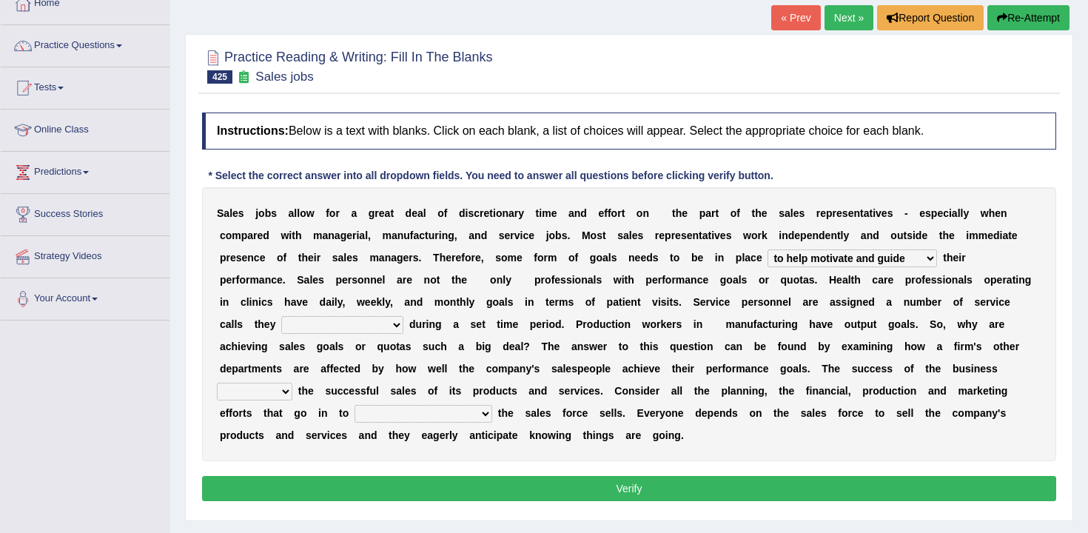
click at [354, 325] on select "can perform must perform often are performed might be performing" at bounding box center [342, 325] width 122 height 18
select select "must perform"
click at [281, 316] on select "can perform must perform often are performed might be performing" at bounding box center [342, 325] width 122 height 18
click at [292, 383] on select "hinges on is set at lasts until look ahead" at bounding box center [254, 392] width 75 height 18
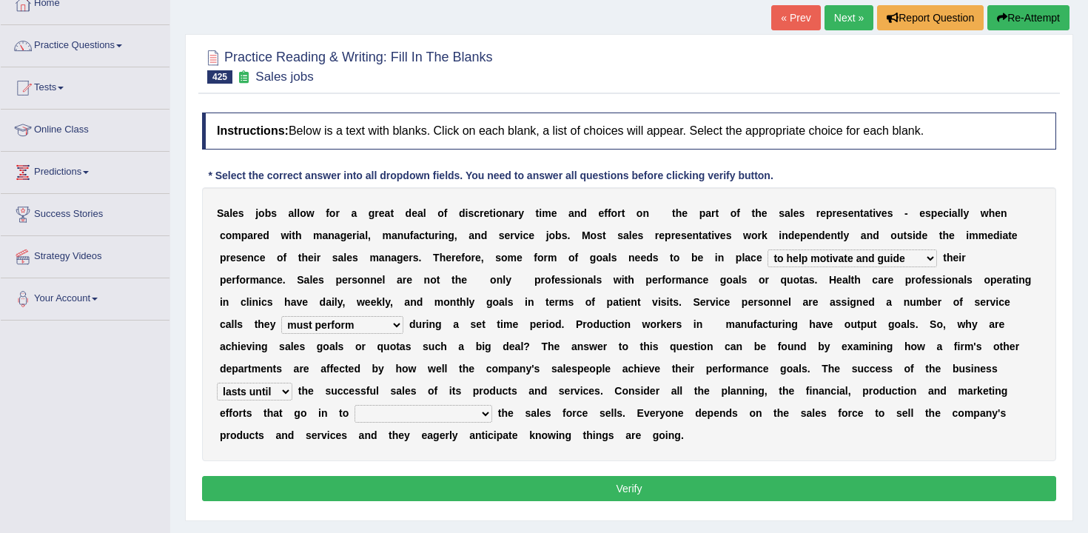
click at [292, 383] on select "hinges on is set at lasts until look ahead" at bounding box center [254, 392] width 75 height 18
select select "is set at"
click at [292, 383] on select "hinges on is set at lasts until look ahead" at bounding box center [254, 392] width 75 height 18
click at [355, 421] on select "describing how producing what constructing how much analyzing where" at bounding box center [424, 414] width 138 height 18
click at [355, 405] on select "describing how producing what constructing how much analyzing where" at bounding box center [424, 414] width 138 height 18
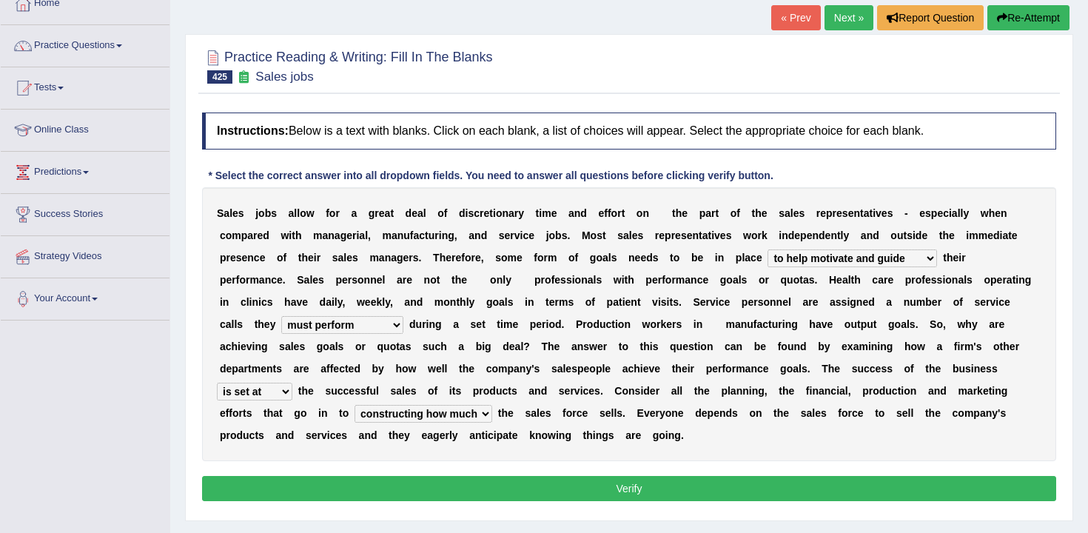
click at [355, 418] on select "describing how producing what constructing how much analyzing where" at bounding box center [424, 414] width 138 height 18
select select "producing what"
click at [355, 405] on select "describing how producing what constructing how much analyzing where" at bounding box center [424, 414] width 138 height 18
click at [370, 474] on div "Instructions: Below is a text with blanks. Click on each blank, a list of choic…" at bounding box center [629, 309] width 862 height 408
click at [371, 483] on button "Verify" at bounding box center [629, 488] width 854 height 25
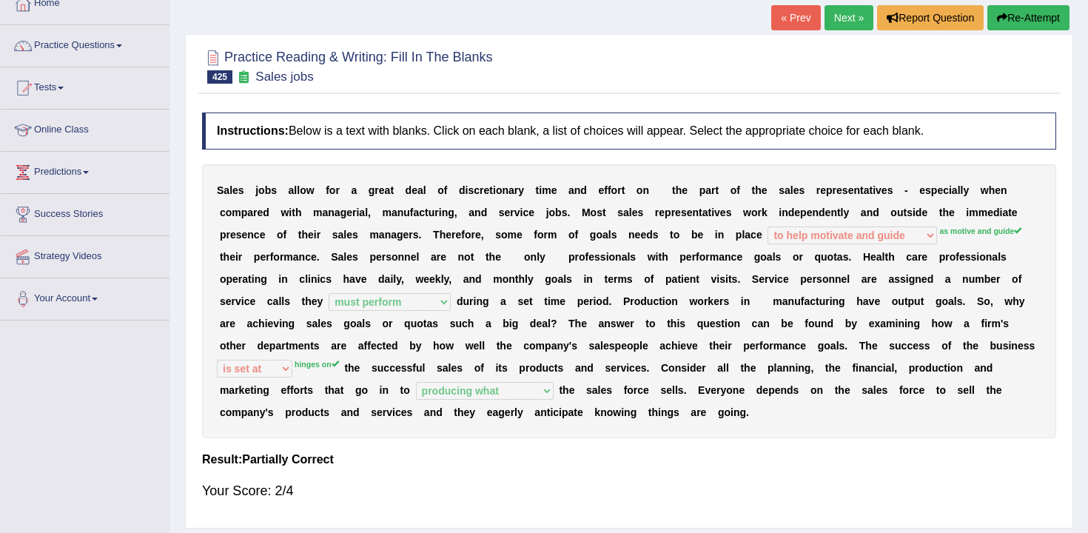
click at [309, 380] on div "S a l e s j o b s a l l o w f o r a g r e a t d e a l o f d i s c r e t i o n a…" at bounding box center [629, 301] width 854 height 274
click at [436, 407] on b "d" at bounding box center [439, 412] width 7 height 12
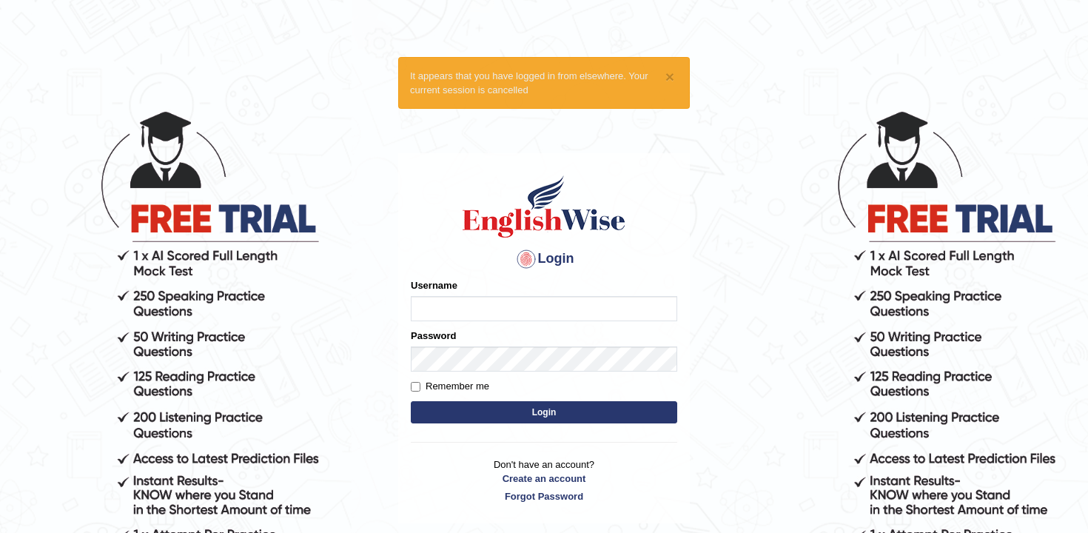
click at [616, 307] on input "Username" at bounding box center [544, 308] width 266 height 25
type input "andy_parramatta"
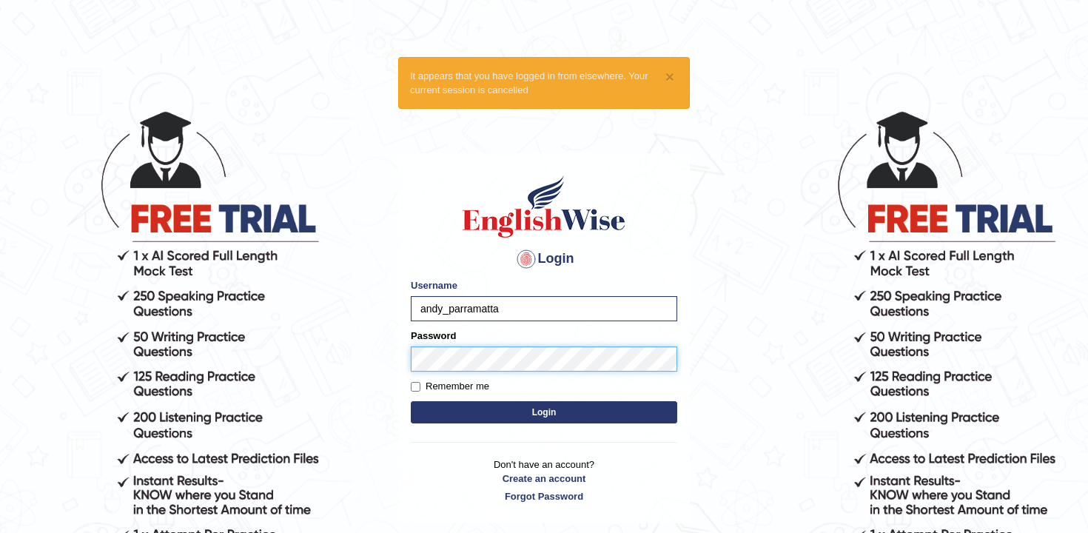
click at [411, 401] on button "Login" at bounding box center [544, 412] width 266 height 22
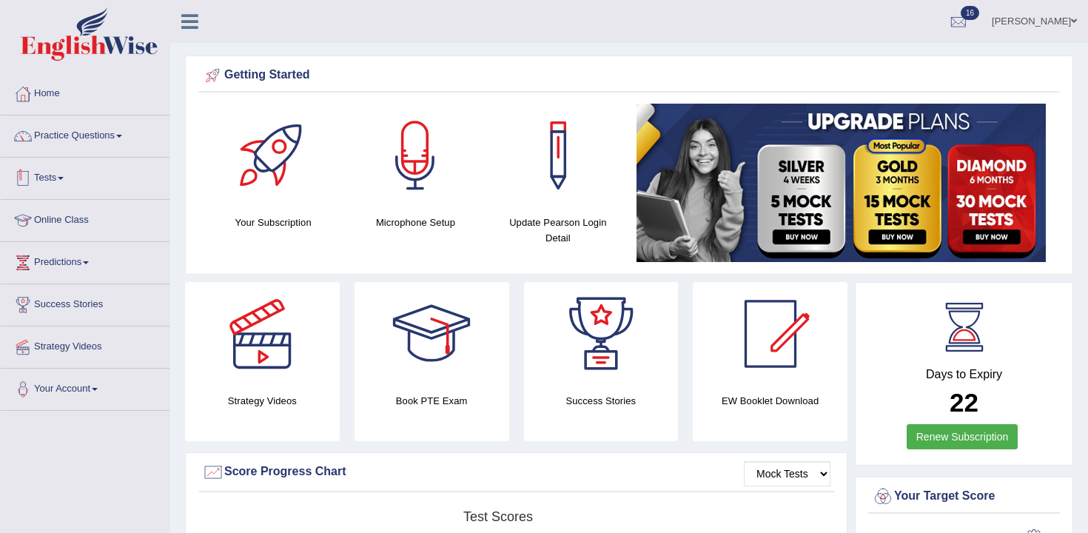
click at [71, 181] on link "Tests" at bounding box center [85, 176] width 169 height 37
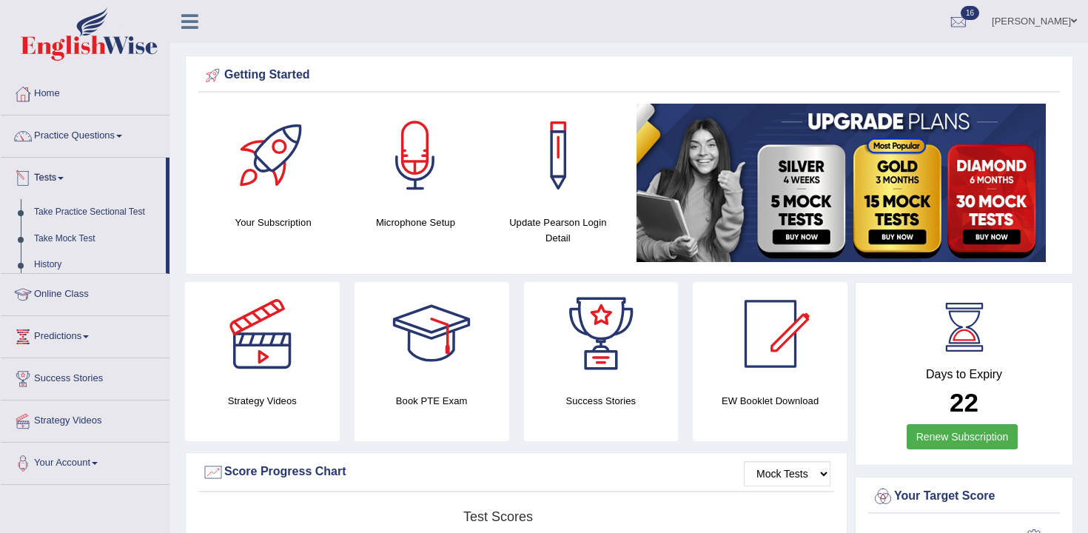
click at [99, 143] on link "Practice Questions" at bounding box center [85, 133] width 169 height 37
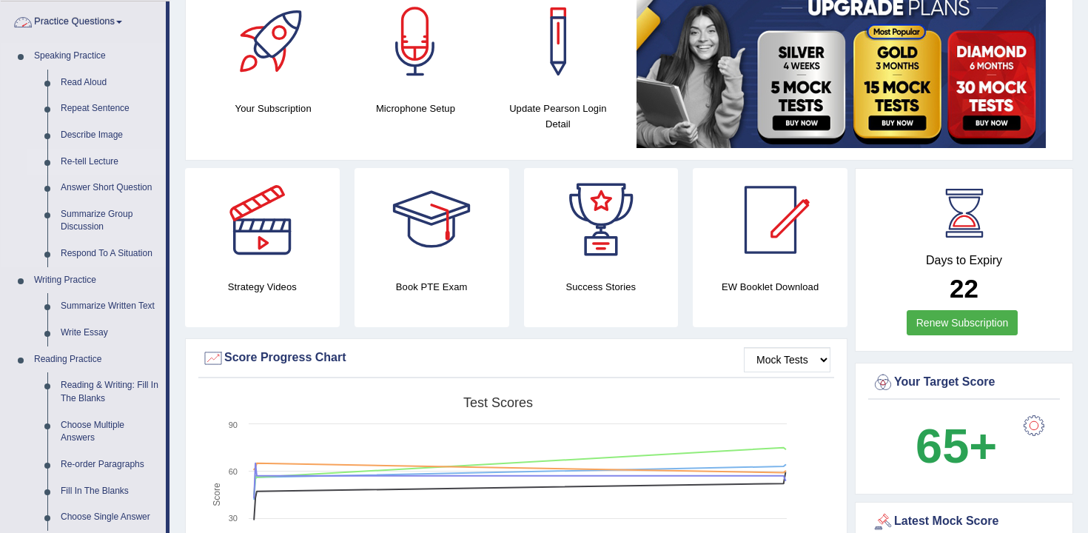
scroll to position [113, 0]
click at [104, 162] on link "Re-tell Lecture" at bounding box center [110, 163] width 112 height 27
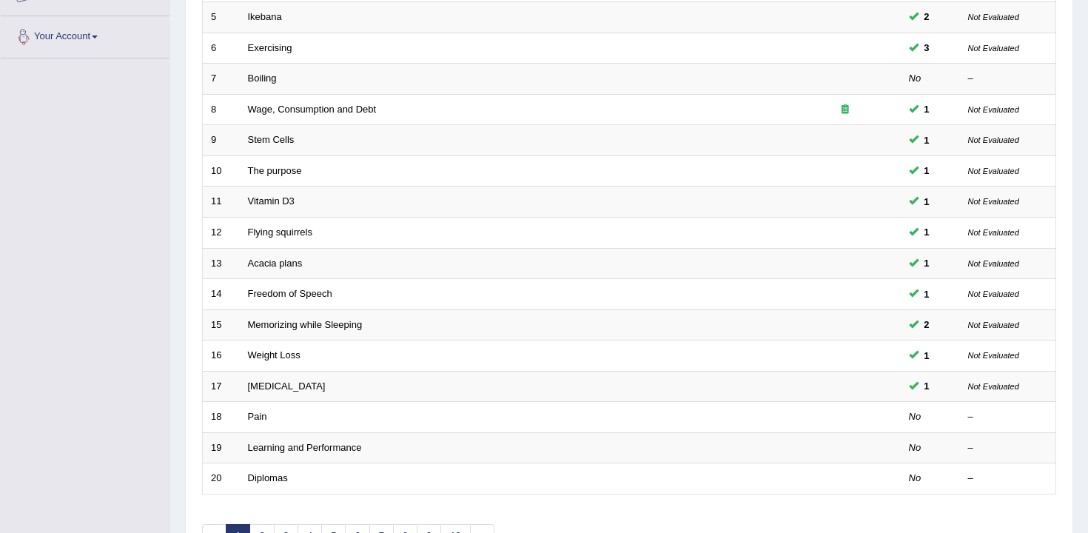
scroll to position [447, 0]
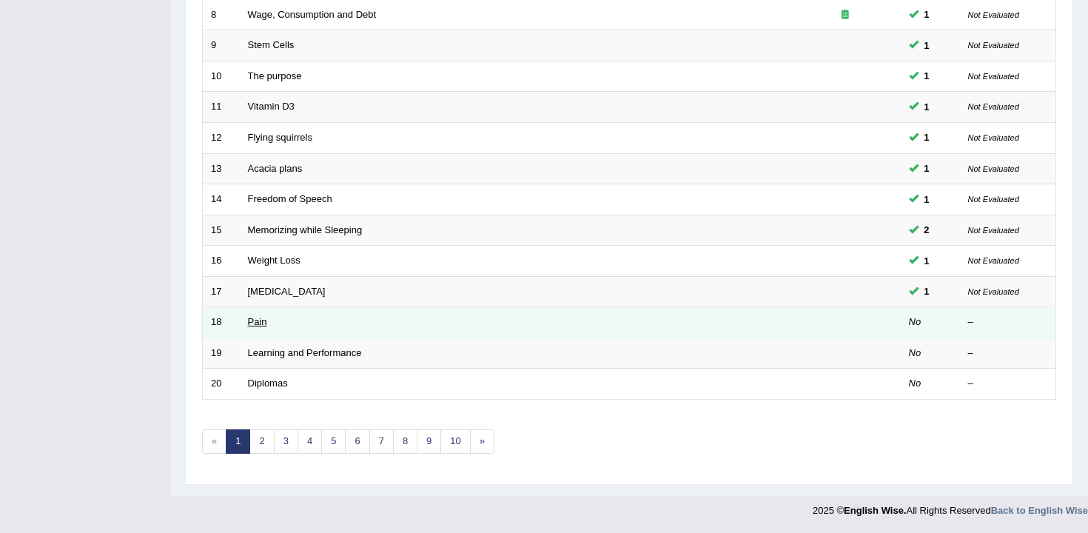
click at [262, 324] on link "Pain" at bounding box center [257, 321] width 19 height 11
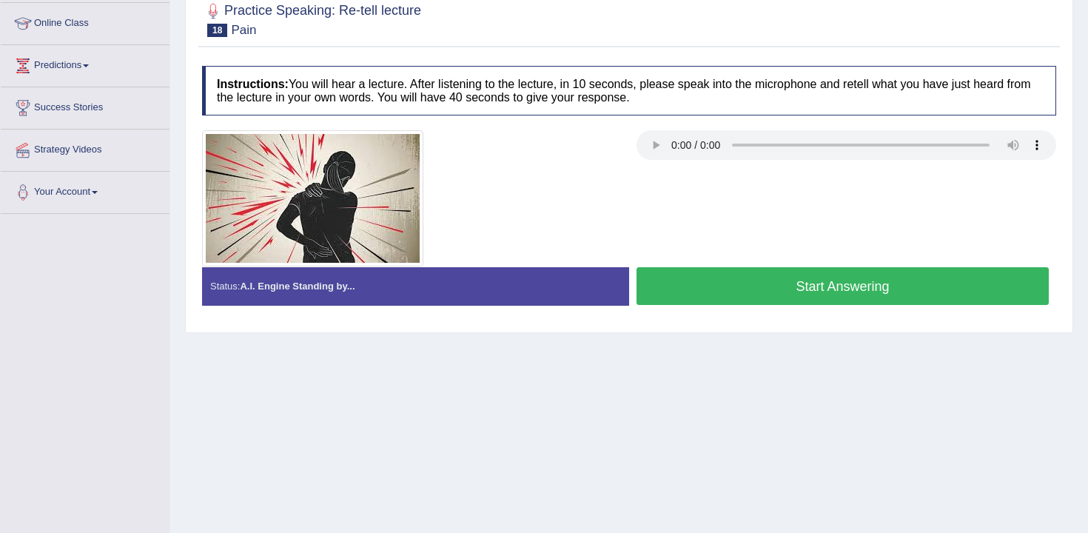
scroll to position [244, 0]
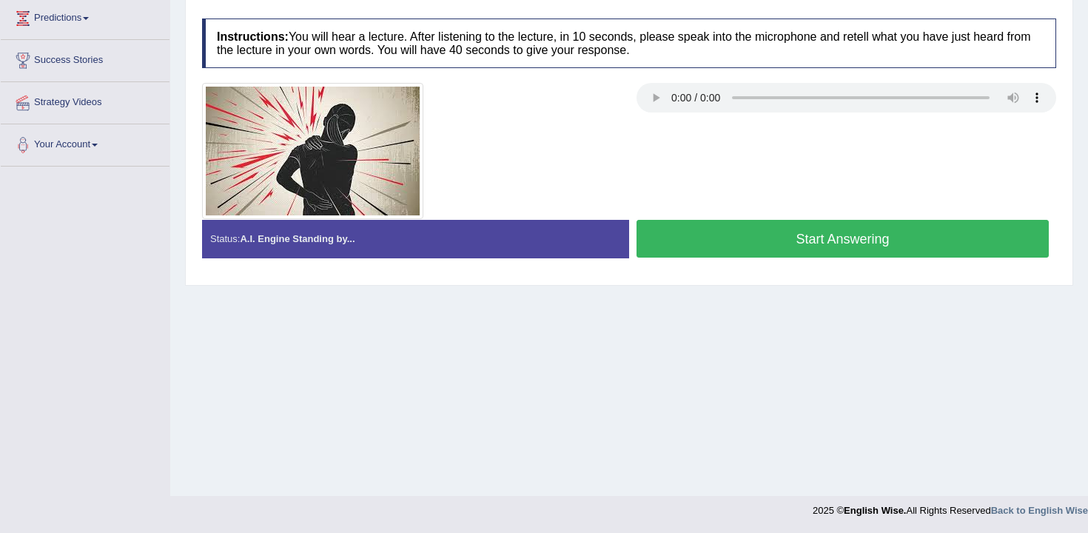
click at [803, 251] on button "Start Answering" at bounding box center [843, 239] width 412 height 38
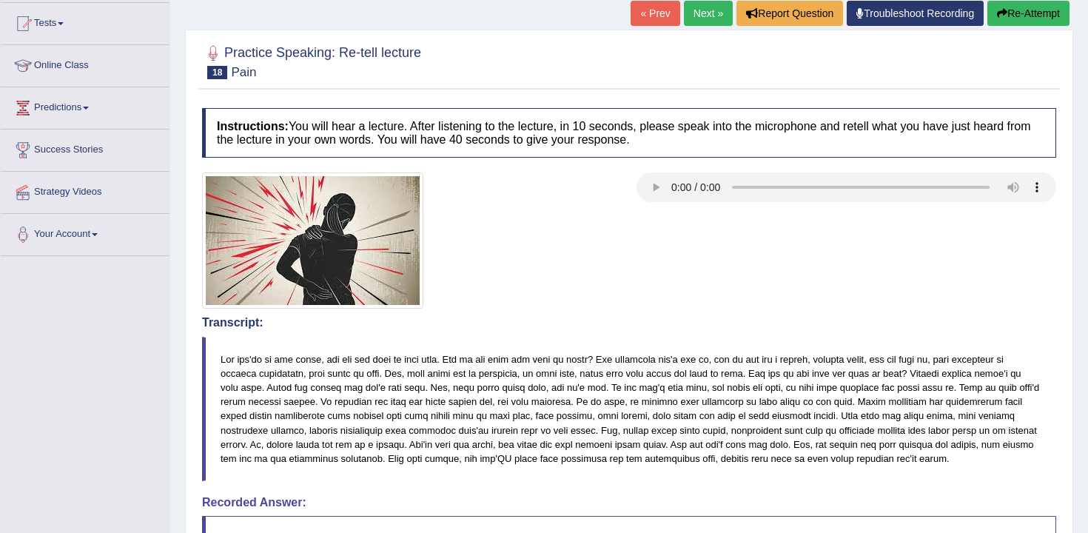
scroll to position [0, 0]
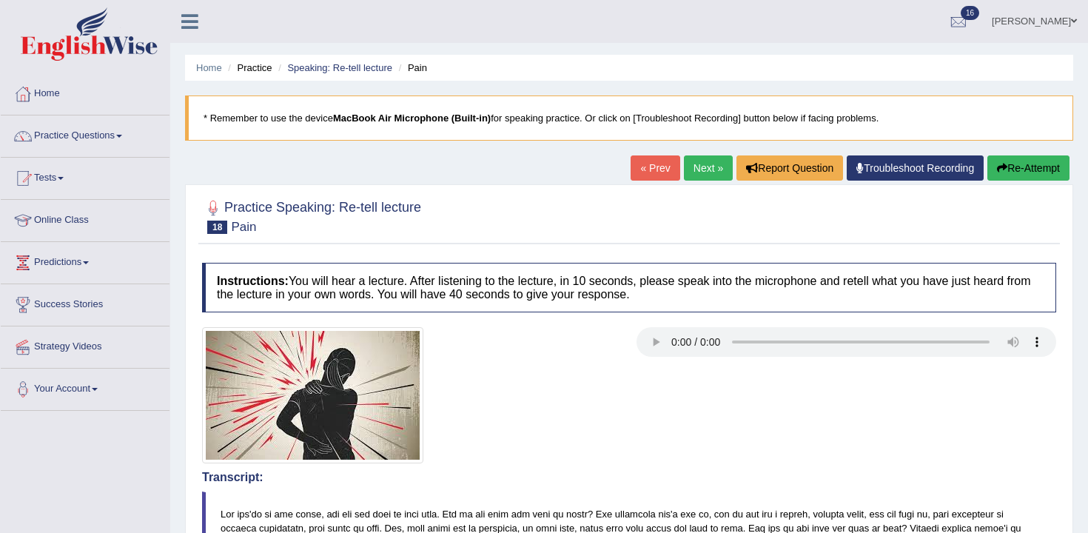
click at [1022, 176] on button "Re-Attempt" at bounding box center [1028, 167] width 82 height 25
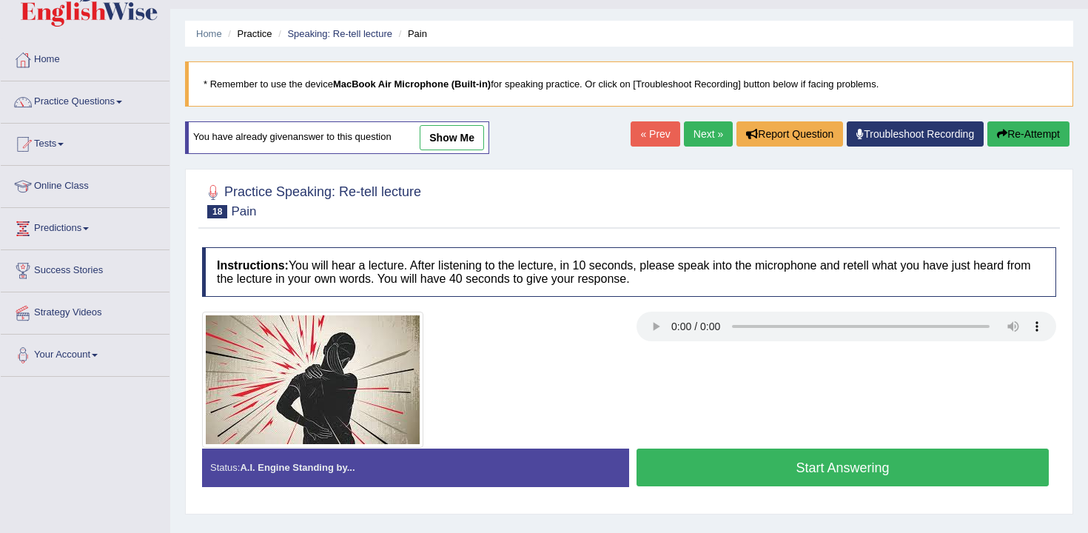
scroll to position [87, 0]
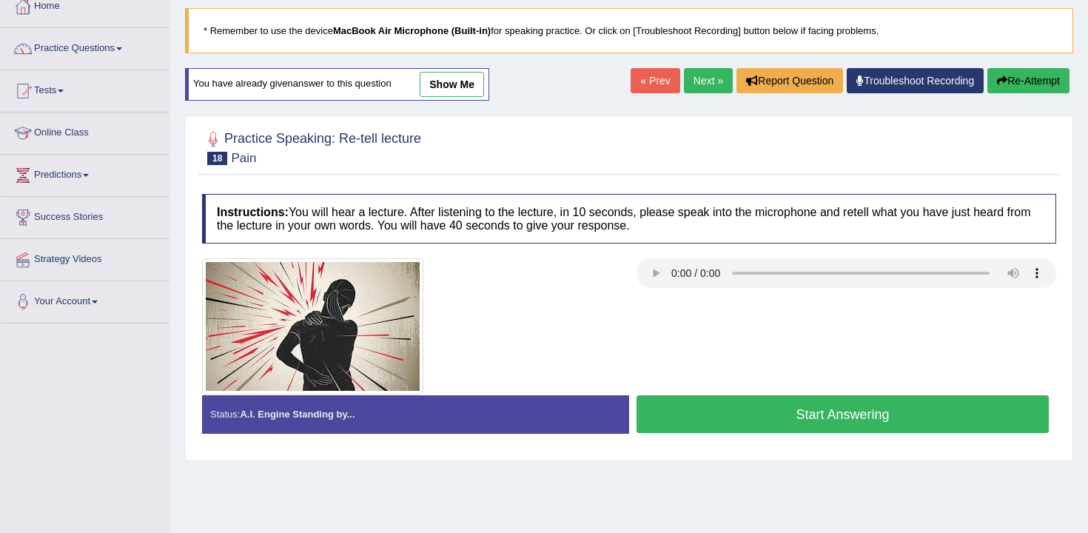
click at [691, 443] on div "Status: A.I. Engine Standing by... Start Answering Stop Recording" at bounding box center [629, 421] width 854 height 53
click at [682, 419] on button "Start Answering" at bounding box center [843, 414] width 412 height 38
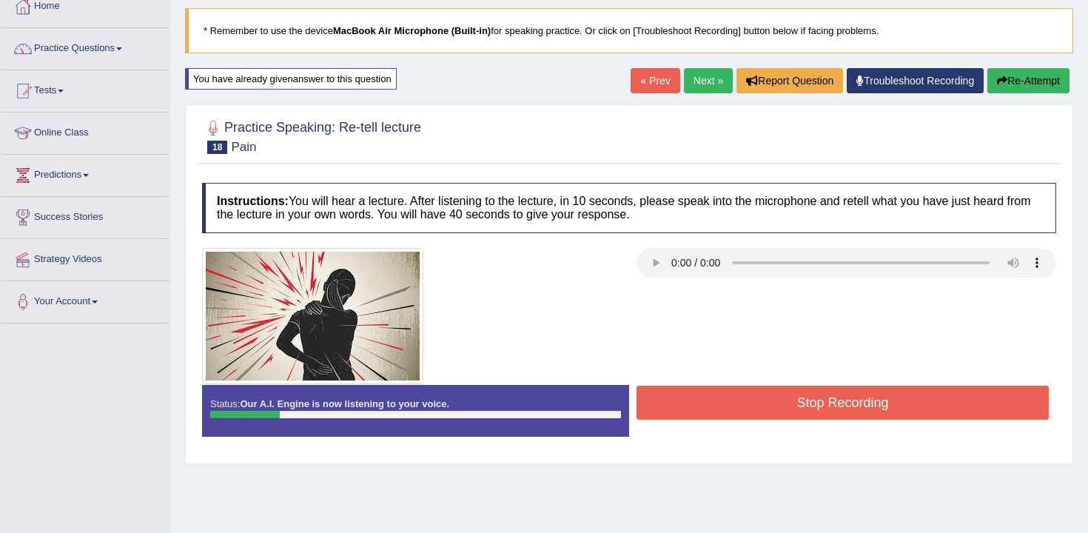
click at [1012, 80] on button "Re-Attempt" at bounding box center [1028, 80] width 82 height 25
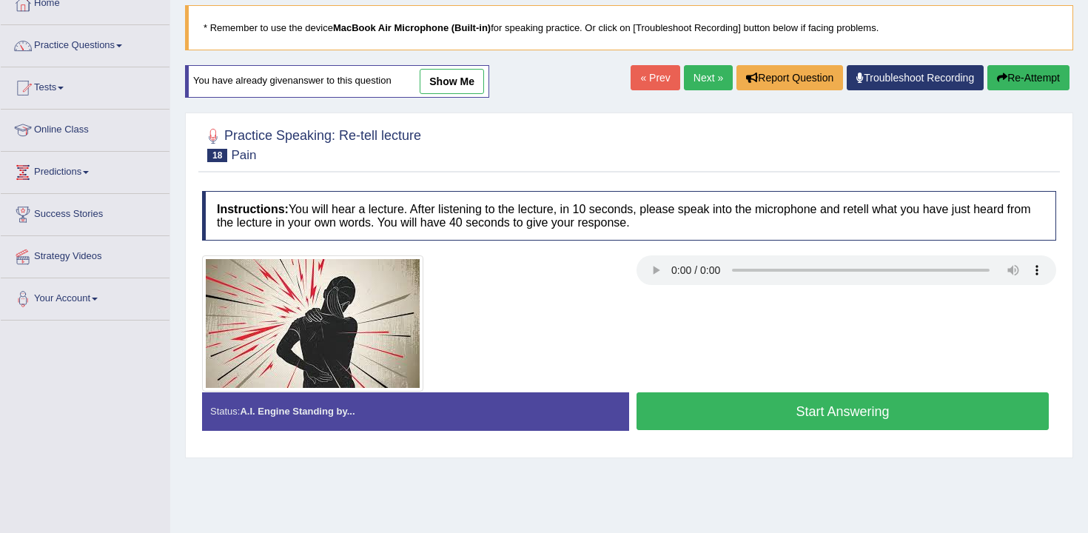
scroll to position [87, 0]
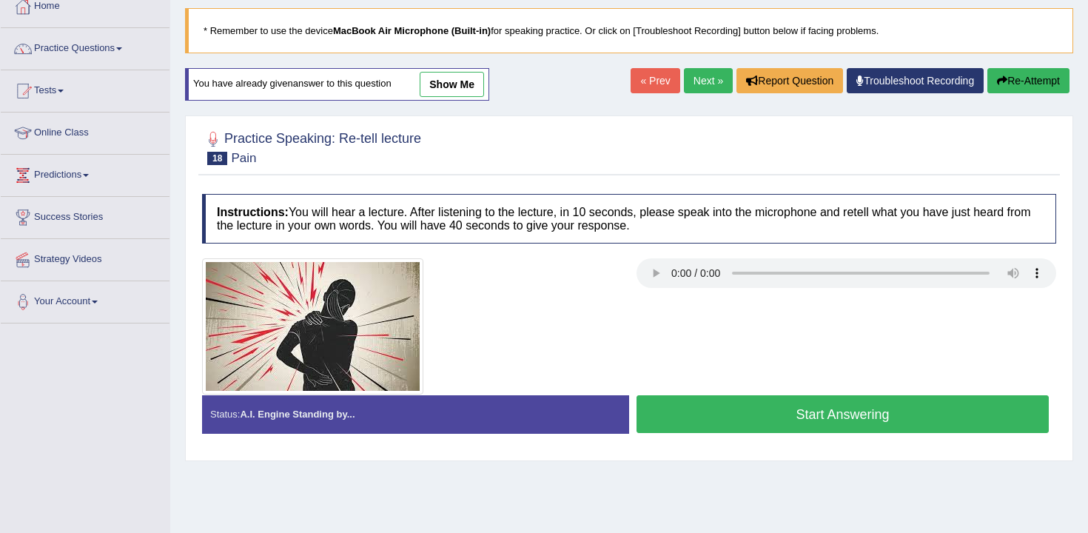
click at [759, 409] on button "Start Answering" at bounding box center [843, 414] width 412 height 38
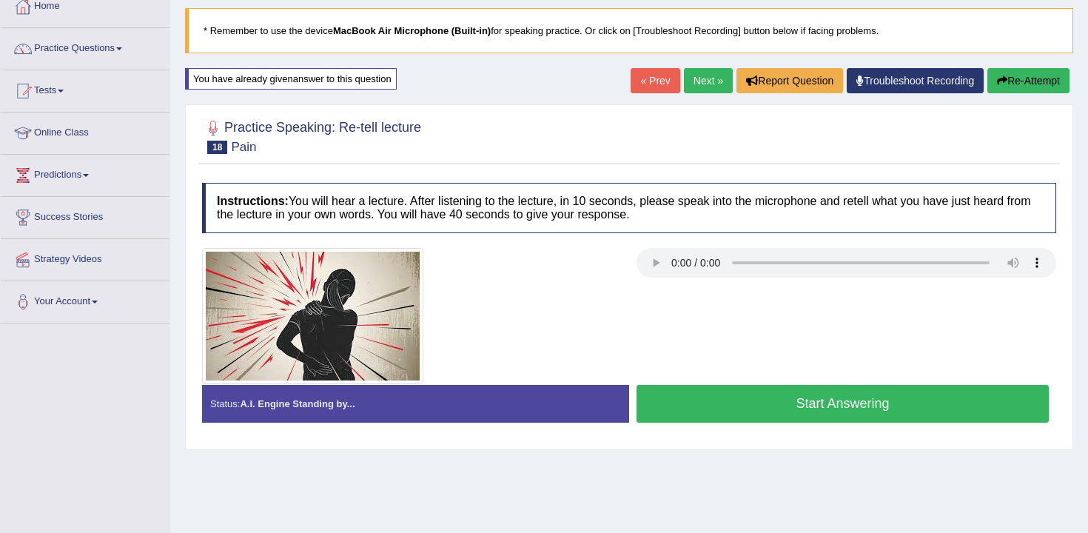
click at [759, 409] on button "Start Answering" at bounding box center [843, 404] width 412 height 38
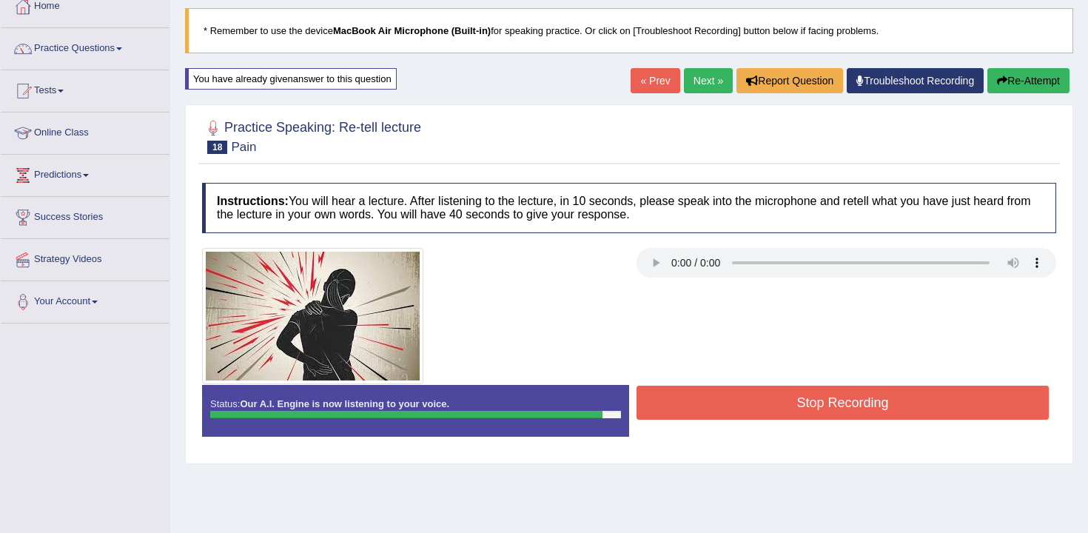
click at [751, 392] on button "Stop Recording" at bounding box center [843, 403] width 412 height 34
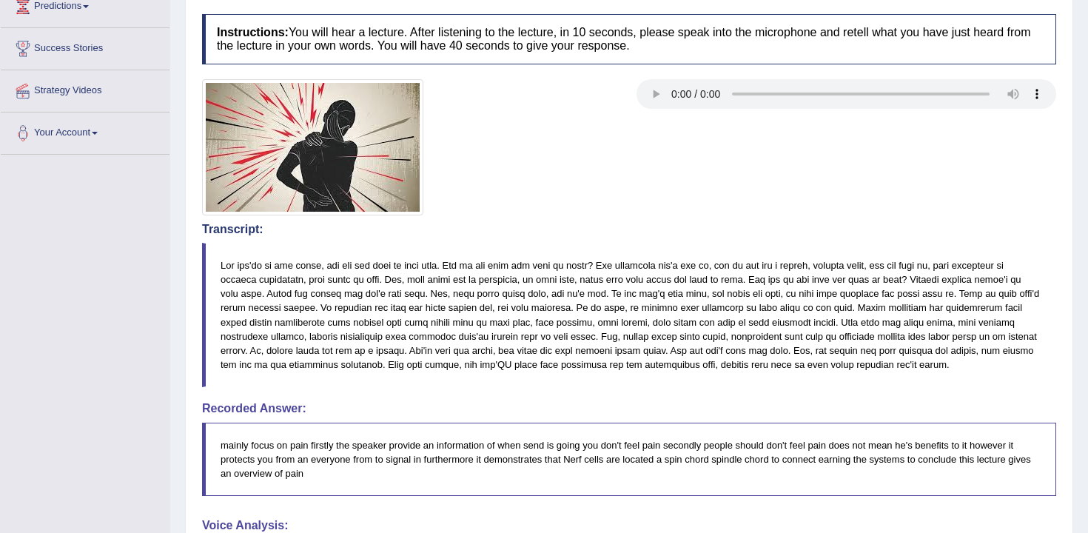
scroll to position [0, 0]
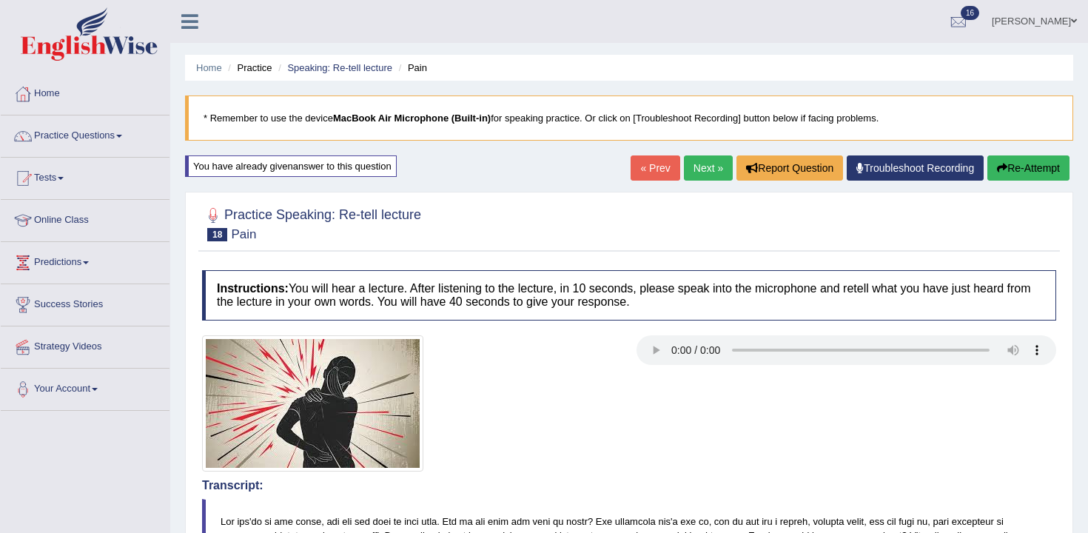
click at [1021, 165] on button "Re-Attempt" at bounding box center [1028, 167] width 82 height 25
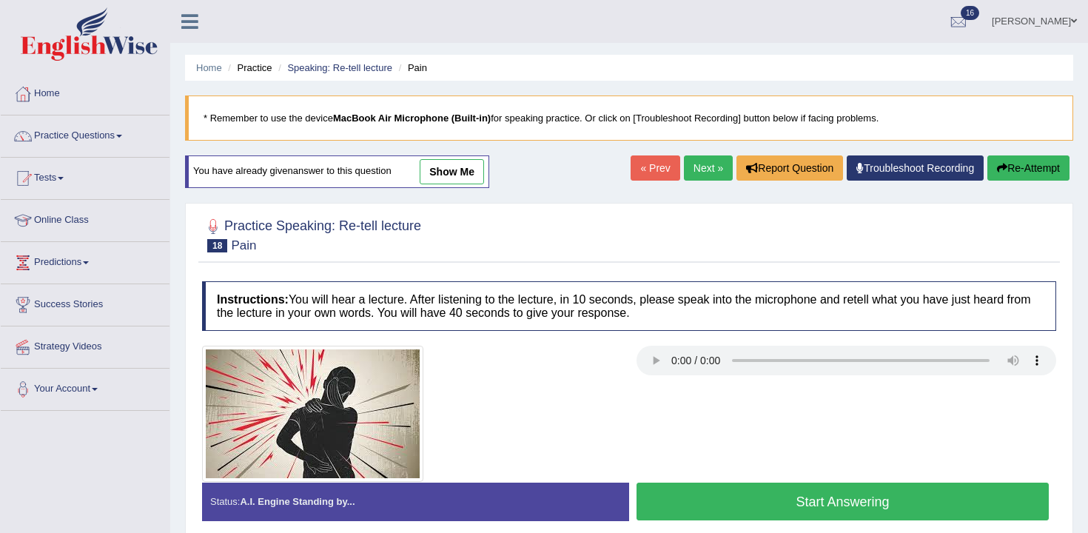
click at [696, 506] on button "Start Answering" at bounding box center [843, 502] width 412 height 38
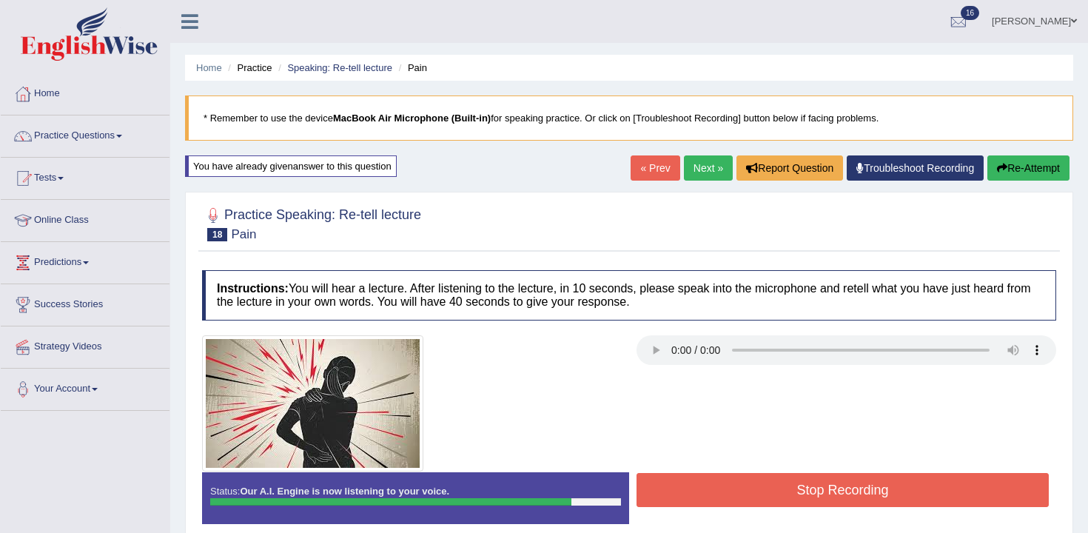
click at [715, 485] on button "Stop Recording" at bounding box center [843, 490] width 412 height 34
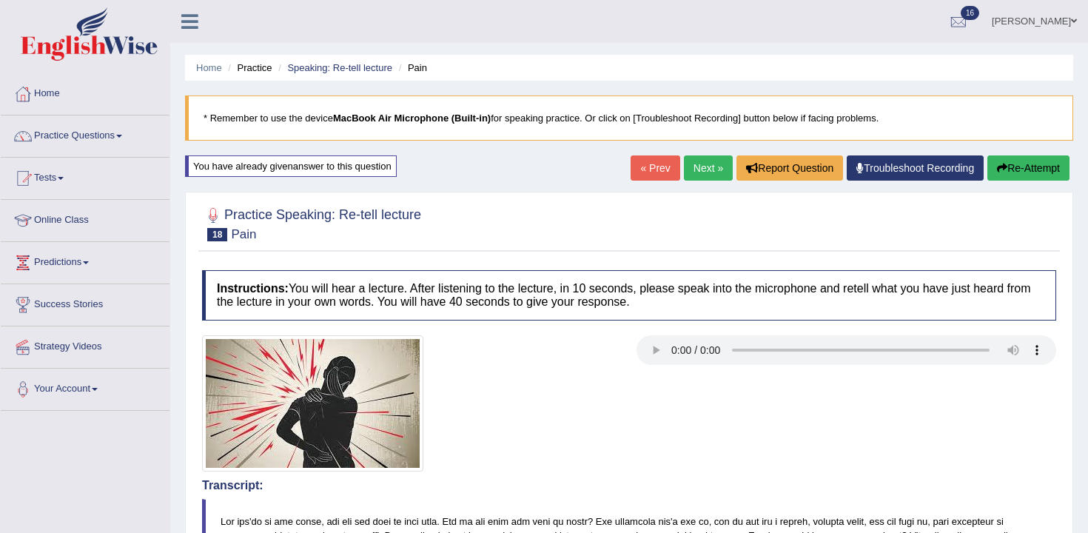
click at [699, 166] on link "Next »" at bounding box center [708, 167] width 49 height 25
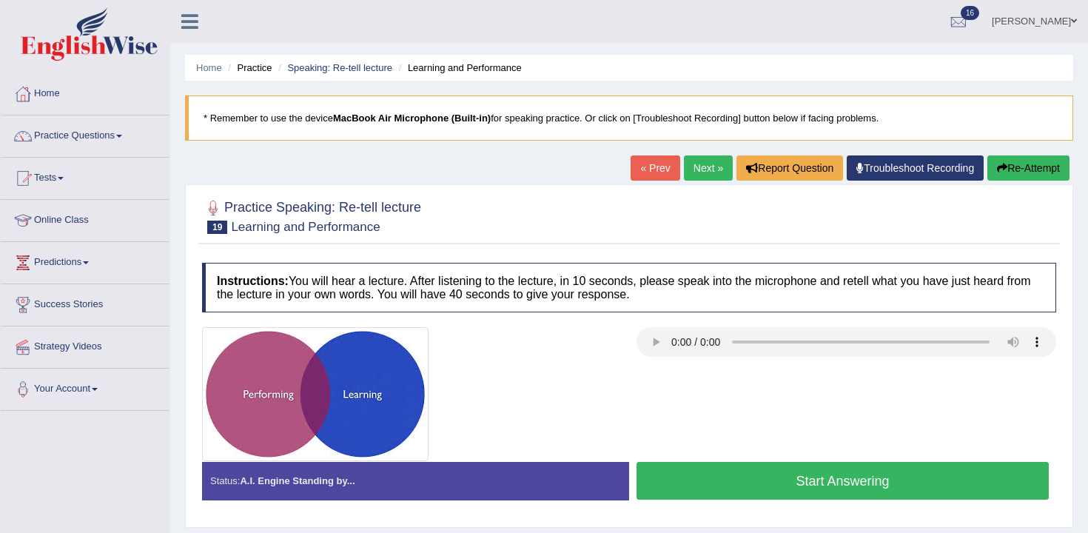
scroll to position [11, 0]
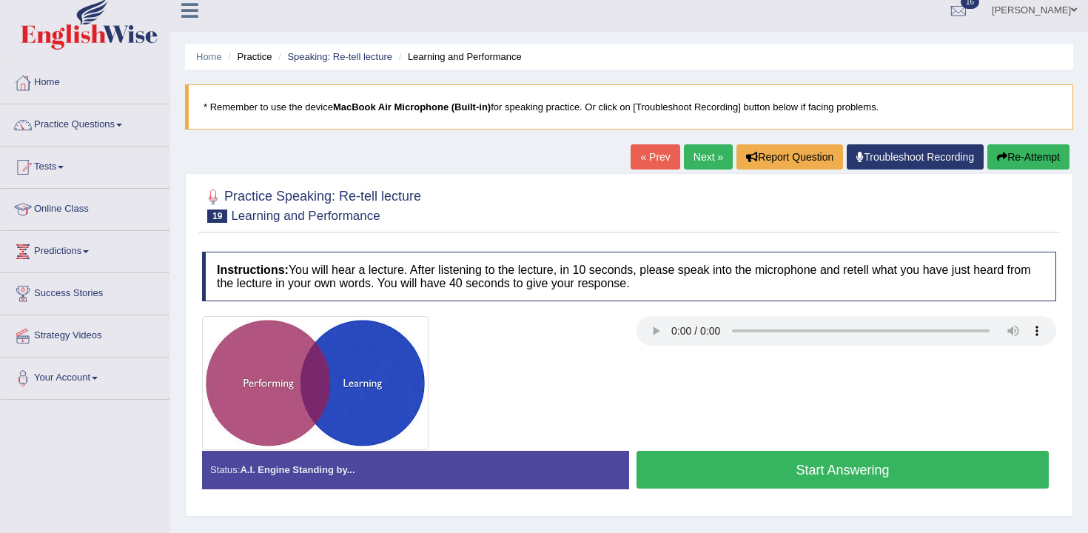
click at [722, 472] on button "Start Answering" at bounding box center [843, 470] width 412 height 38
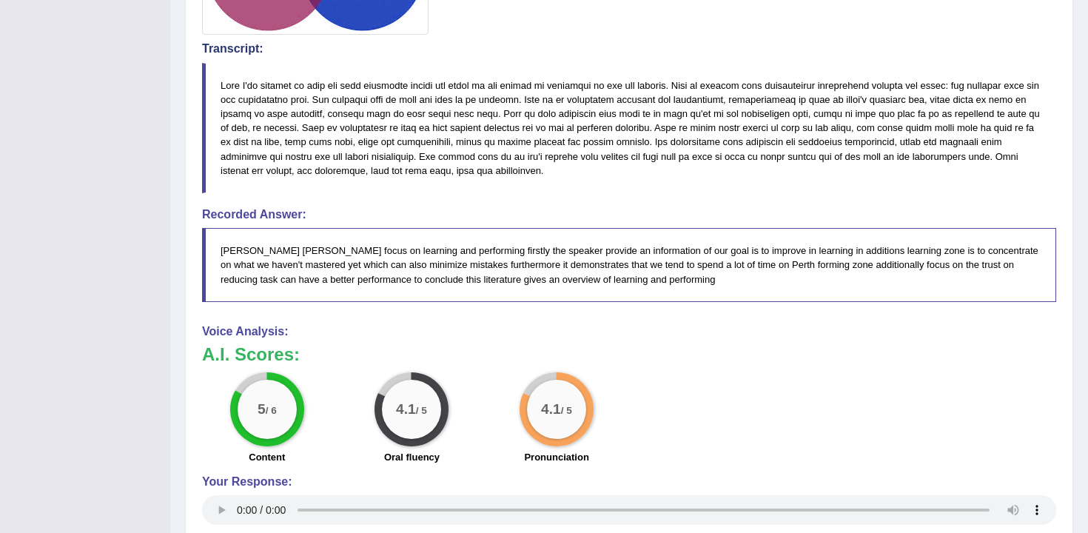
scroll to position [0, 0]
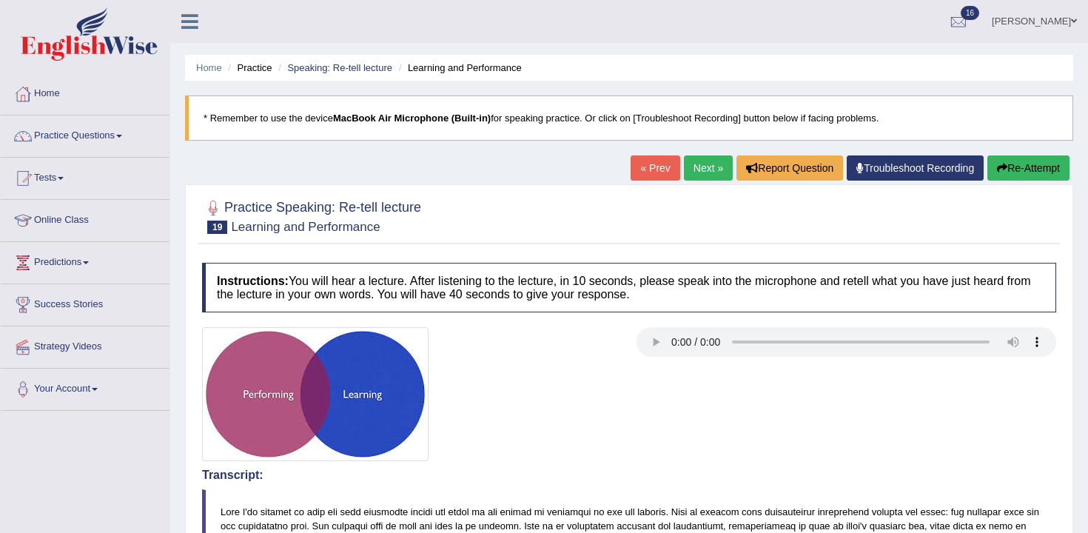
click at [694, 174] on link "Next »" at bounding box center [708, 167] width 49 height 25
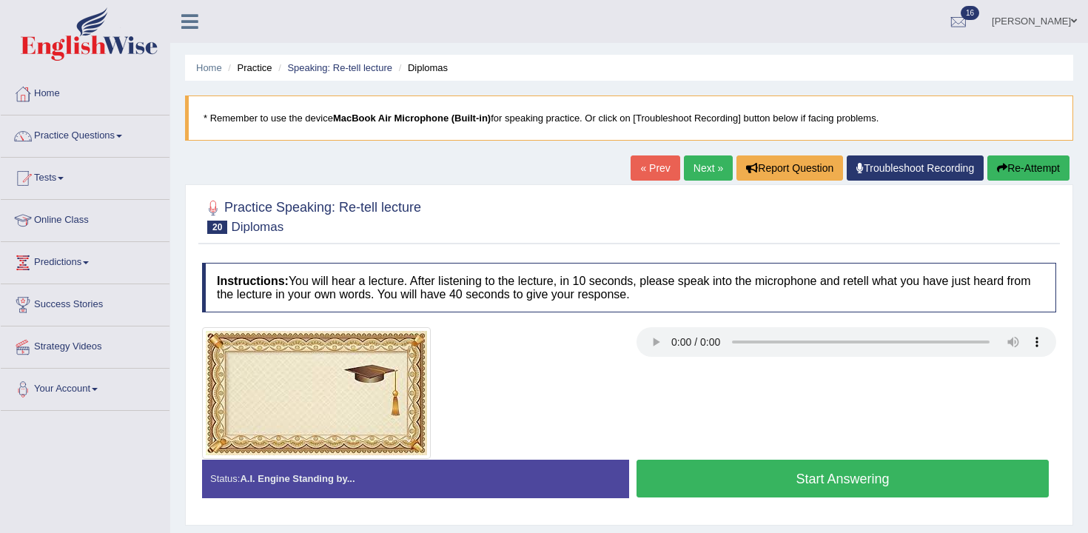
click at [658, 301] on h4 "Instructions: You will hear a lecture. After listening to the lecture, in 10 se…" at bounding box center [629, 288] width 854 height 50
click at [658, 309] on h4 "Instructions: You will hear a lecture. After listening to the lecture, in 10 se…" at bounding box center [629, 288] width 854 height 50
click at [656, 310] on h4 "Instructions: You will hear a lecture. After listening to the lecture, in 10 se…" at bounding box center [629, 288] width 854 height 50
click at [656, 311] on h4 "Instructions: You will hear a lecture. After listening to the lecture, in 10 se…" at bounding box center [629, 288] width 854 height 50
click at [659, 312] on h4 "Instructions: You will hear a lecture. After listening to the lecture, in 10 se…" at bounding box center [629, 288] width 854 height 50
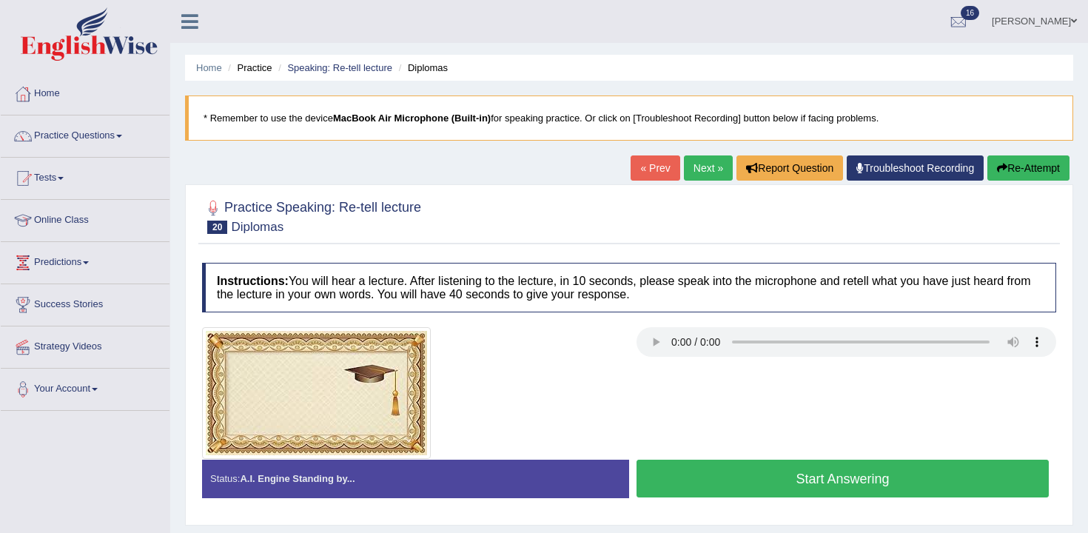
click at [659, 312] on h4 "Instructions: You will hear a lecture. After listening to the lecture, in 10 se…" at bounding box center [629, 288] width 854 height 50
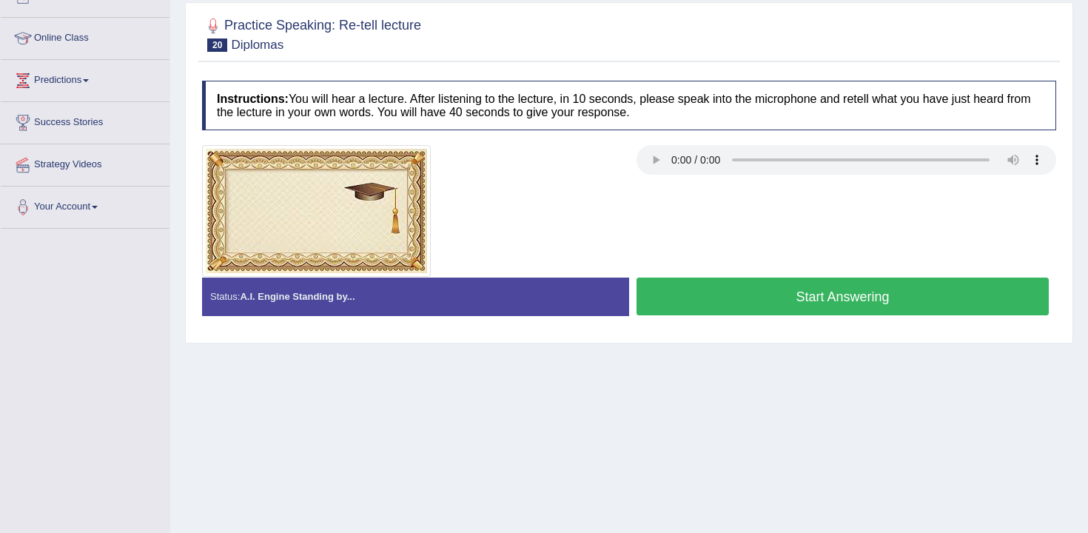
scroll to position [181, 0]
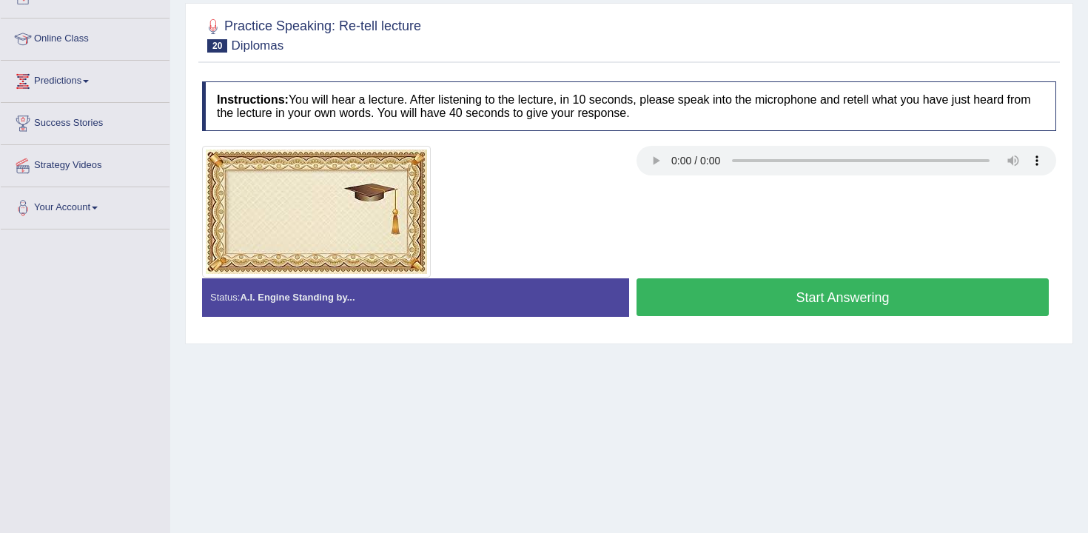
click at [694, 299] on button "Start Answering" at bounding box center [843, 297] width 412 height 38
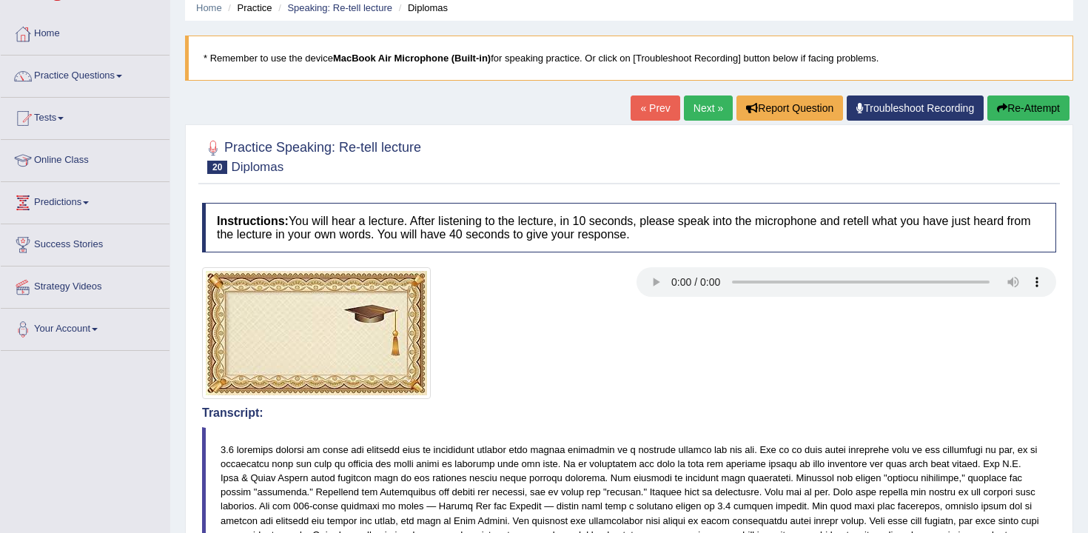
scroll to position [0, 0]
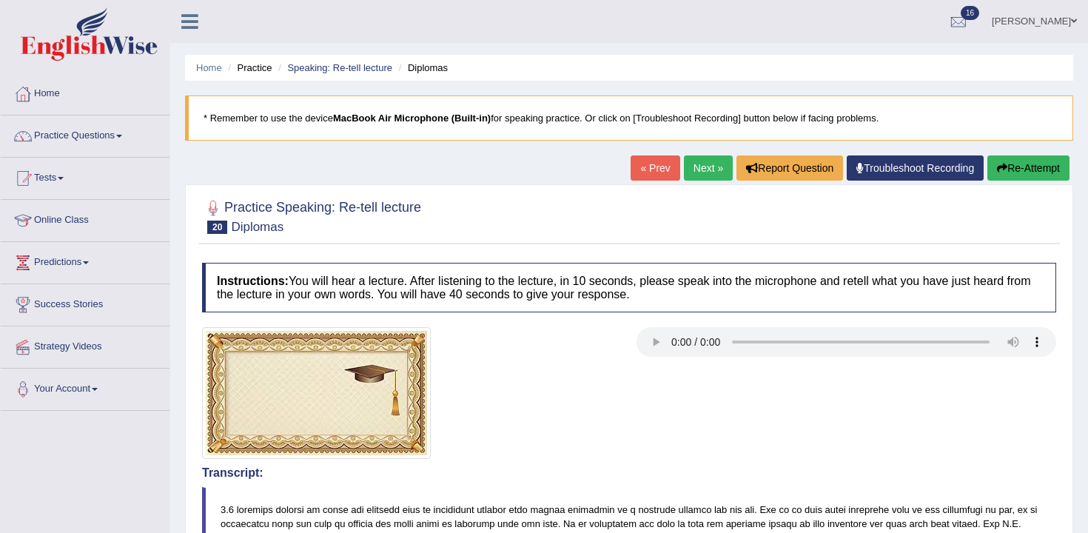
click at [1022, 170] on button "Re-Attempt" at bounding box center [1028, 167] width 82 height 25
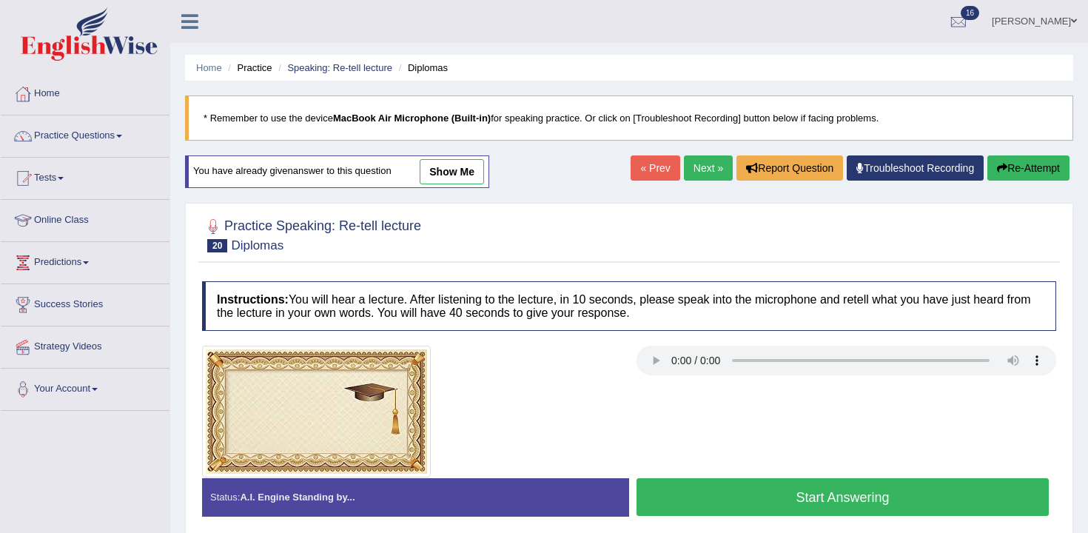
click at [737, 492] on button "Start Answering" at bounding box center [843, 497] width 412 height 38
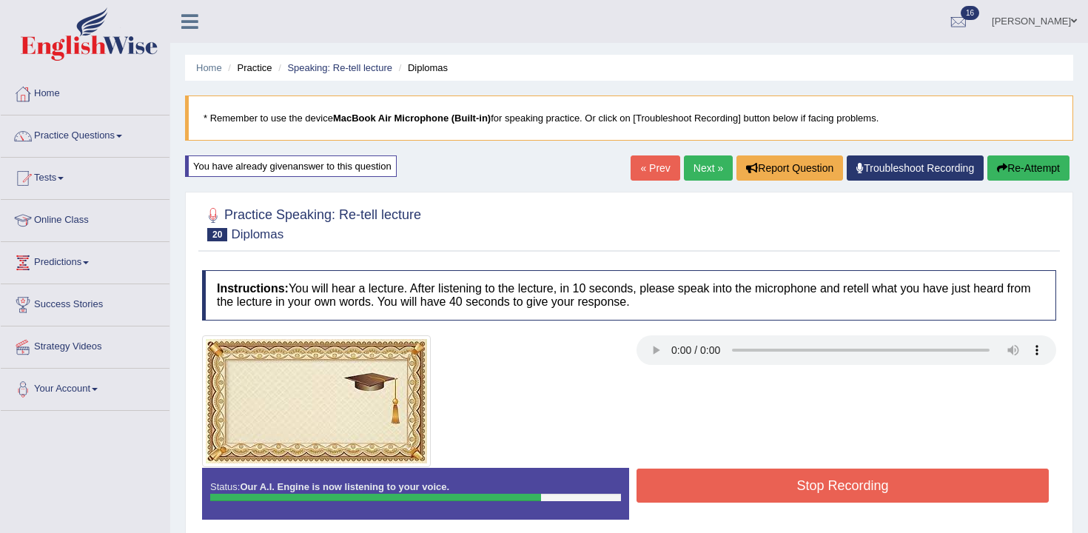
click at [727, 480] on button "Stop Recording" at bounding box center [843, 486] width 412 height 34
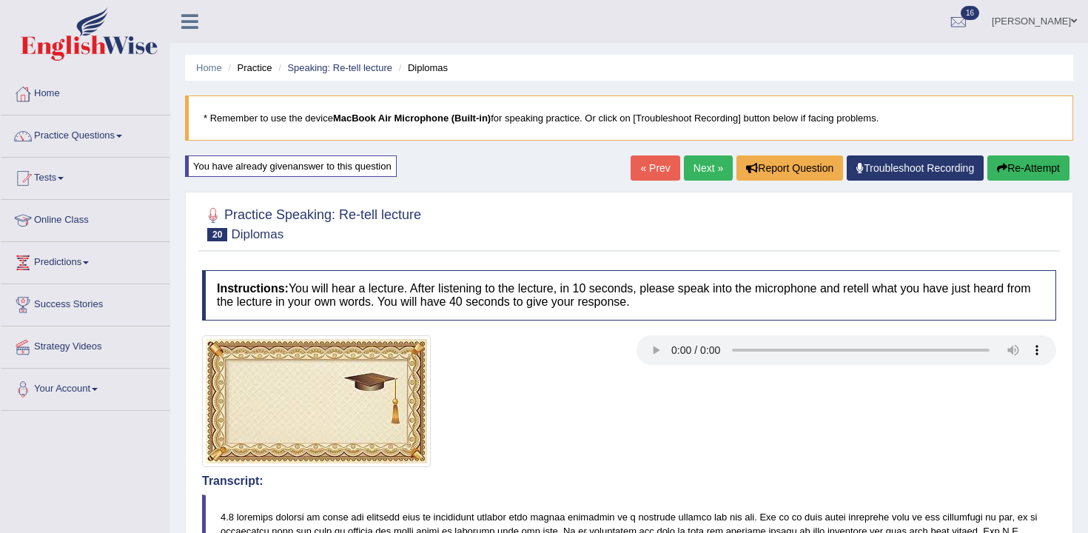
click at [1046, 175] on button "Re-Attempt" at bounding box center [1028, 167] width 82 height 25
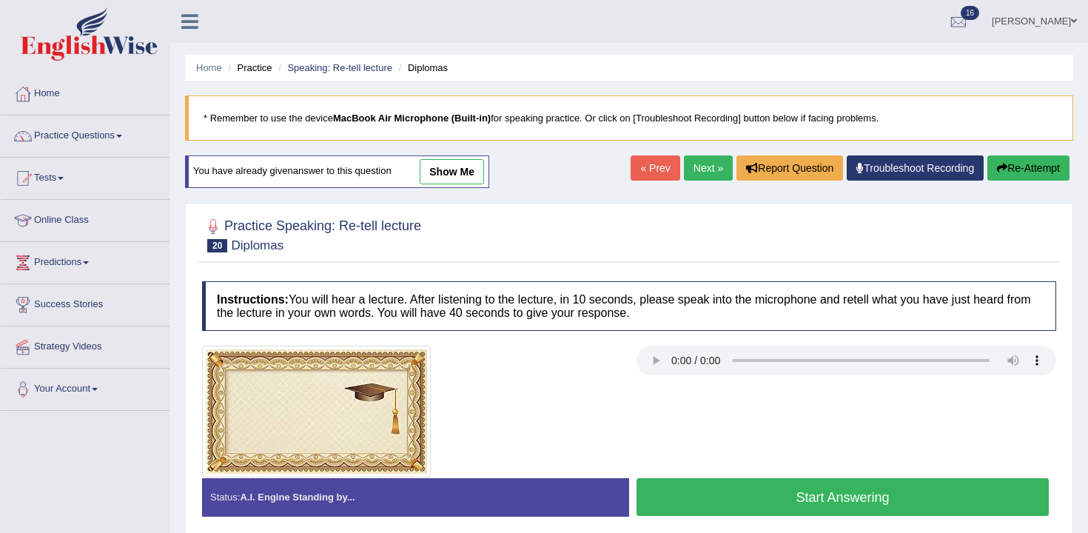
click at [722, 520] on div "Stop Recording" at bounding box center [842, 520] width 427 height 1
click at [723, 497] on button "Start Answering" at bounding box center [843, 497] width 412 height 38
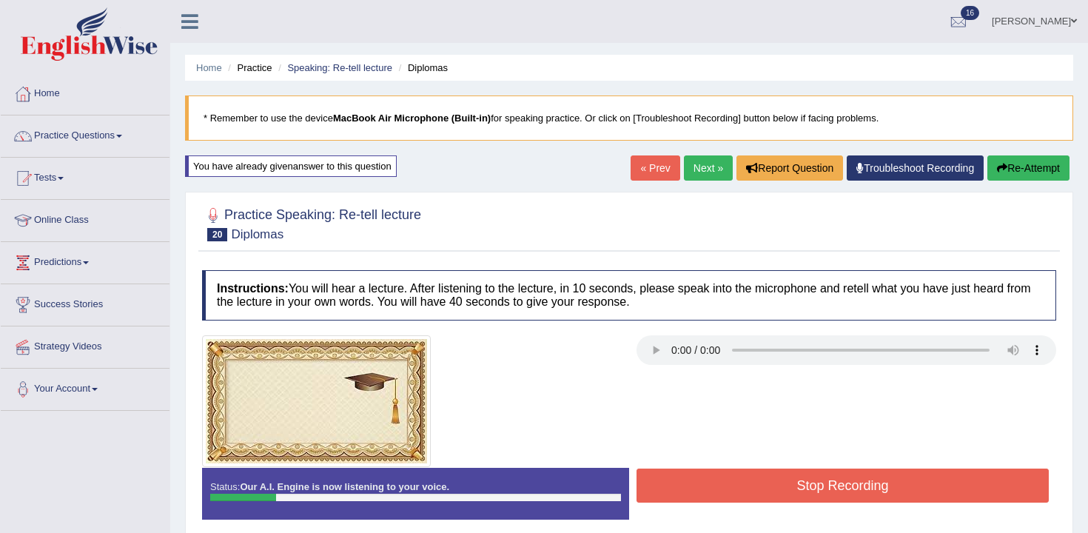
click at [721, 486] on button "Stop Recording" at bounding box center [843, 486] width 412 height 34
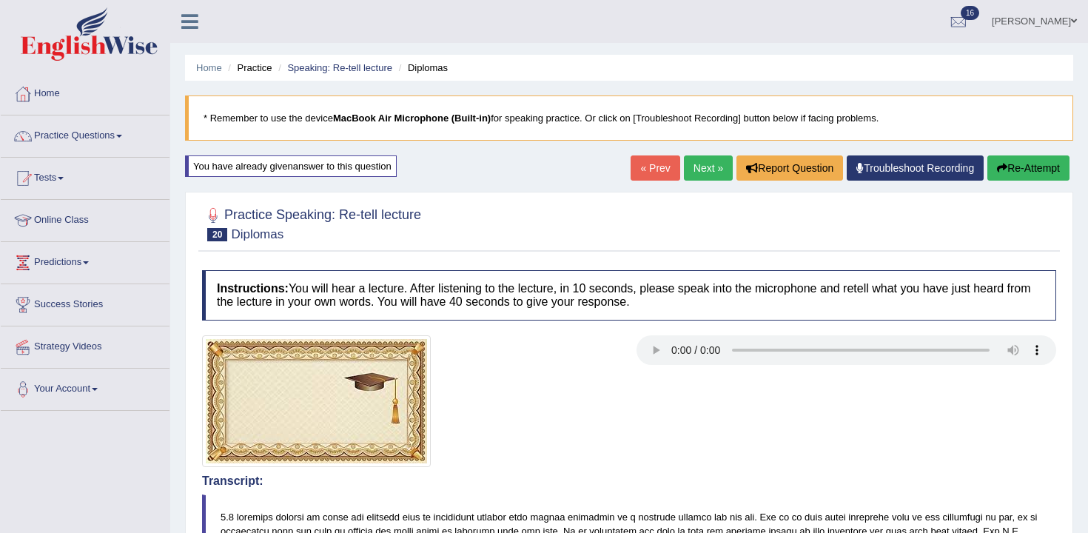
click at [998, 181] on div "« Prev Next » Report Question Troubleshoot Recording Re-Attempt" at bounding box center [852, 169] width 443 height 29
click at [998, 170] on icon "button" at bounding box center [1002, 168] width 10 height 10
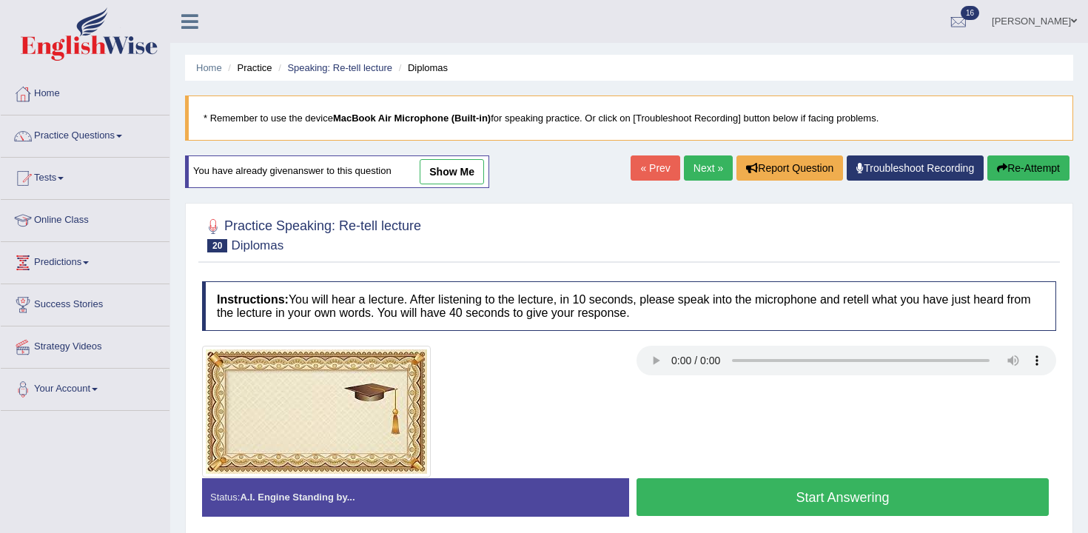
click at [720, 499] on button "Start Answering" at bounding box center [843, 497] width 412 height 38
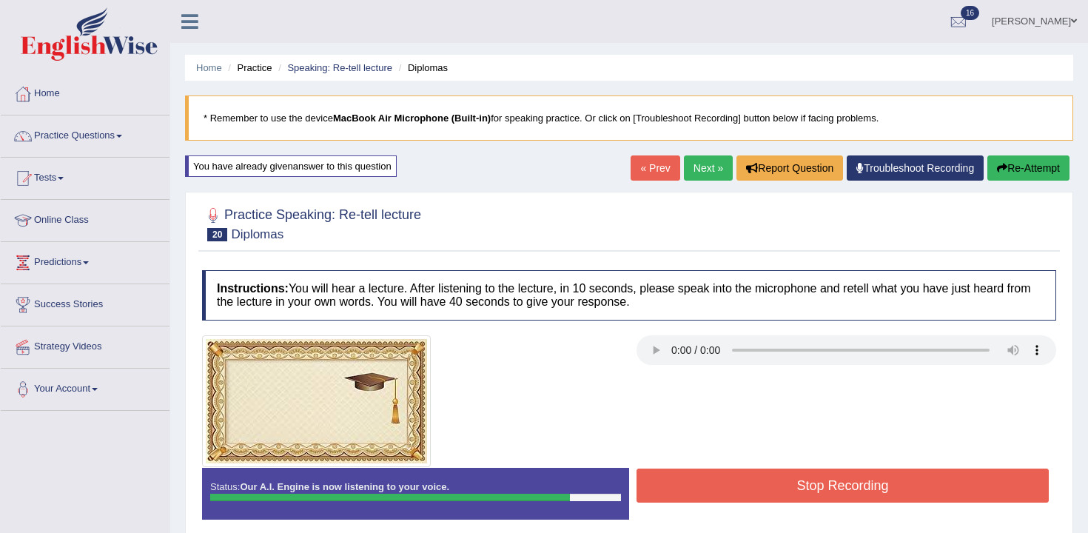
click at [823, 519] on div "Status: Our A.I. Engine is now listening to your voice. Start Answering Stop Re…" at bounding box center [629, 501] width 854 height 67
click at [811, 503] on div "Stop Recording" at bounding box center [842, 488] width 427 height 38
click at [803, 484] on button "Stop Recording" at bounding box center [843, 486] width 412 height 34
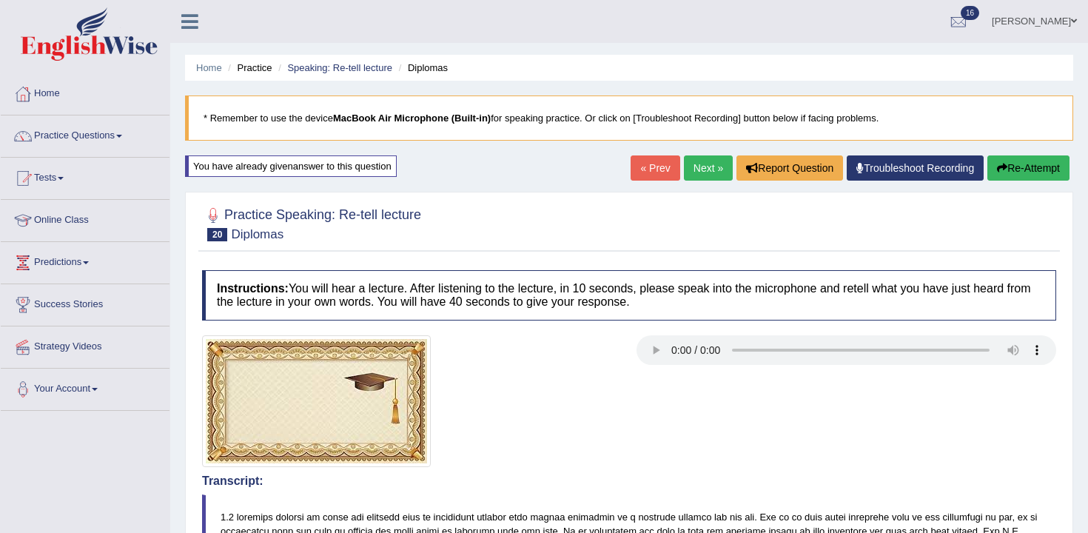
click at [1015, 172] on button "Re-Attempt" at bounding box center [1028, 167] width 82 height 25
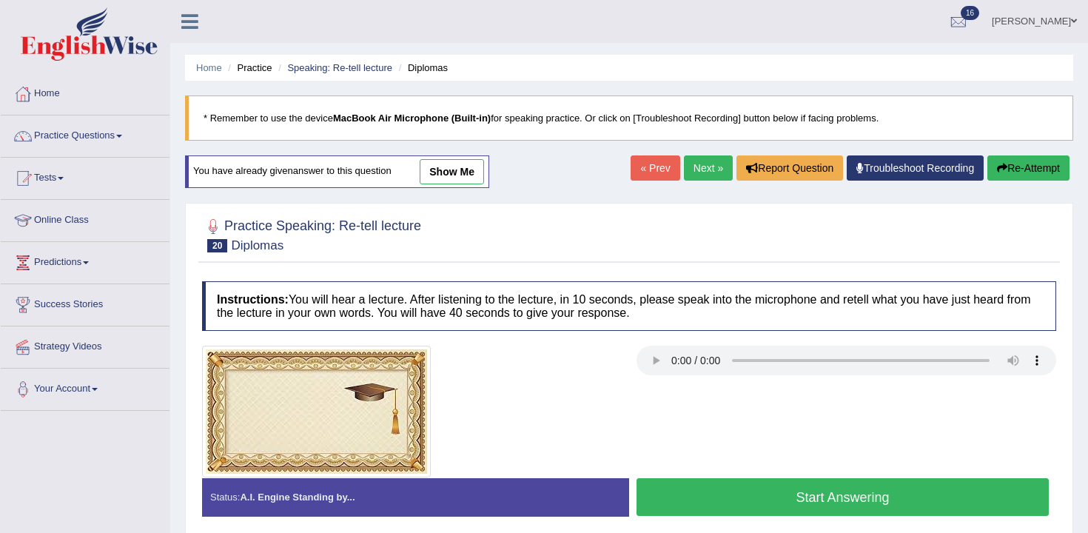
click at [744, 482] on button "Start Answering" at bounding box center [843, 497] width 412 height 38
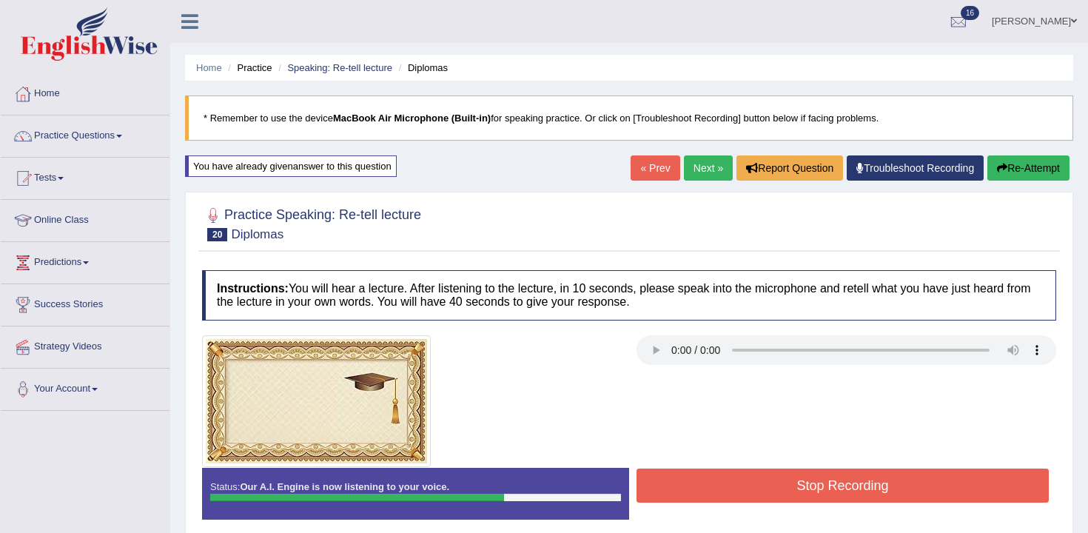
click at [741, 487] on button "Stop Recording" at bounding box center [843, 486] width 412 height 34
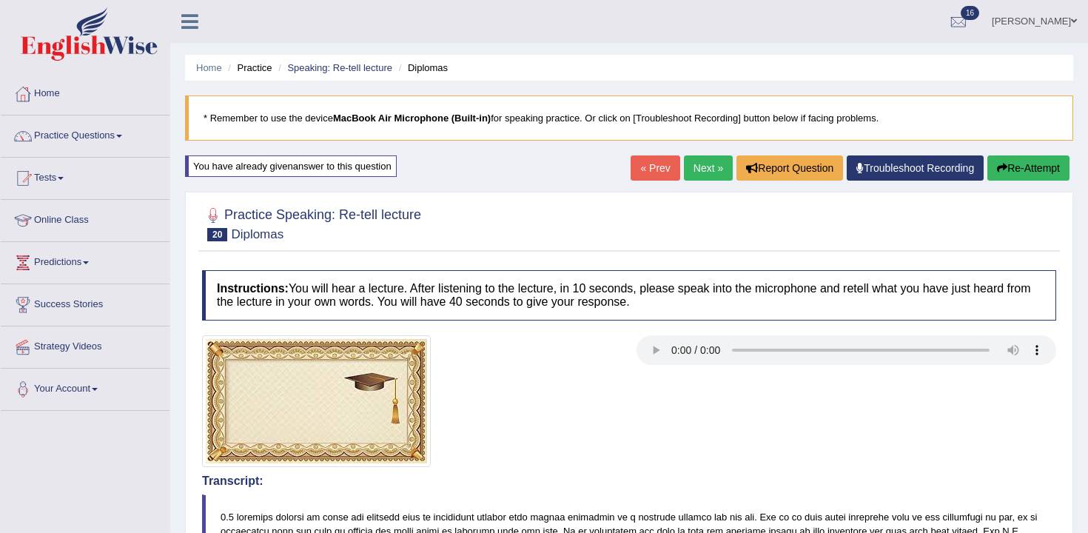
click at [1002, 166] on icon "button" at bounding box center [1002, 168] width 10 height 10
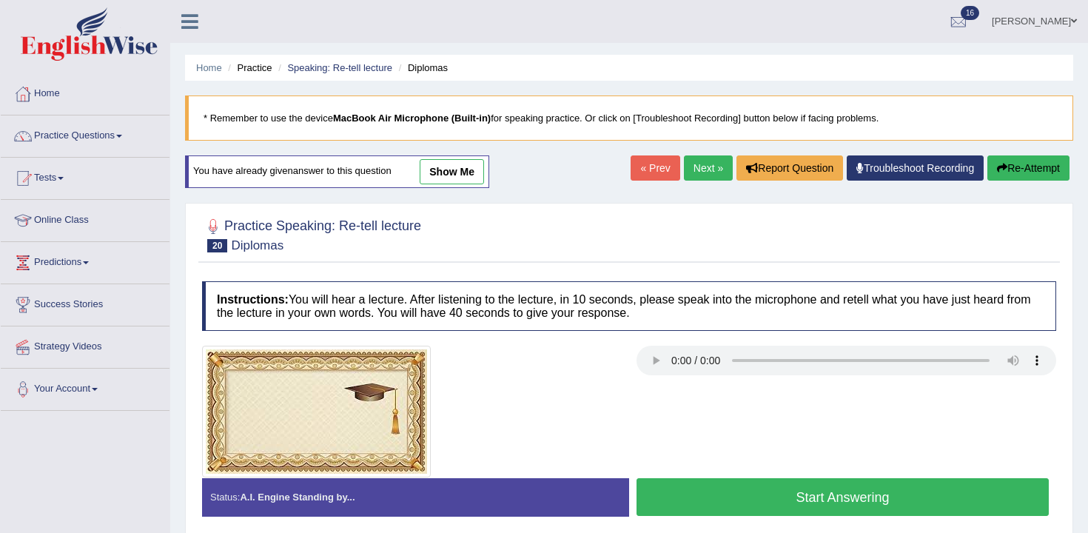
click at [728, 498] on button "Start Answering" at bounding box center [843, 497] width 412 height 38
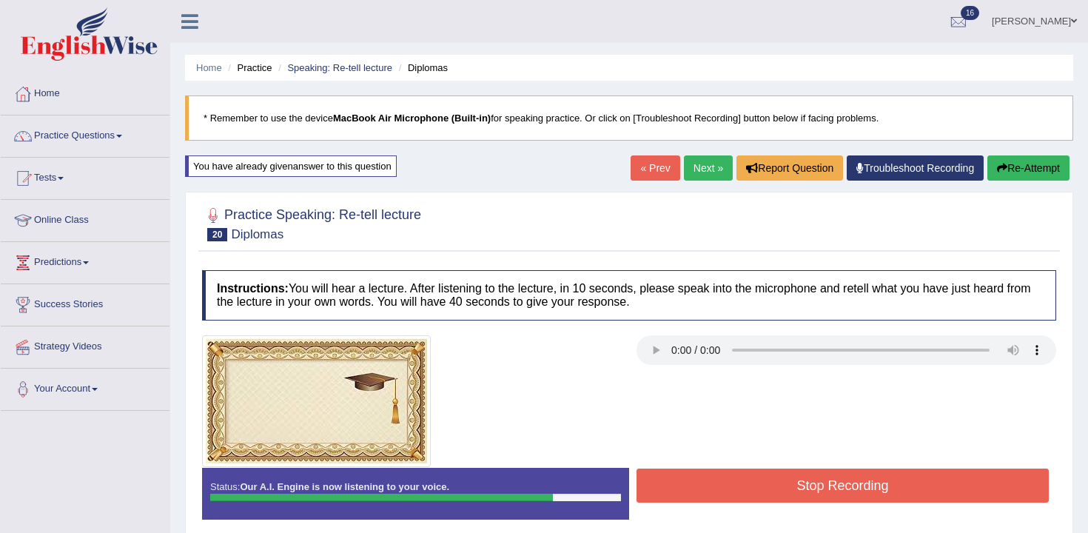
click at [796, 497] on button "Stop Recording" at bounding box center [843, 486] width 412 height 34
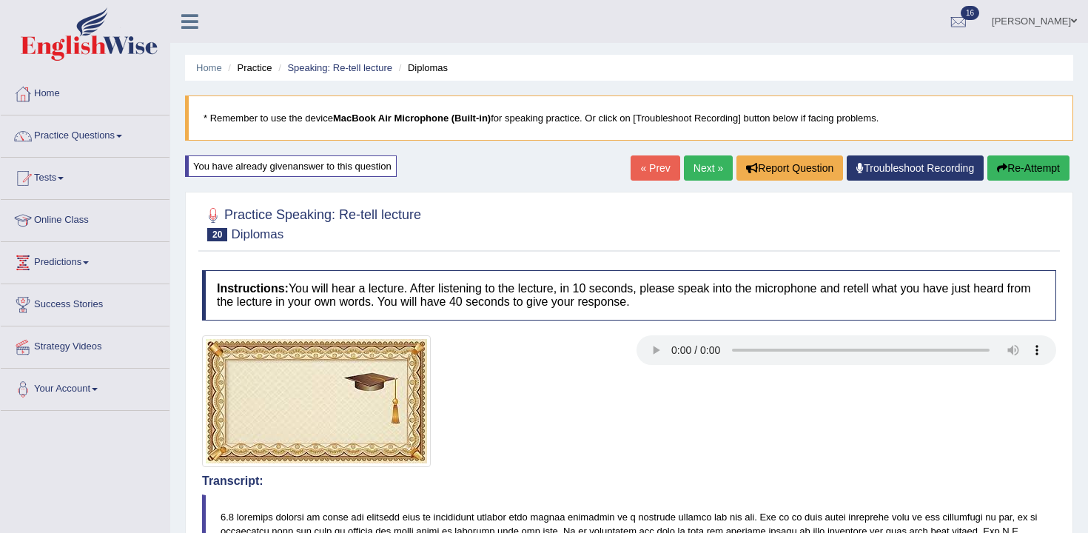
click at [713, 162] on link "Next »" at bounding box center [708, 167] width 49 height 25
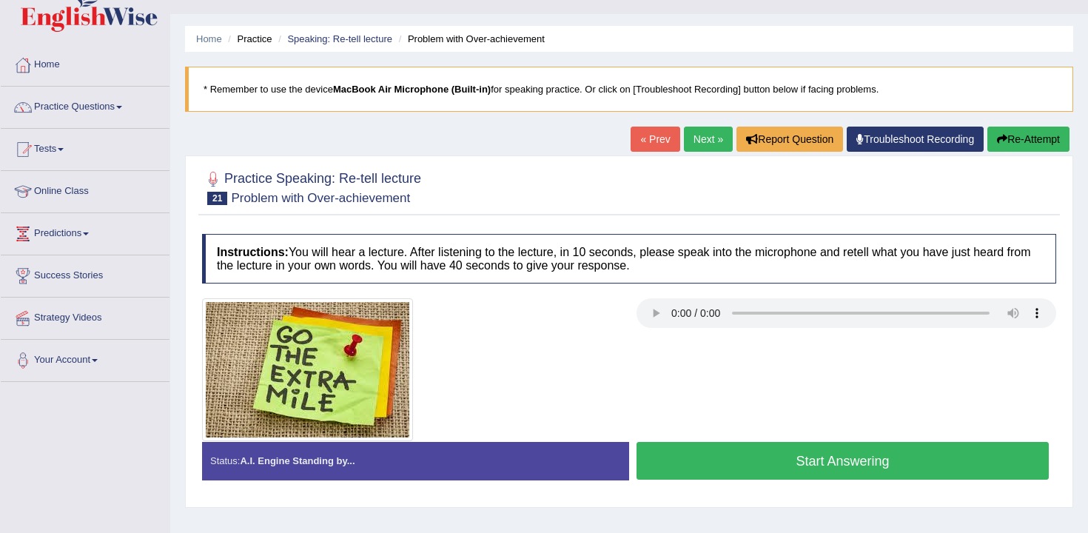
scroll to position [244, 0]
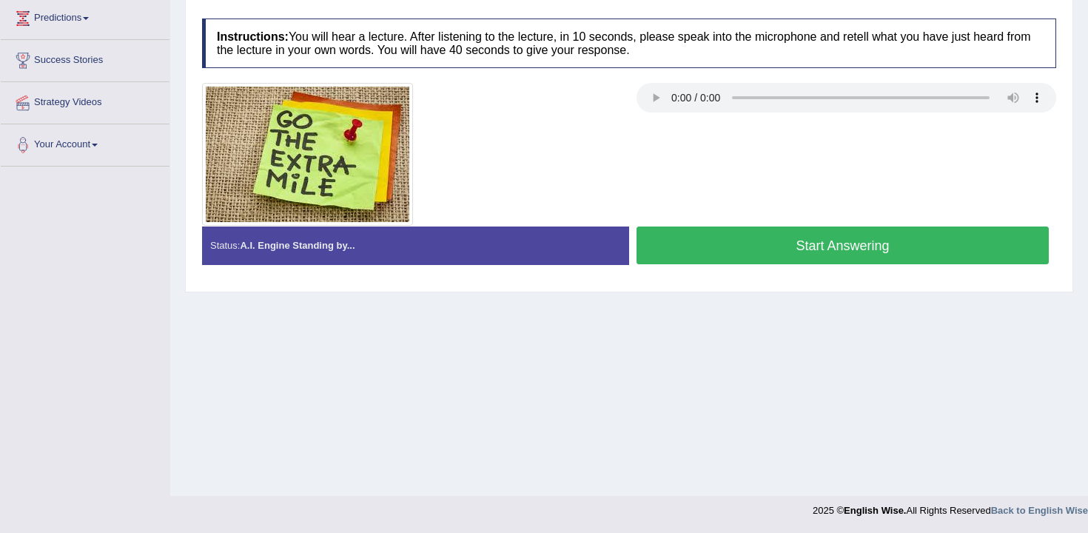
click at [721, 225] on div at bounding box center [629, 154] width 869 height 143
click at [733, 222] on div at bounding box center [629, 154] width 869 height 143
click at [732, 235] on button "Start Answering" at bounding box center [843, 245] width 412 height 38
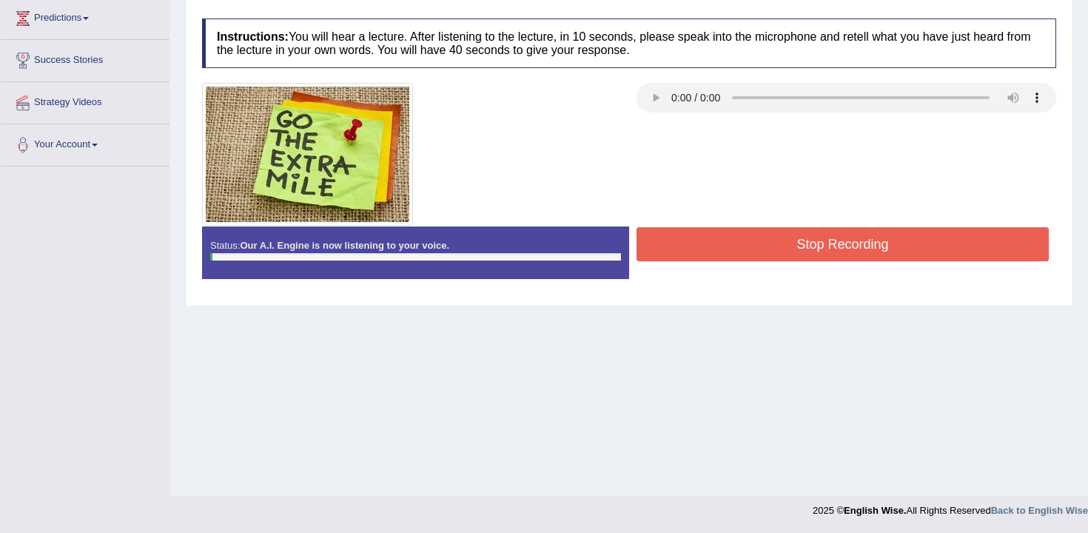
click at [732, 235] on button "Stop Recording" at bounding box center [843, 244] width 412 height 34
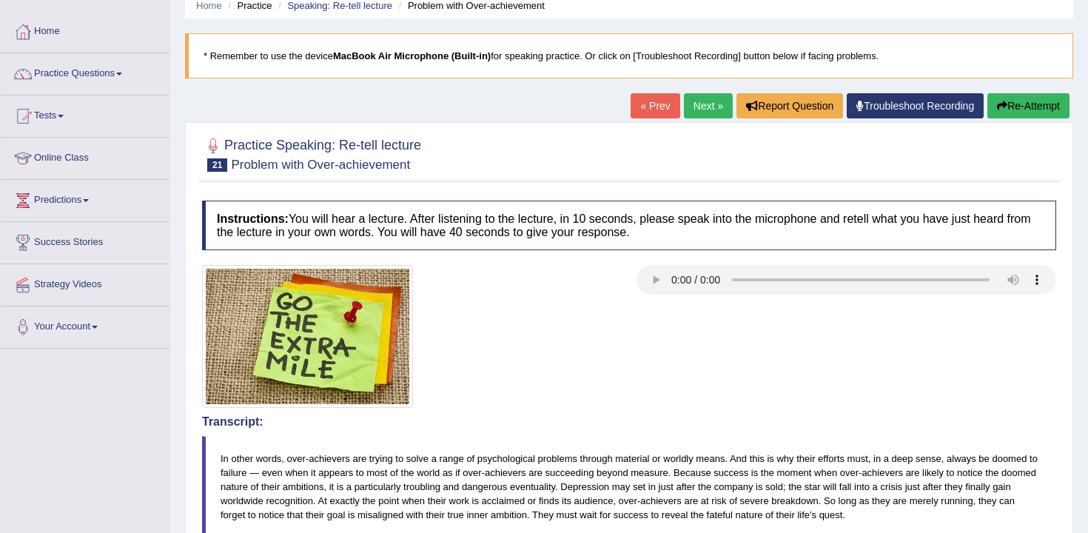
scroll to position [21, 0]
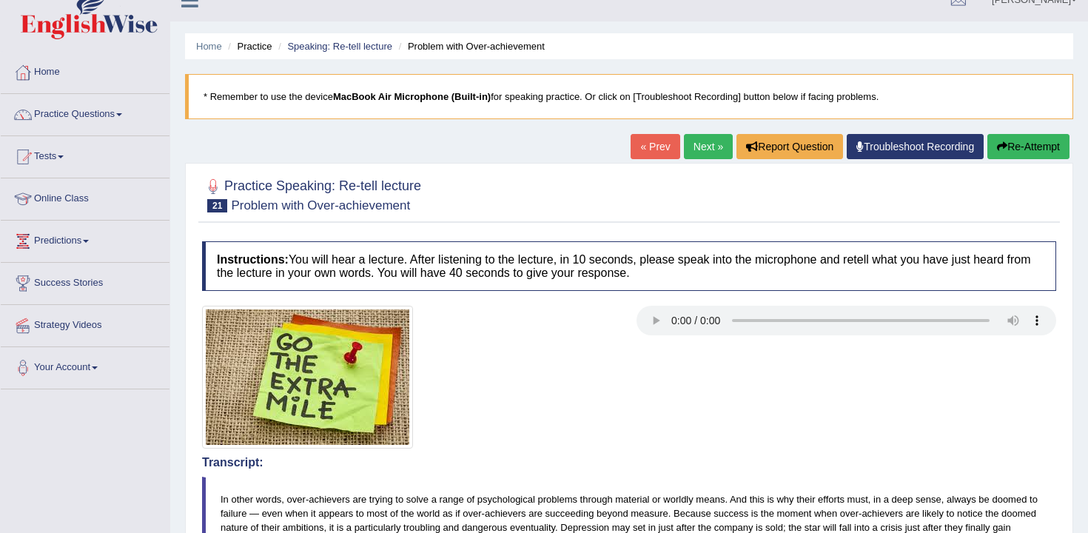
click at [1004, 150] on button "Re-Attempt" at bounding box center [1028, 146] width 82 height 25
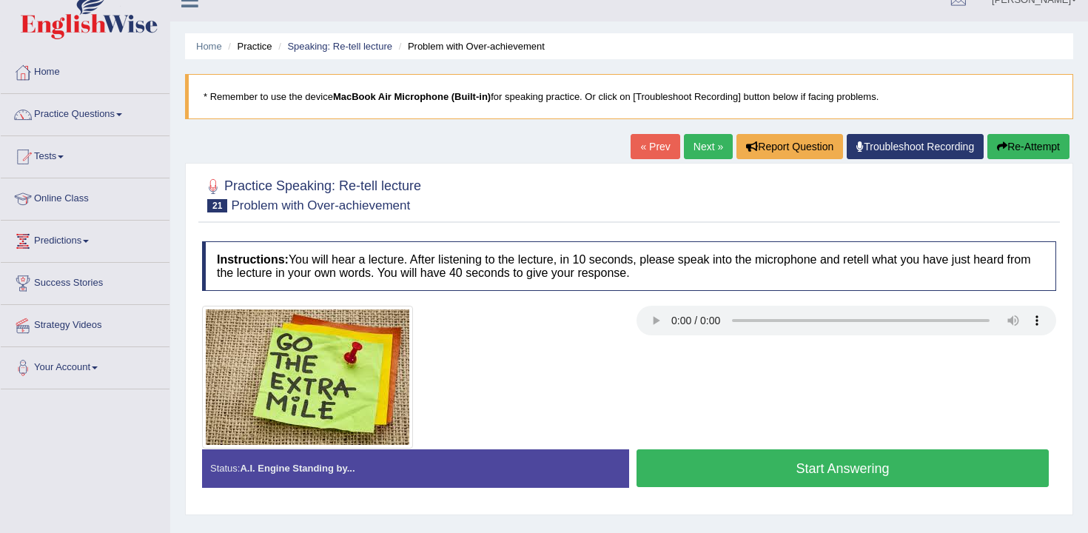
click at [702, 474] on button "Start Answering" at bounding box center [843, 468] width 412 height 38
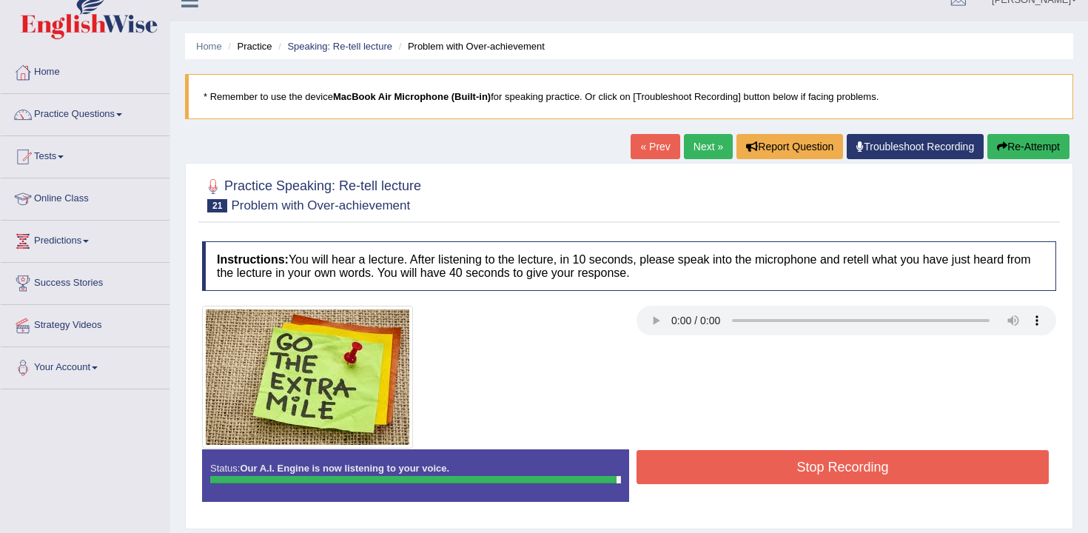
click at [785, 463] on button "Stop Recording" at bounding box center [843, 467] width 412 height 34
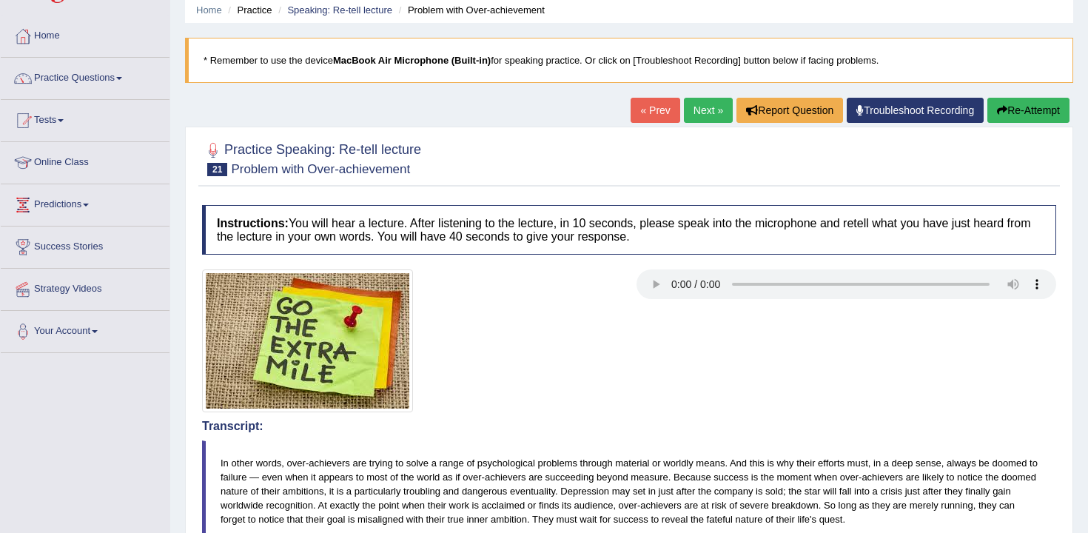
scroll to position [56, 0]
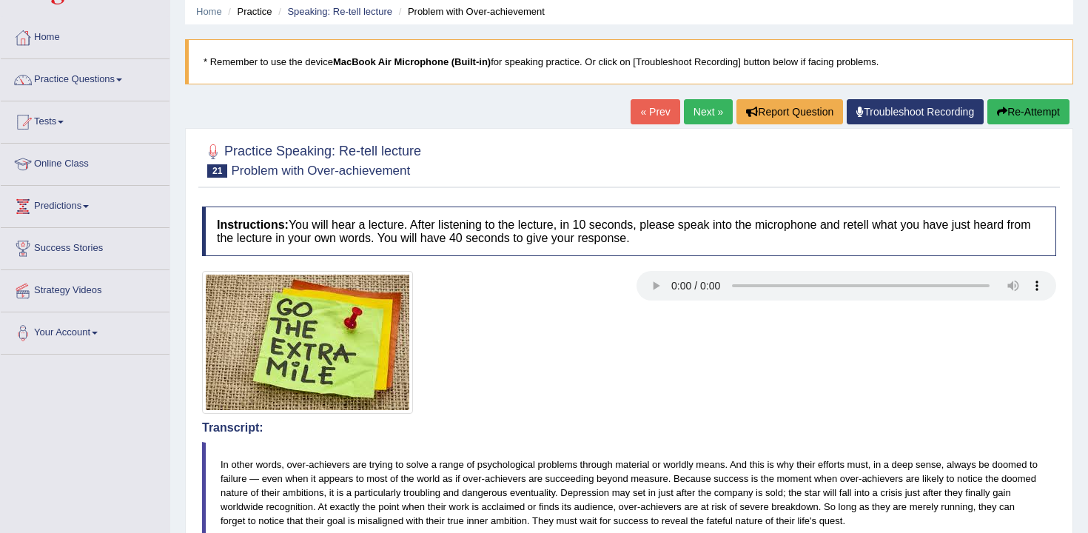
click at [705, 113] on link "Next »" at bounding box center [708, 111] width 49 height 25
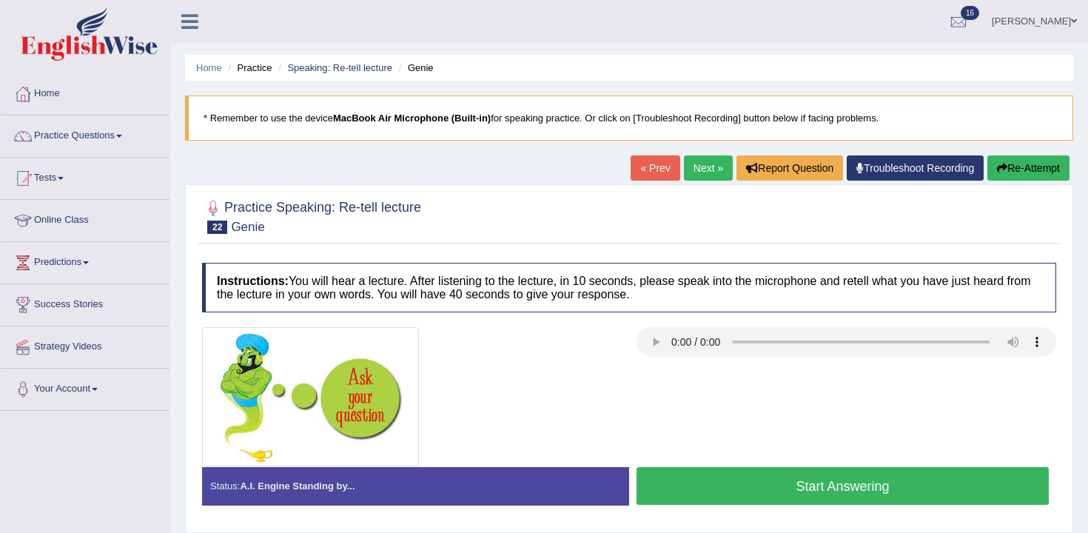
click at [687, 482] on button "Start Answering" at bounding box center [843, 486] width 412 height 38
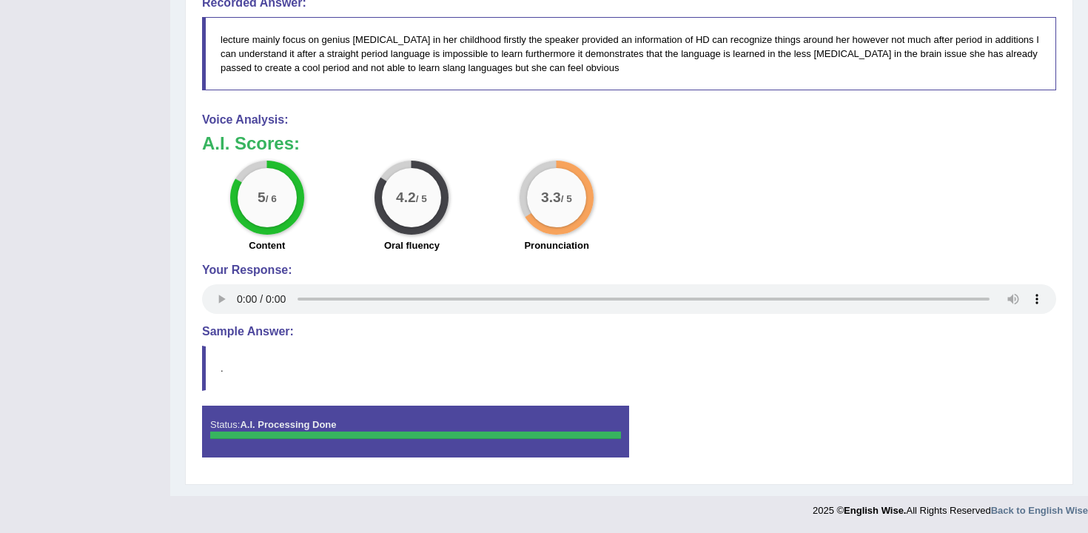
scroll to position [118, 0]
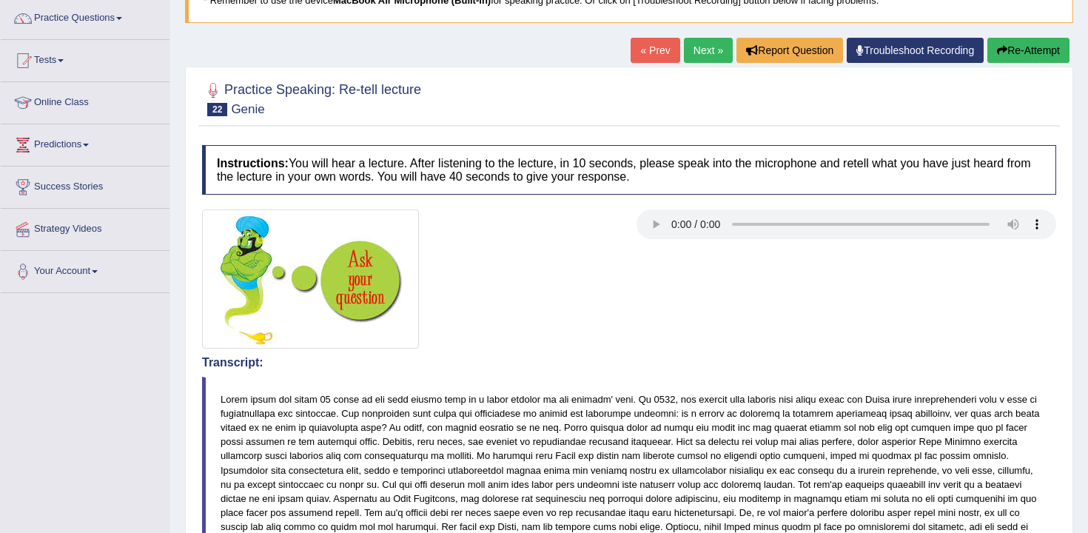
click at [1042, 53] on button "Re-Attempt" at bounding box center [1028, 50] width 82 height 25
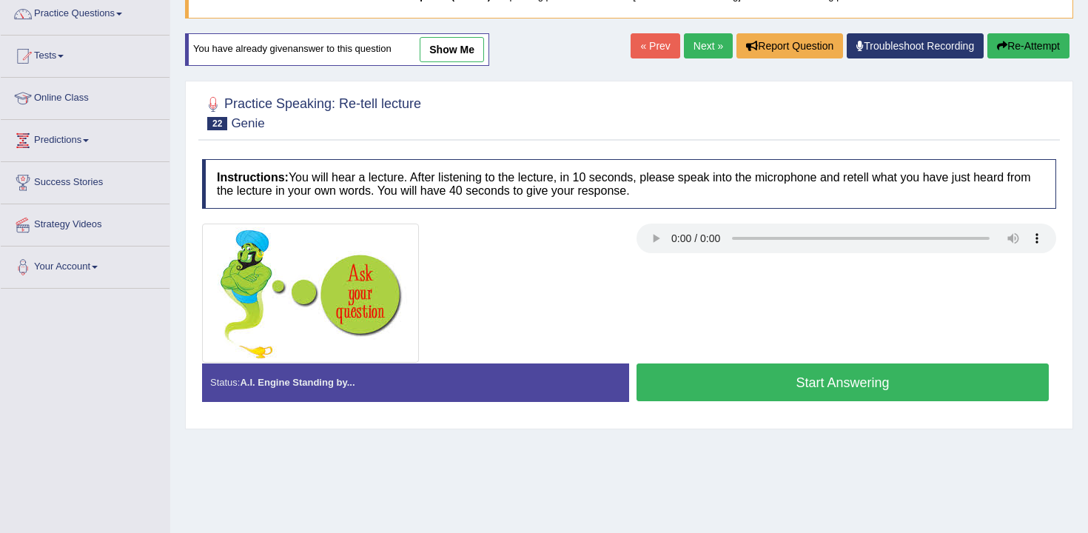
scroll to position [122, 0]
click at [682, 397] on button "Start Answering" at bounding box center [843, 382] width 412 height 38
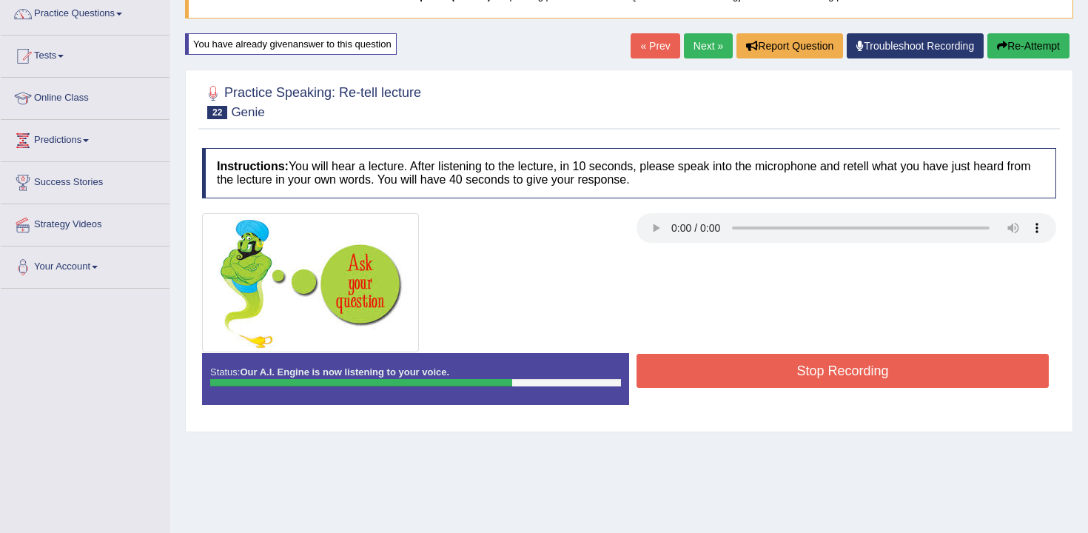
click at [712, 357] on button "Stop Recording" at bounding box center [843, 371] width 412 height 34
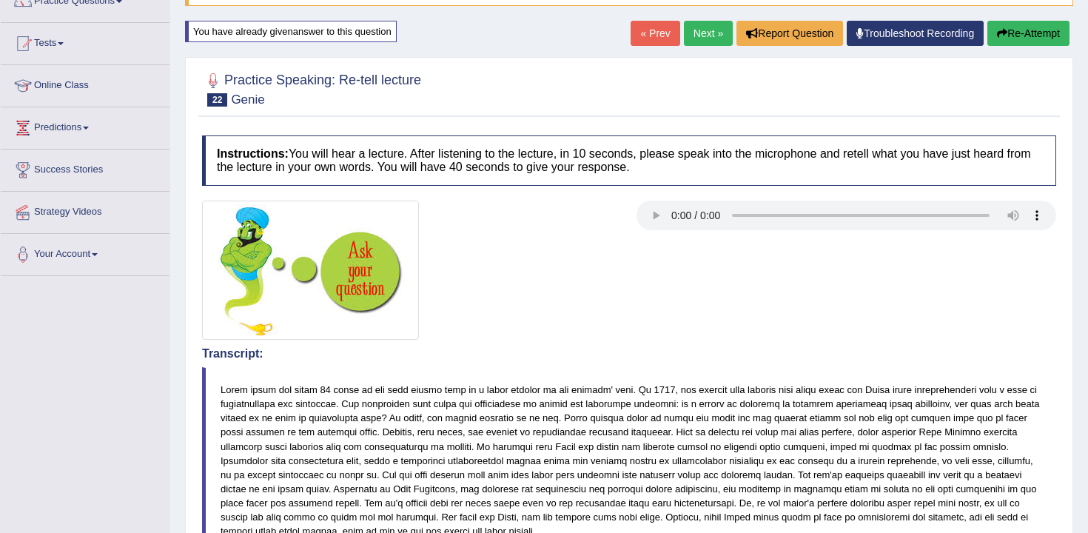
scroll to position [58, 0]
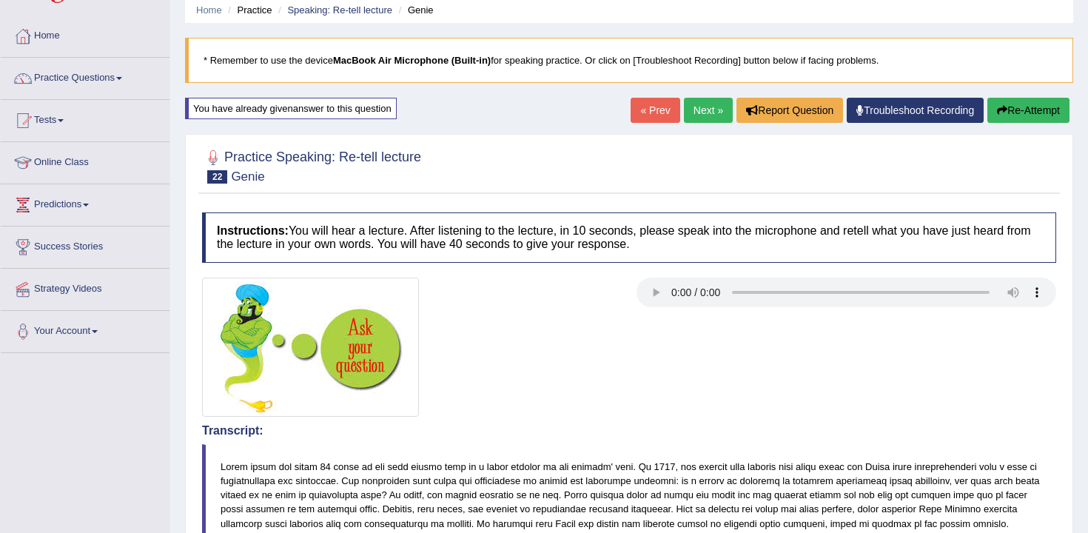
click at [1027, 101] on button "Re-Attempt" at bounding box center [1028, 110] width 82 height 25
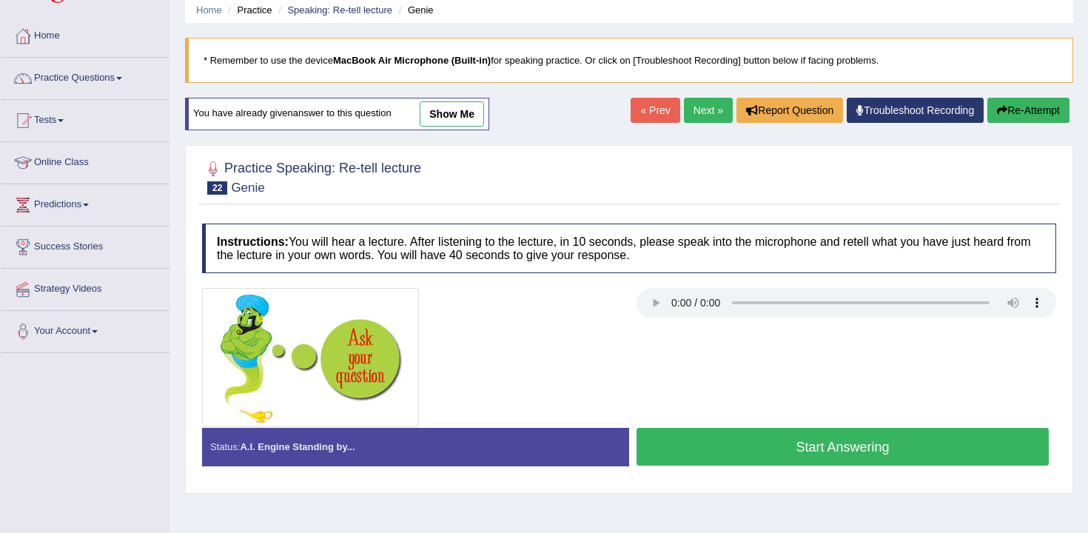
scroll to position [58, 0]
click at [693, 451] on button "Start Answering" at bounding box center [843, 447] width 412 height 38
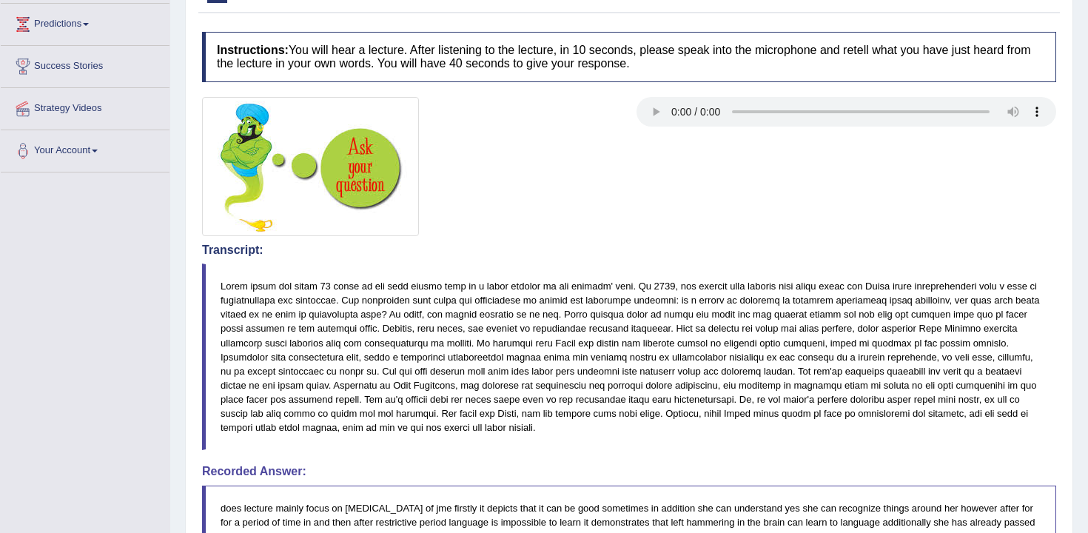
scroll to position [0, 0]
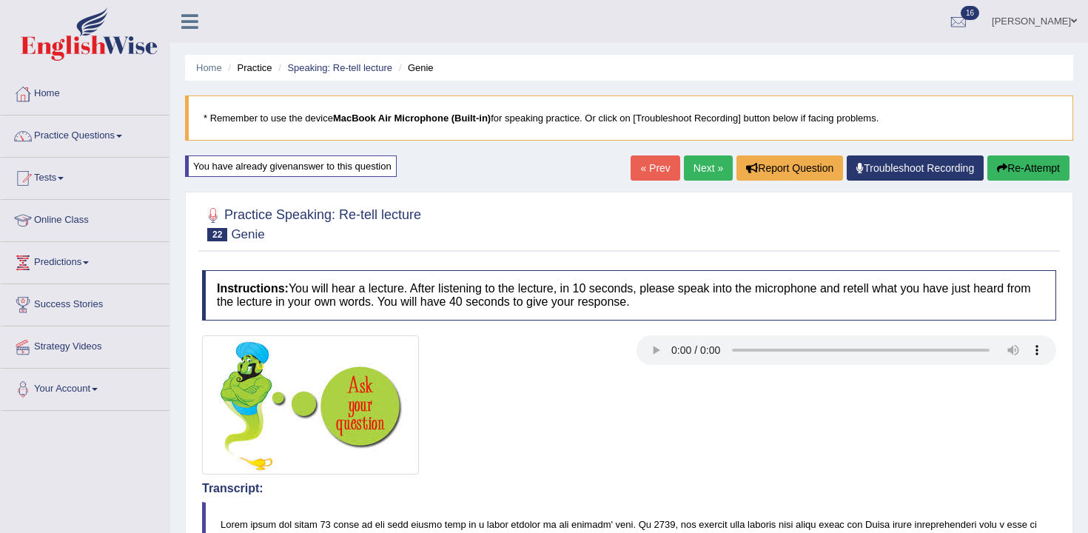
click at [709, 178] on link "Next »" at bounding box center [708, 167] width 49 height 25
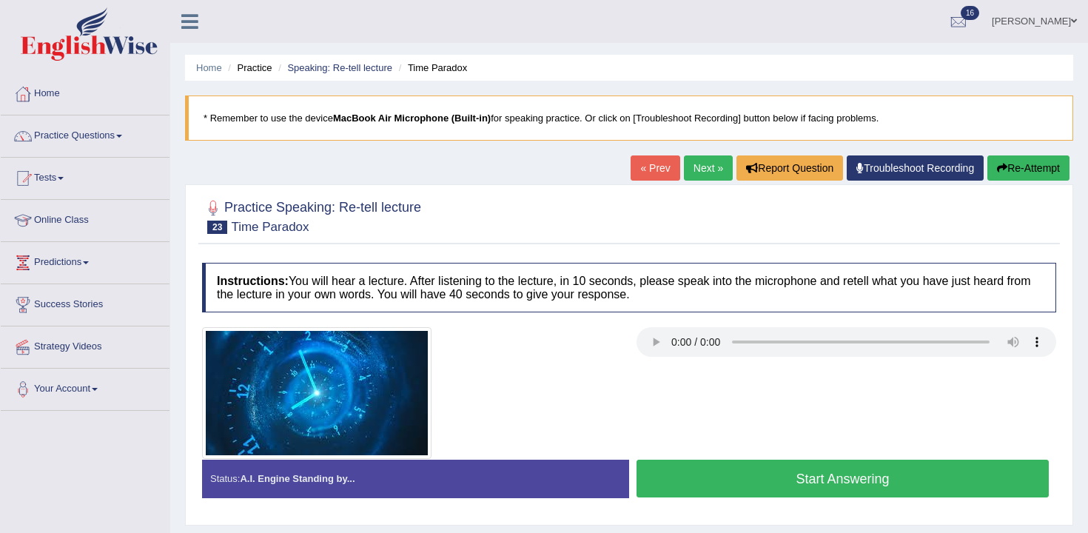
click at [707, 162] on link "Next »" at bounding box center [708, 167] width 49 height 25
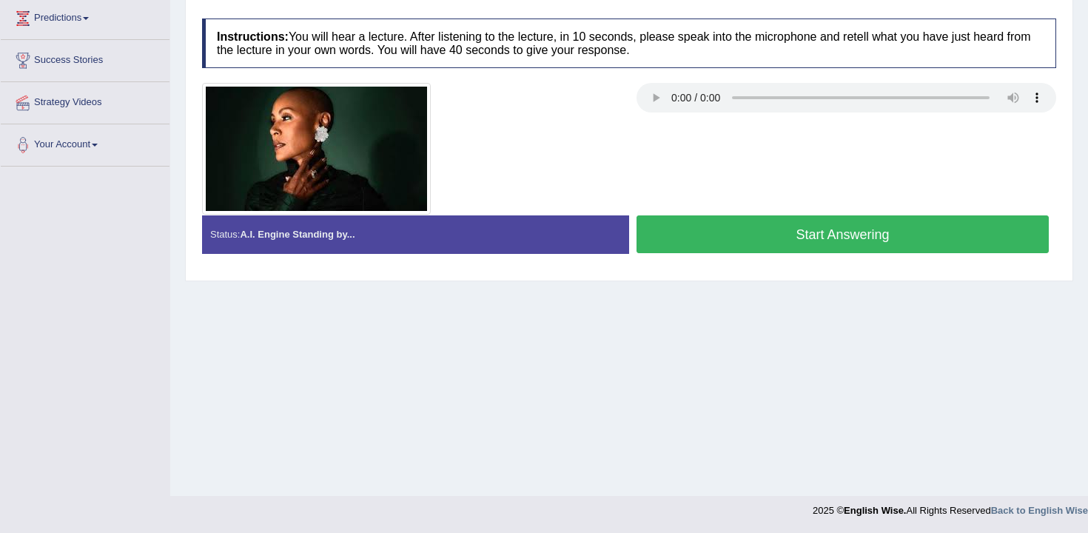
scroll to position [244, 0]
click at [694, 235] on button "Start Answering" at bounding box center [843, 234] width 412 height 38
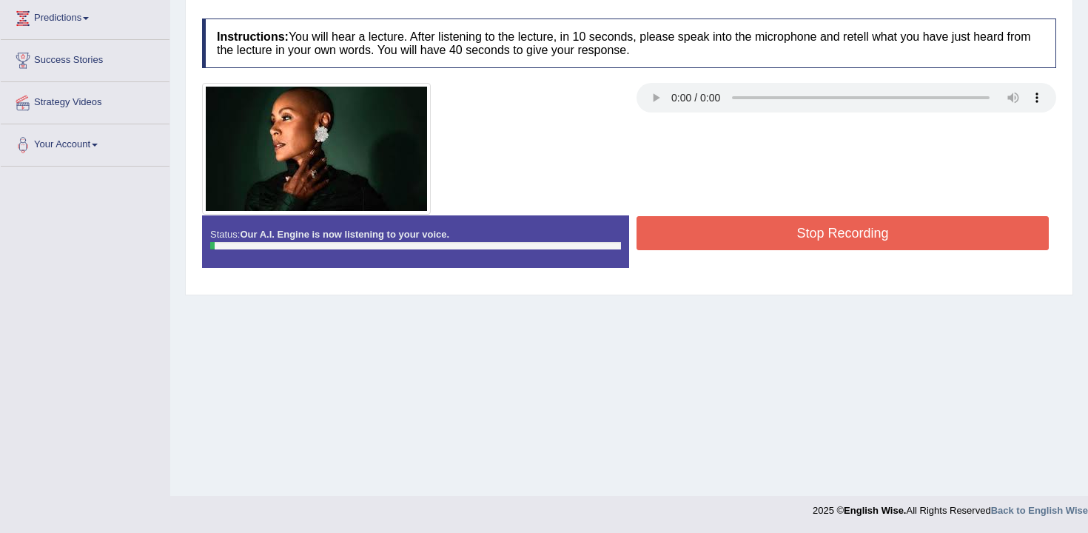
click at [694, 235] on button "Stop Recording" at bounding box center [843, 233] width 412 height 34
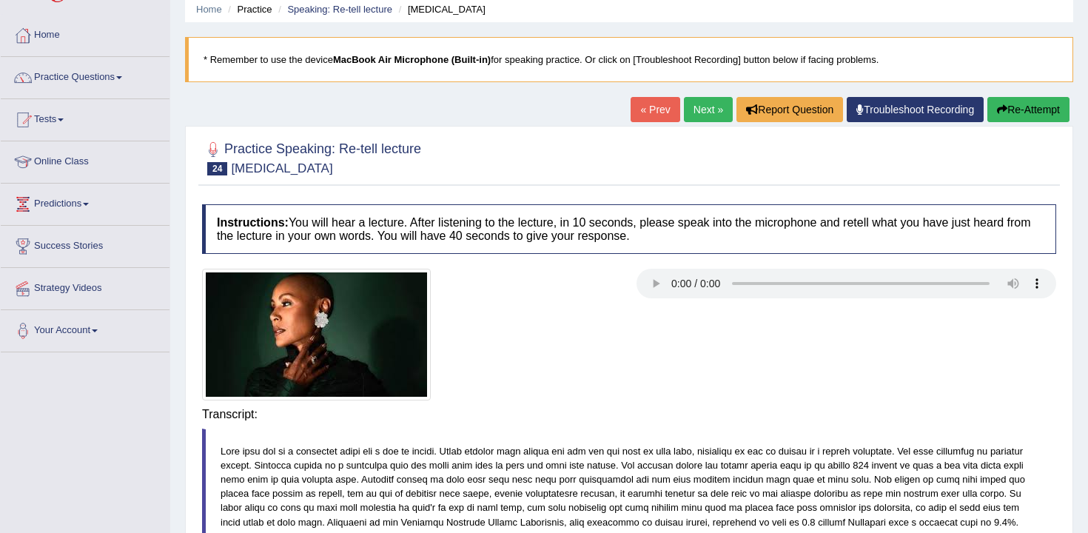
scroll to position [0, 0]
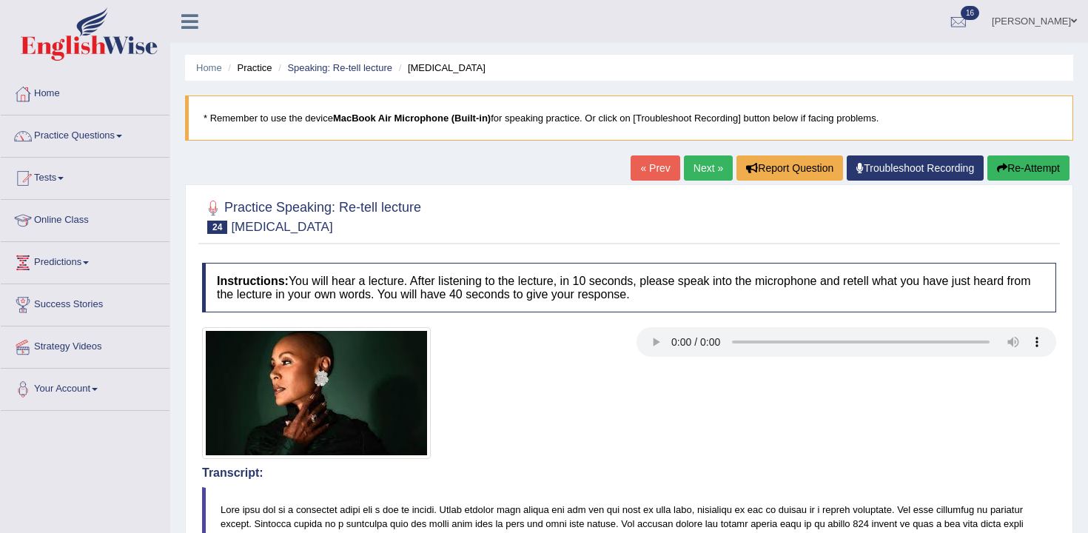
click at [1023, 181] on div "« Prev Next » Report Question Troubleshoot Recording Re-Attempt" at bounding box center [852, 169] width 443 height 29
click at [1023, 169] on button "Re-Attempt" at bounding box center [1028, 167] width 82 height 25
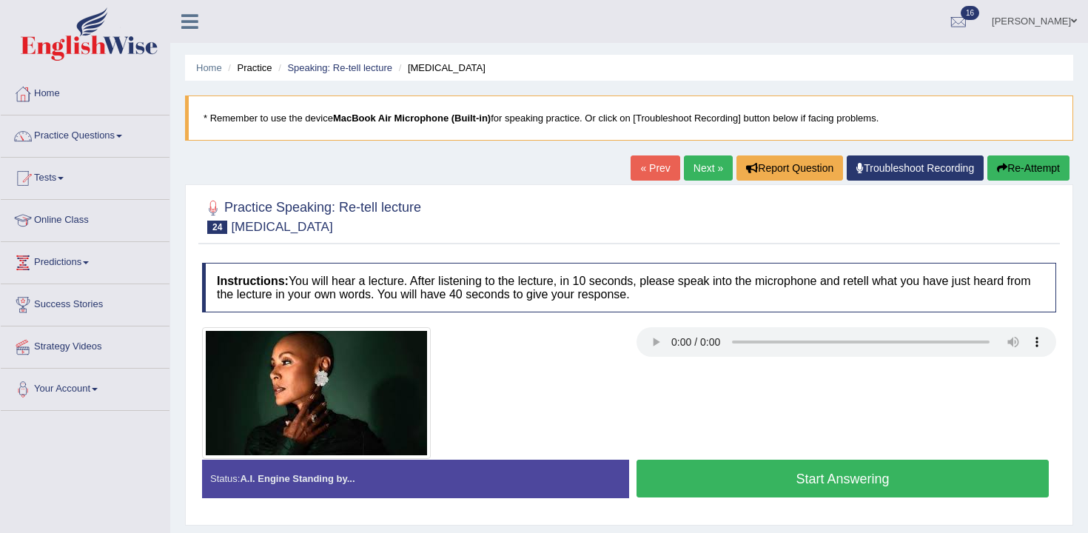
click at [729, 470] on button "Start Answering" at bounding box center [843, 479] width 412 height 38
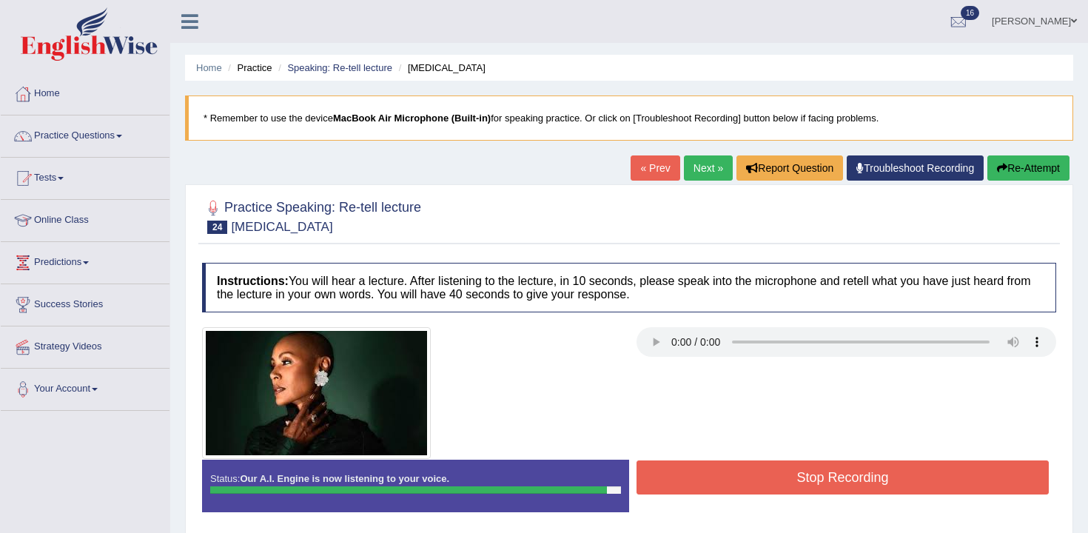
click at [729, 470] on button "Stop Recording" at bounding box center [843, 477] width 412 height 34
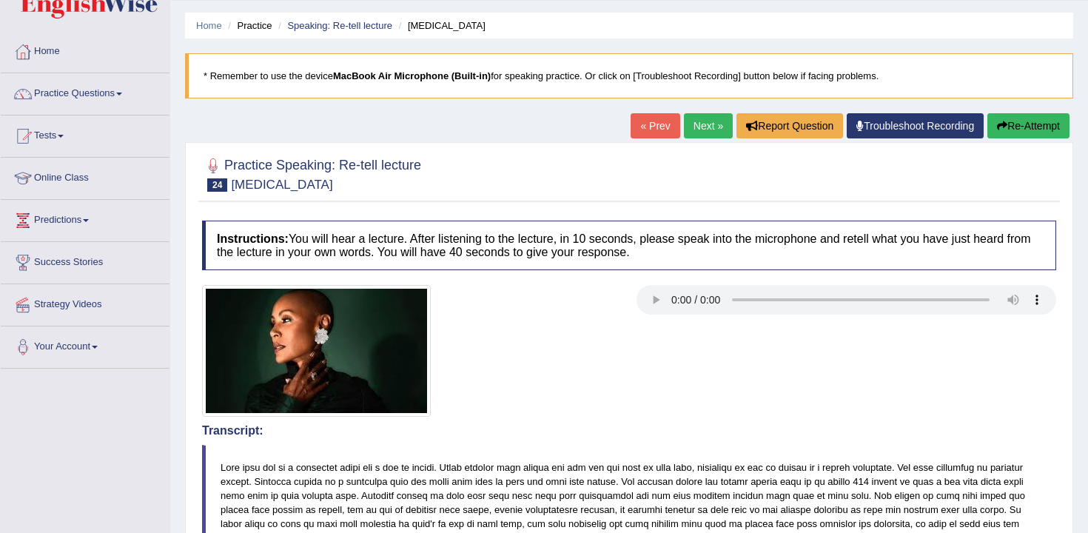
scroll to position [55, 0]
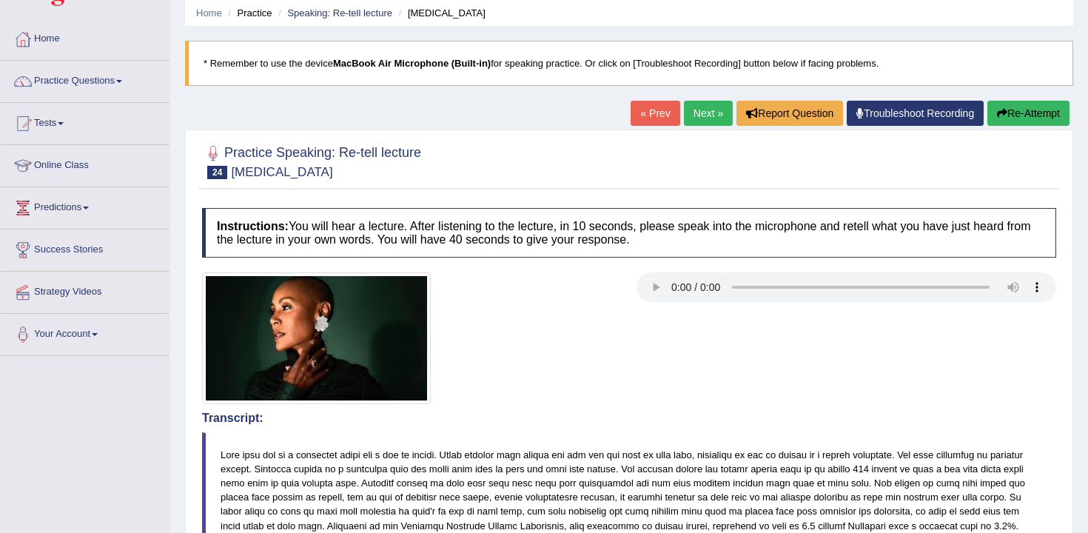
click at [1020, 108] on button "Re-Attempt" at bounding box center [1028, 113] width 82 height 25
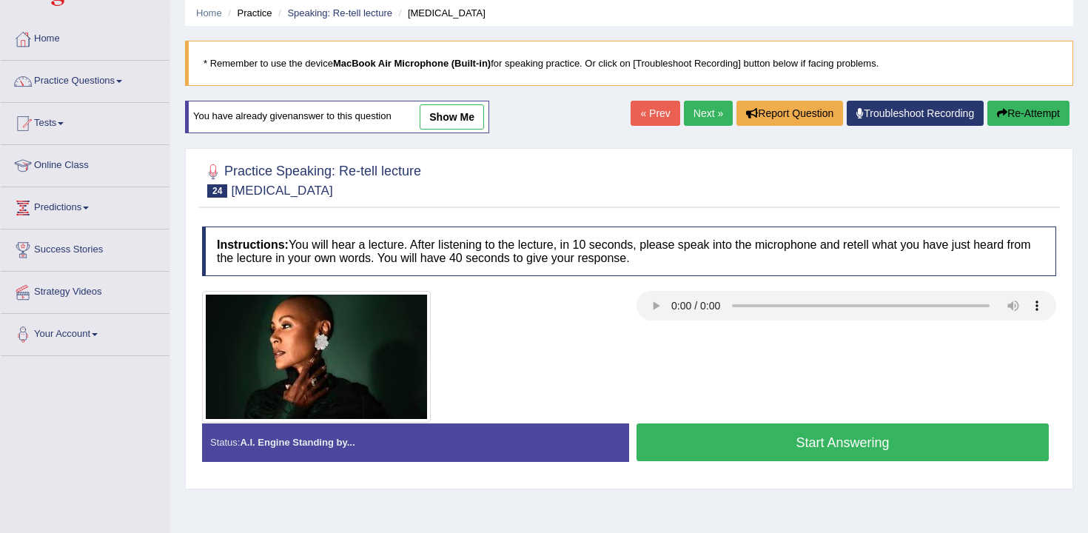
click at [763, 454] on button "Start Answering" at bounding box center [843, 442] width 412 height 38
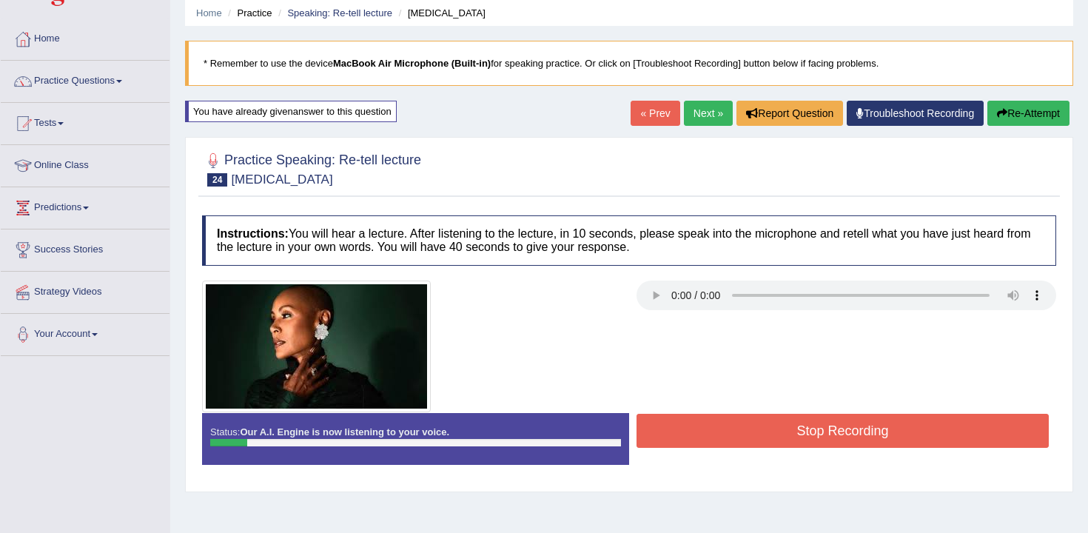
click at [1010, 123] on button "Re-Attempt" at bounding box center [1028, 113] width 82 height 25
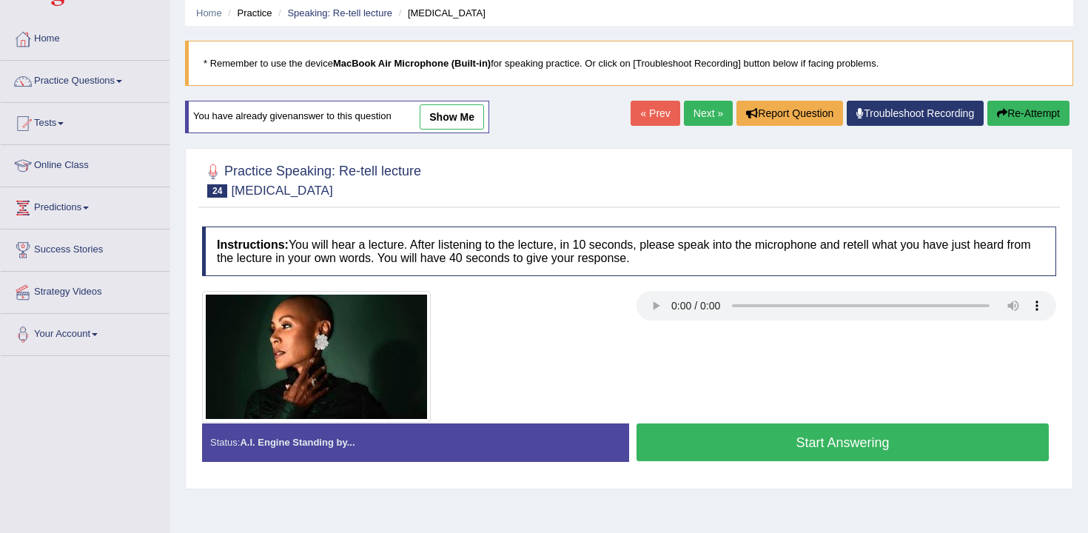
click at [770, 469] on div "Status: A.I. Engine Standing by... Start Answering Stop Recording" at bounding box center [629, 449] width 854 height 53
click at [790, 443] on button "Start Answering" at bounding box center [843, 442] width 412 height 38
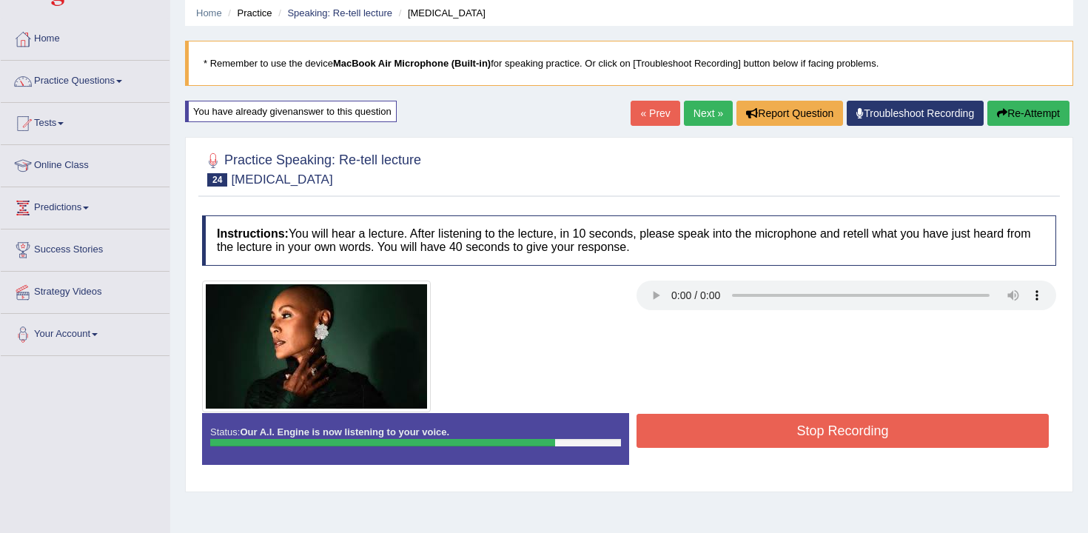
click at [839, 423] on button "Stop Recording" at bounding box center [843, 431] width 412 height 34
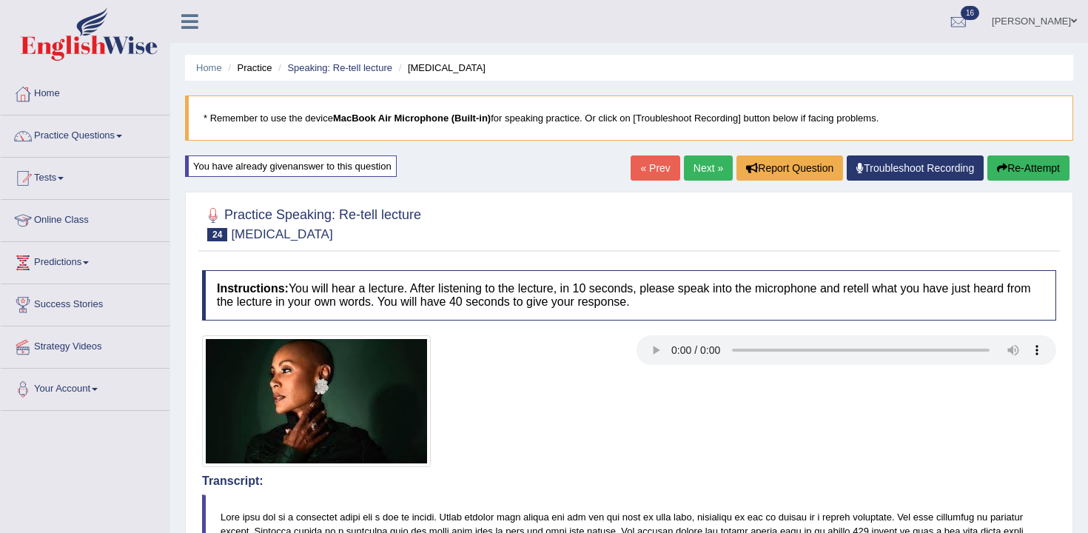
click at [1053, 172] on button "Re-Attempt" at bounding box center [1028, 167] width 82 height 25
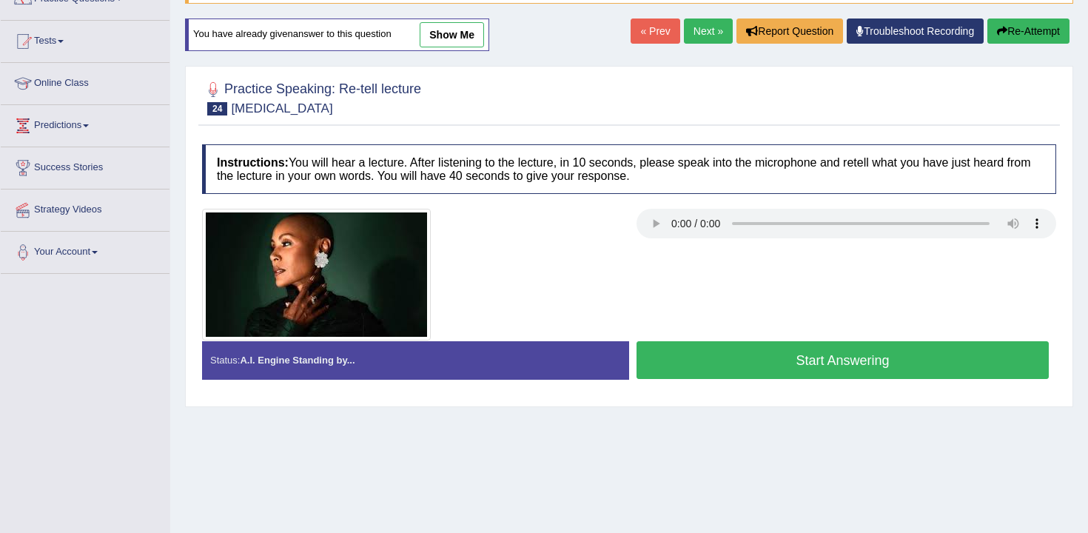
scroll to position [187, 0]
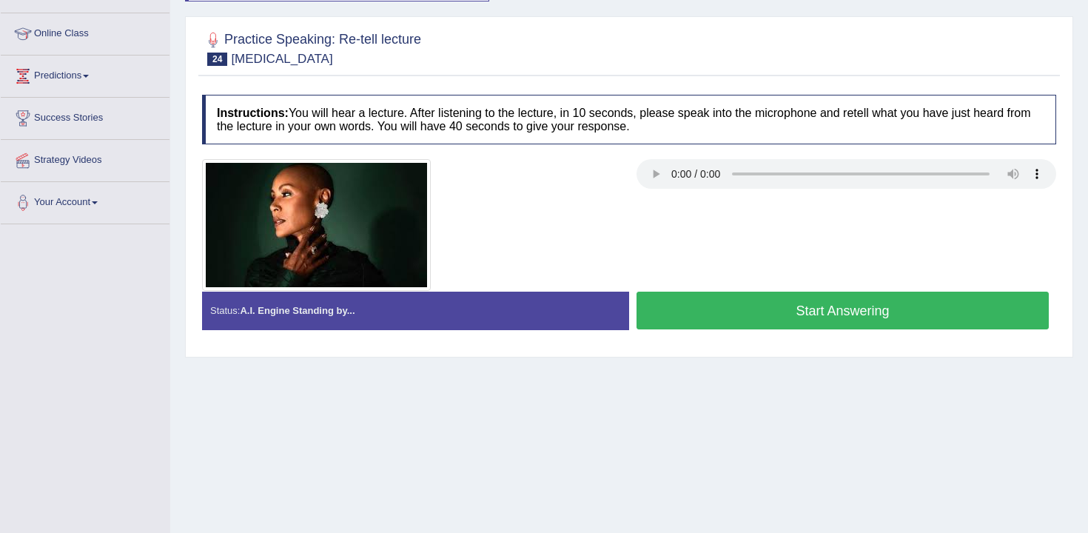
click at [702, 298] on button "Start Answering" at bounding box center [843, 311] width 412 height 38
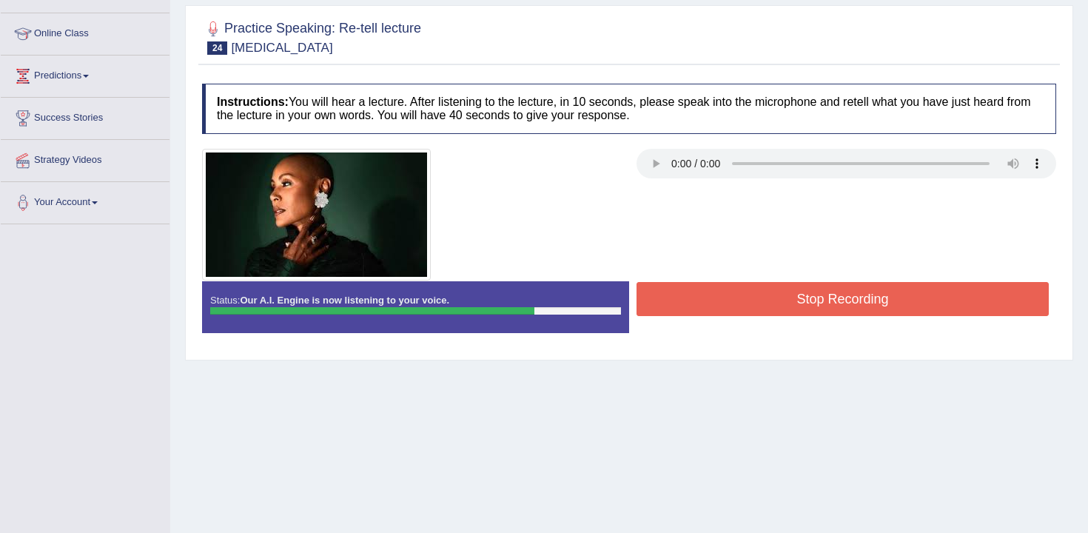
click at [702, 298] on button "Stop Recording" at bounding box center [843, 299] width 412 height 34
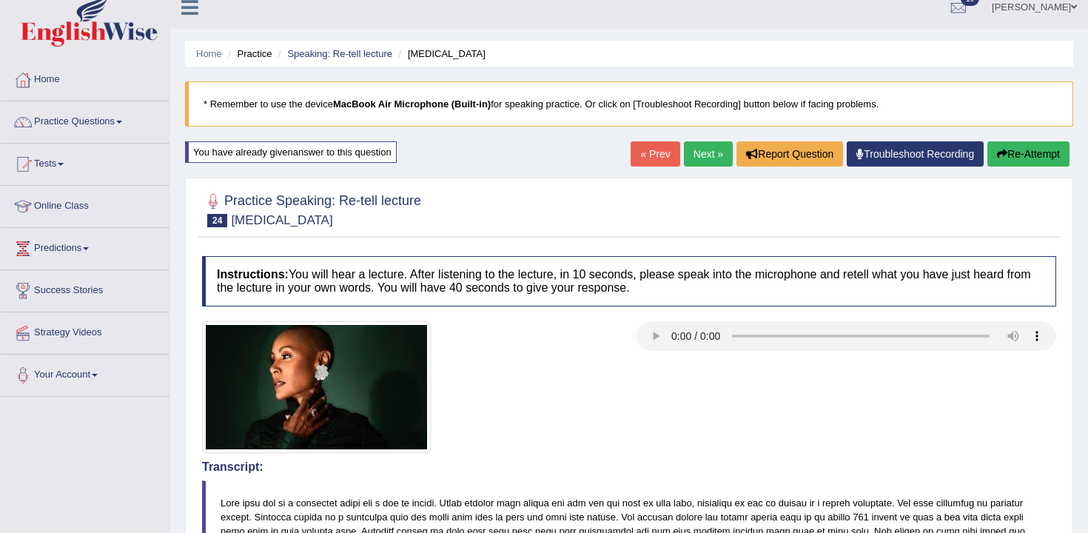
scroll to position [0, 0]
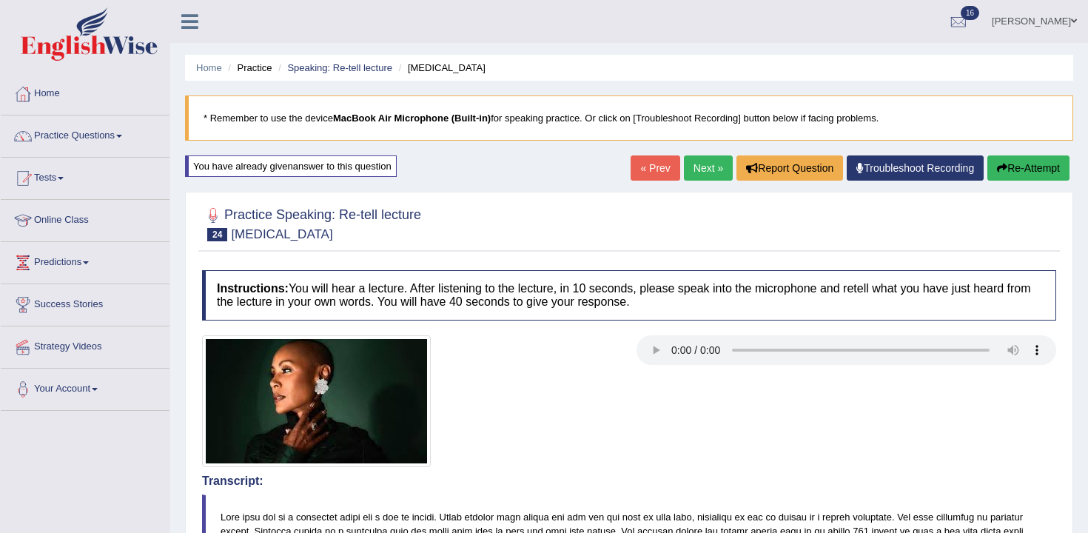
click at [699, 169] on link "Next »" at bounding box center [708, 167] width 49 height 25
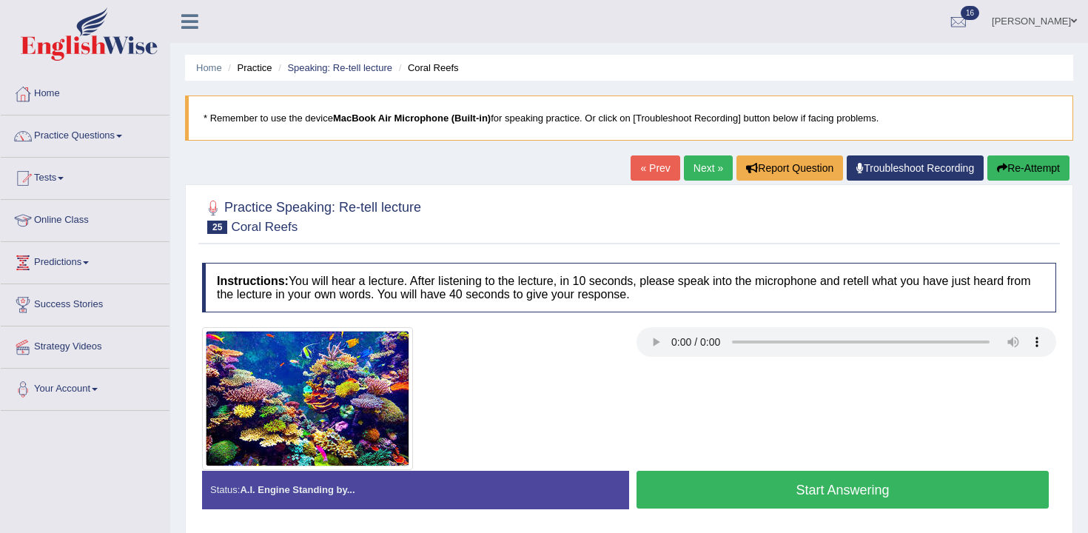
scroll to position [241, 0]
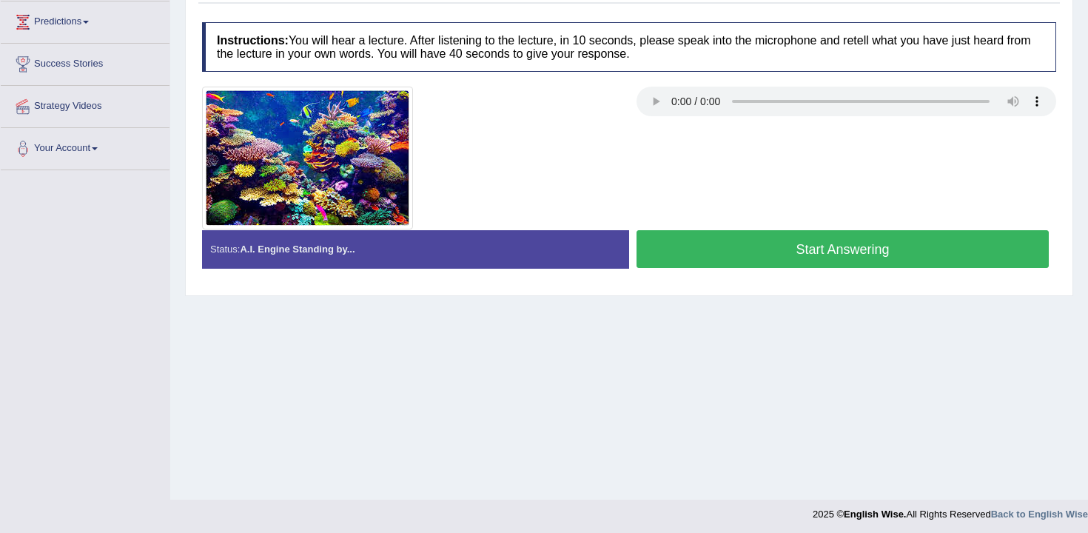
click at [895, 249] on button "Start Answering" at bounding box center [843, 249] width 412 height 38
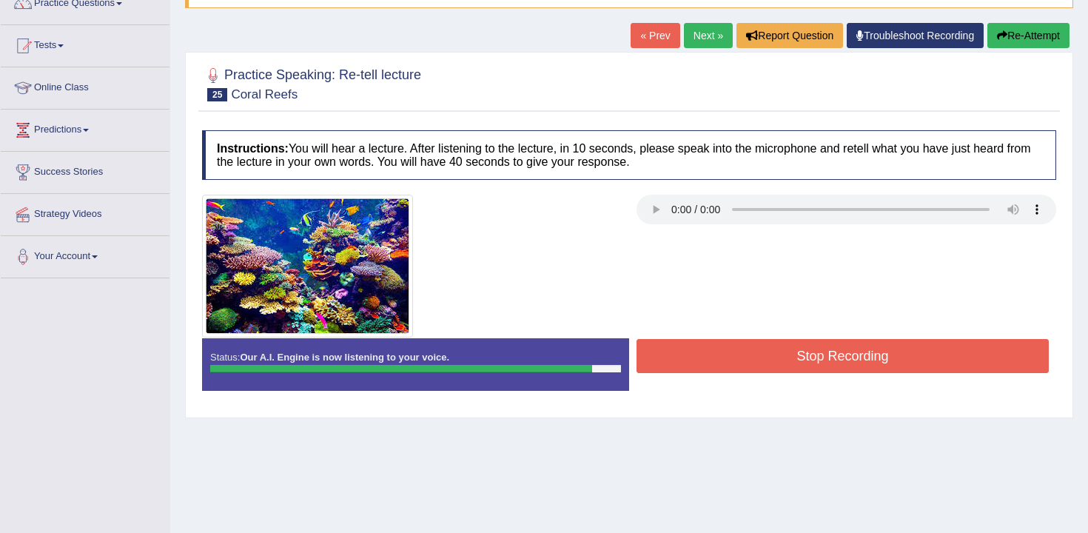
scroll to position [135, 0]
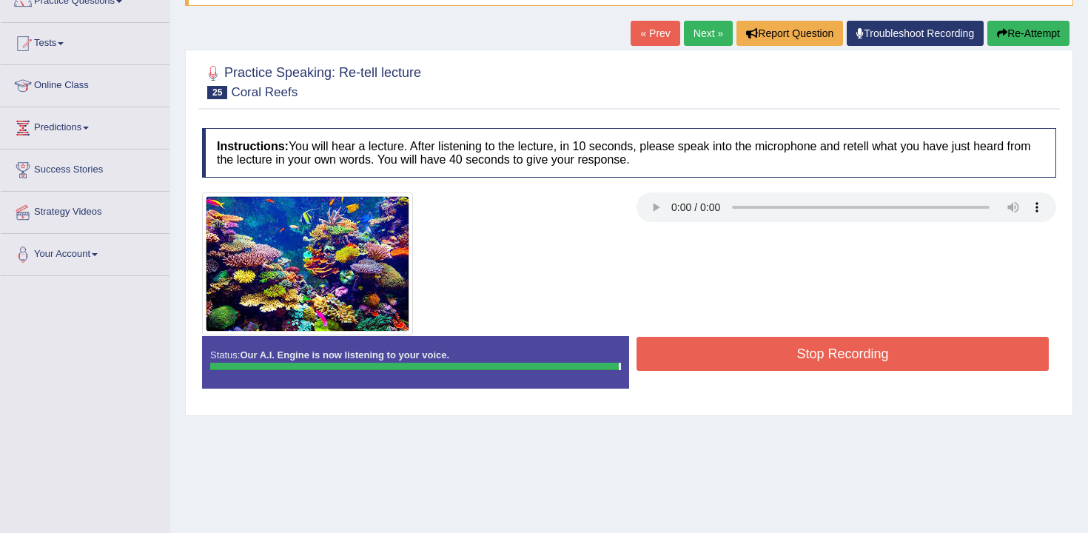
click at [696, 349] on button "Stop Recording" at bounding box center [843, 354] width 412 height 34
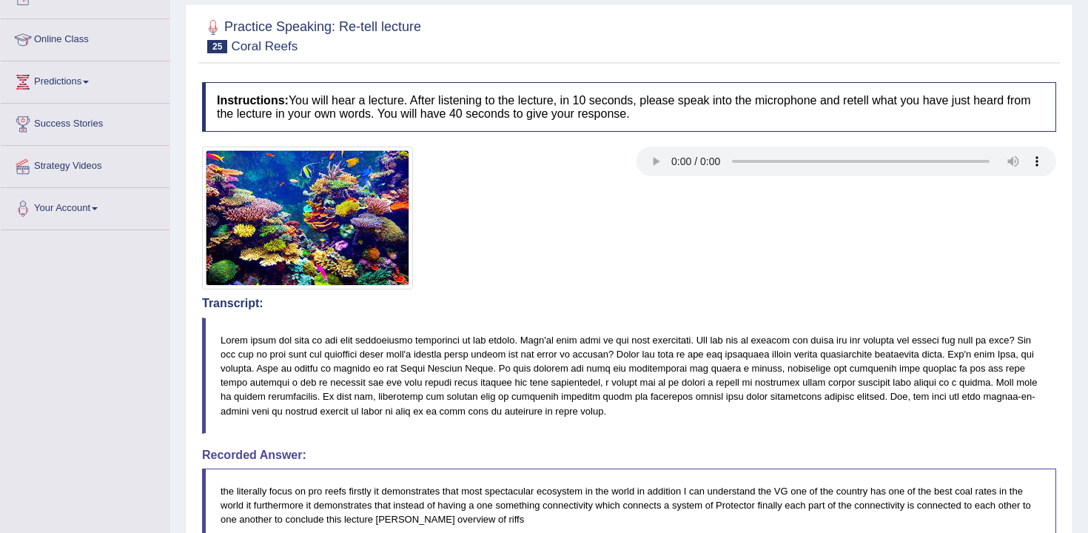
scroll to position [0, 0]
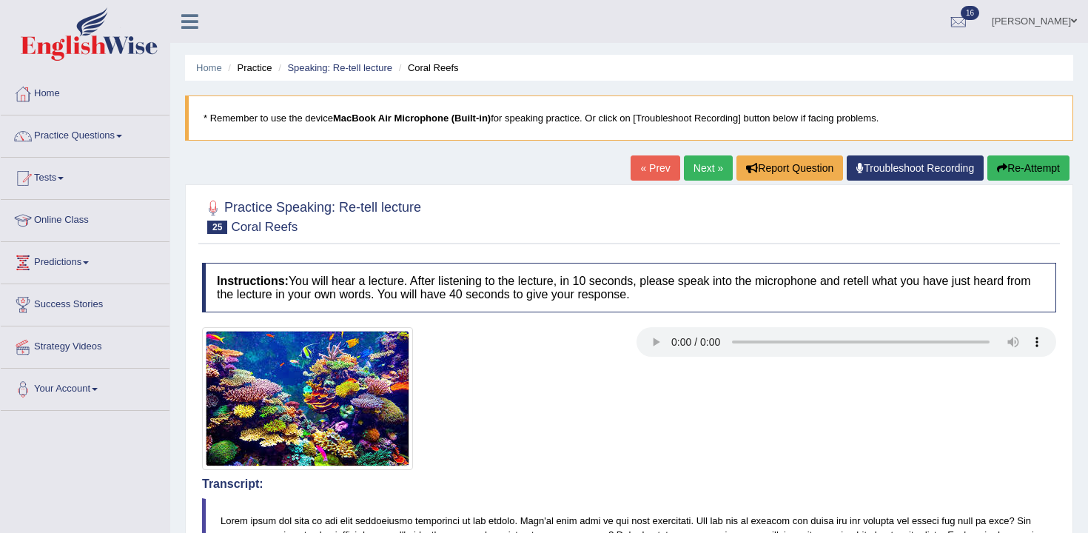
click at [1011, 175] on button "Re-Attempt" at bounding box center [1028, 167] width 82 height 25
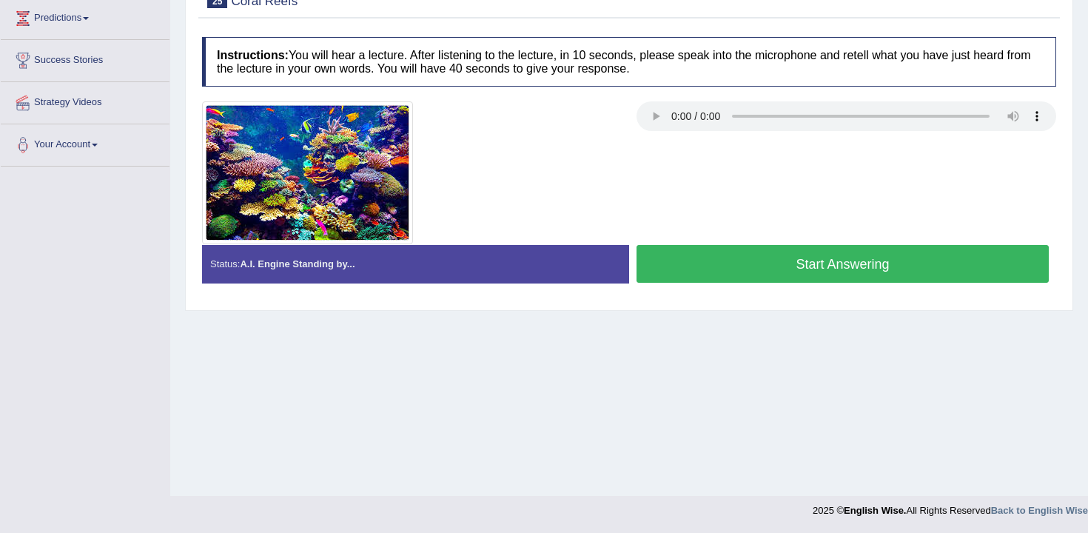
scroll to position [244, 0]
click at [684, 252] on button "Start Answering" at bounding box center [843, 264] width 412 height 38
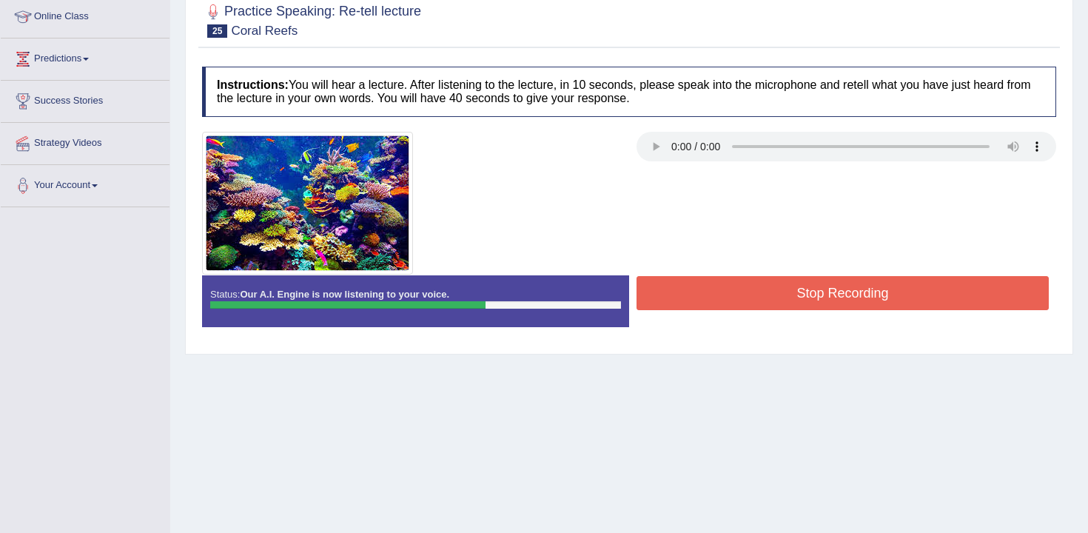
scroll to position [198, 0]
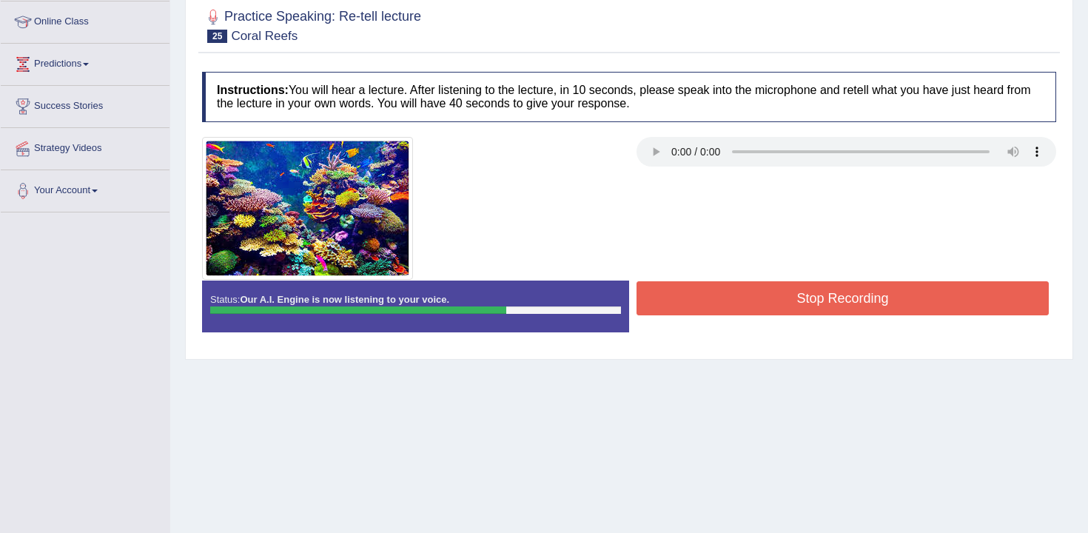
click at [715, 299] on button "Stop Recording" at bounding box center [843, 298] width 412 height 34
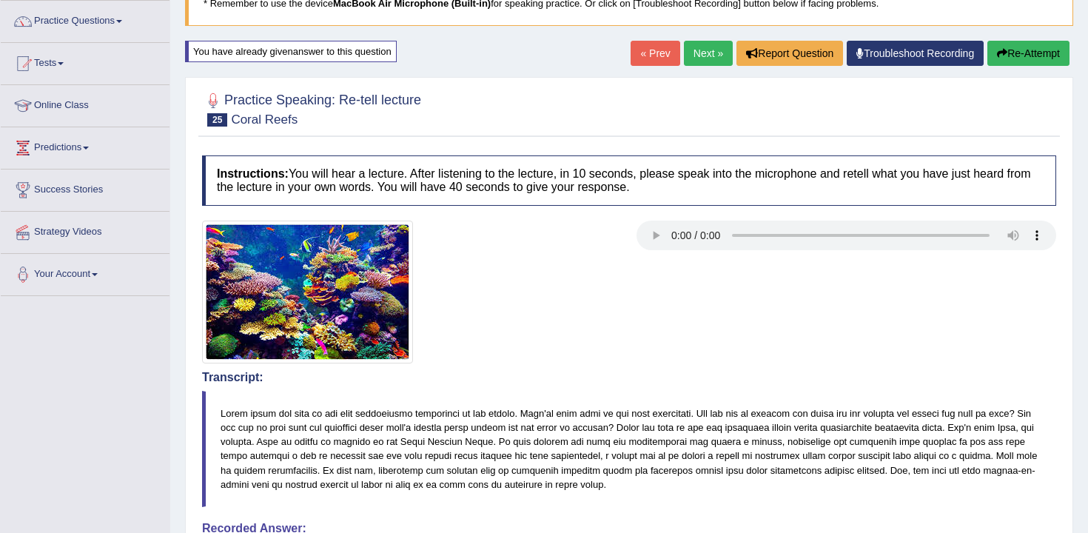
scroll to position [70, 0]
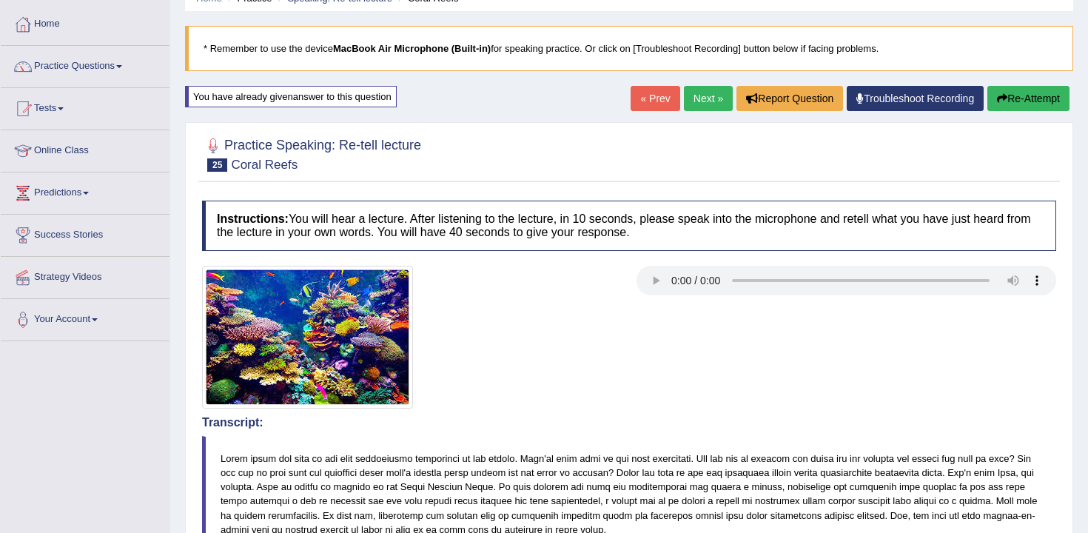
click at [701, 91] on link "Next »" at bounding box center [708, 98] width 49 height 25
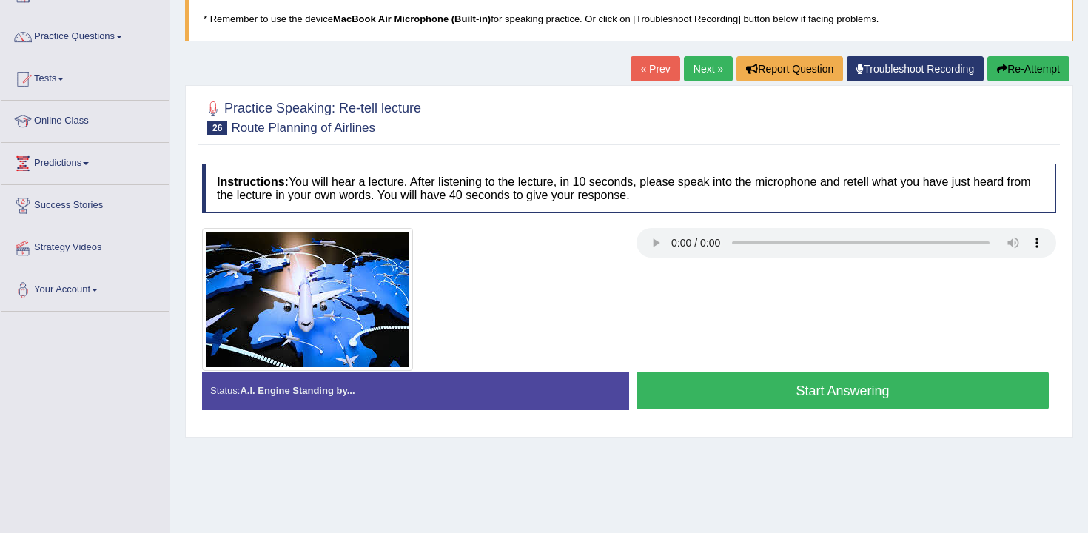
scroll to position [4, 0]
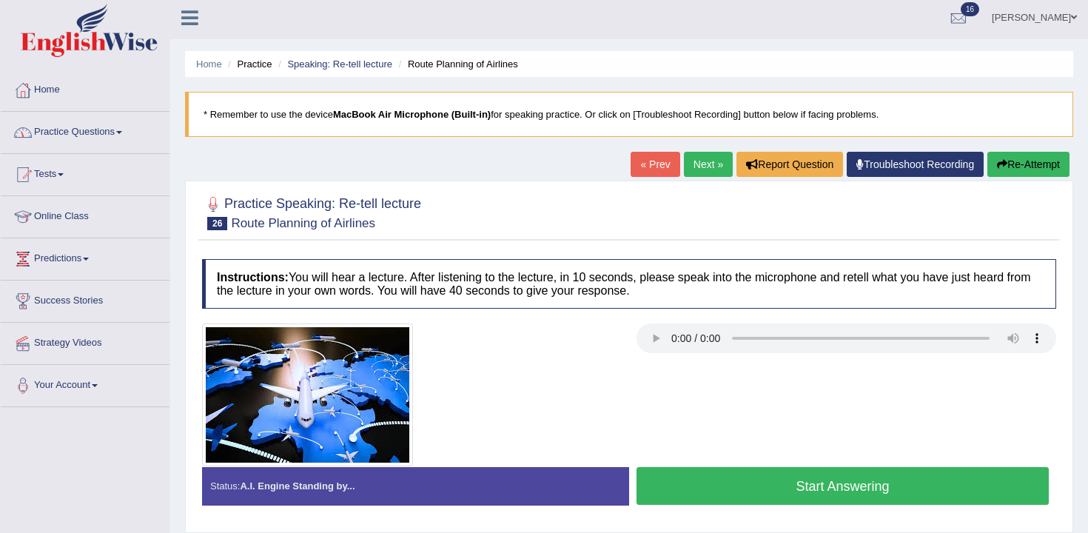
click at [81, 139] on link "Practice Questions" at bounding box center [85, 130] width 169 height 37
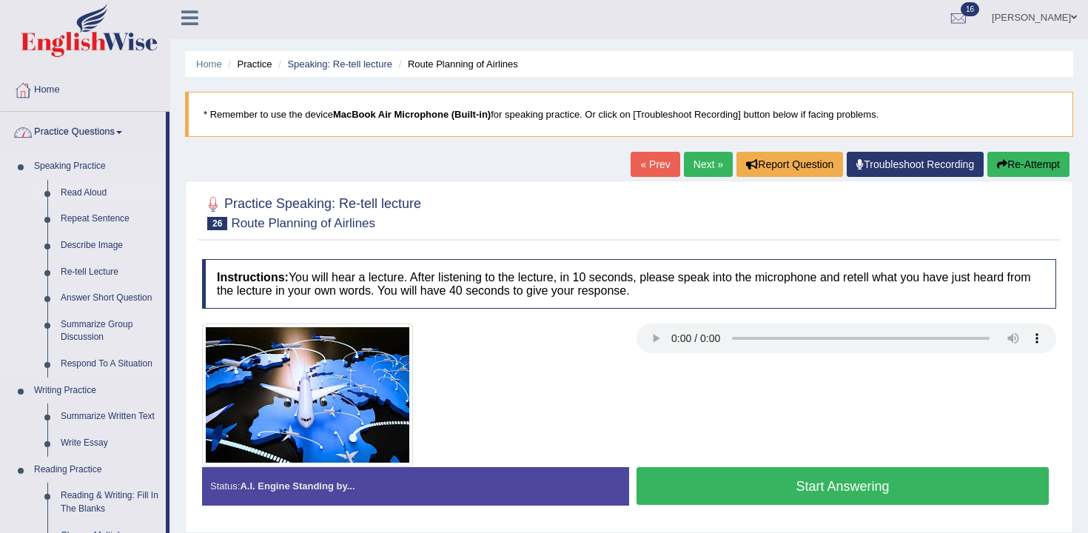
click at [85, 191] on link "Read Aloud" at bounding box center [110, 193] width 112 height 27
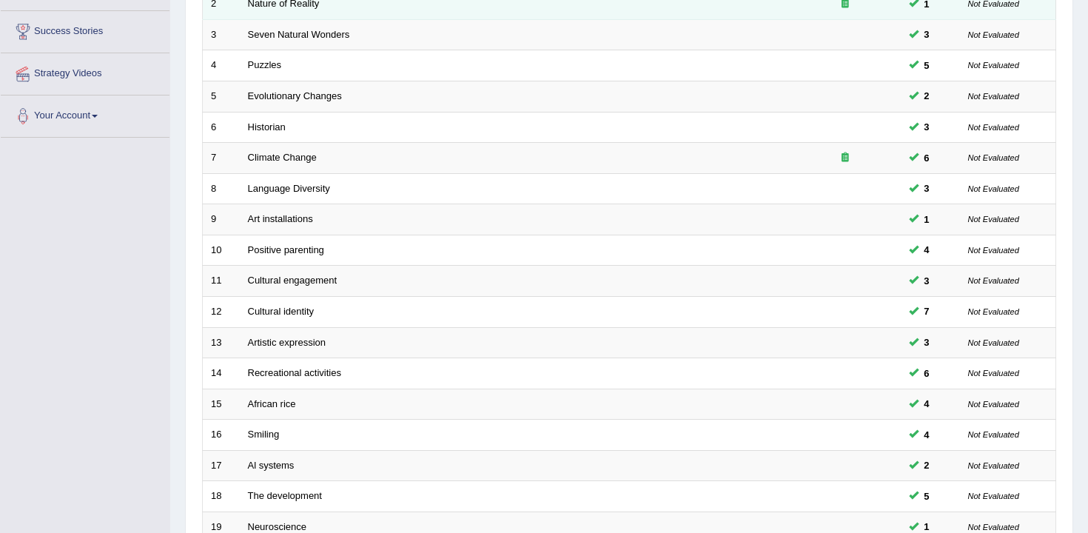
scroll to position [447, 0]
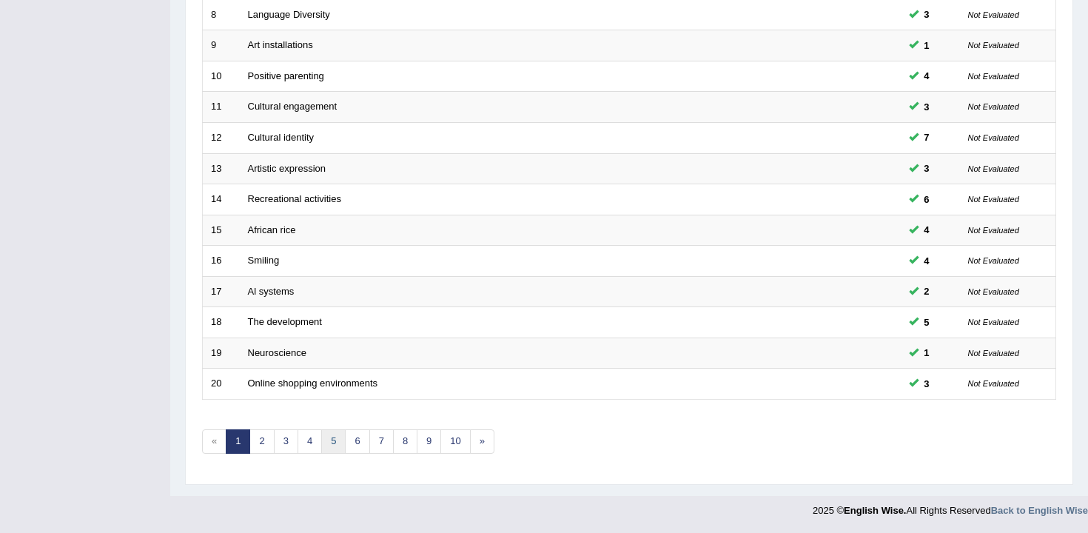
click at [335, 440] on link "5" at bounding box center [333, 441] width 24 height 24
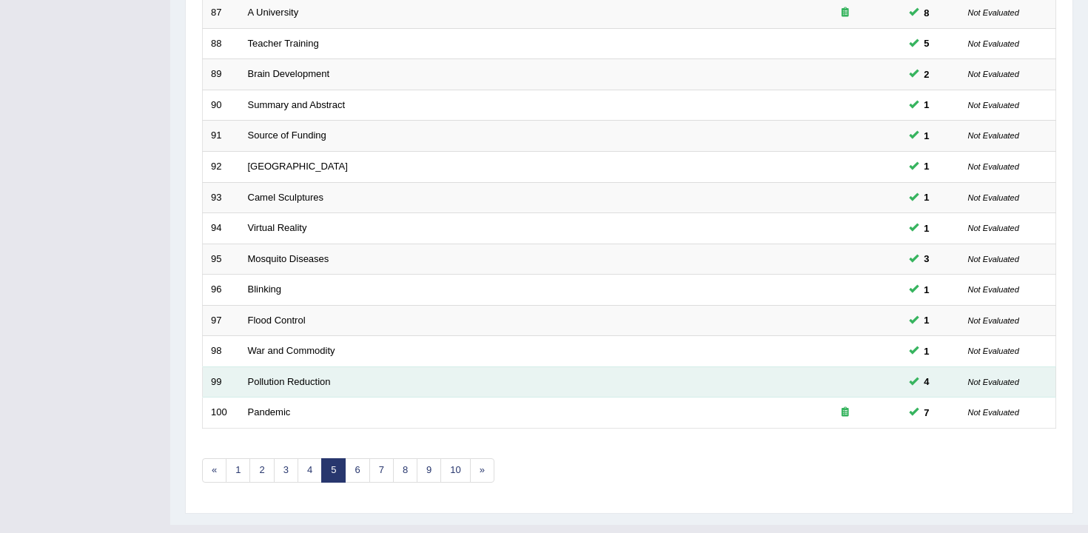
scroll to position [447, 0]
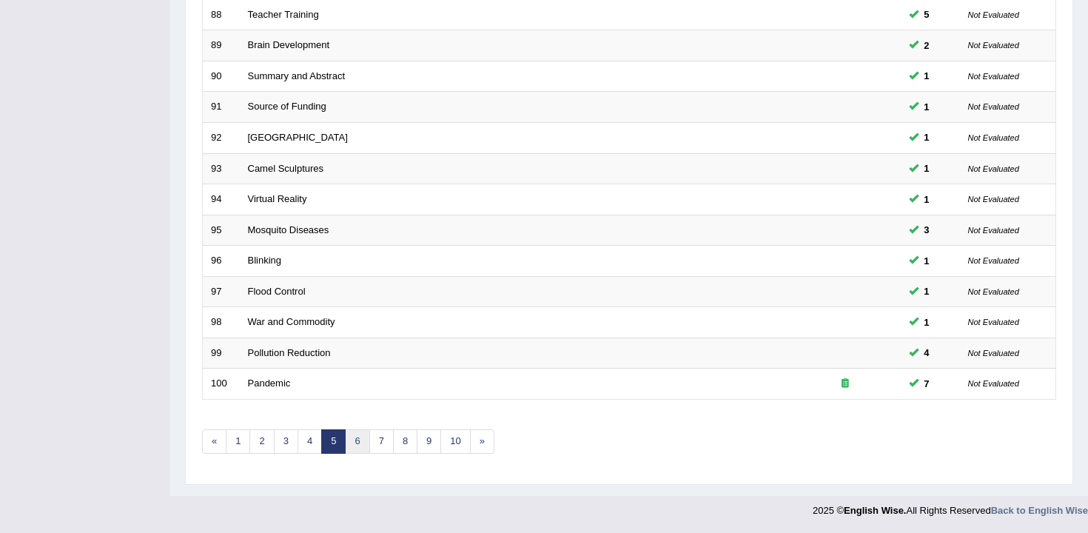
click at [348, 449] on link "6" at bounding box center [357, 441] width 24 height 24
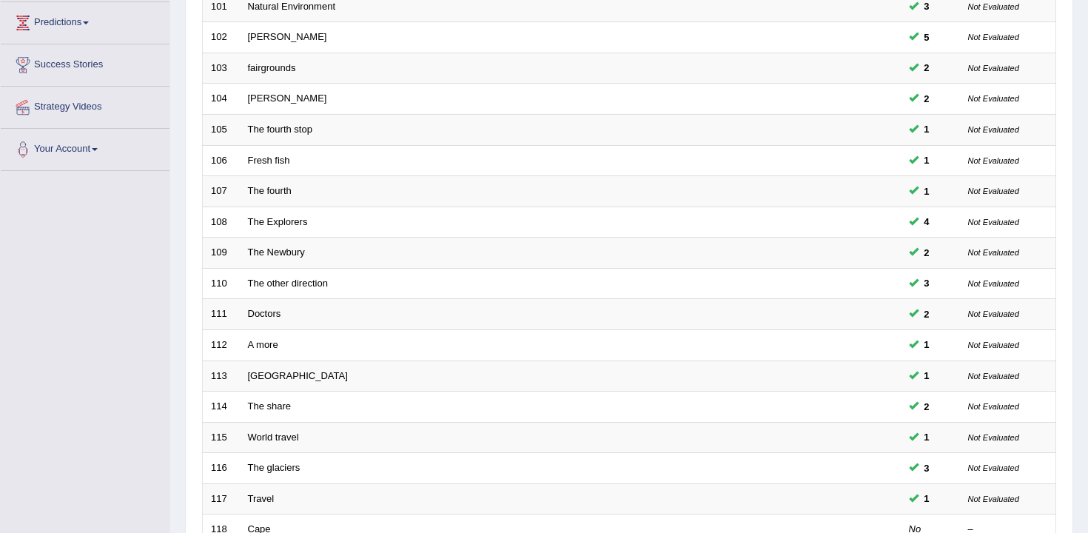
scroll to position [447, 0]
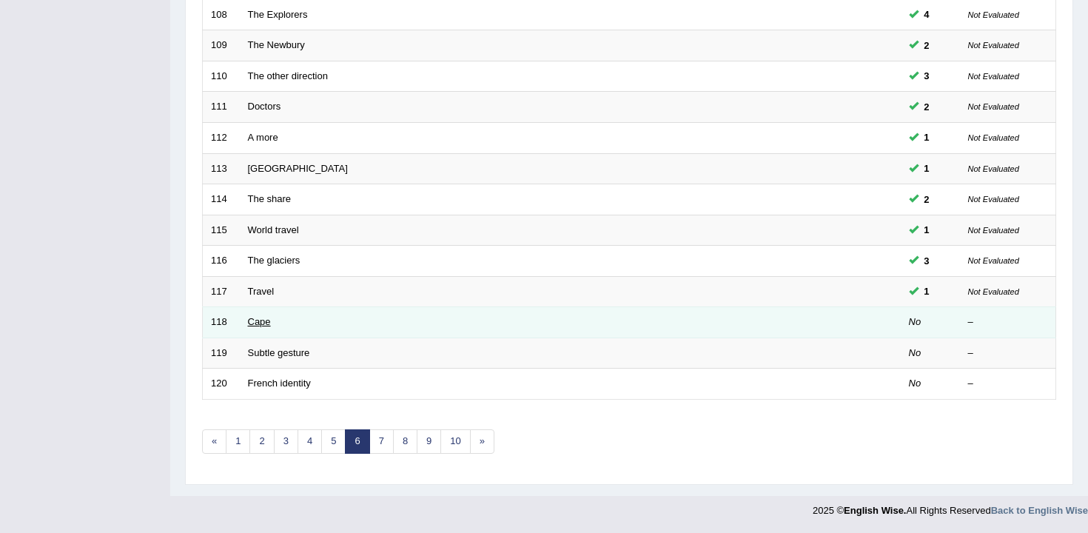
click at [263, 323] on link "Cape" at bounding box center [259, 321] width 23 height 11
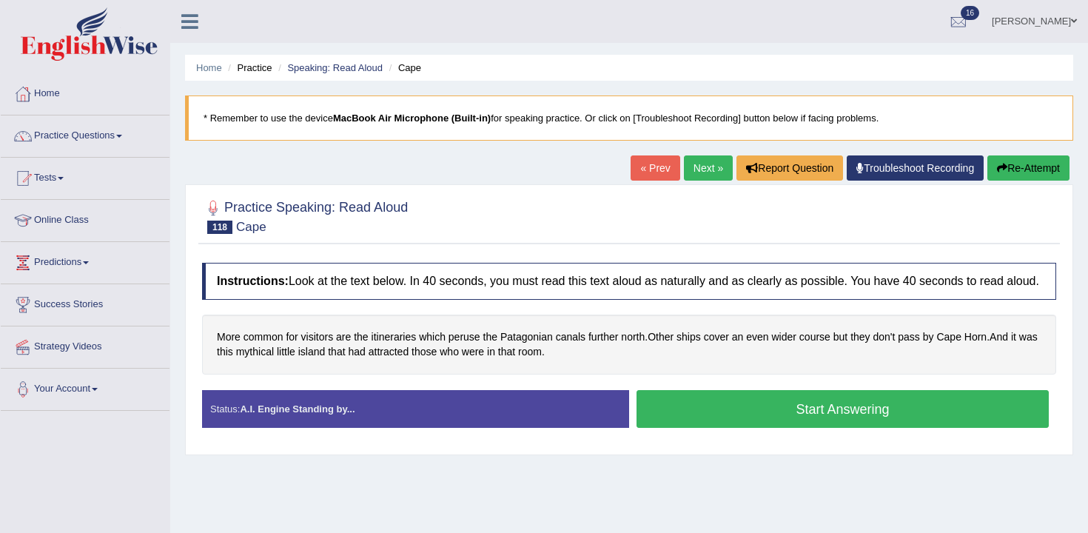
scroll to position [35, 0]
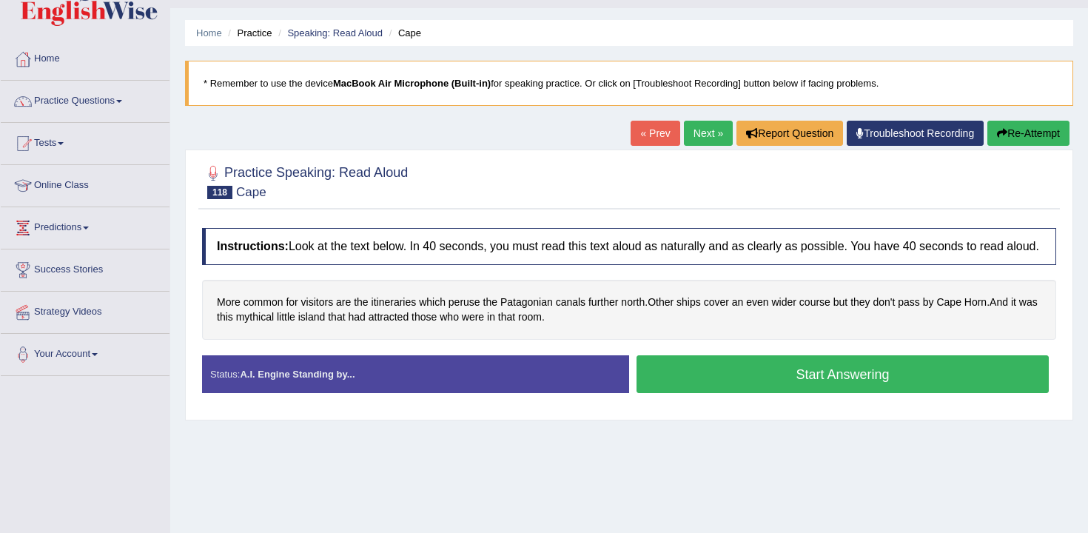
click at [705, 375] on button "Start Answering" at bounding box center [843, 374] width 412 height 38
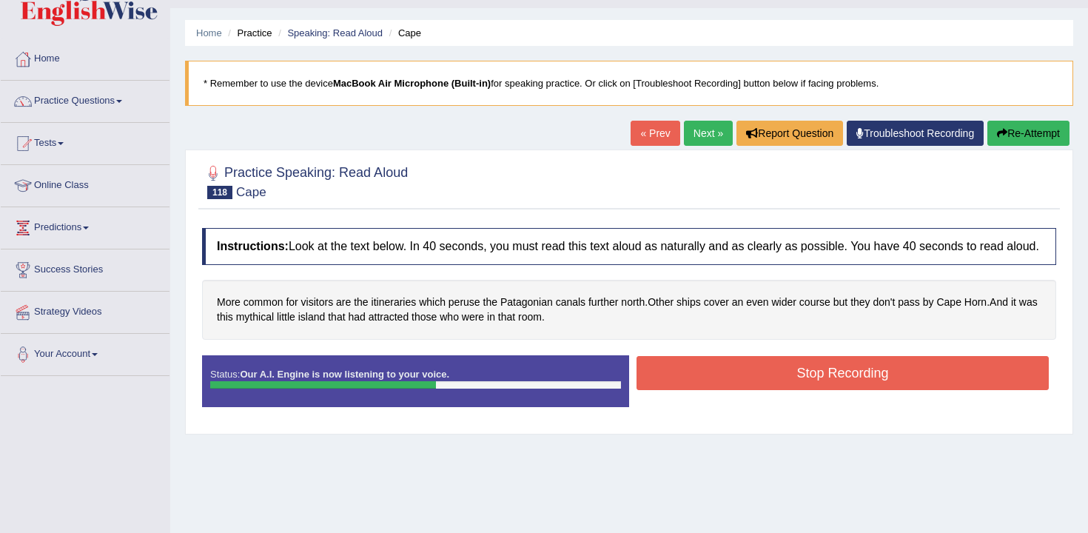
click at [764, 386] on button "Stop Recording" at bounding box center [843, 373] width 412 height 34
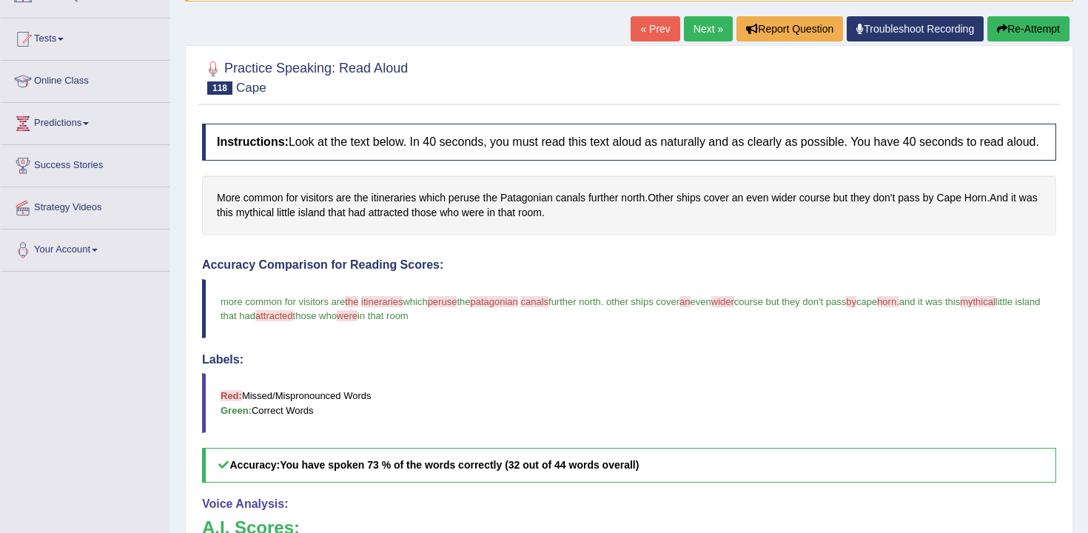
scroll to position [0, 0]
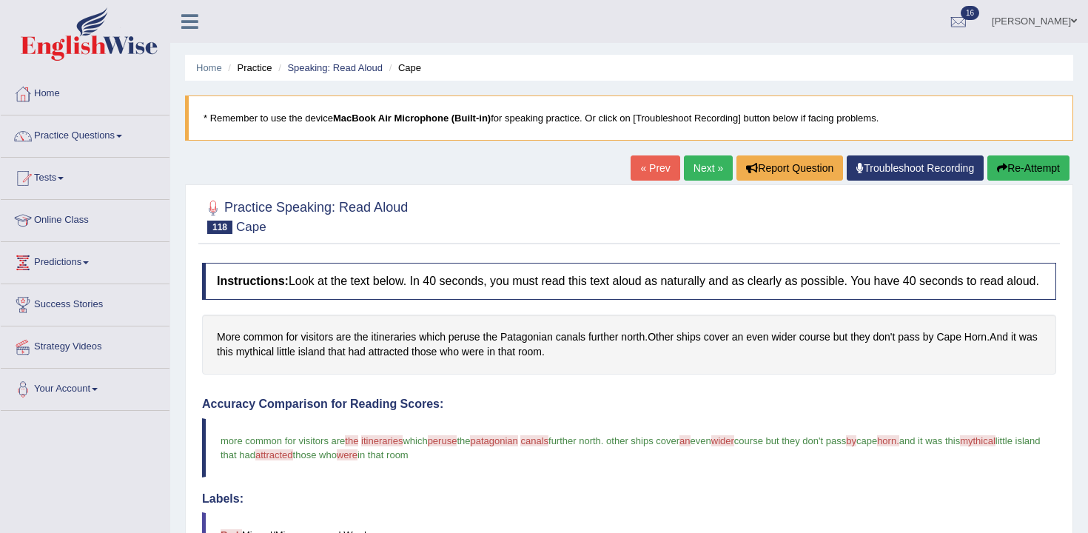
click at [1024, 161] on button "Re-Attempt" at bounding box center [1028, 167] width 82 height 25
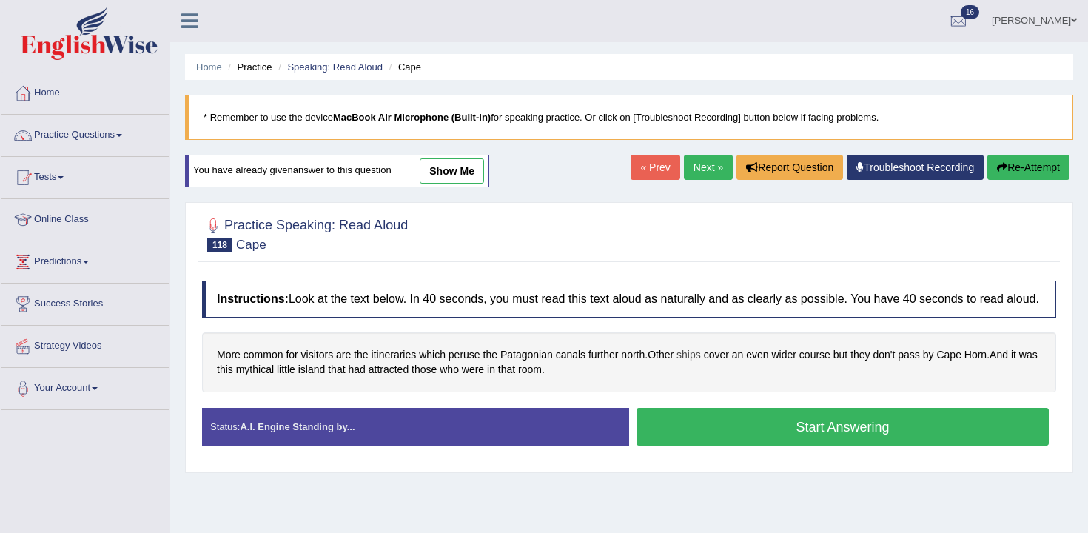
scroll to position [74, 0]
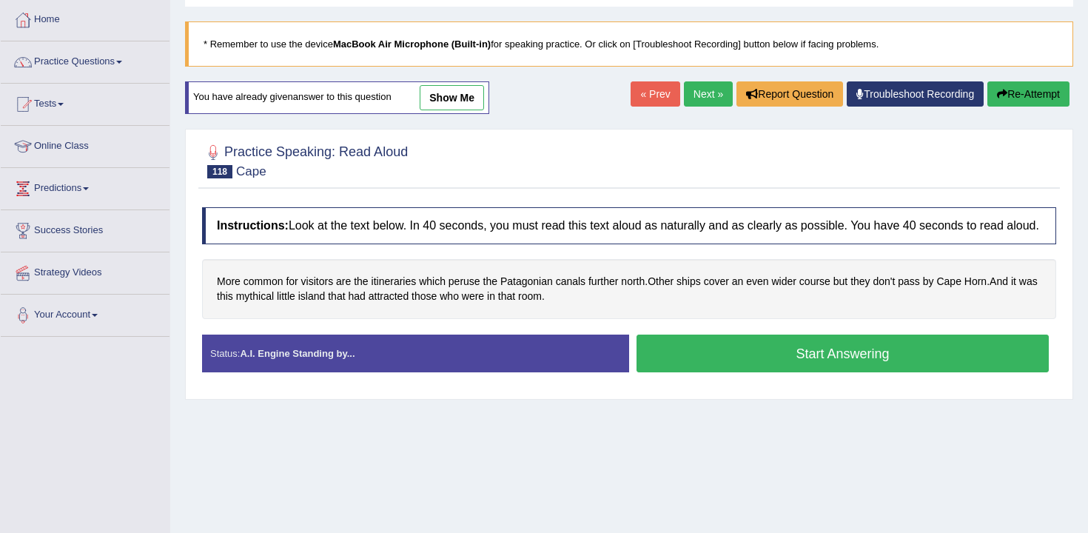
click at [697, 352] on button "Start Answering" at bounding box center [843, 354] width 412 height 38
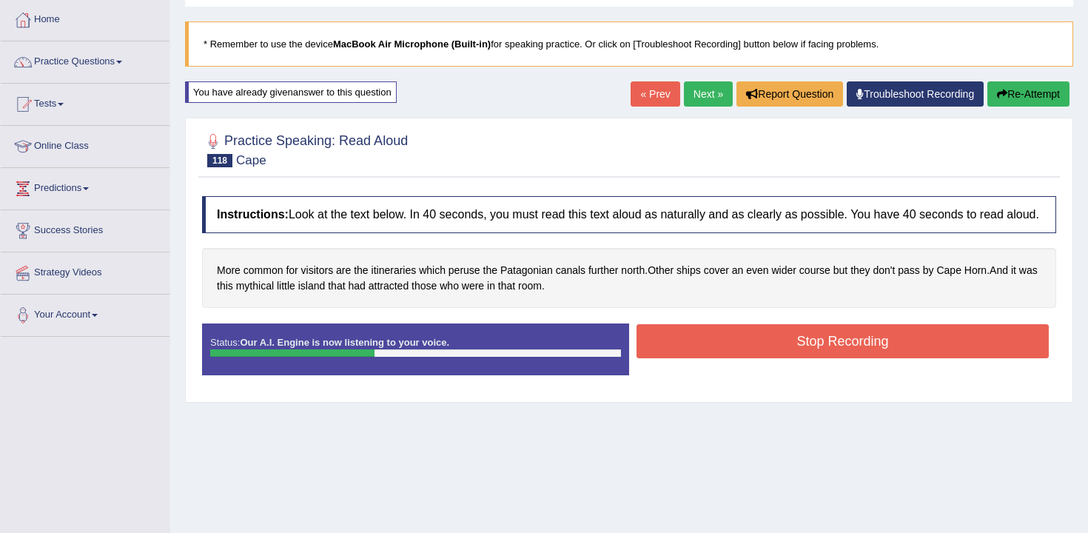
click at [731, 355] on button "Stop Recording" at bounding box center [843, 341] width 412 height 34
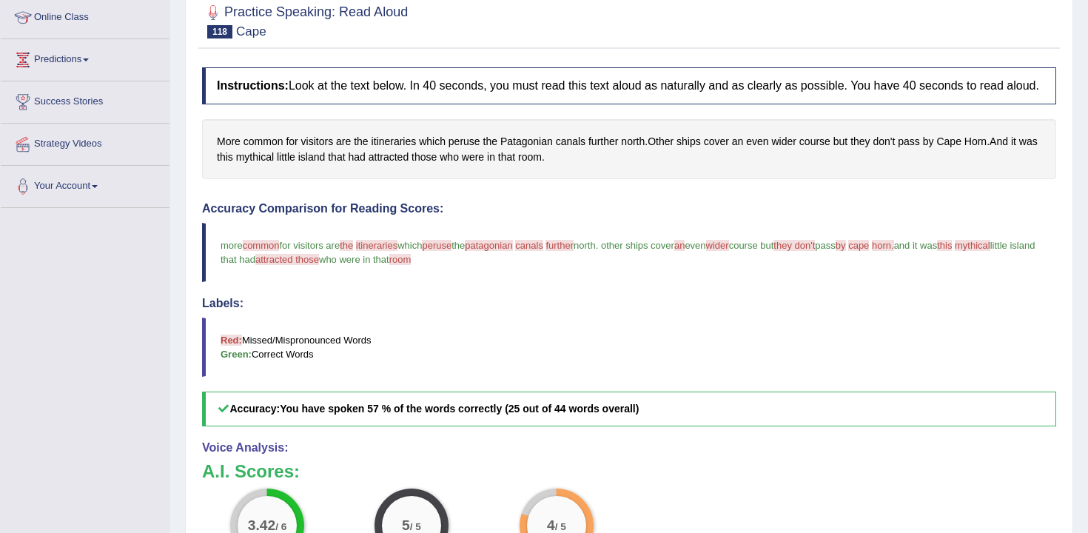
scroll to position [0, 0]
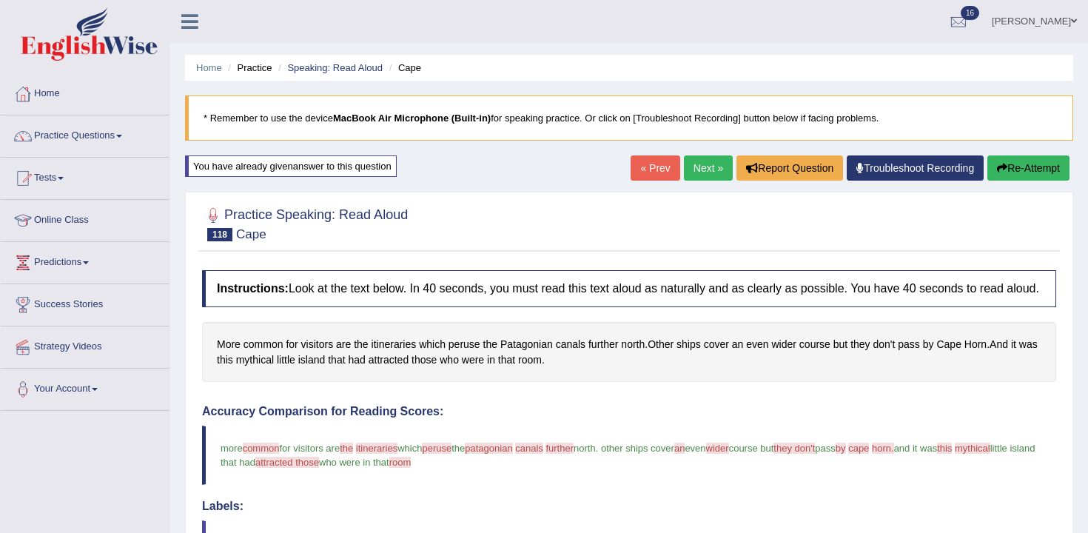
click at [692, 172] on link "Next »" at bounding box center [708, 167] width 49 height 25
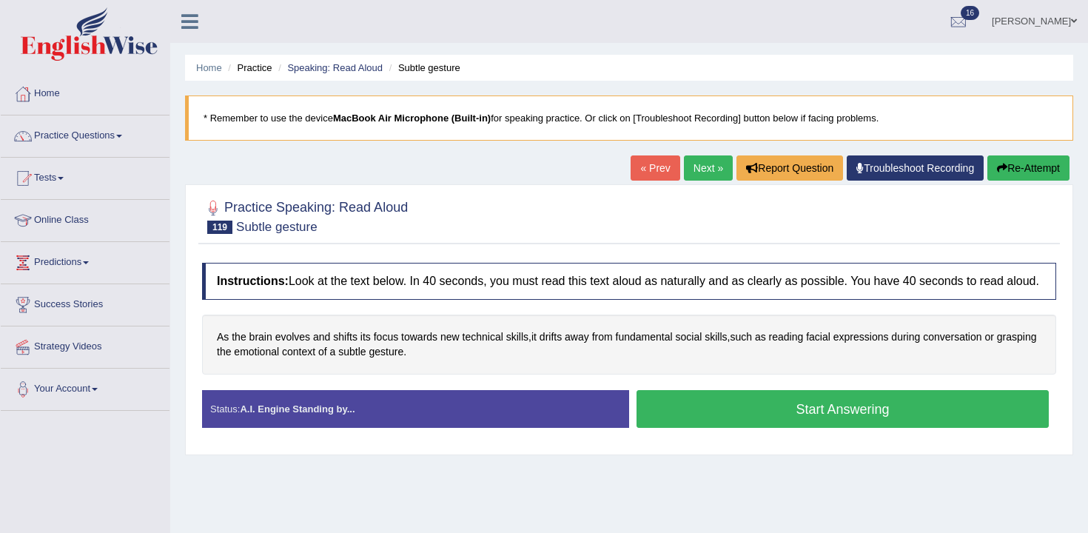
scroll to position [56, 0]
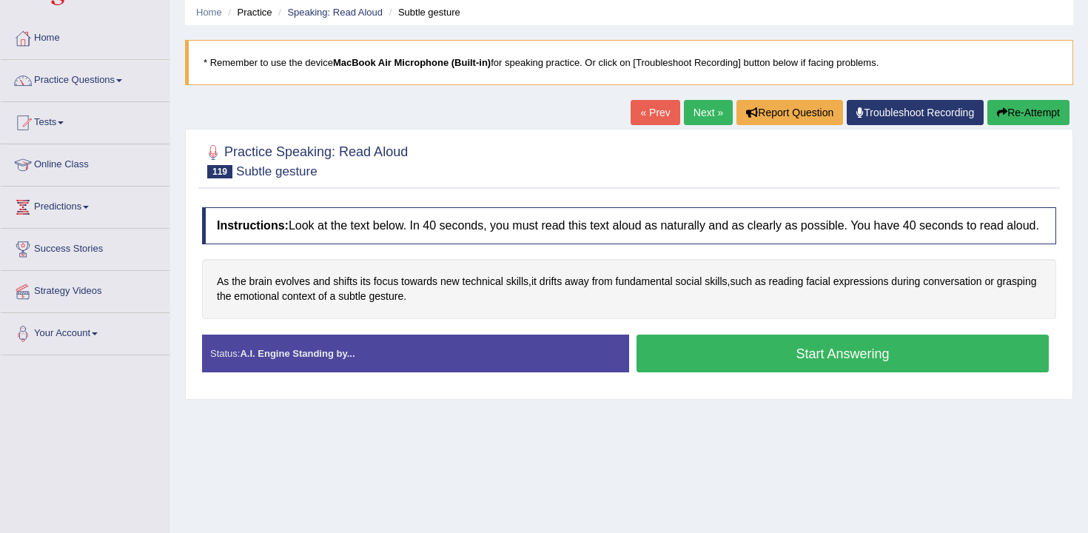
drag, startPoint x: 0, startPoint y: 0, endPoint x: 682, endPoint y: 359, distance: 771.1
click at [682, 359] on button "Start Answering" at bounding box center [843, 354] width 412 height 38
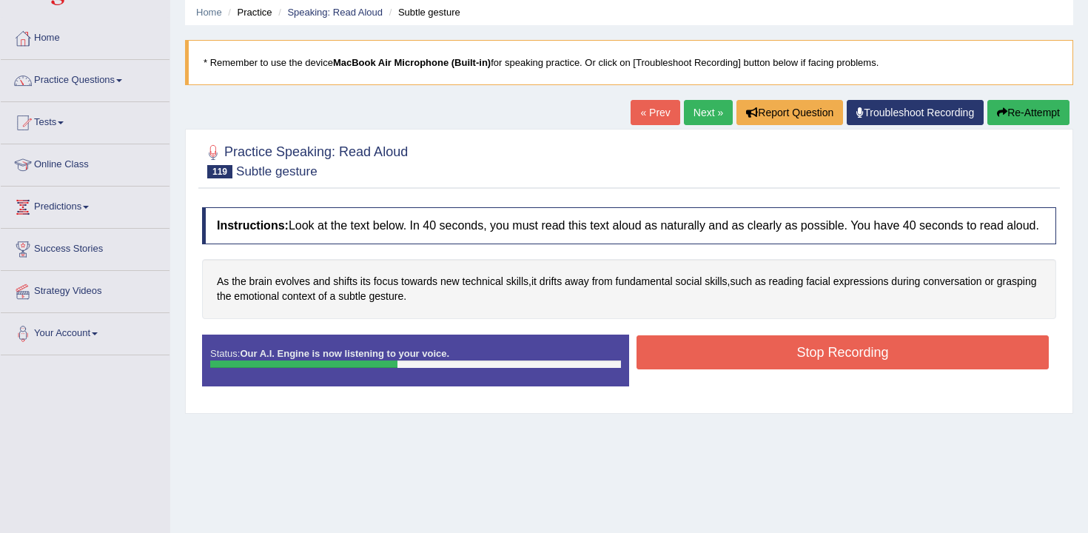
click at [687, 360] on button "Stop Recording" at bounding box center [843, 352] width 412 height 34
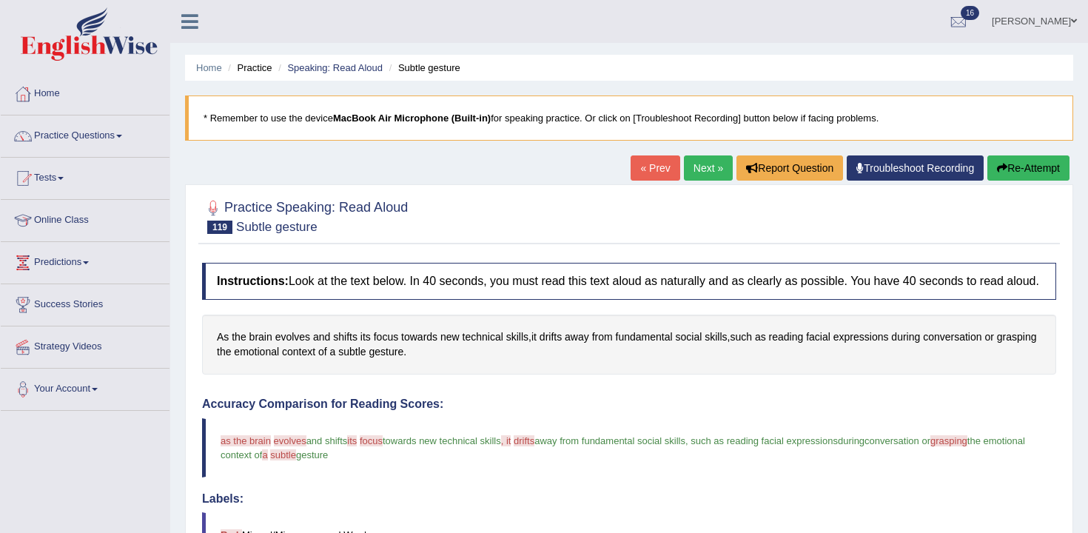
click at [695, 164] on link "Next »" at bounding box center [708, 167] width 49 height 25
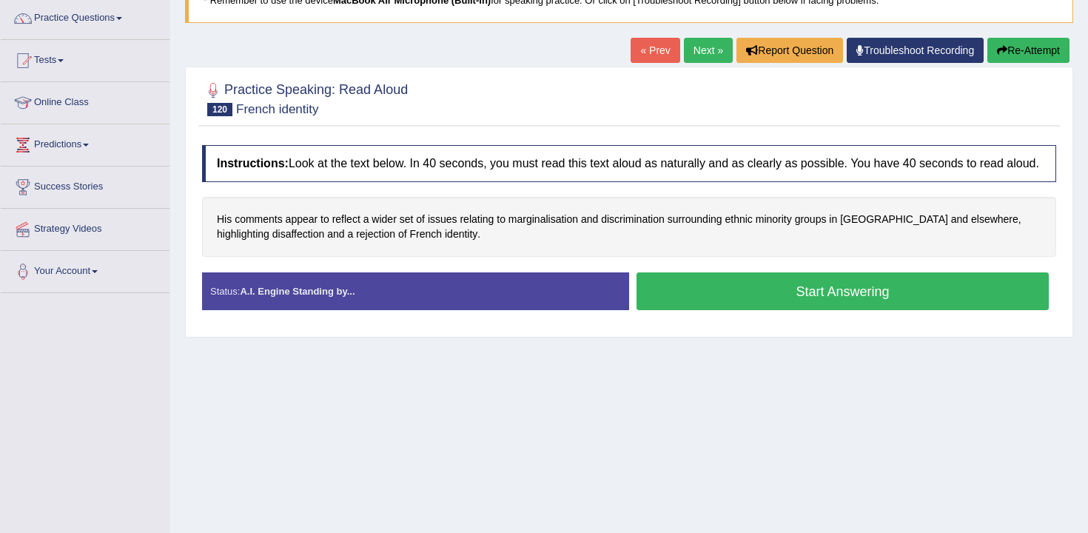
click at [710, 310] on button "Start Answering" at bounding box center [843, 291] width 412 height 38
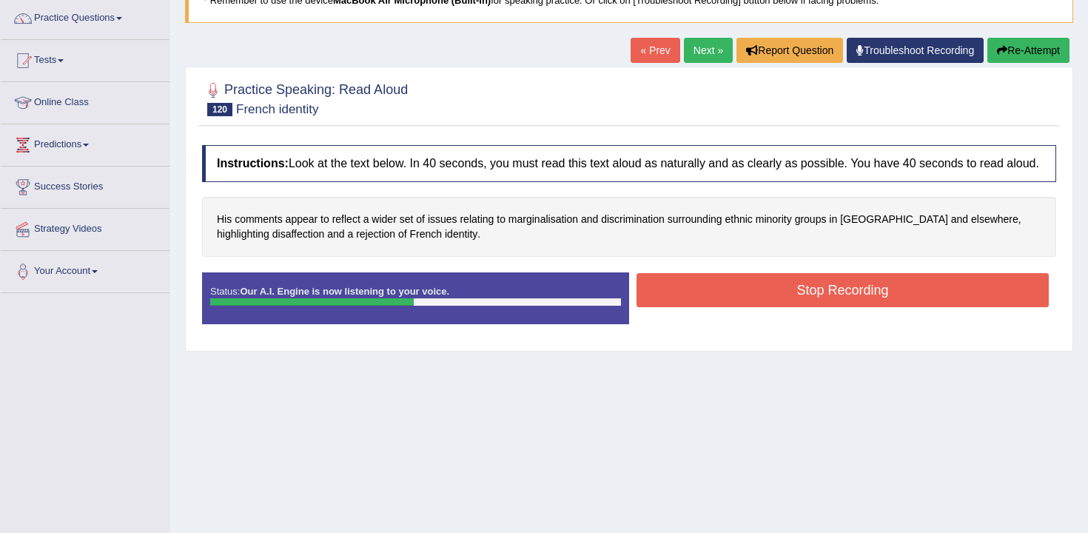
click at [740, 275] on div "Instructions: Look at the text below. In 40 seconds, you must read this text al…" at bounding box center [629, 241] width 862 height 206
click at [738, 299] on button "Stop Recording" at bounding box center [843, 290] width 412 height 34
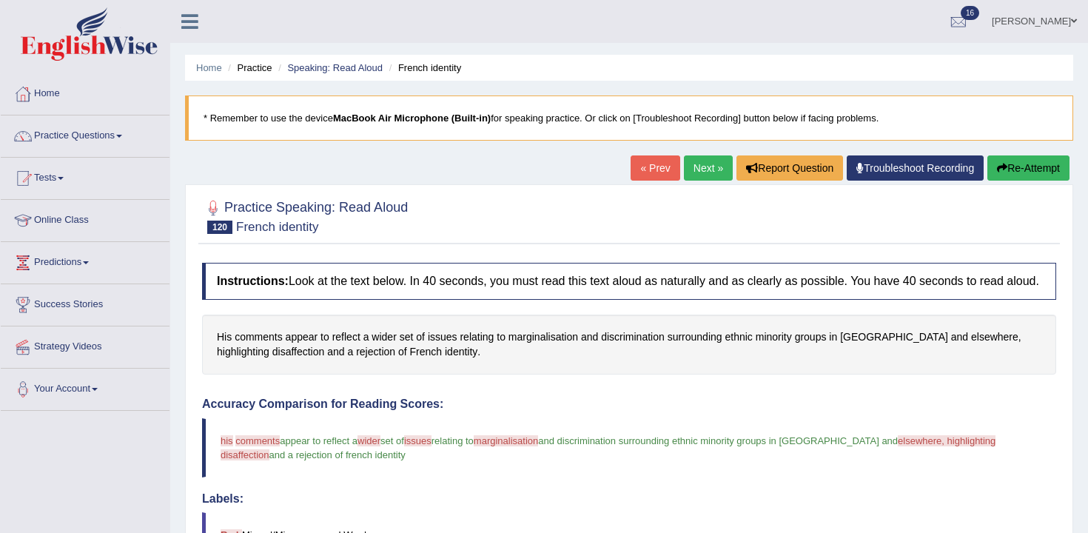
click at [1033, 175] on button "Re-Attempt" at bounding box center [1028, 167] width 82 height 25
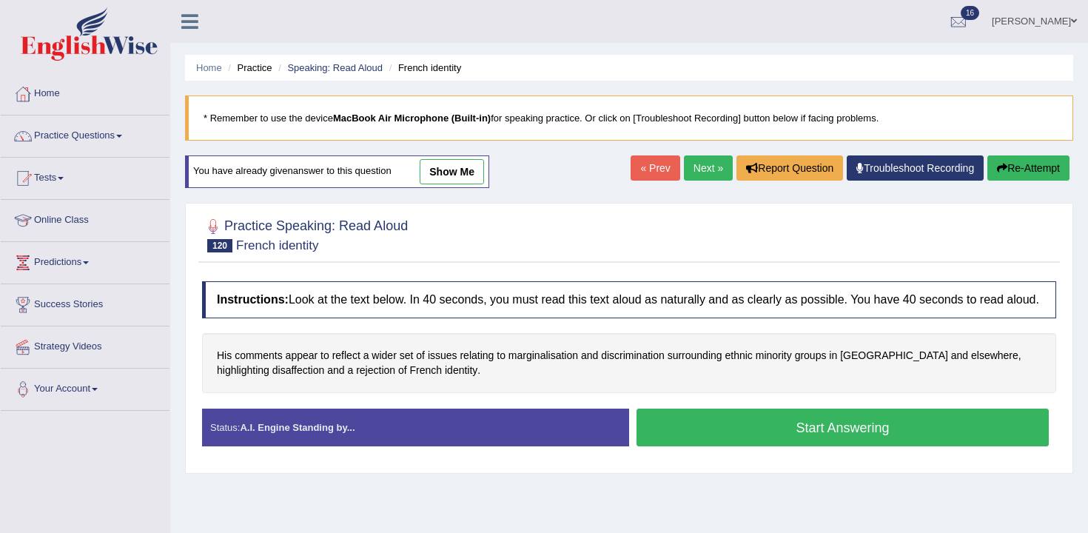
click at [686, 445] on button "Start Answering" at bounding box center [843, 428] width 412 height 38
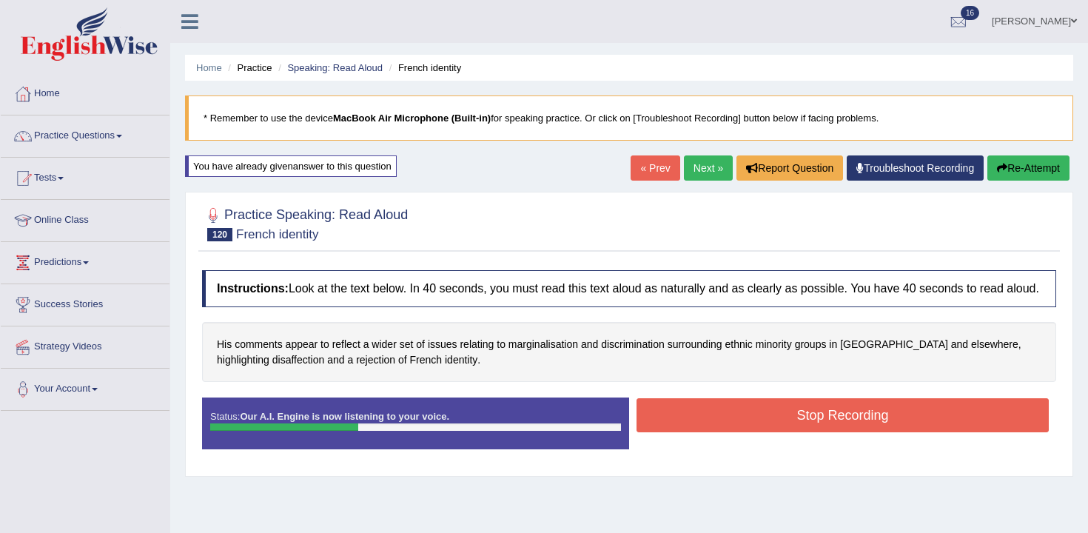
click at [745, 432] on button "Stop Recording" at bounding box center [843, 415] width 412 height 34
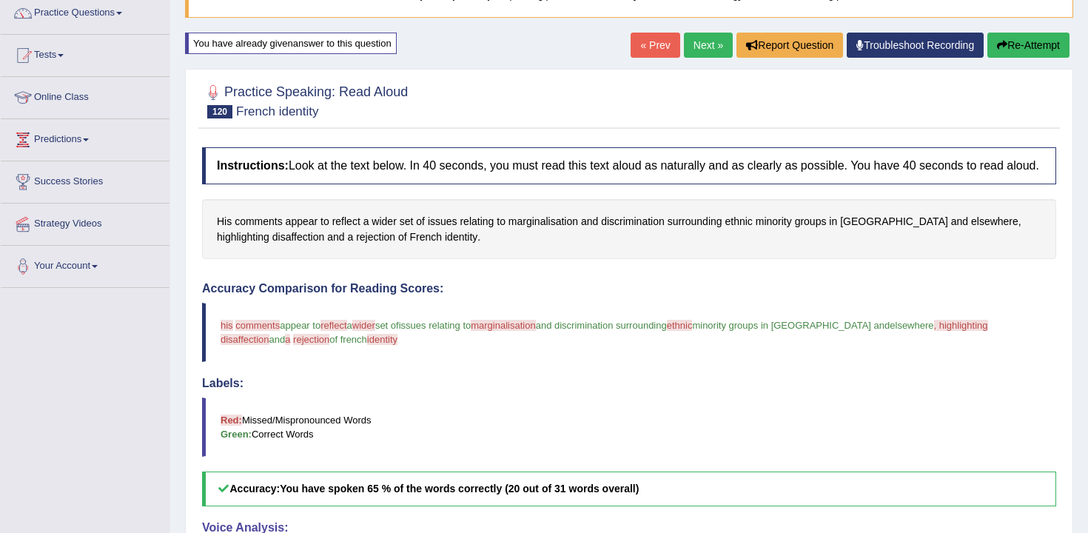
scroll to position [81, 0]
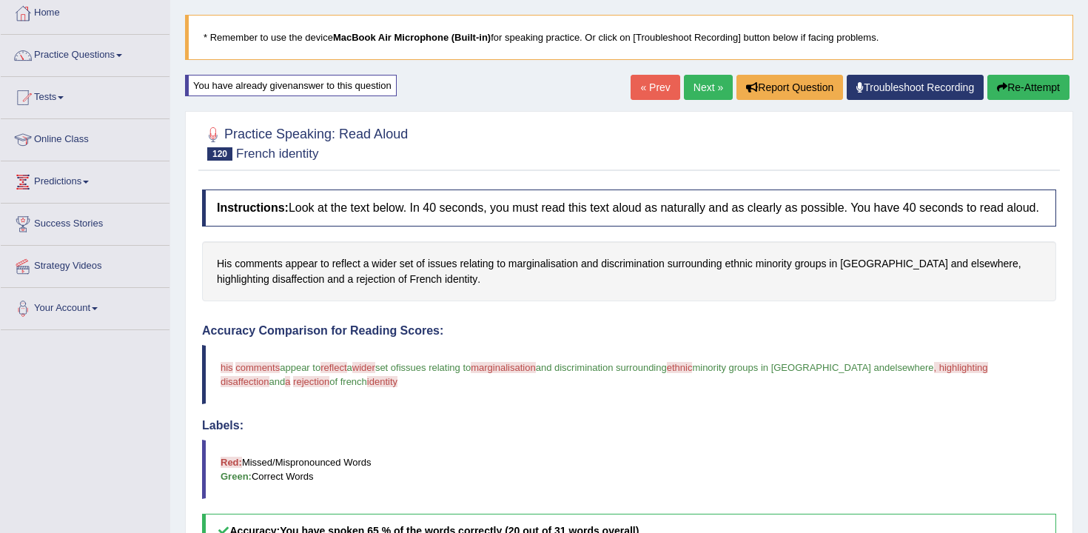
click at [684, 87] on link "Next »" at bounding box center [708, 87] width 49 height 25
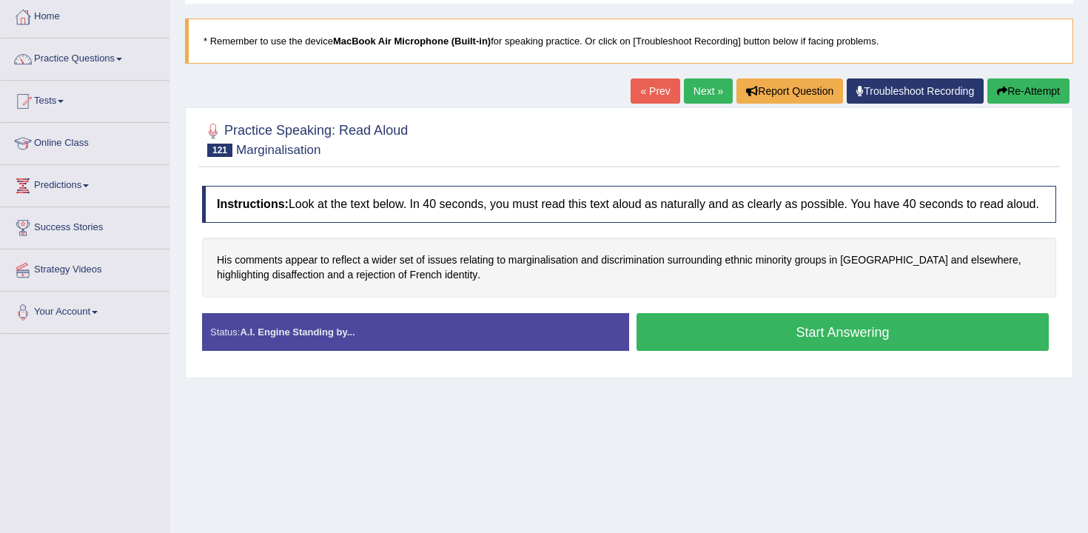
click at [700, 100] on link "Next »" at bounding box center [708, 90] width 49 height 25
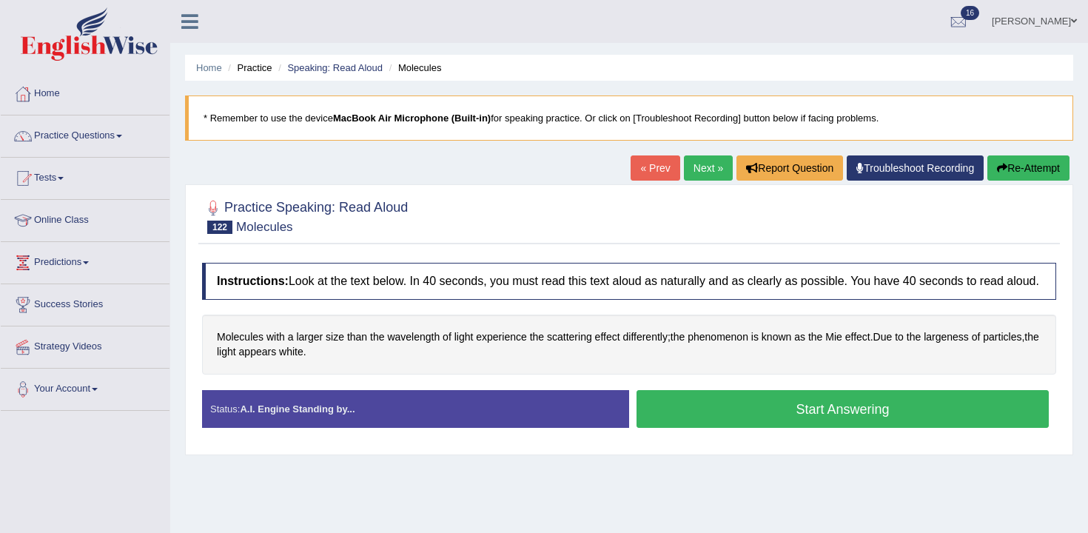
click at [746, 443] on div "Status: A.I. Engine Standing by... Start Answering Stop Recording" at bounding box center [629, 416] width 854 height 53
click at [746, 428] on button "Start Answering" at bounding box center [843, 409] width 412 height 38
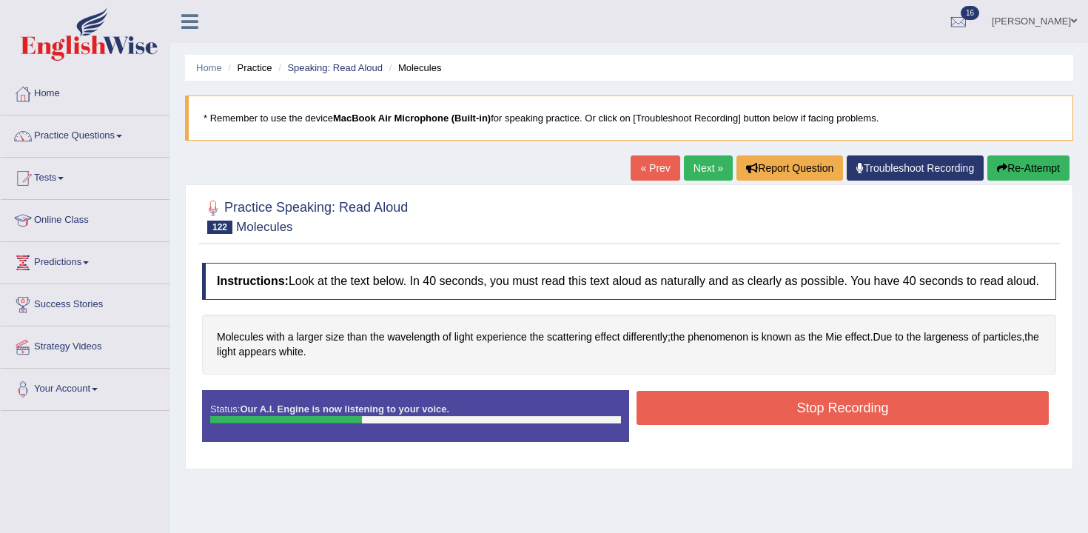
click at [816, 429] on div "Stop Recording" at bounding box center [842, 410] width 427 height 38
click at [817, 425] on button "Stop Recording" at bounding box center [843, 408] width 412 height 34
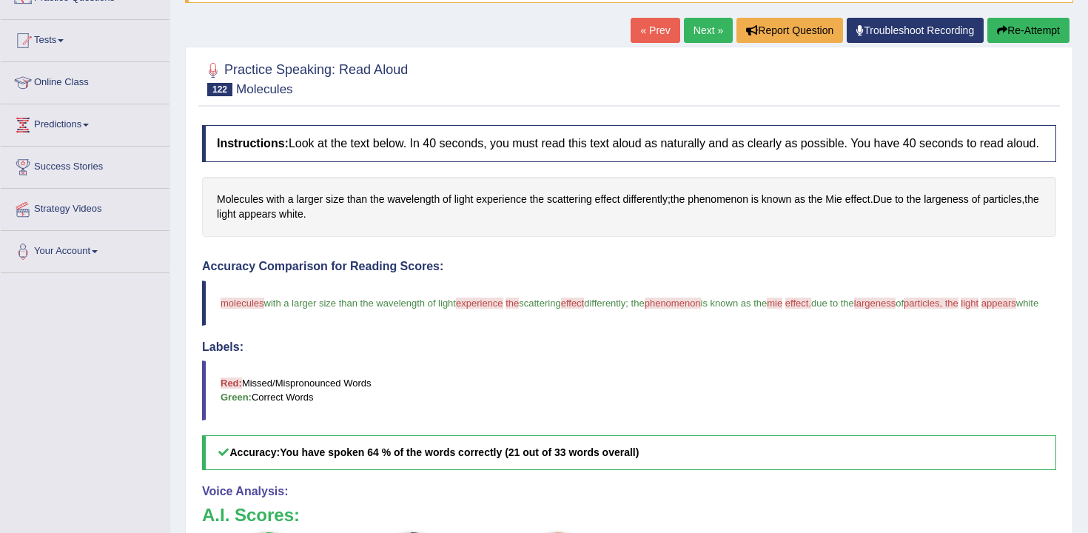
scroll to position [30, 0]
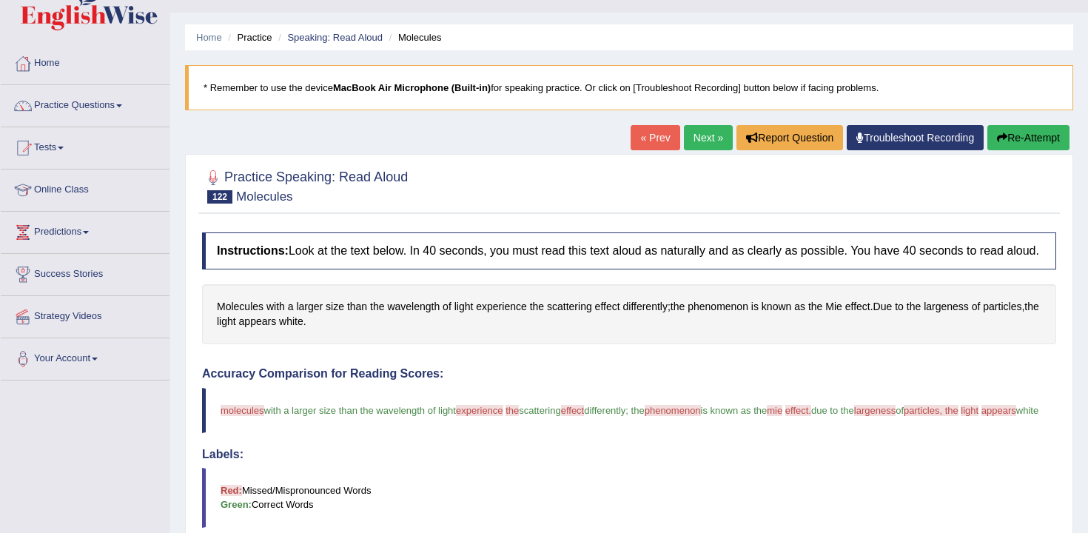
click at [1014, 148] on button "Re-Attempt" at bounding box center [1028, 137] width 82 height 25
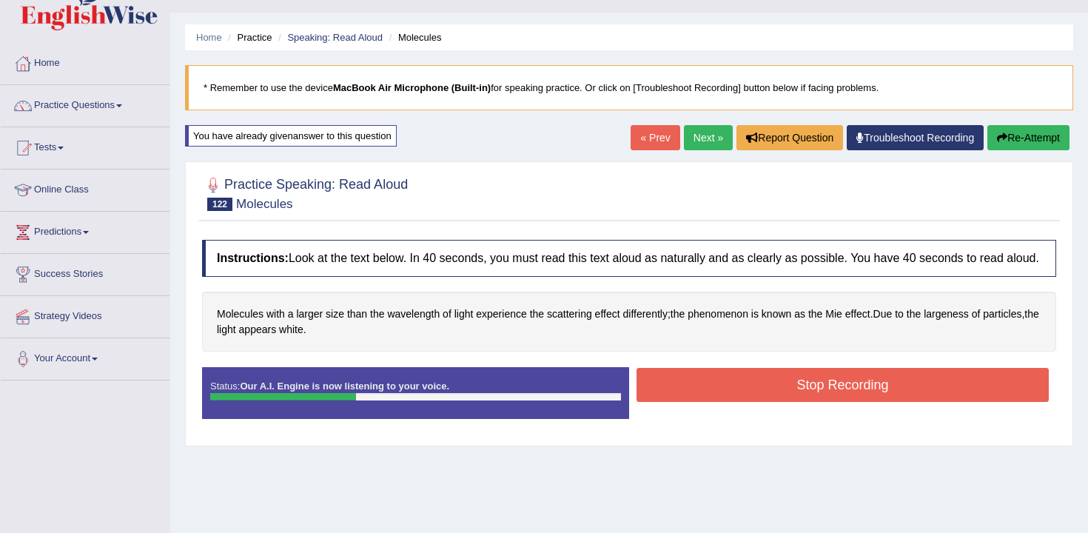
click at [830, 401] on button "Stop Recording" at bounding box center [843, 385] width 412 height 34
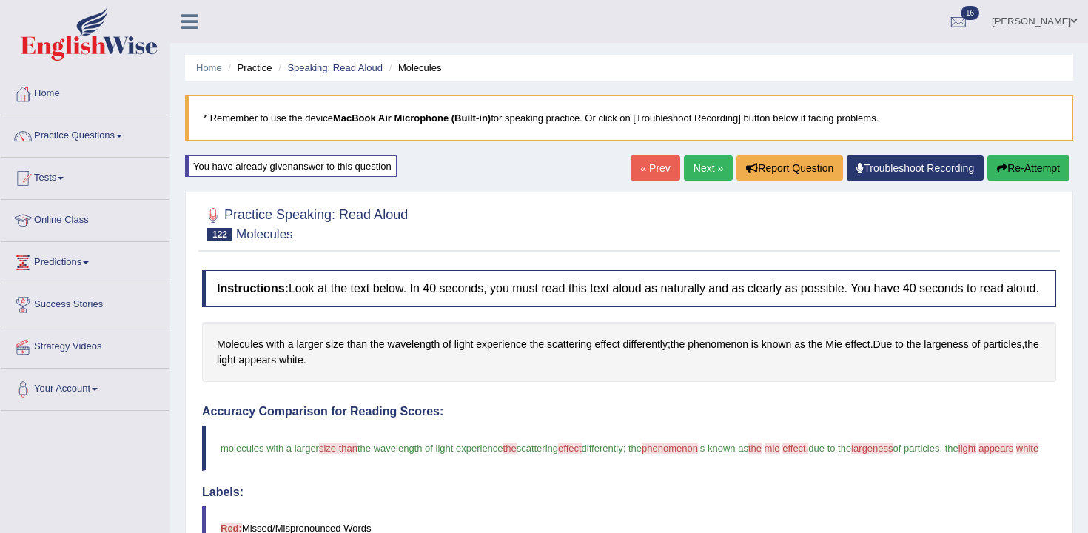
click at [701, 179] on link "Next »" at bounding box center [708, 167] width 49 height 25
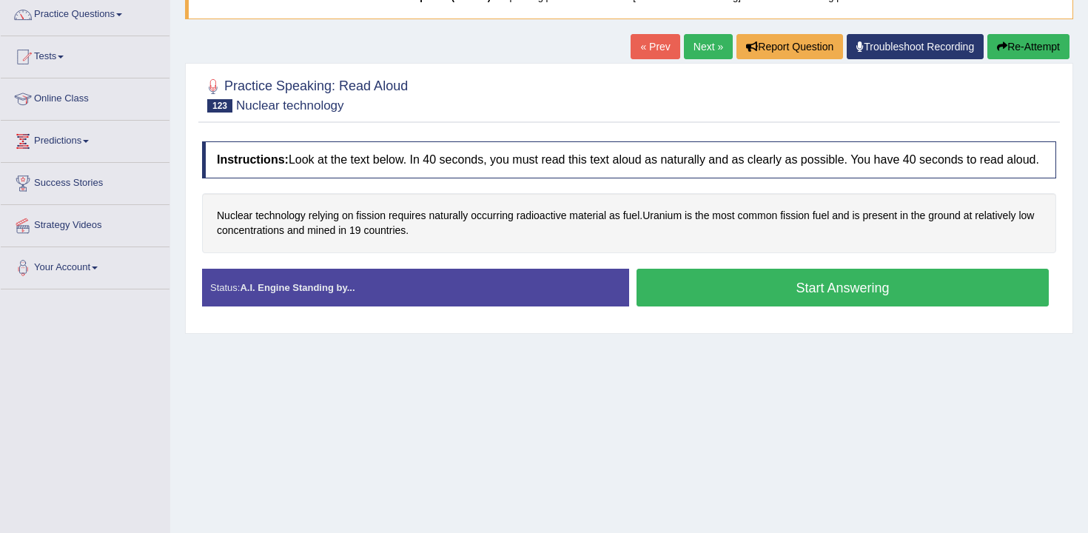
click at [707, 306] on button "Start Answering" at bounding box center [843, 288] width 412 height 38
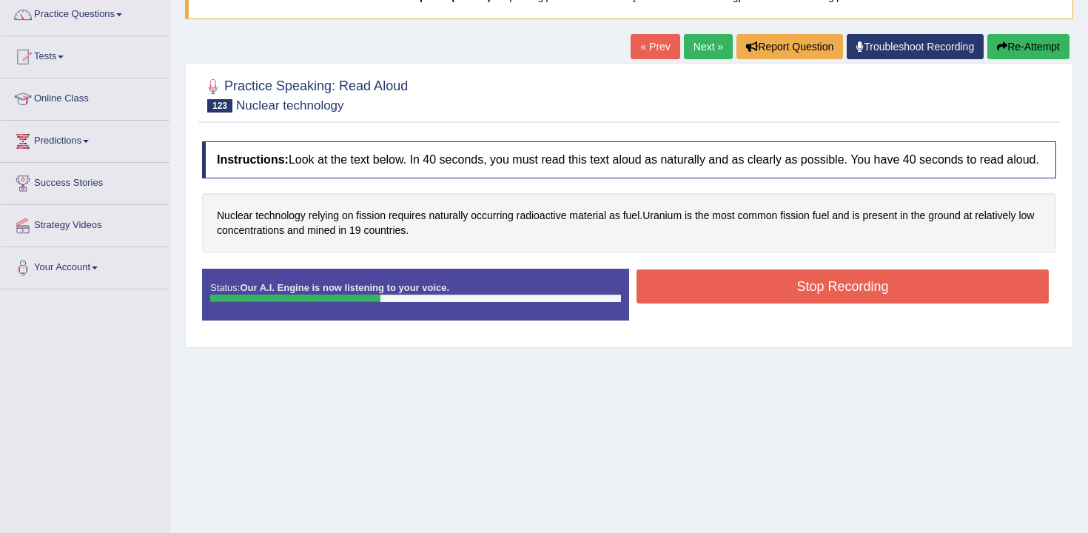
click at [806, 303] on button "Stop Recording" at bounding box center [843, 286] width 412 height 34
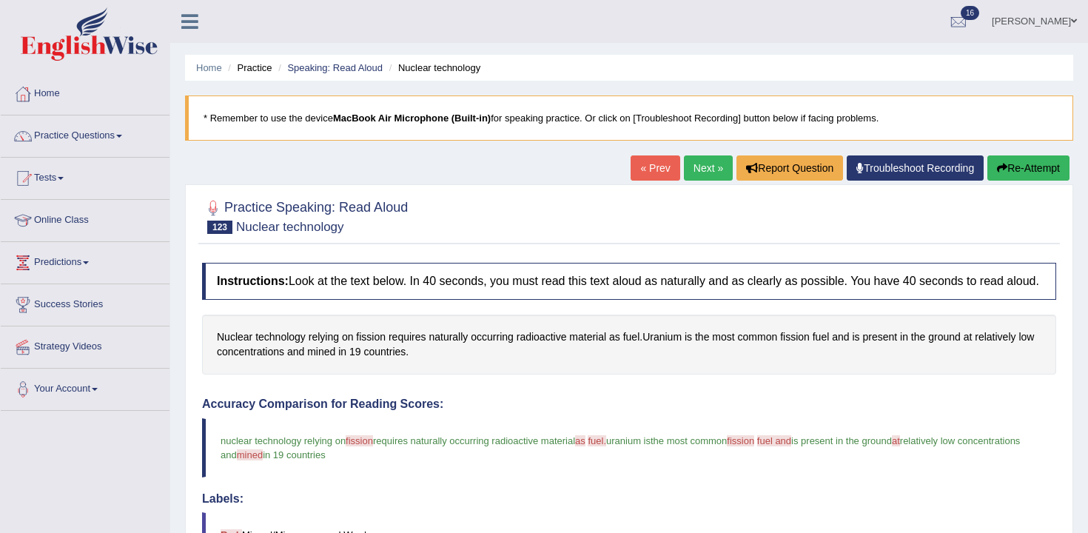
click at [614, 135] on blockquote "* Remember to use the device MacBook Air Microphone (Built-in) for speaking pra…" at bounding box center [629, 117] width 888 height 45
click at [1040, 167] on button "Re-Attempt" at bounding box center [1028, 167] width 82 height 25
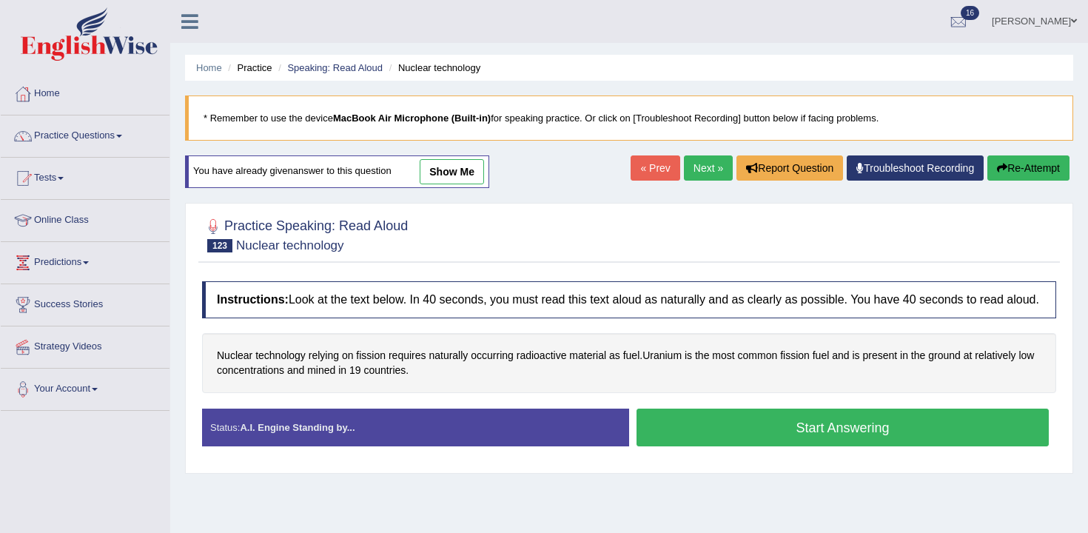
click at [702, 424] on button "Start Answering" at bounding box center [843, 428] width 412 height 38
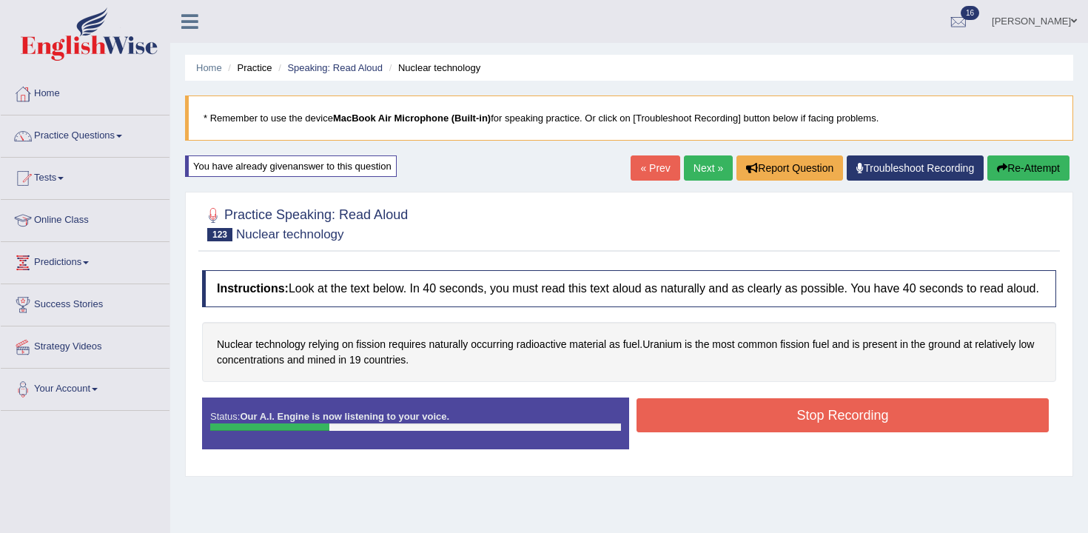
scroll to position [13, 0]
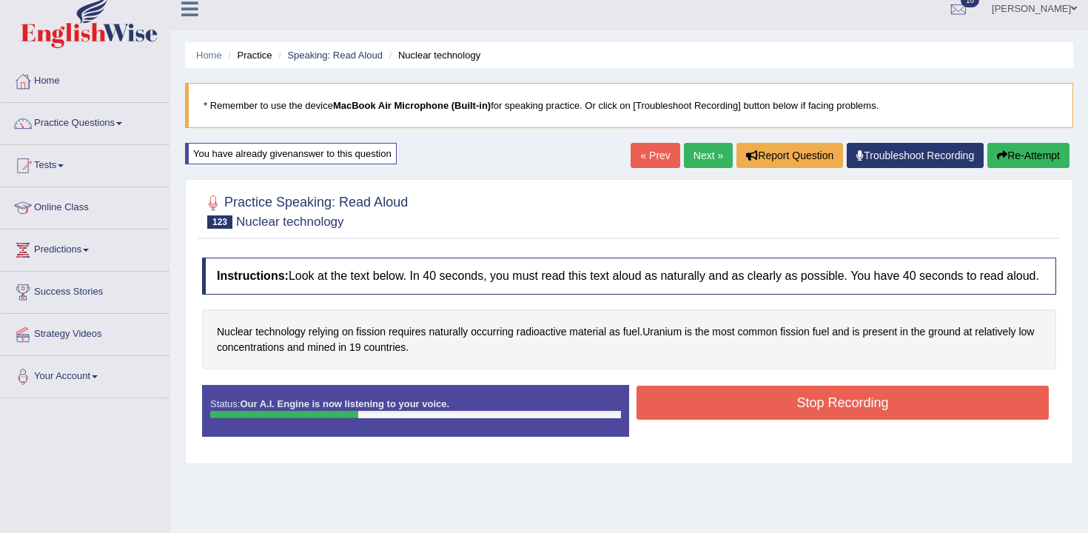
click at [733, 412] on button "Stop Recording" at bounding box center [843, 403] width 412 height 34
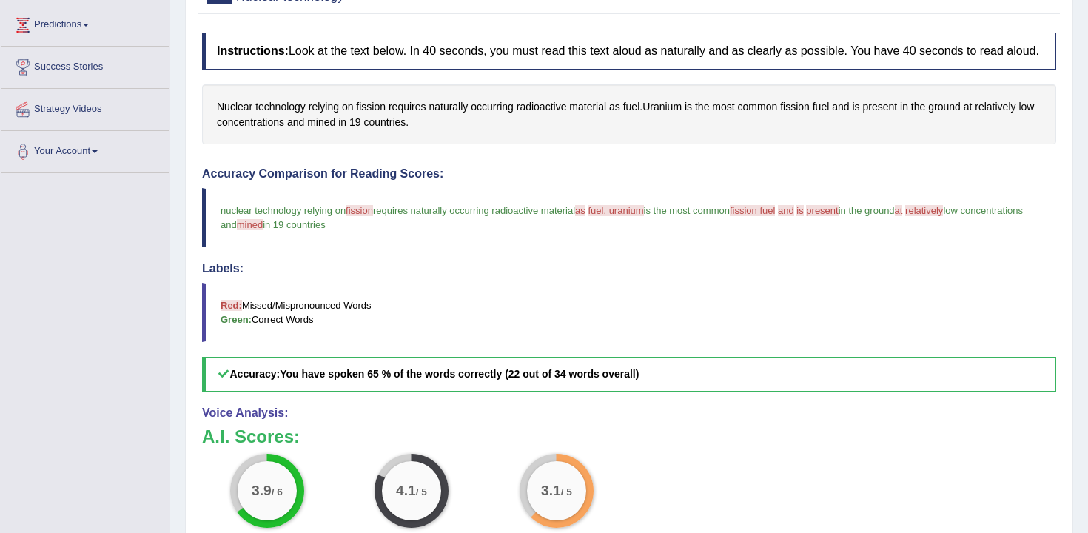
scroll to position [0, 0]
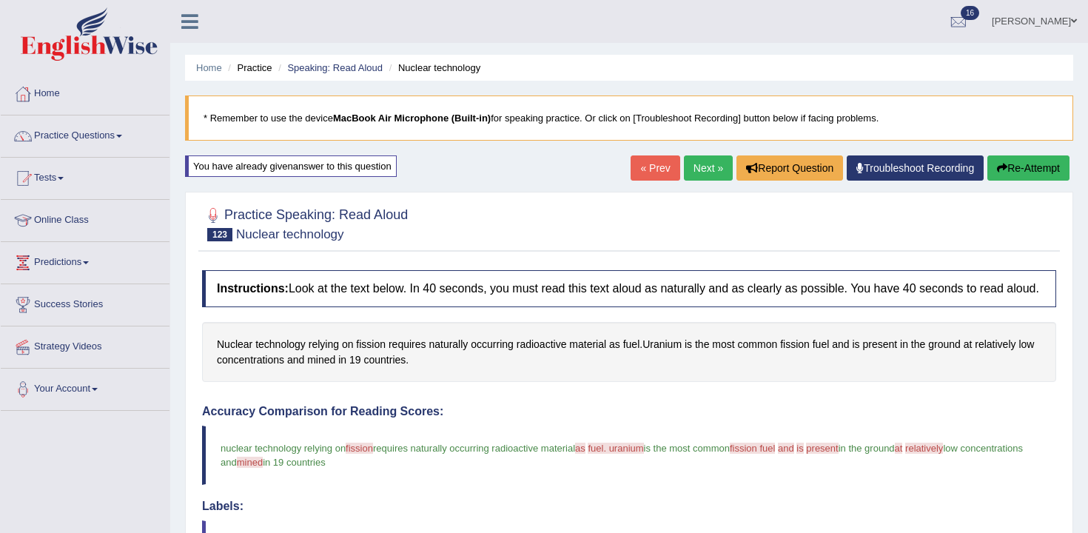
click at [1014, 145] on div "Home Practice Speaking: Read Aloud Nuclear technology * Remember to use the dev…" at bounding box center [629, 469] width 918 height 939
click at [1015, 164] on button "Re-Attempt" at bounding box center [1028, 167] width 82 height 25
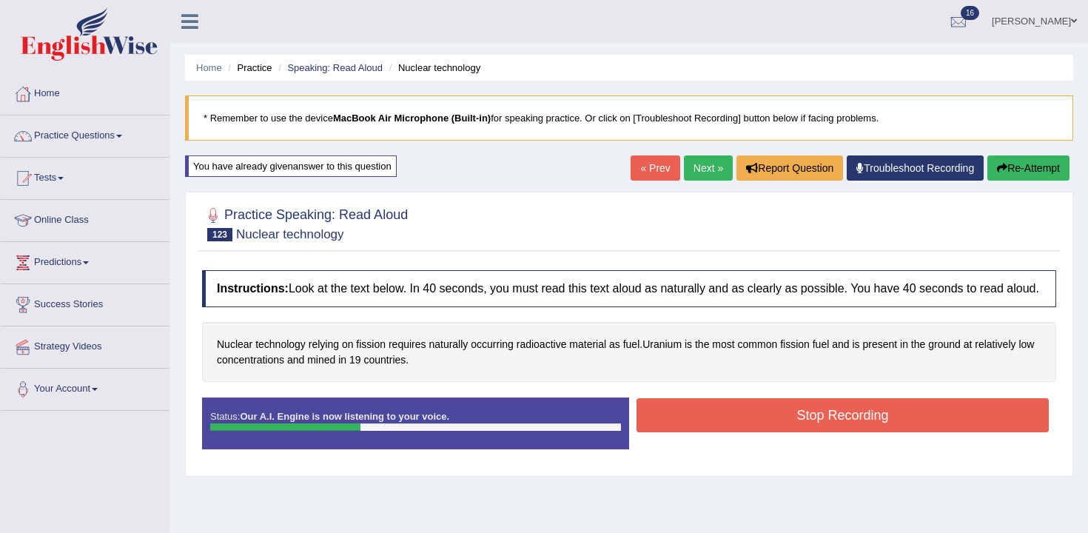
click at [715, 421] on button "Stop Recording" at bounding box center [843, 415] width 412 height 34
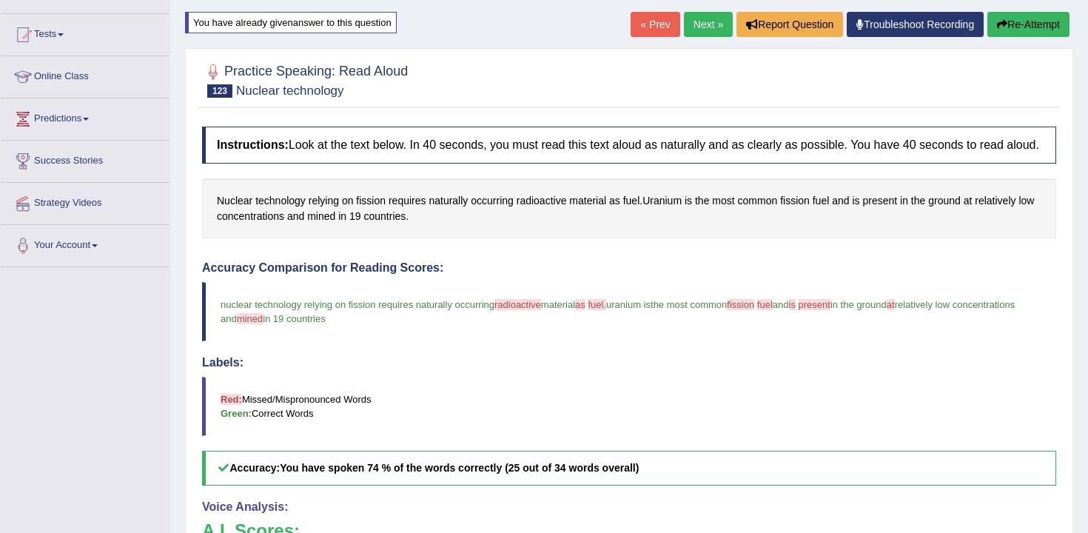
scroll to position [74, 0]
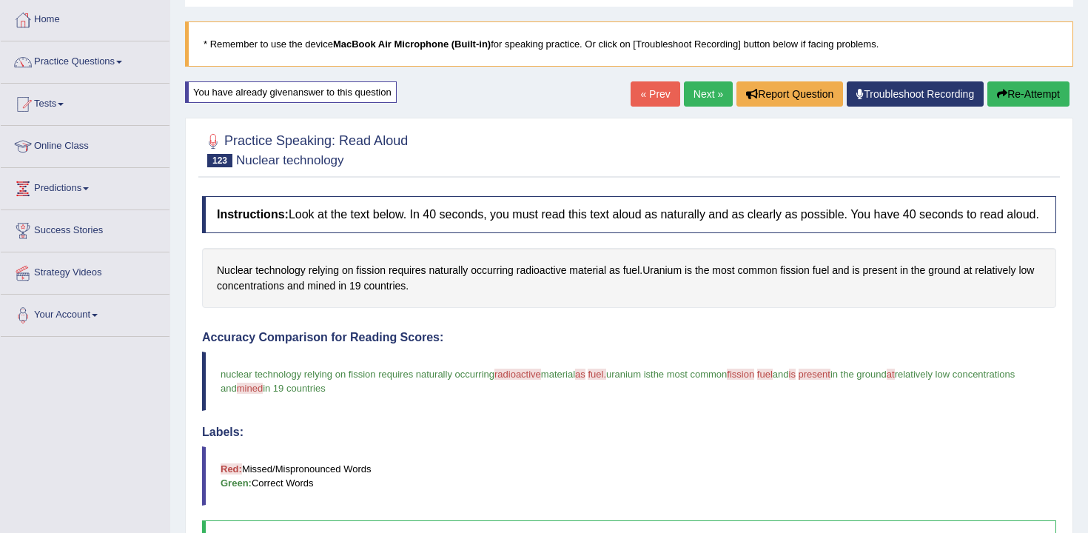
click at [696, 103] on link "Next »" at bounding box center [708, 93] width 49 height 25
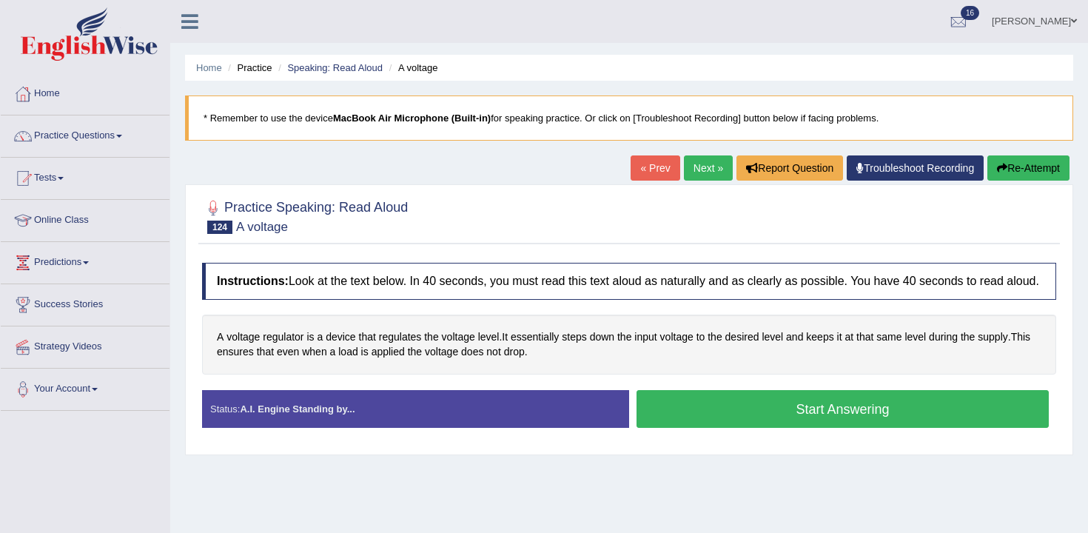
click at [735, 425] on button "Start Answering" at bounding box center [843, 409] width 412 height 38
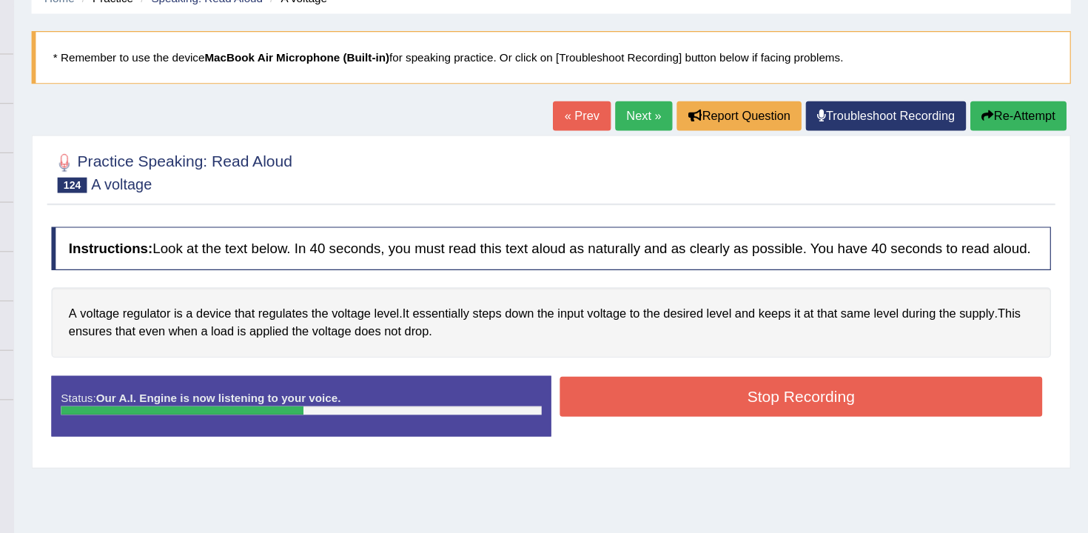
click at [722, 425] on button "Stop Recording" at bounding box center [843, 408] width 412 height 34
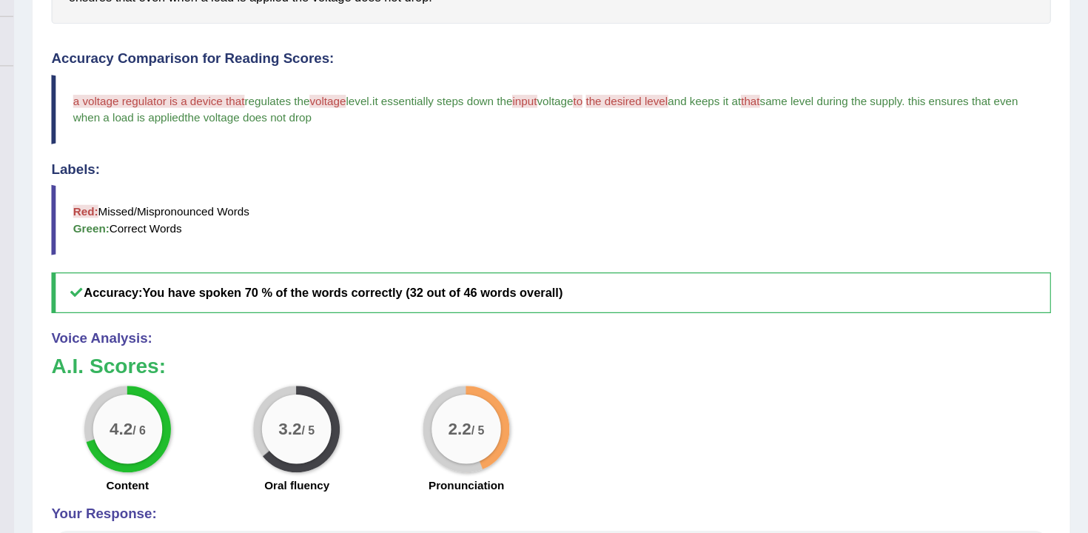
scroll to position [277, 0]
